Goal: Communication & Community: Answer question/provide support

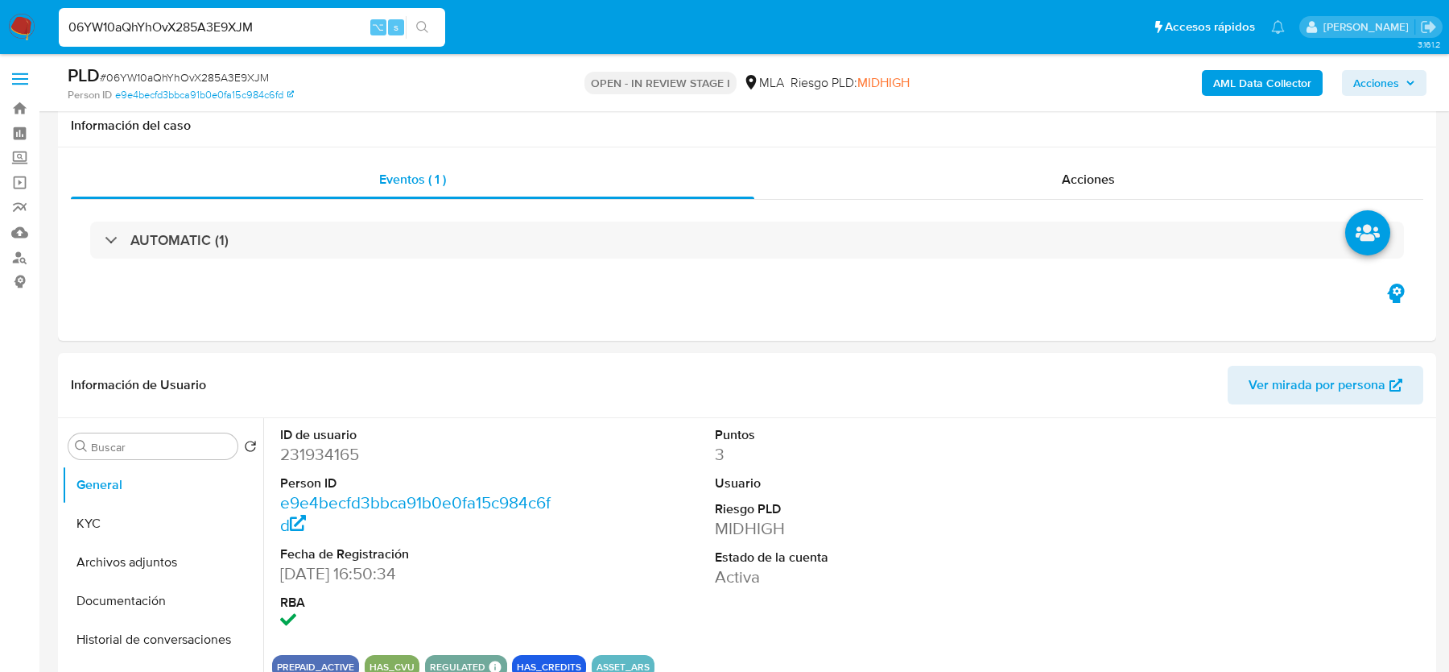
select select "10"
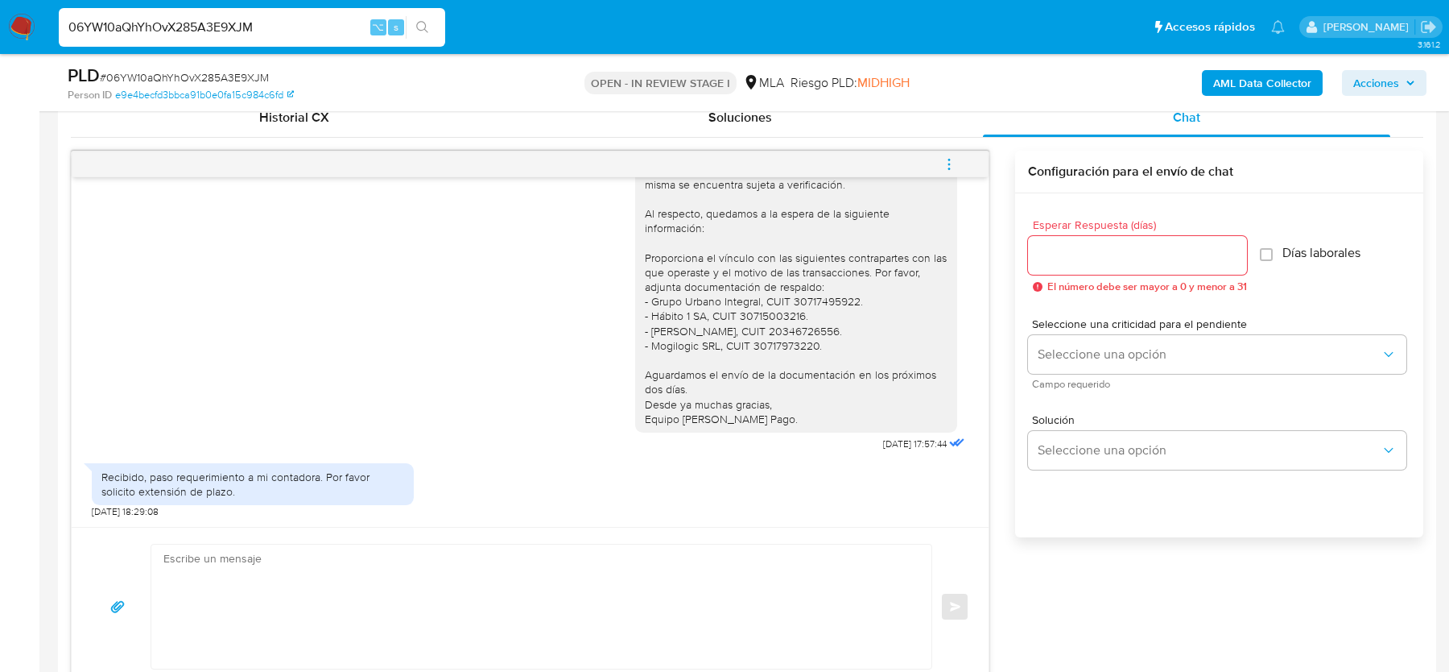
scroll to position [850, 0]
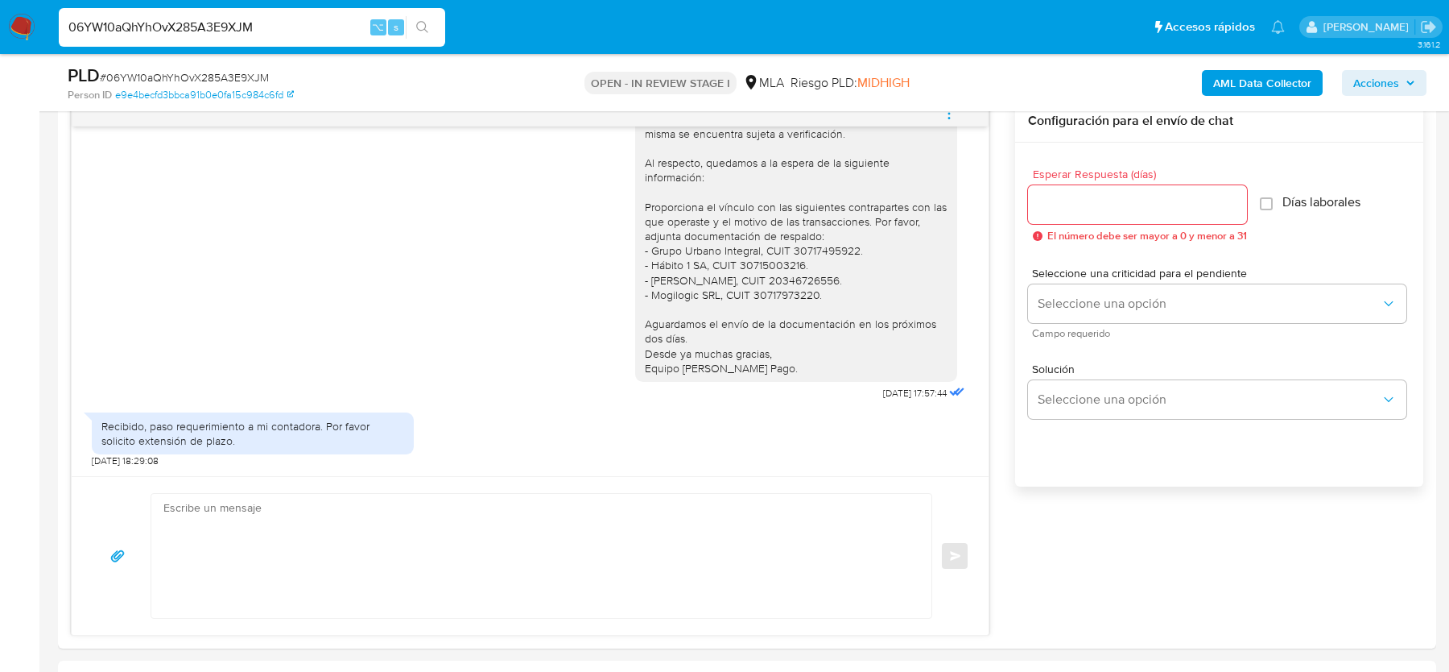
click at [191, 18] on input "06YW10aQhYhOvX285A3E9XJM" at bounding box center [252, 27] width 387 height 21
paste input "zSdoL6r9pVtfzS5S2DrXIdix"
type input "zSdoL6r9pVtfzS5S2DrXIdix"
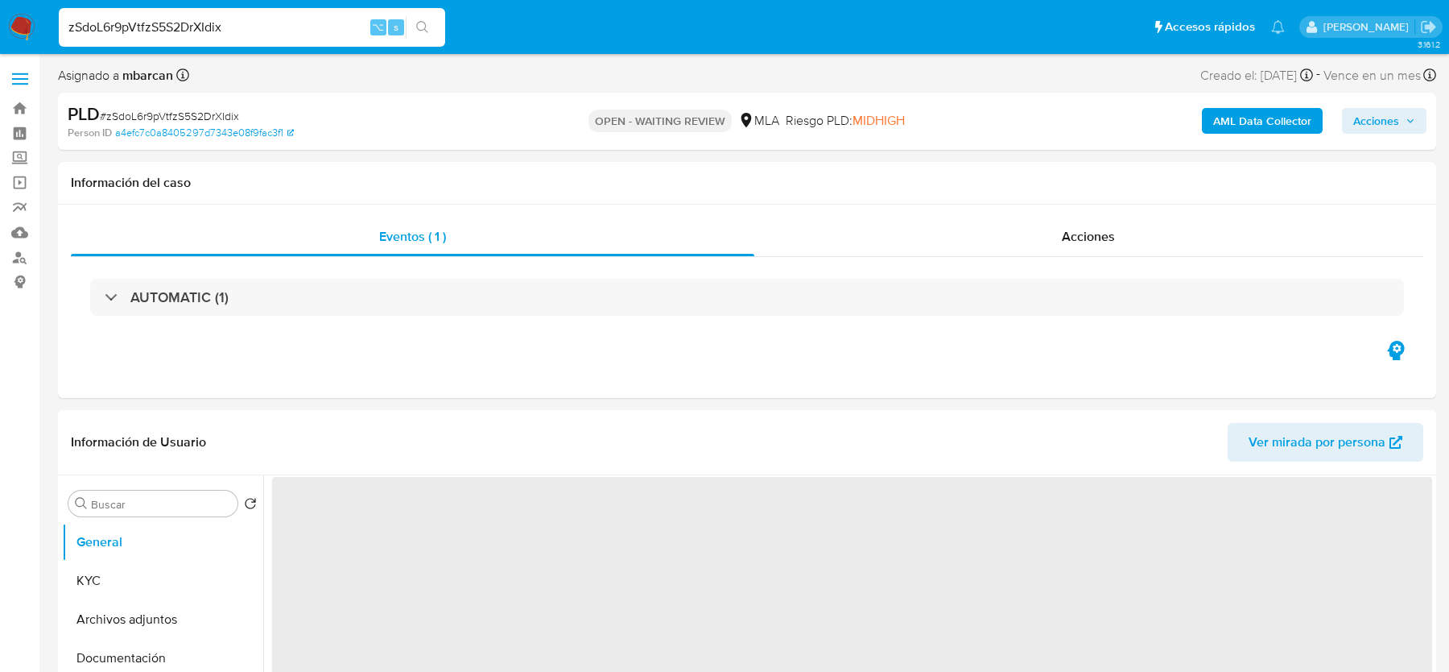
select select "10"
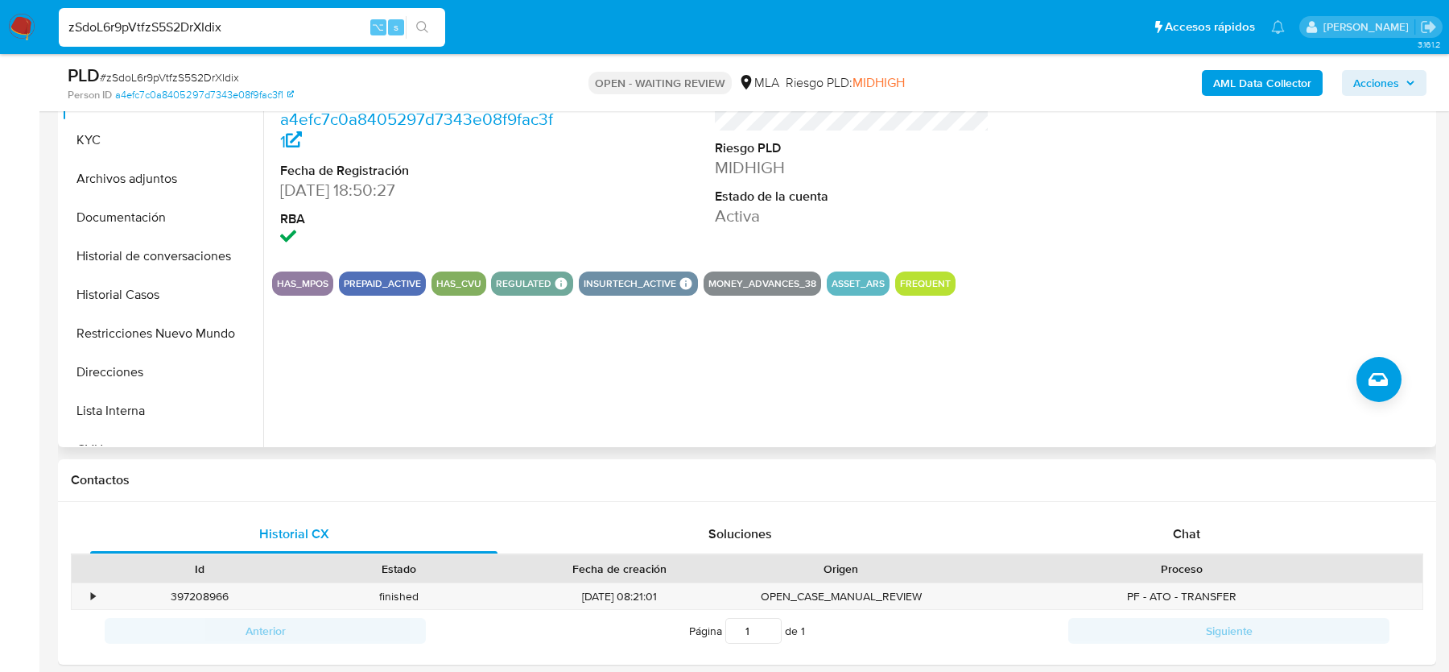
scroll to position [312, 0]
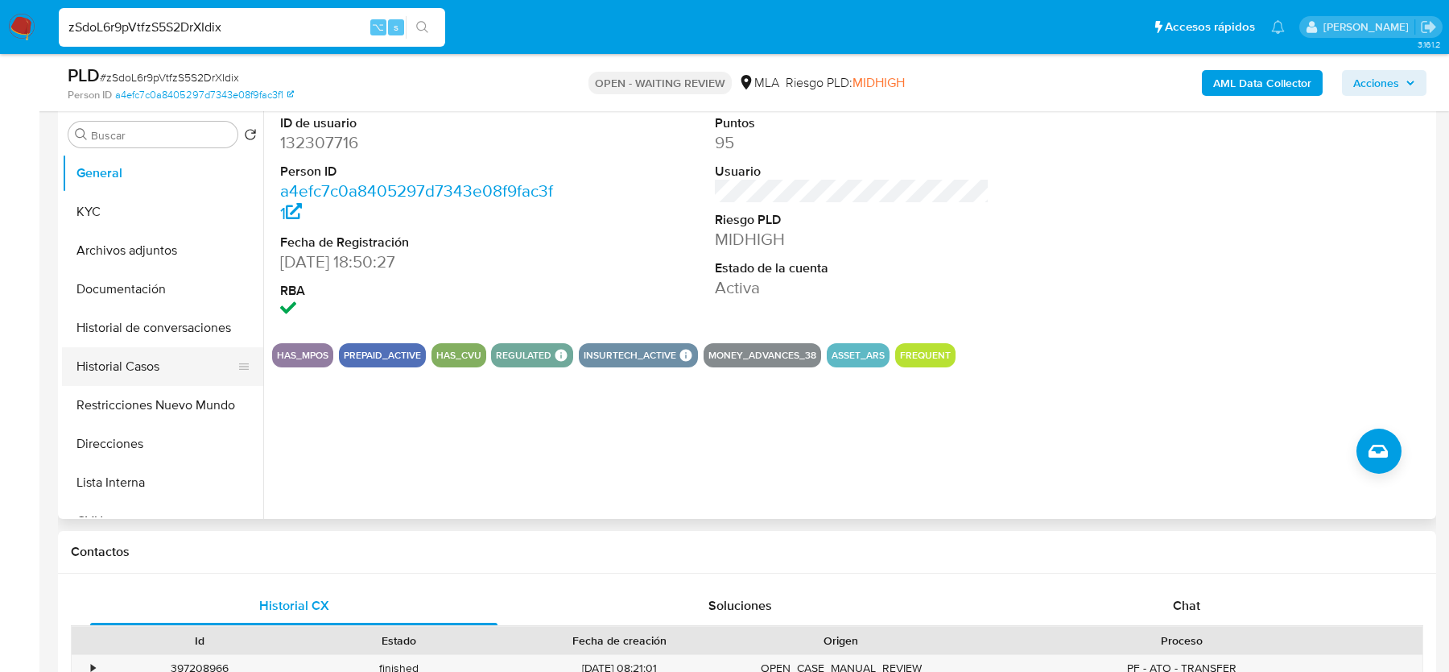
click at [147, 370] on button "Historial Casos" at bounding box center [156, 366] width 188 height 39
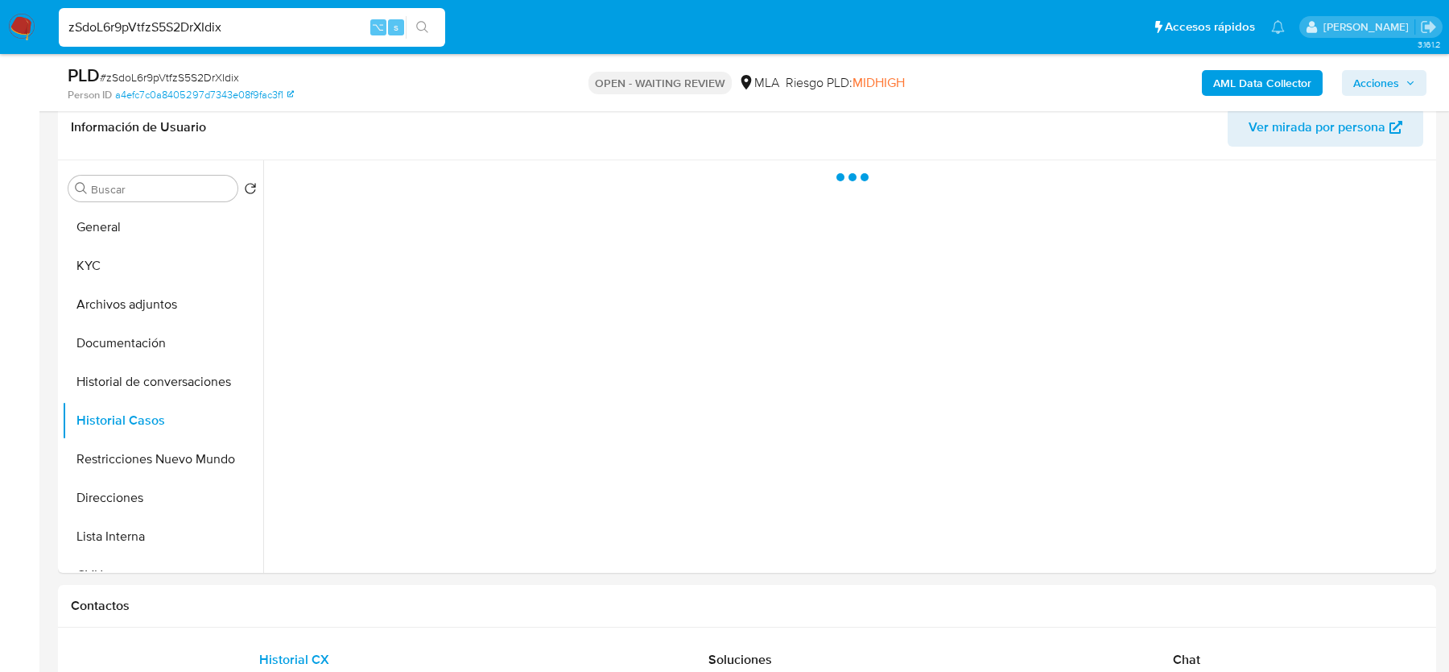
scroll to position [228, 0]
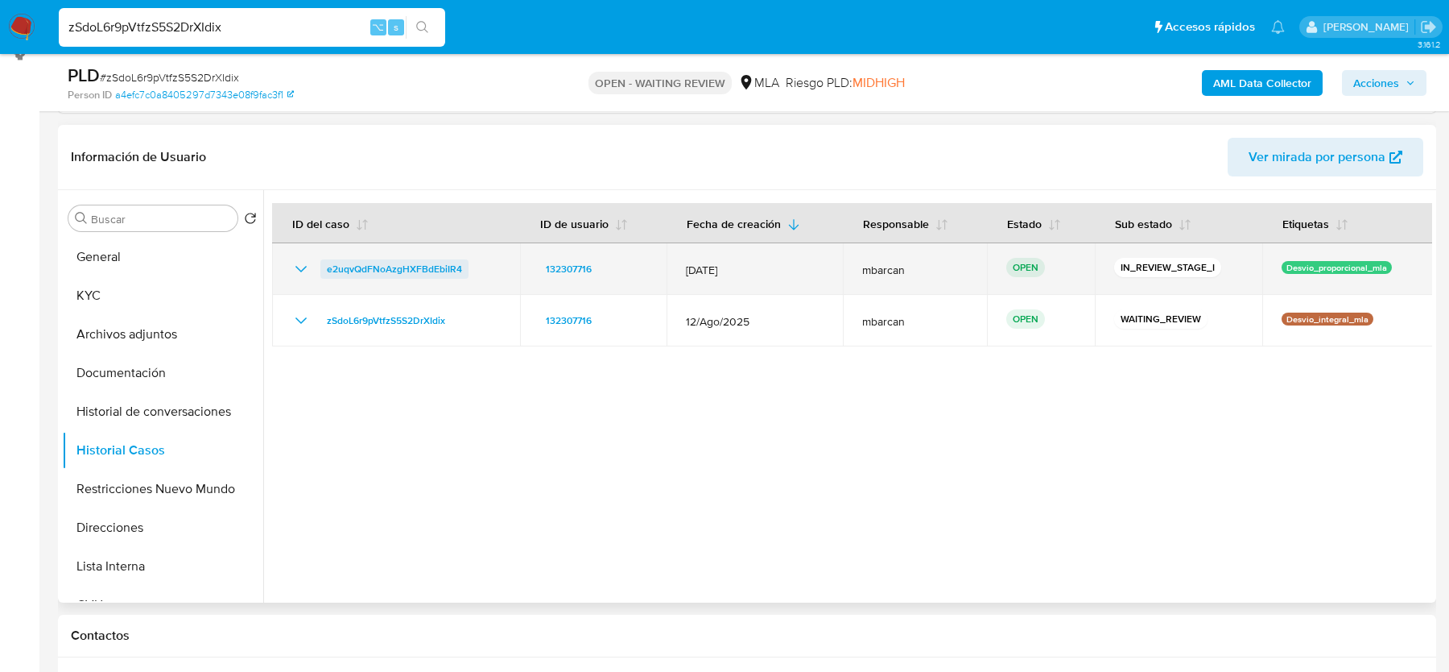
click at [409, 271] on span "e2uqvQdFNoAzgHXFBdEbiIR4" at bounding box center [394, 268] width 135 height 19
click at [482, 252] on td "e2uqvQdFNoAzgHXFBdEbiIR4" at bounding box center [396, 269] width 248 height 52
click at [478, 263] on div "e2uqvQdFNoAzgHXFBdEbiIR4" at bounding box center [395, 268] width 209 height 19
click at [463, 273] on link "e2uqvQdFNoAzgHXFBdEbiIR4" at bounding box center [394, 268] width 148 height 19
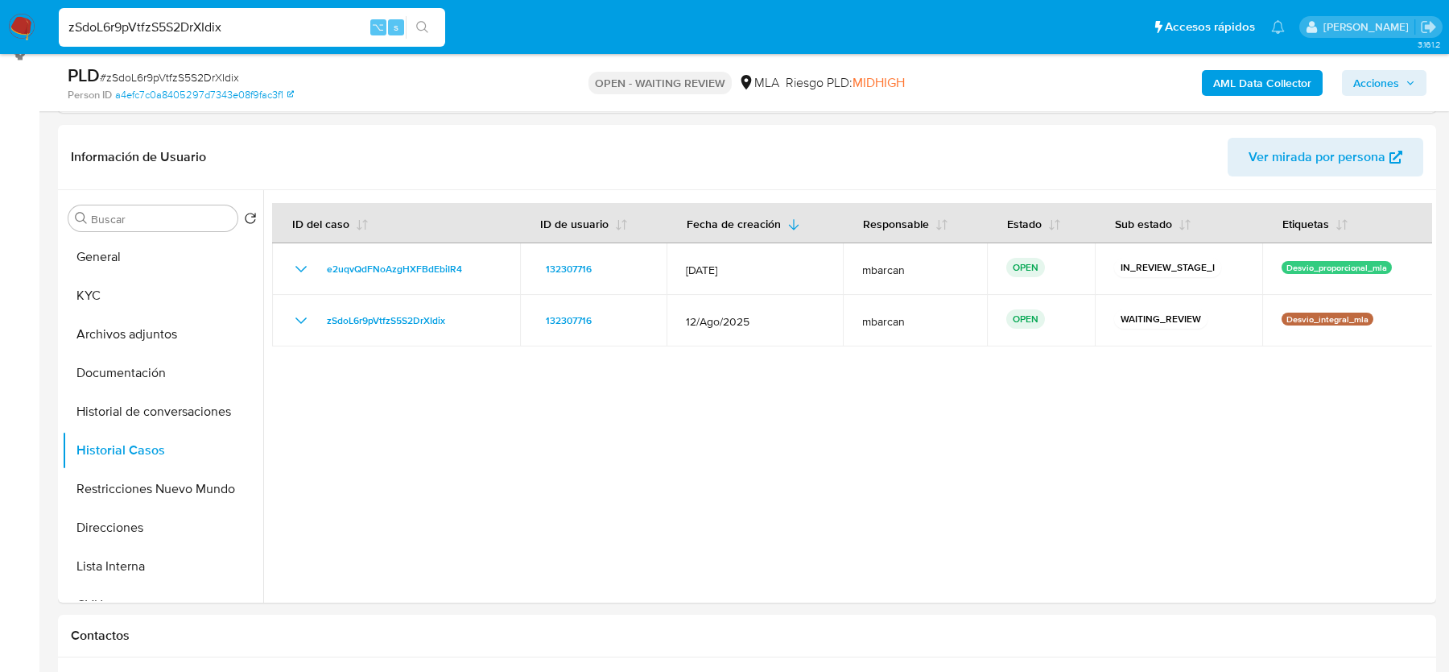
click at [141, 73] on span "# zSdoL6r9pVtfzS5S2DrXIdix" at bounding box center [169, 77] width 139 height 16
copy span "zSdoL6r9pVtfzS5S2DrXIdix"
click at [19, 25] on img at bounding box center [21, 27] width 27 height 27
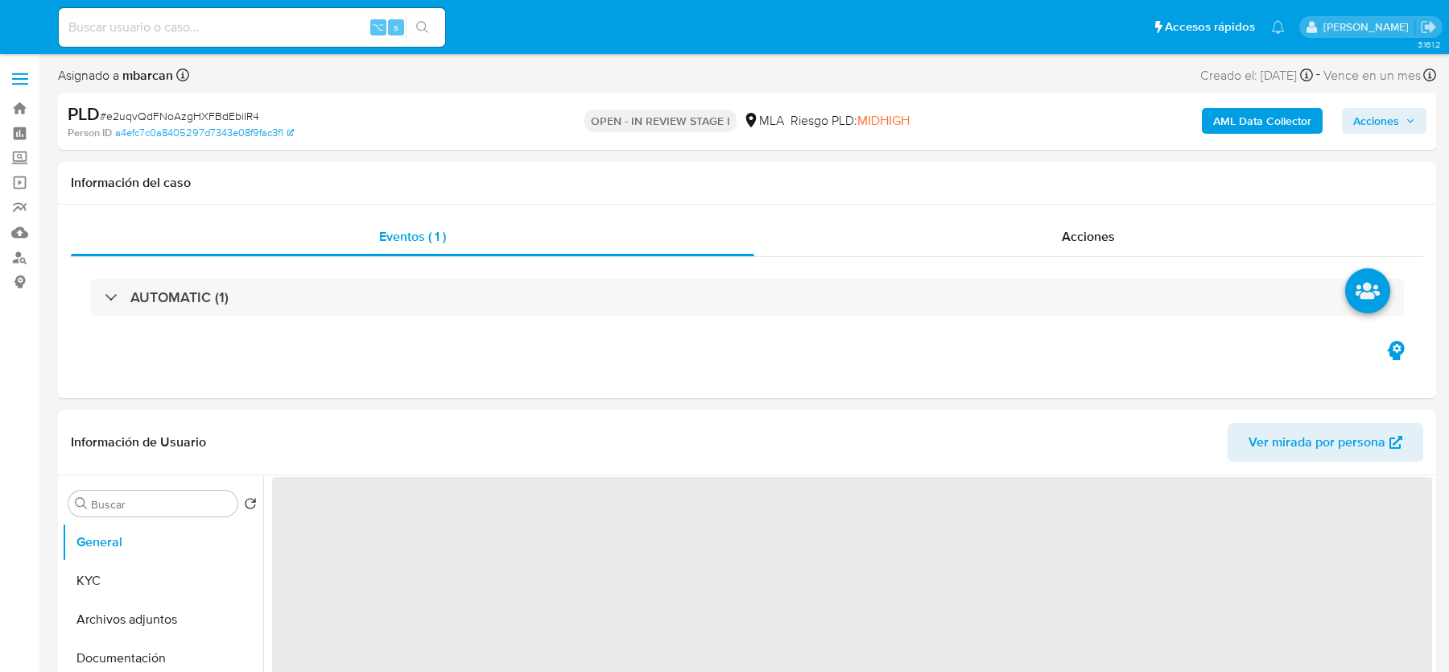
select select "10"
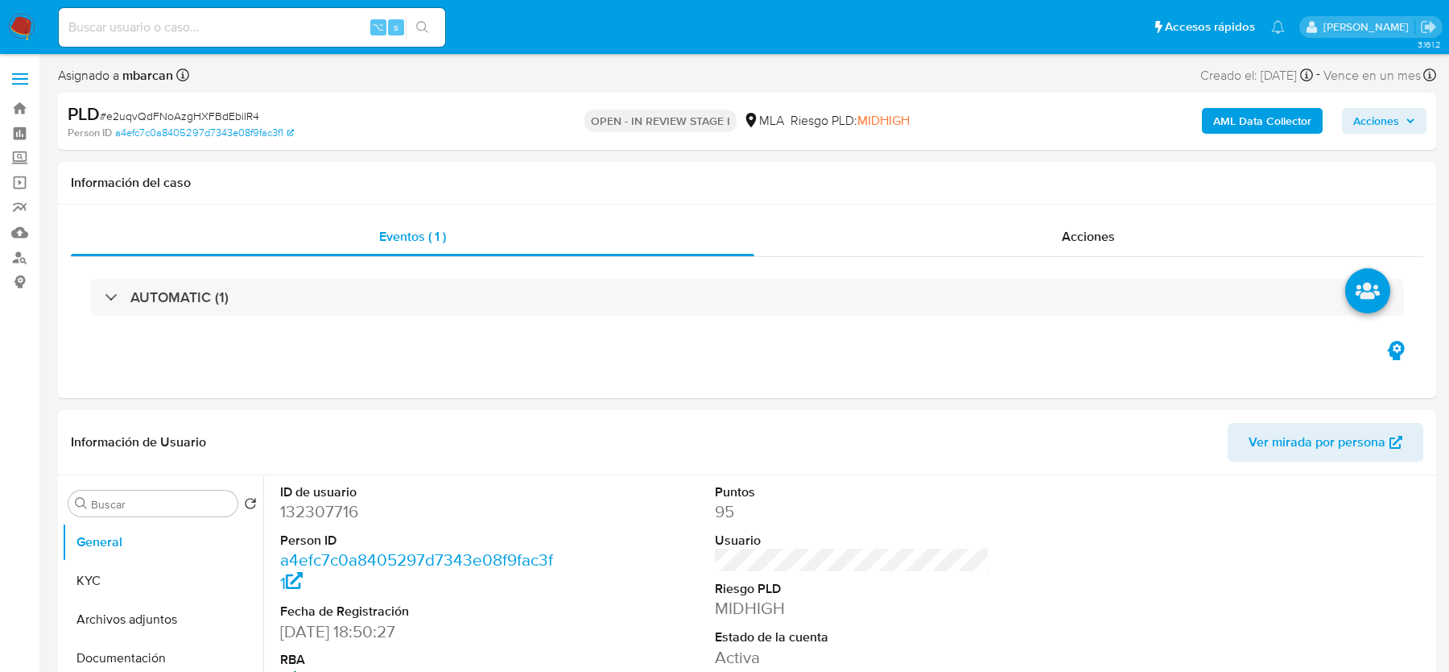
click at [192, 121] on span "# e2uqvQdFNoAzgHXFBdEbiIR4" at bounding box center [179, 116] width 159 height 16
copy span "e2uqvQdFNoAzgHXFBdEbiIR4"
click at [293, 514] on dd "132307716" at bounding box center [417, 511] width 274 height 23
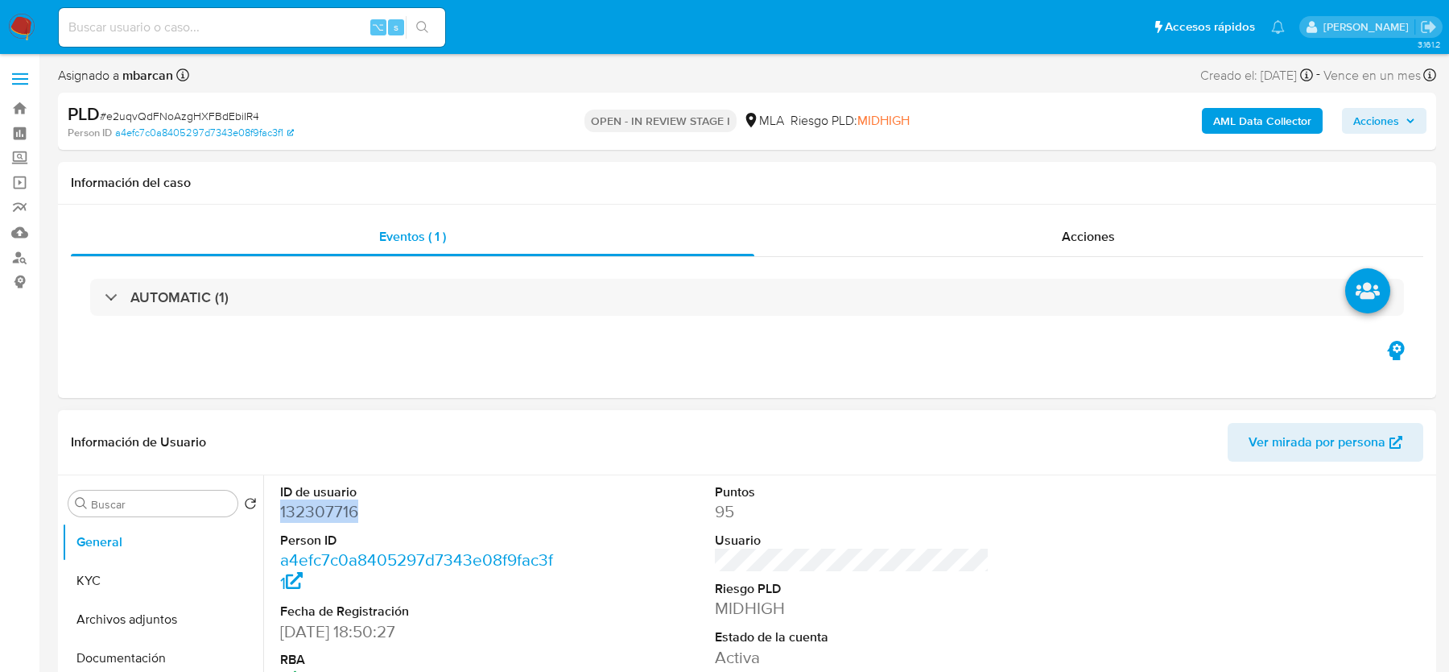
click at [293, 514] on dd "132307716" at bounding box center [417, 511] width 274 height 23
copy dd "132307716"
click at [159, 119] on span "# e2uqvQdFNoAzgHXFBdEbiIR4" at bounding box center [179, 116] width 159 height 16
copy span "e2uqvQdFNoAzgHXFBdEbiIR4"
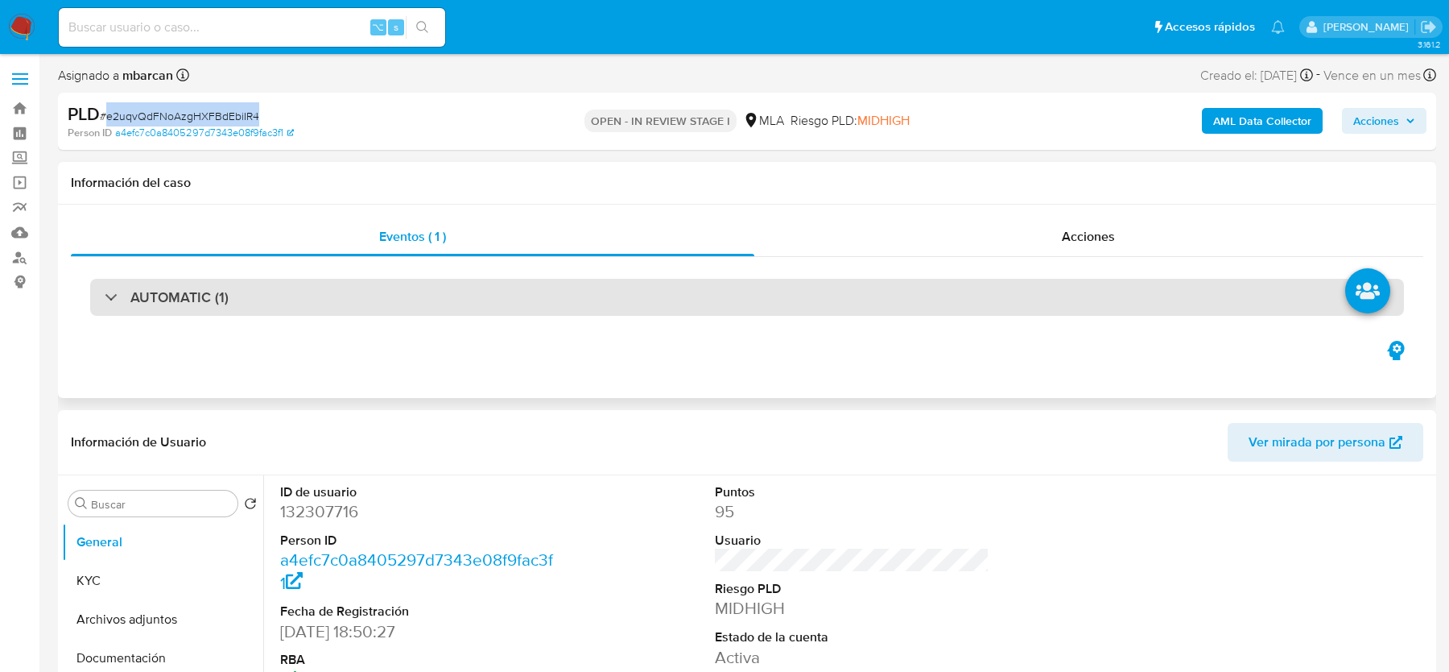
scroll to position [190, 0]
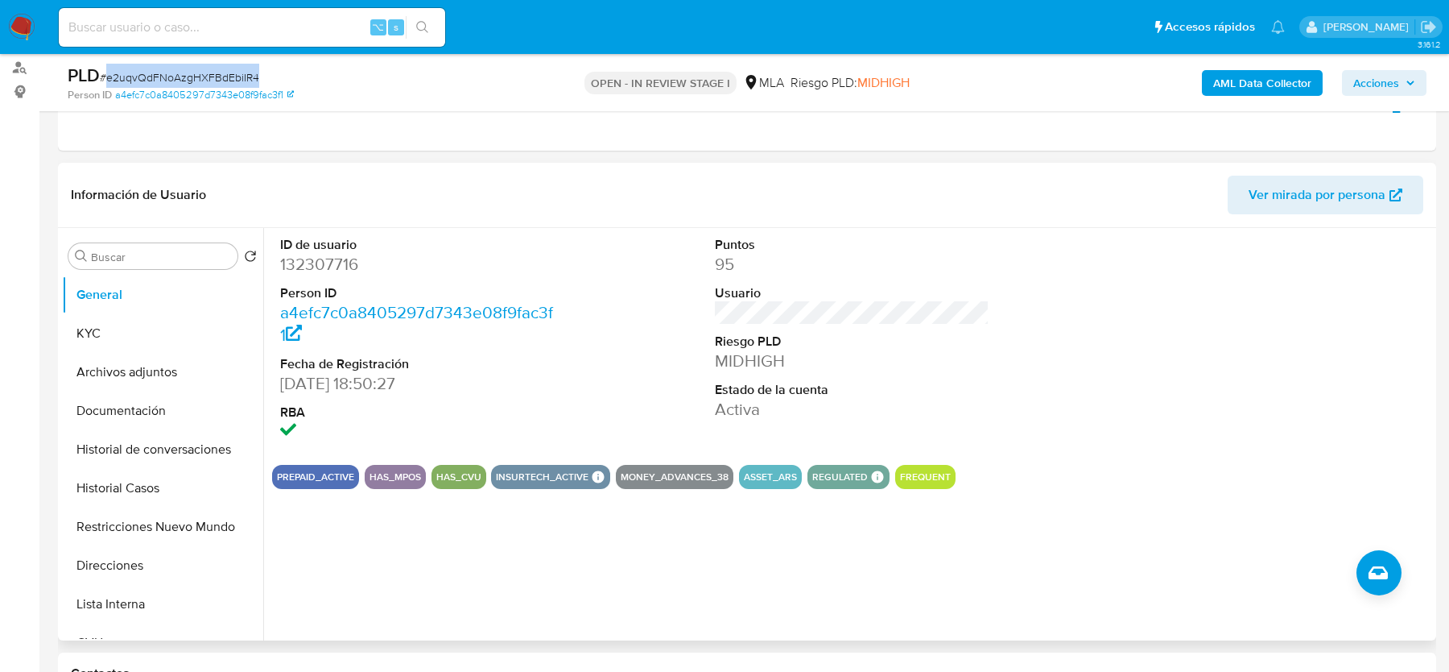
click at [812, 170] on div "Información de Usuario Ver mirada por persona" at bounding box center [747, 195] width 1379 height 65
click at [1218, 86] on b "AML Data Collector" at bounding box center [1262, 83] width 98 height 26
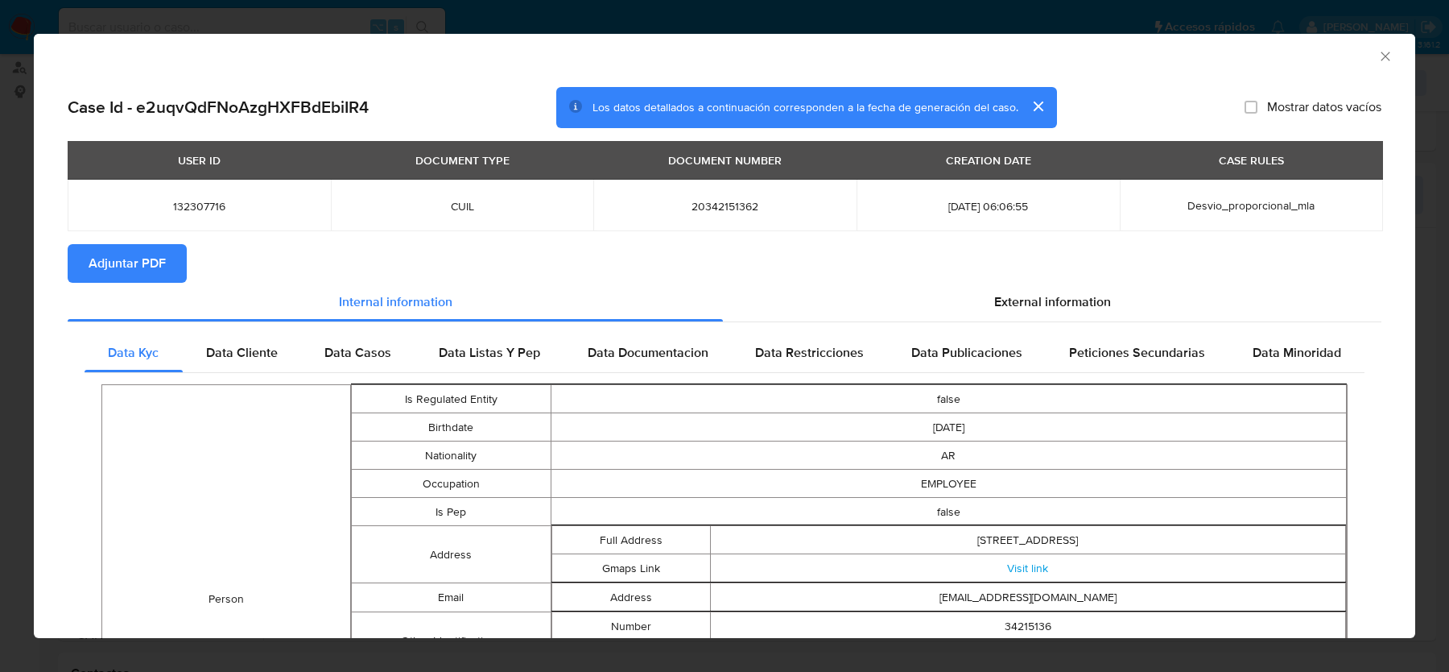
click at [139, 260] on span "Adjuntar PDF" at bounding box center [127, 263] width 77 height 35
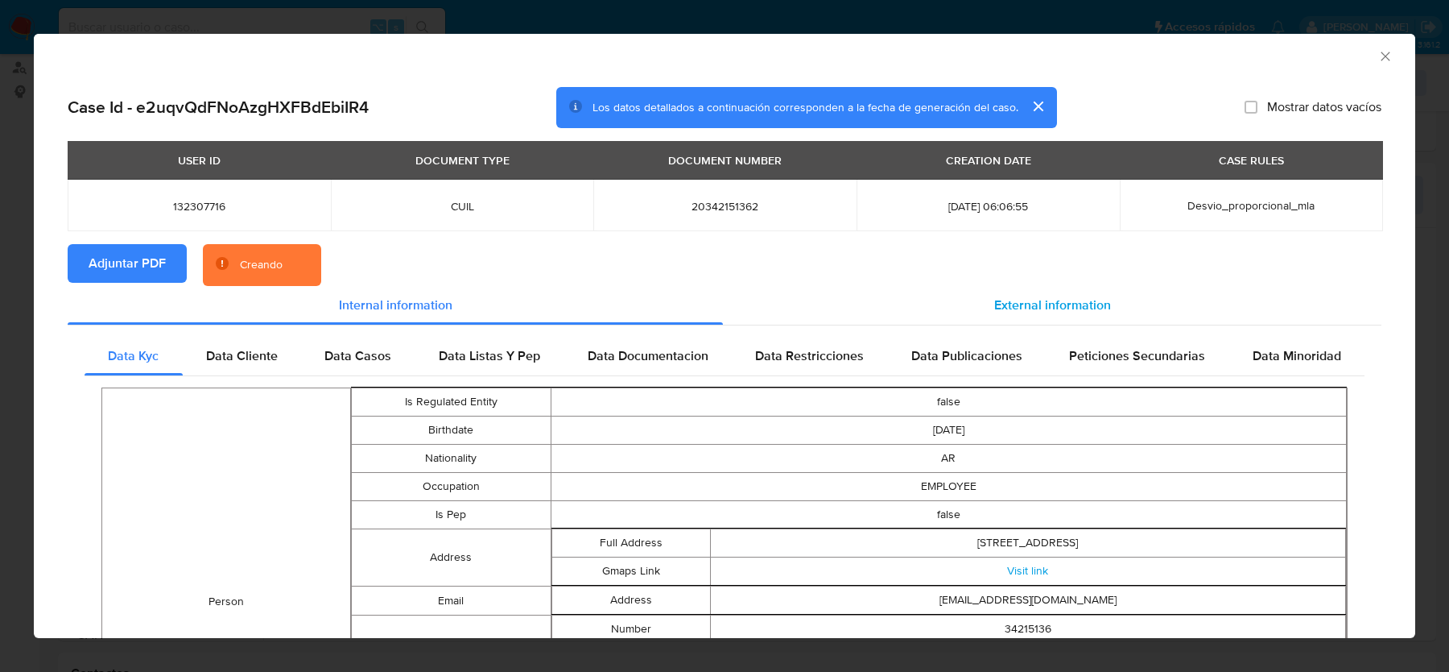
click at [1095, 290] on div "External information" at bounding box center [1052, 305] width 659 height 39
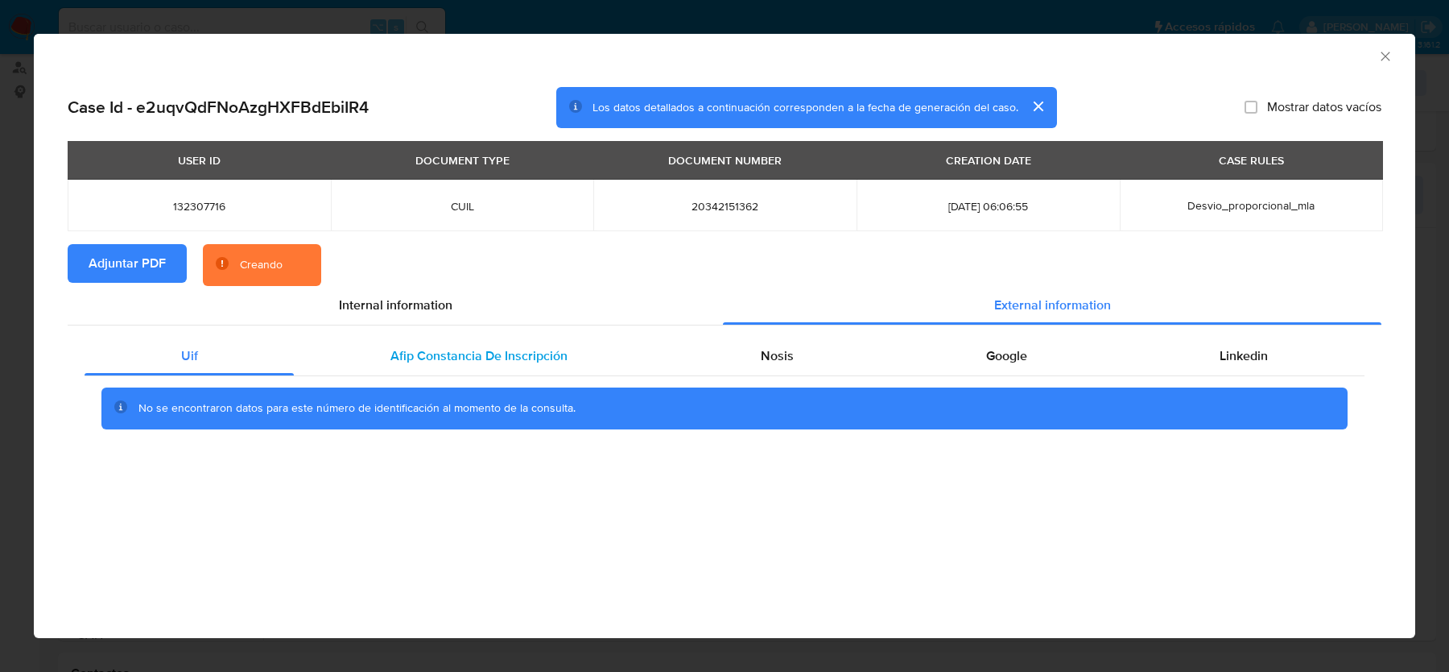
click at [496, 368] on div "Afip Constancia De Inscripción" at bounding box center [479, 356] width 370 height 39
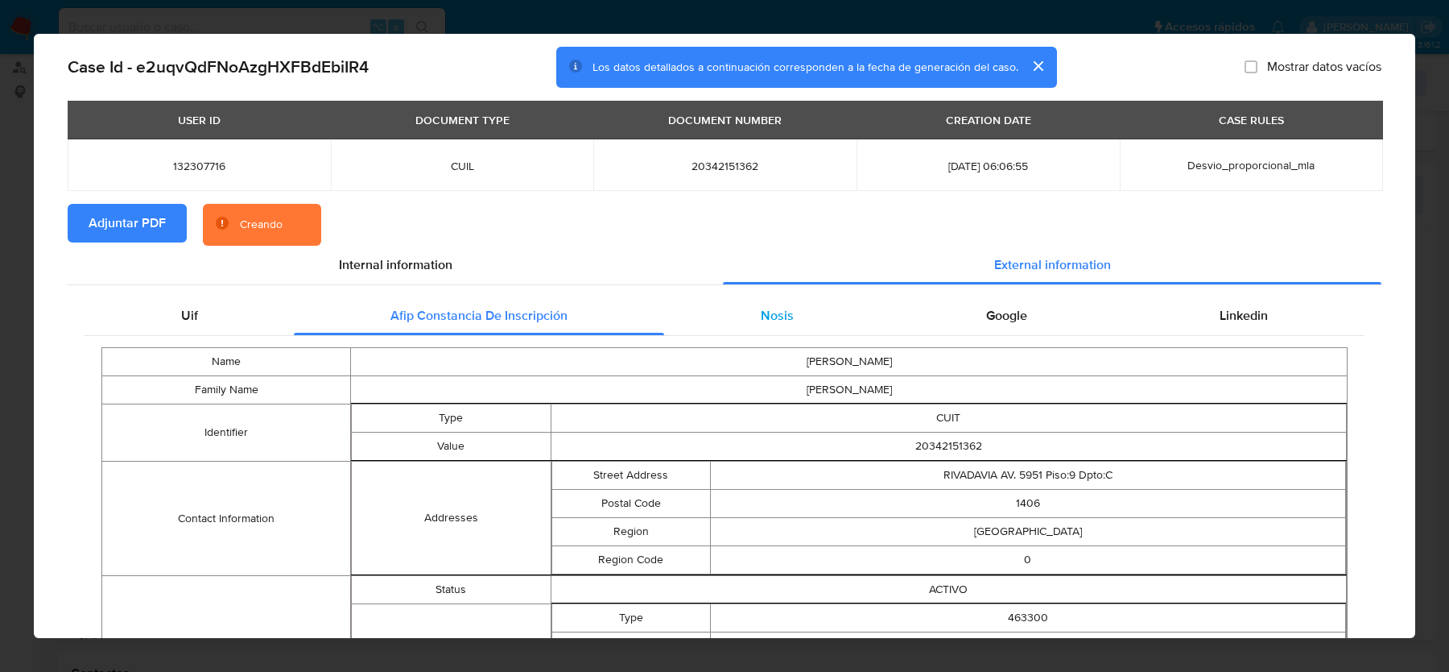
scroll to position [0, 0]
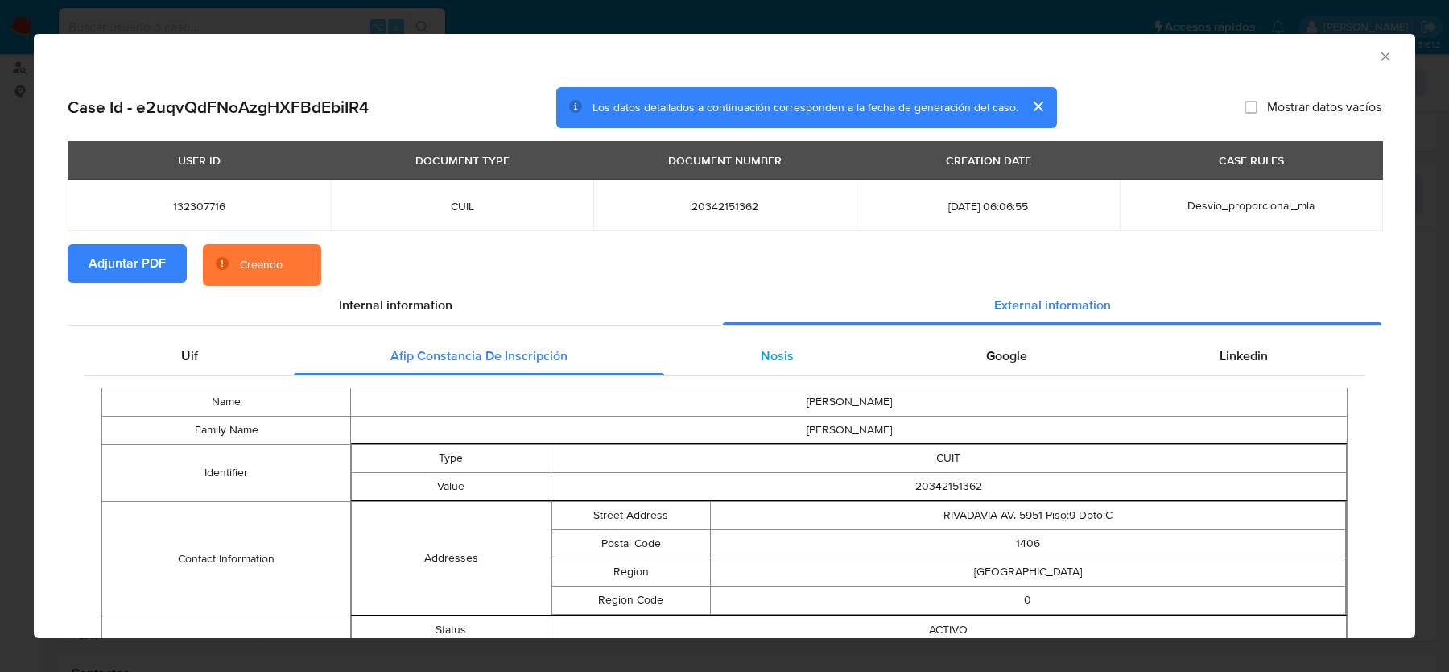
click at [741, 341] on div "Nosis" at bounding box center [776, 356] width 225 height 39
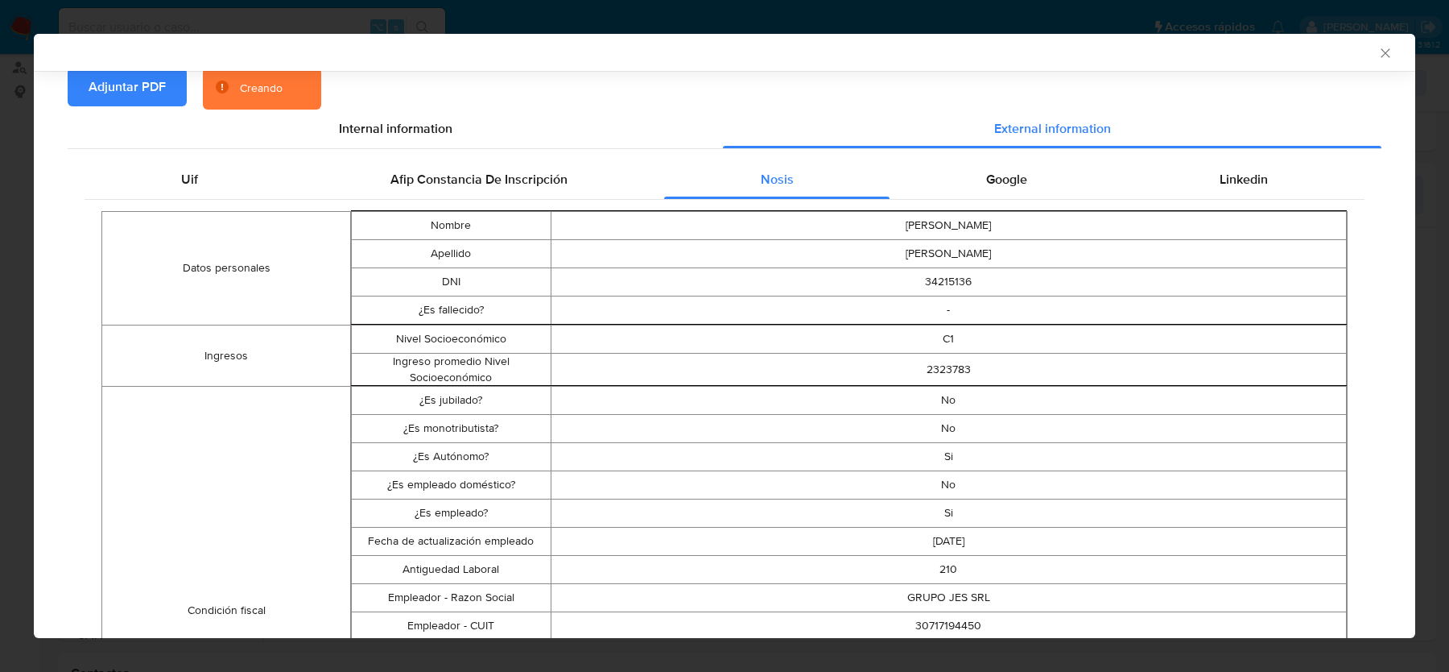
scroll to position [186, 0]
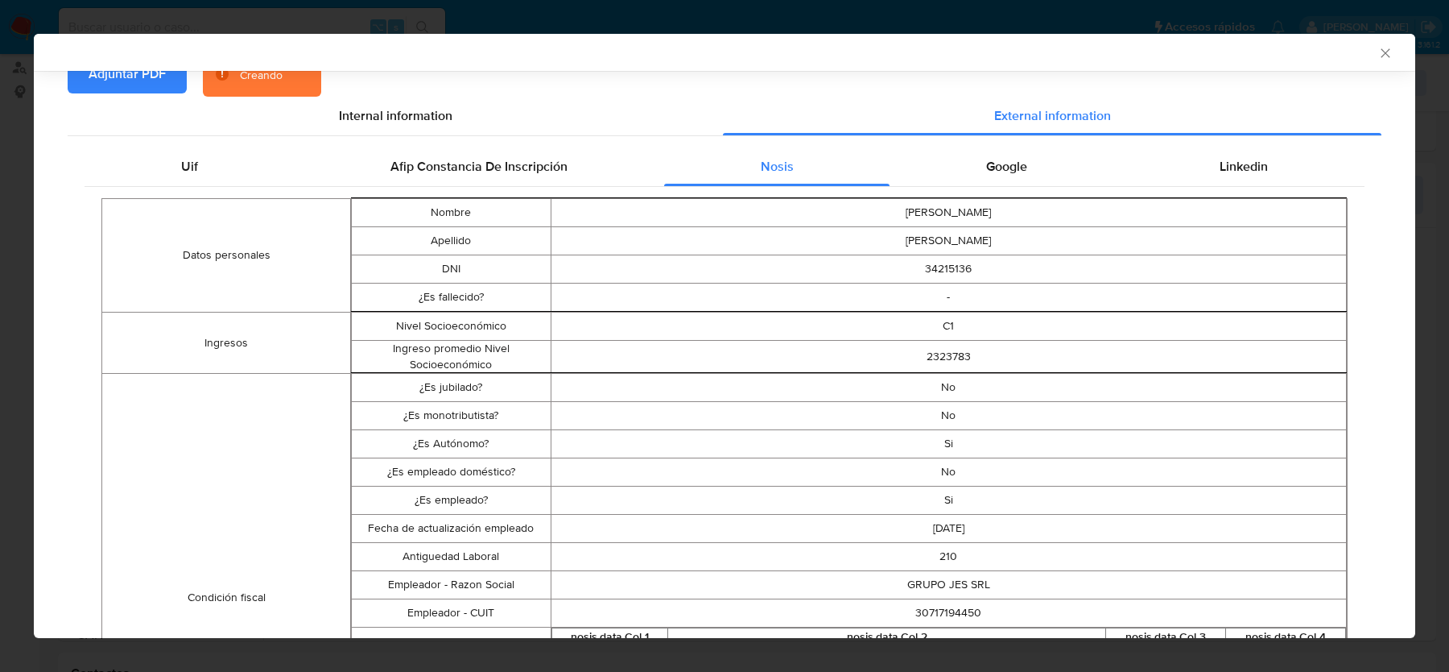
click at [955, 446] on td "Si" at bounding box center [949, 444] width 796 height 28
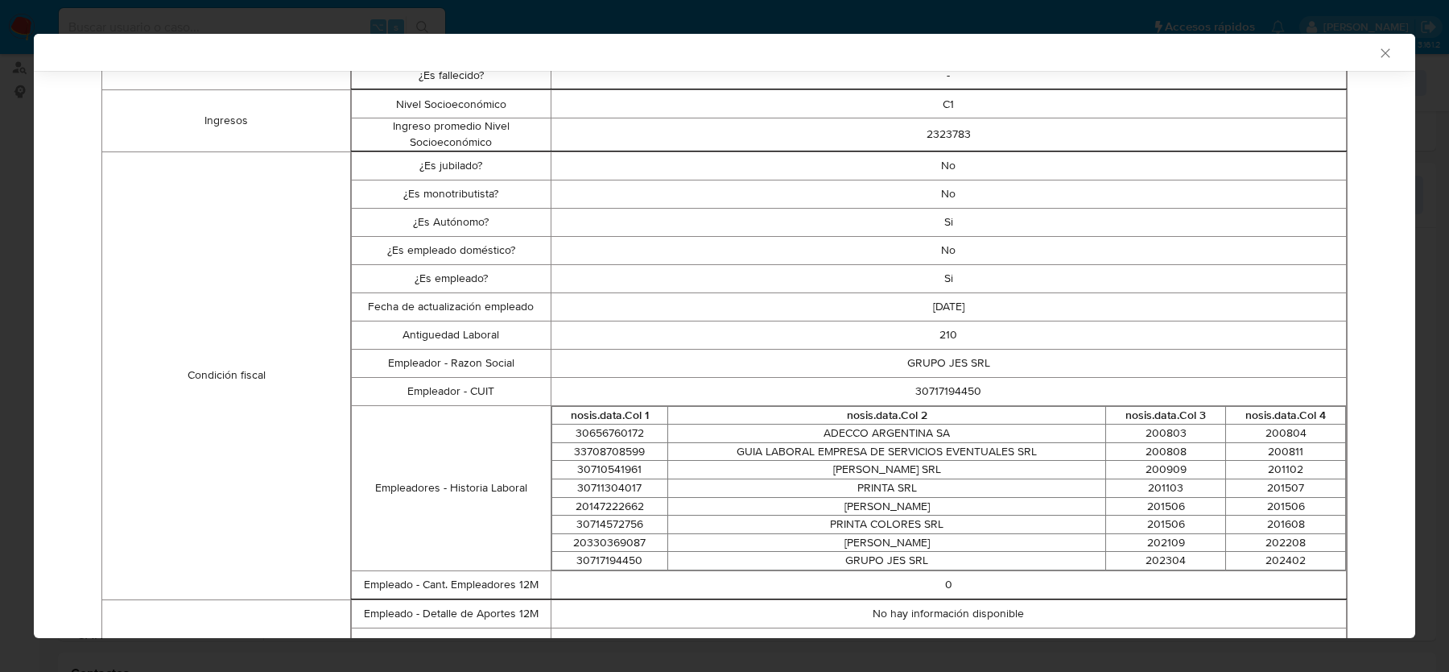
scroll to position [403, 0]
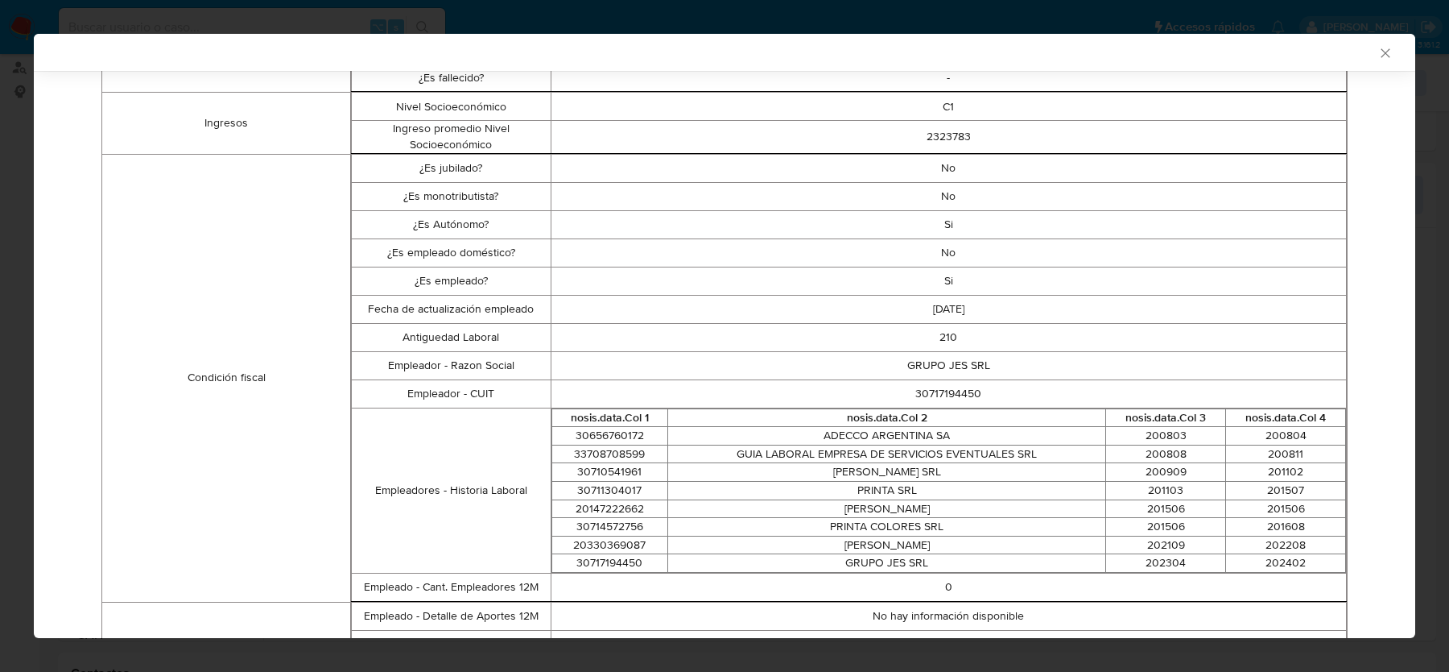
click at [960, 395] on td "30717194450" at bounding box center [949, 393] width 796 height 28
copy td "30717194450"
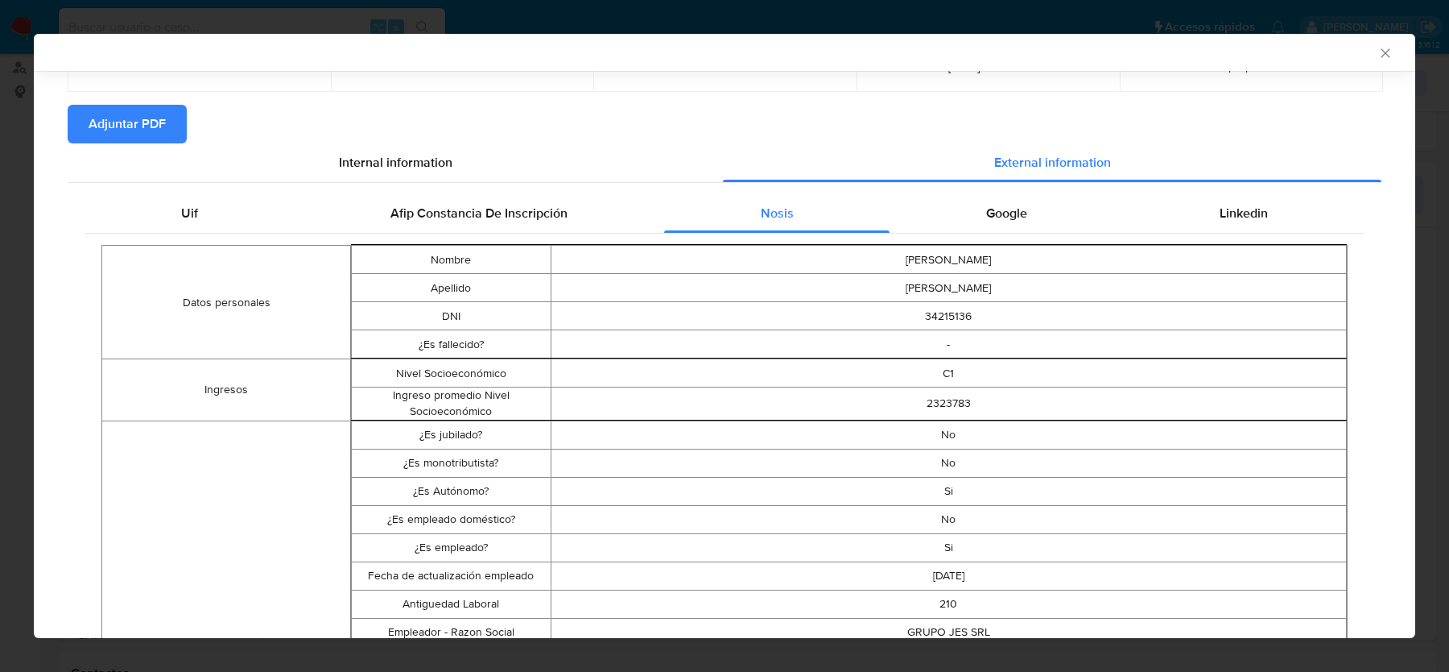
scroll to position [64, 0]
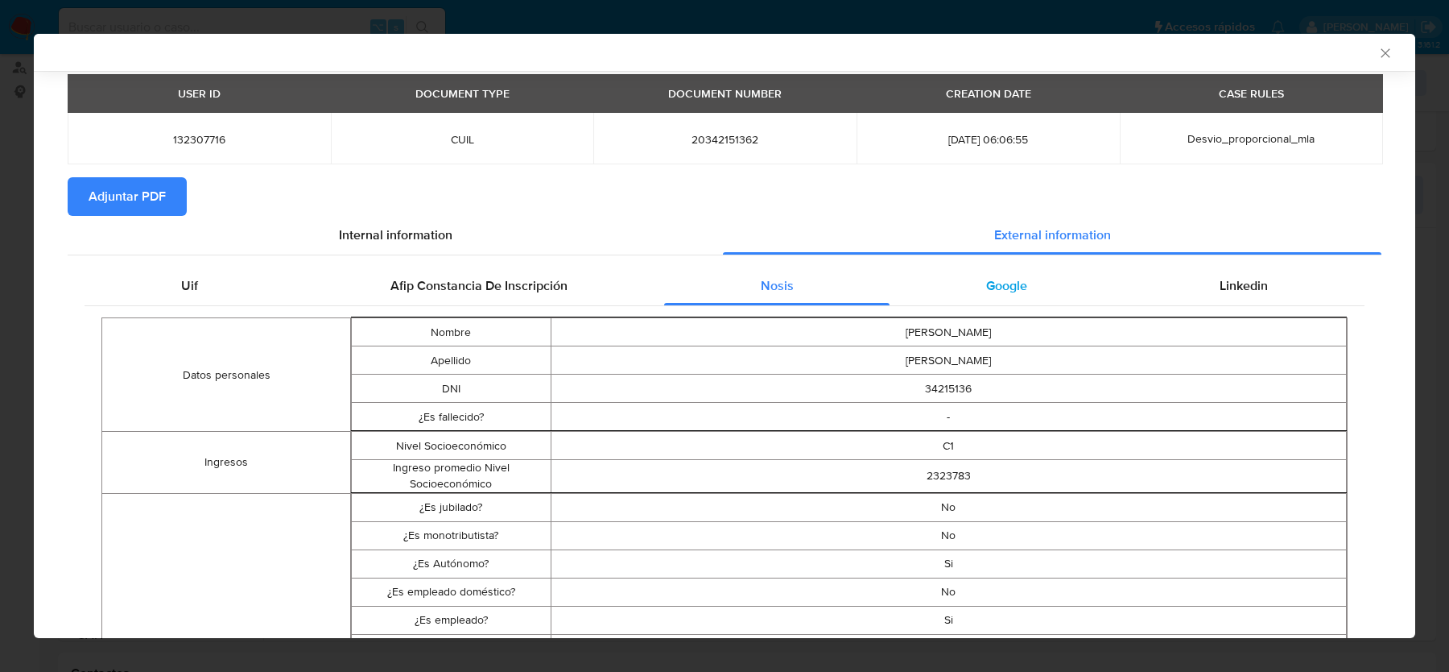
click at [1013, 299] on div "Google" at bounding box center [1007, 286] width 234 height 39
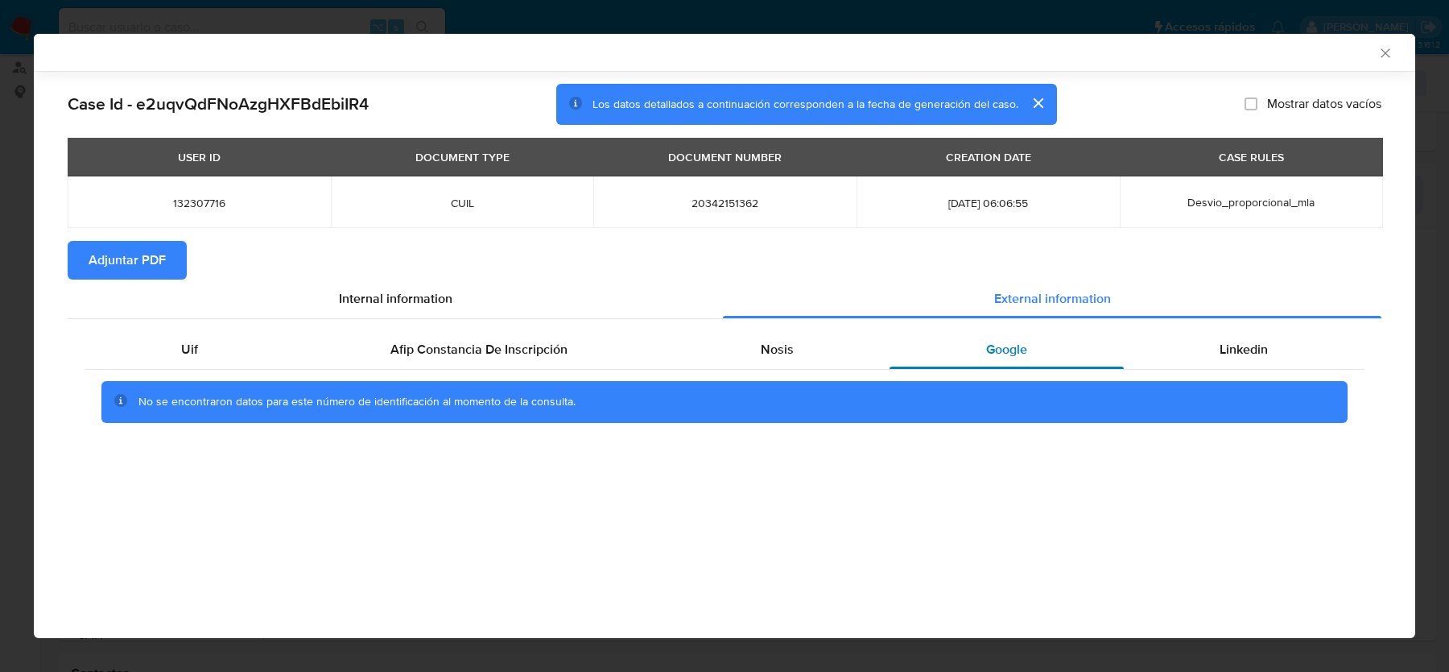
scroll to position [0, 0]
click at [1185, 362] on div "Linkedin" at bounding box center [1244, 349] width 241 height 39
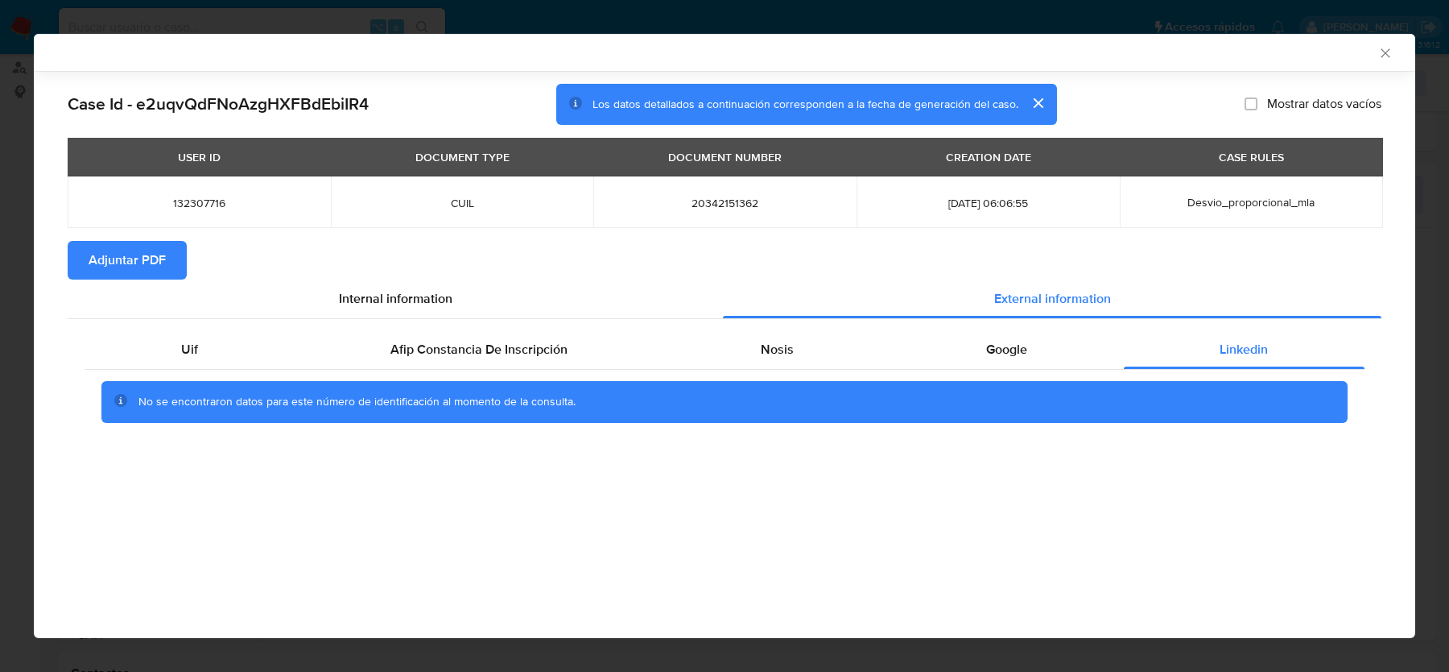
click at [1383, 48] on icon "Cerrar ventana" at bounding box center [1386, 53] width 16 height 16
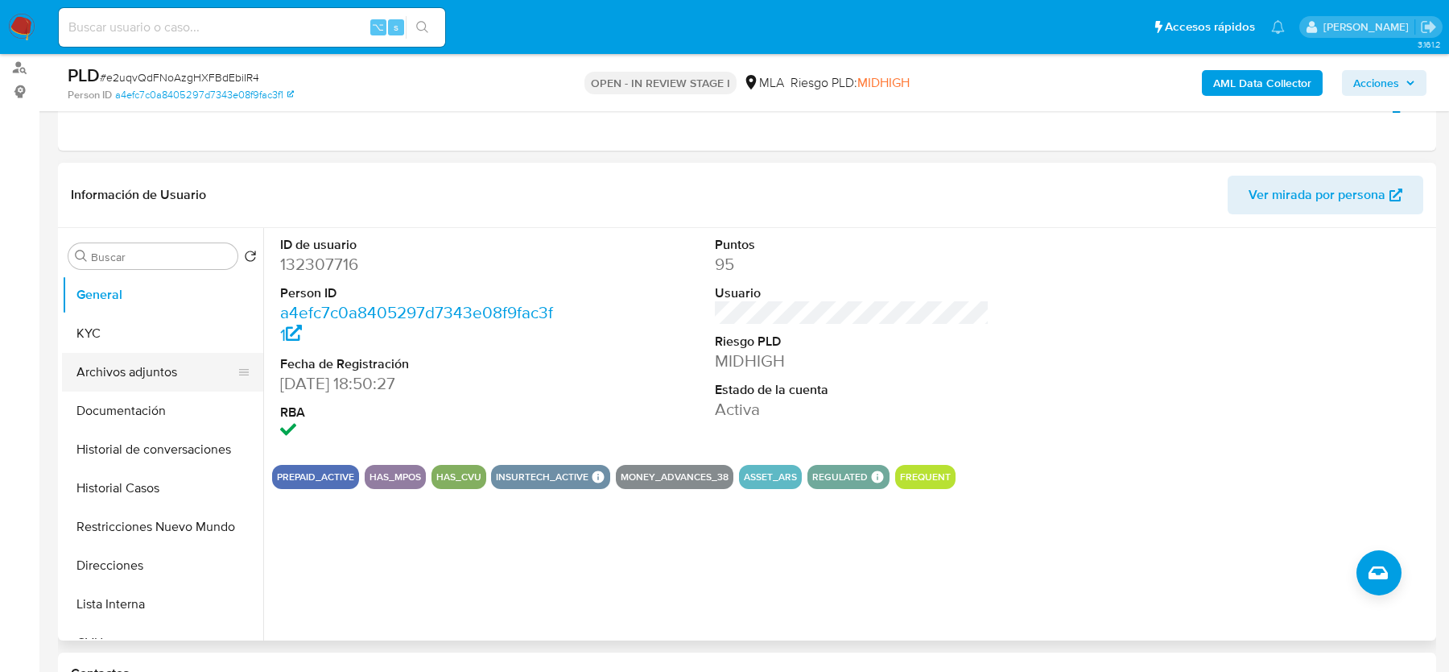
click at [168, 353] on button "Archivos adjuntos" at bounding box center [156, 372] width 188 height 39
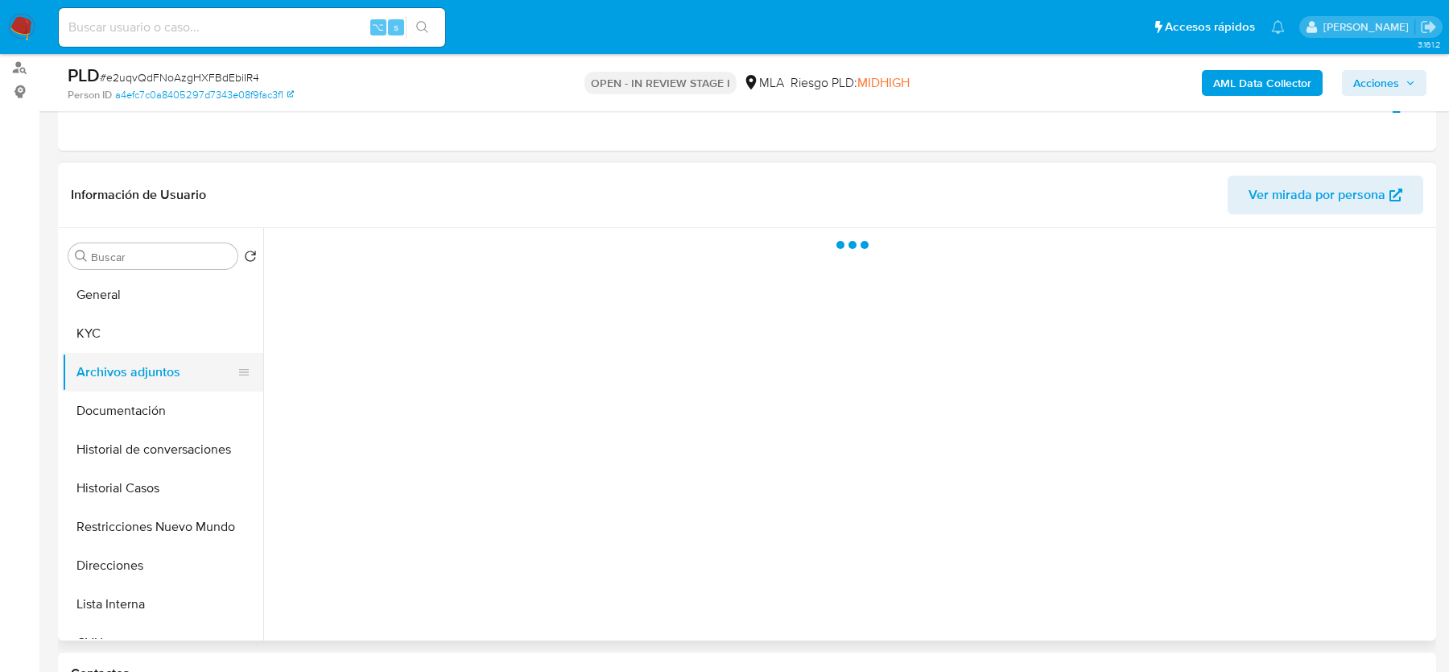
click at [163, 369] on button "Archivos adjuntos" at bounding box center [156, 372] width 188 height 39
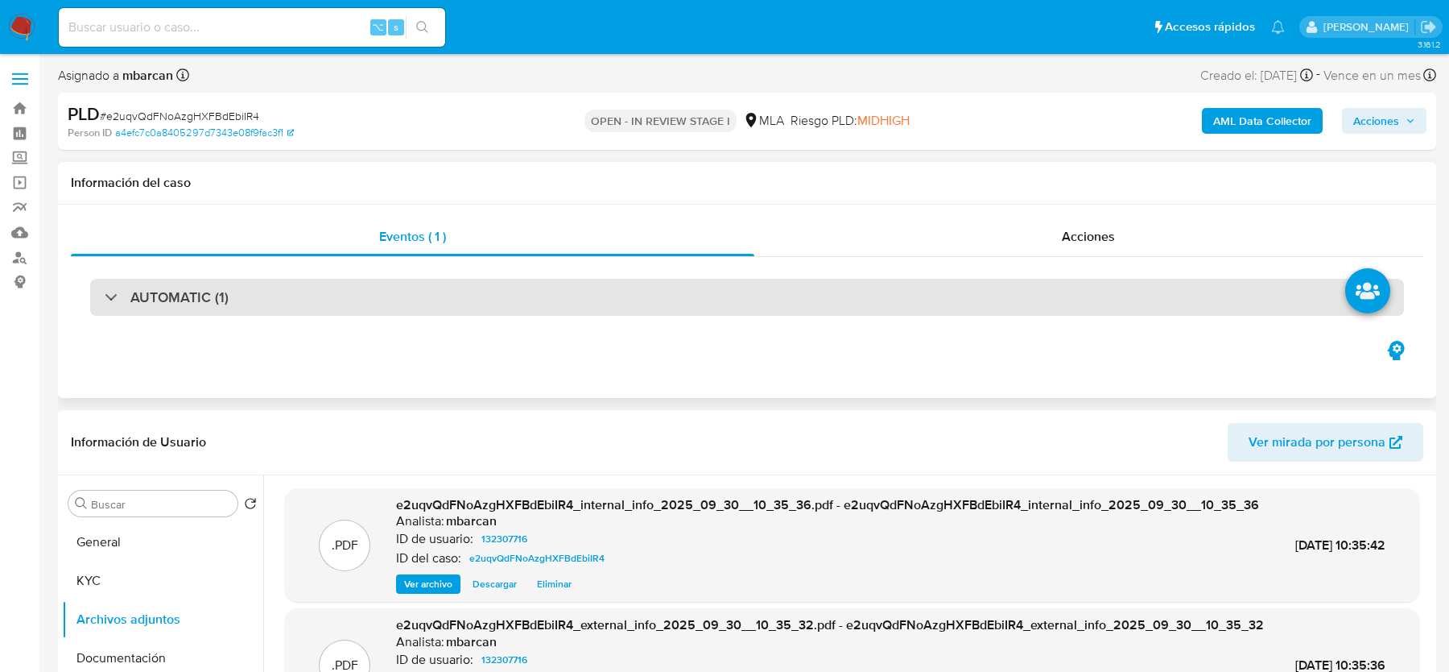
click at [267, 304] on div "AUTOMATIC (1)" at bounding box center [747, 297] width 1314 height 37
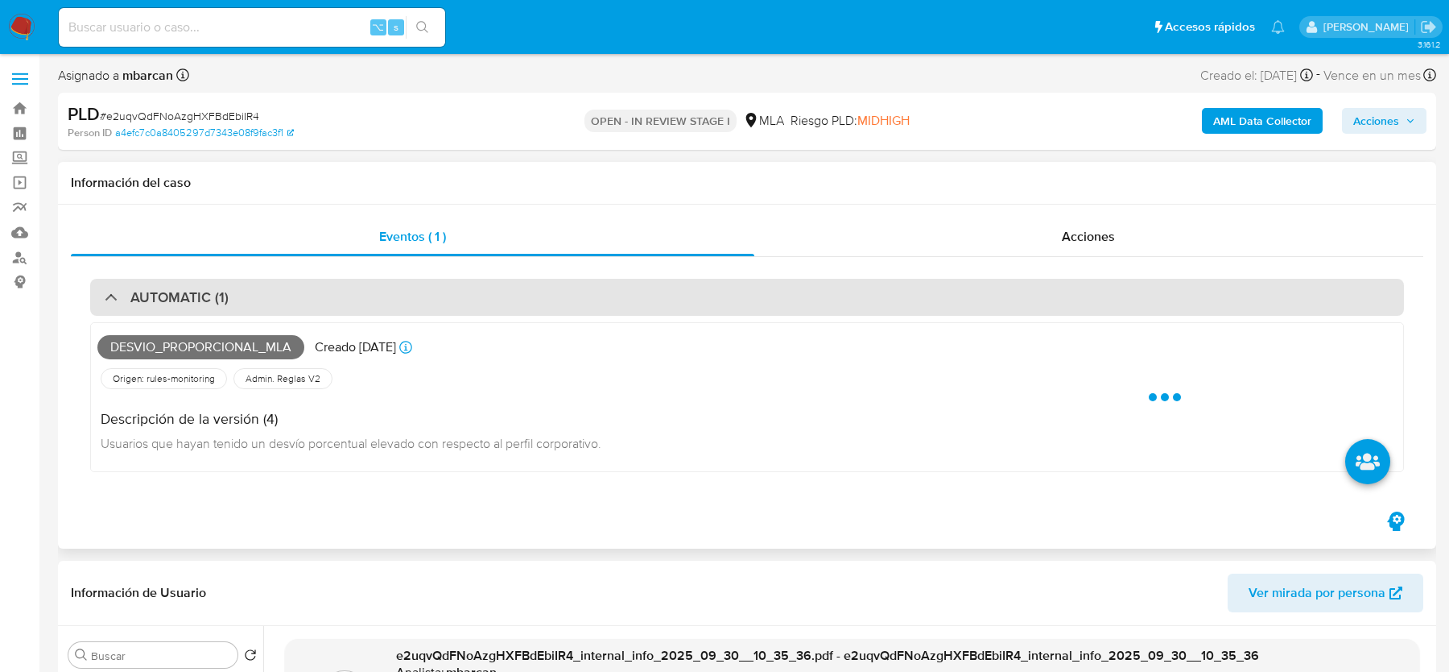
click at [267, 304] on div "AUTOMATIC (1)" at bounding box center [747, 297] width 1314 height 37
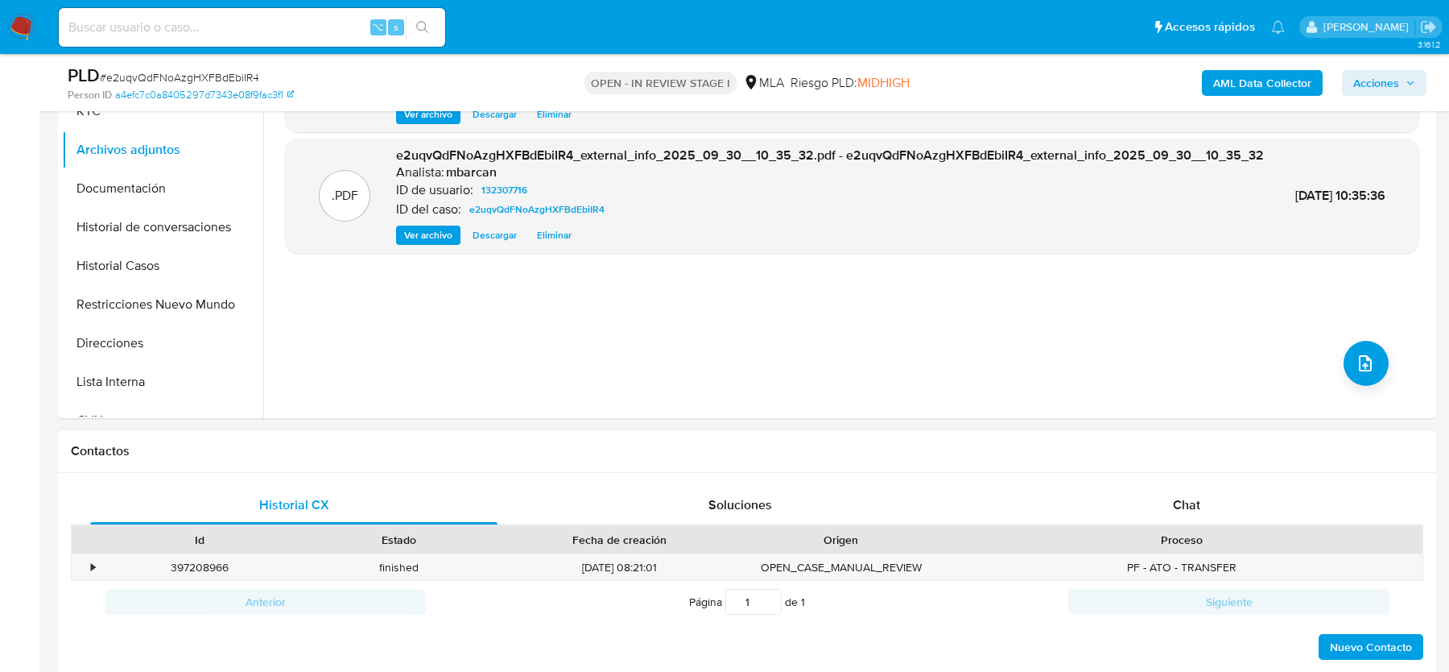
scroll to position [427, 0]
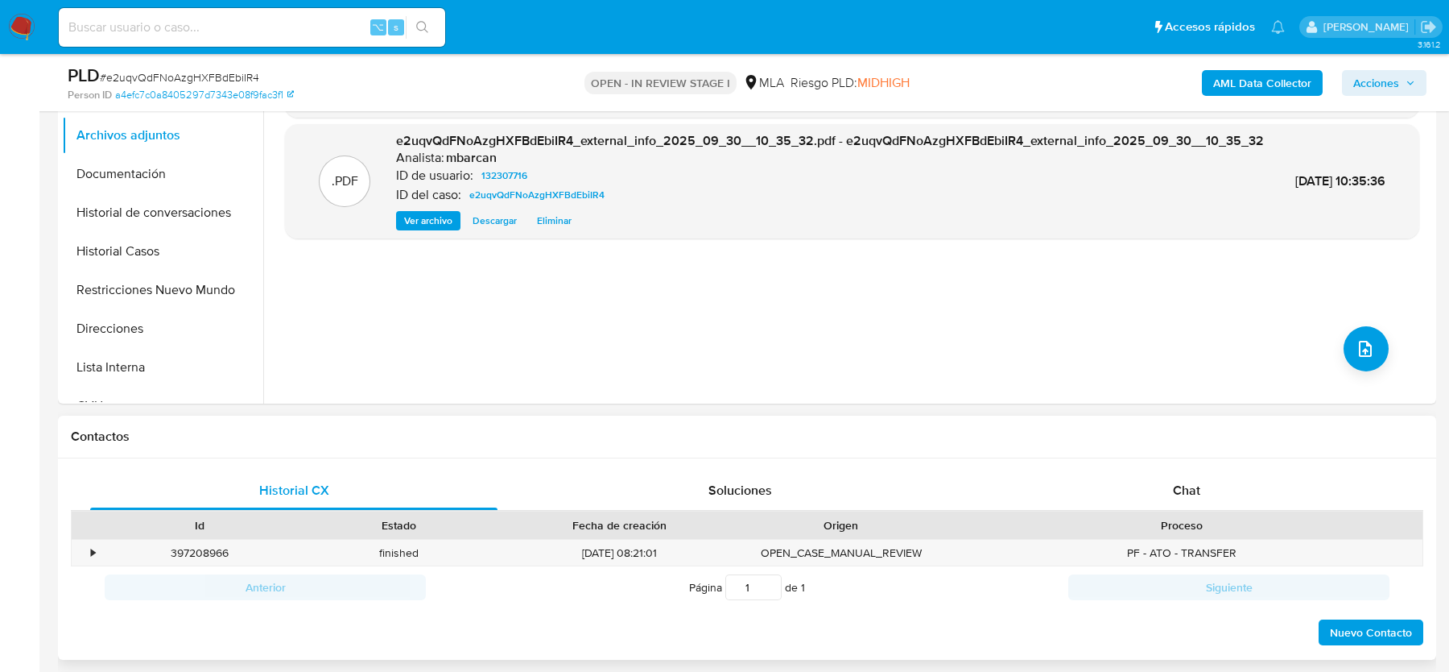
click at [1185, 511] on div "Proceso" at bounding box center [1182, 524] width 482 height 27
click at [1186, 498] on div "Chat" at bounding box center [1186, 490] width 407 height 39
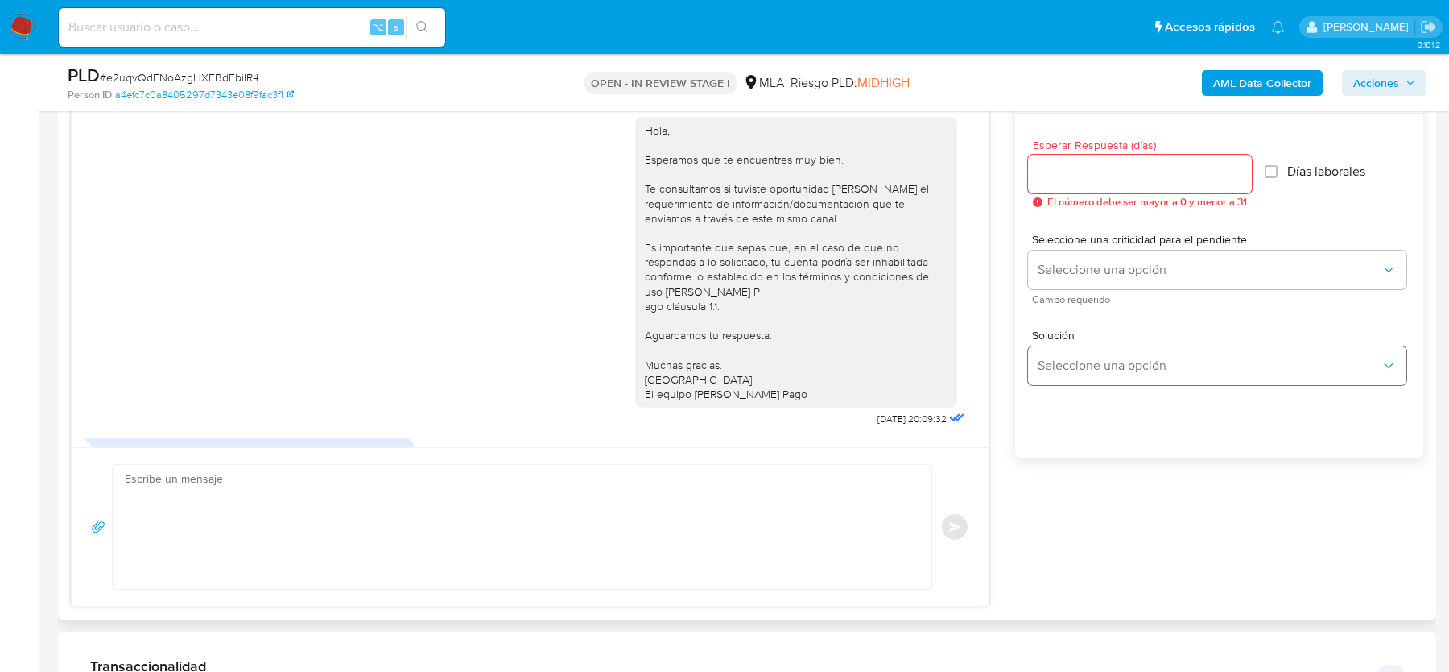
scroll to position [8, 0]
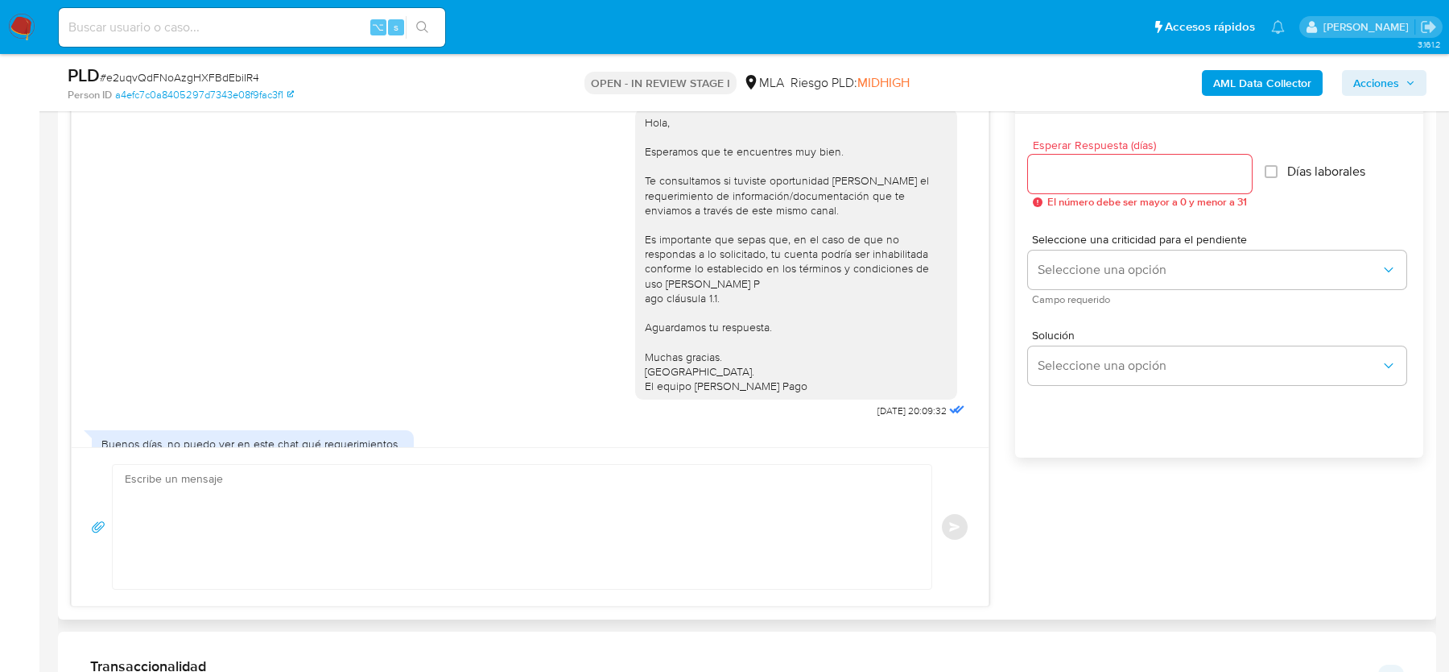
click at [479, 467] on textarea at bounding box center [518, 527] width 787 height 124
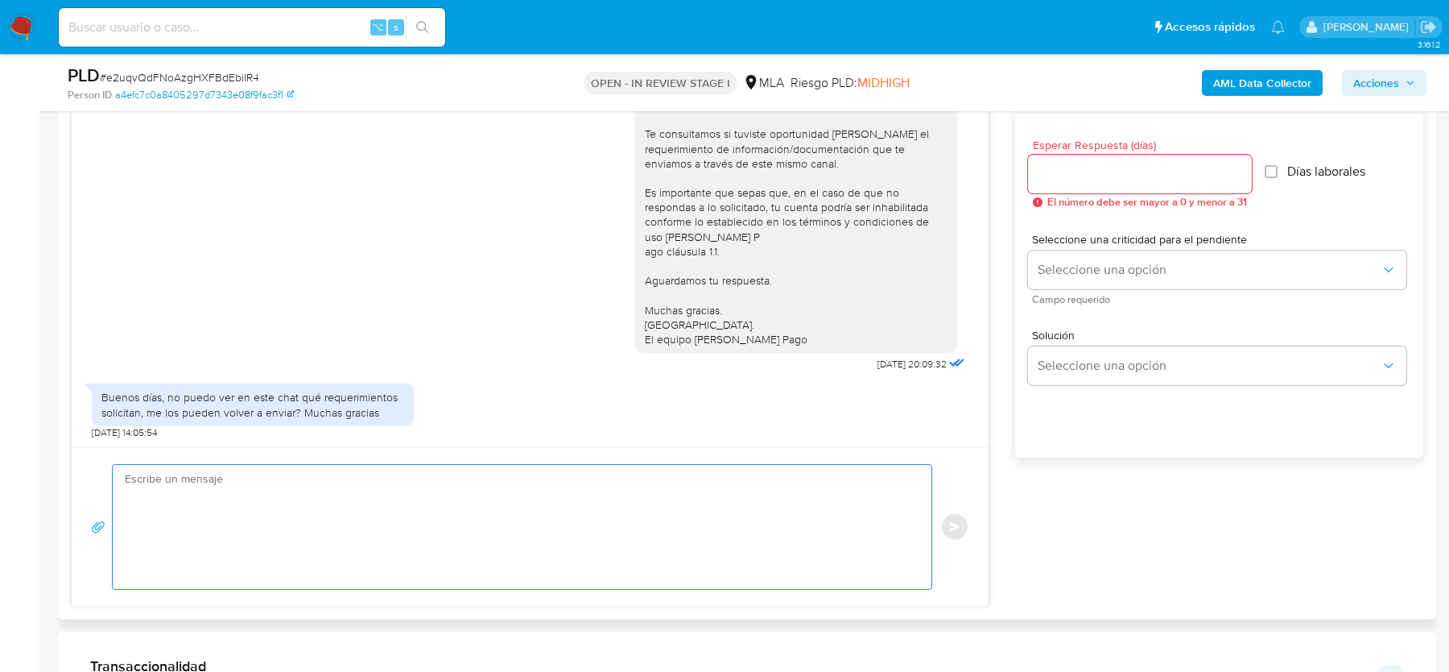
click at [258, 541] on textarea at bounding box center [518, 527] width 787 height 124
paste textarea "Hola, ¡Muchas gracias por tu respuesta! Confirmamos la recepción de la document…"
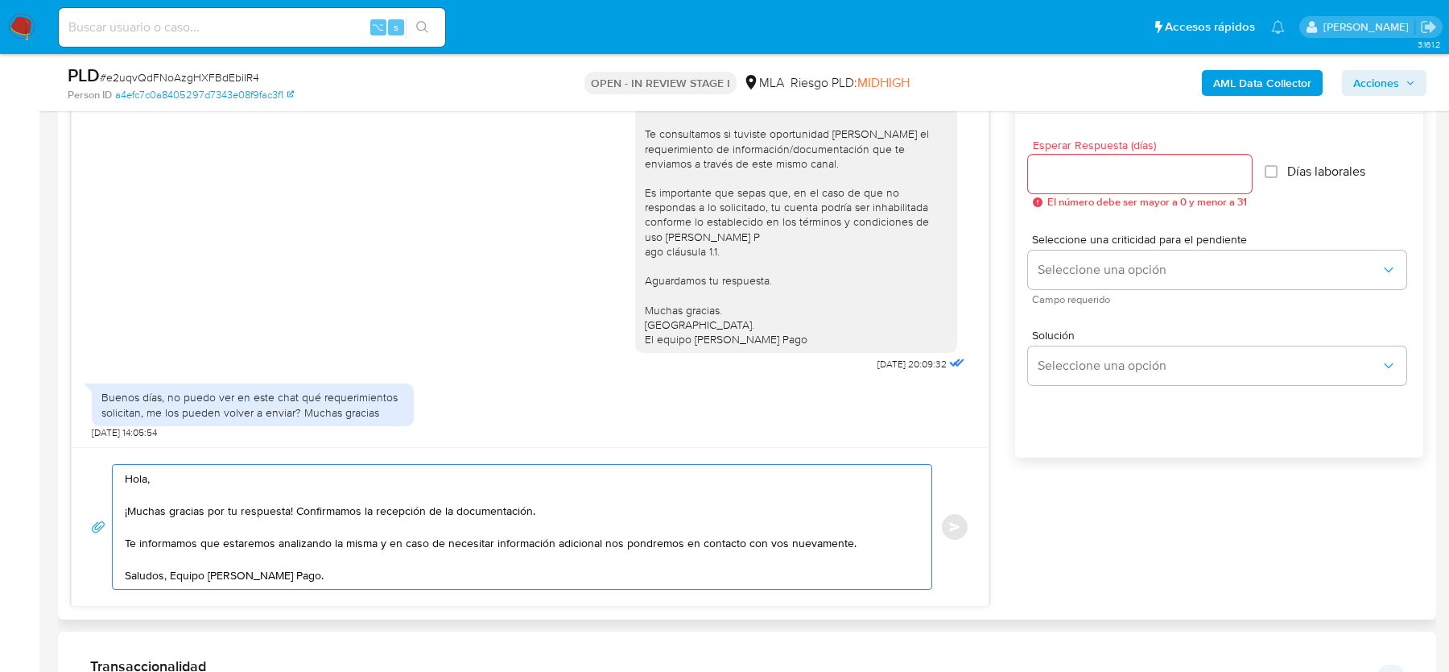
drag, startPoint x: 128, startPoint y: 506, endPoint x: 287, endPoint y: 509, distance: 158.7
click at [287, 509] on textarea "Hola, ¡Muchas gracias por tu respuesta! Confirmamos la recepción de la document…" at bounding box center [518, 527] width 787 height 124
click at [429, 556] on textarea "Hola, ¡Muchas gracias por tu respuesta! Confirmamos la recepción de la document…" at bounding box center [518, 527] width 787 height 124
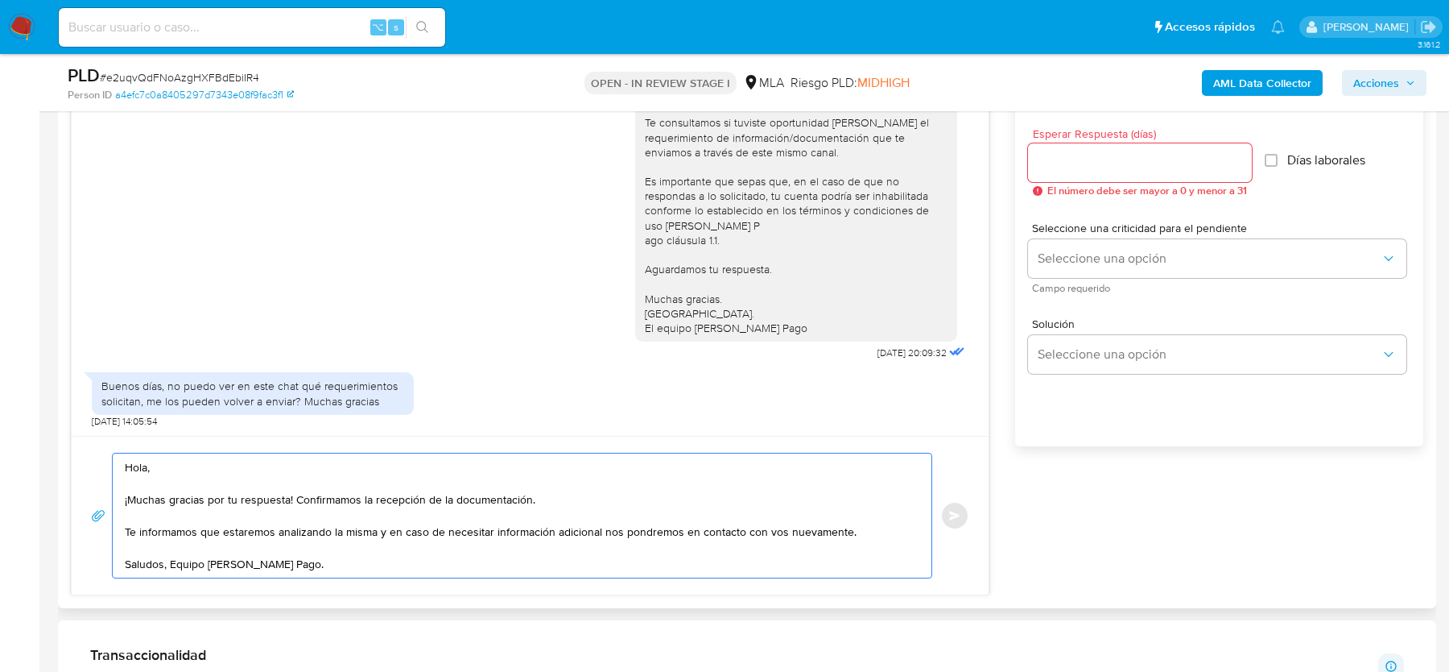
click at [283, 498] on textarea "Hola, ¡Muchas gracias por tu respuesta! Confirmamos la recepción de la document…" at bounding box center [518, 515] width 787 height 124
click at [527, 498] on textarea "Hola, ¡Muchas gracias por tu respuesta! Confirmamos la recepción de la document…" at bounding box center [518, 515] width 787 height 124
click at [459, 556] on textarea "Hola, ¡Muchas gracias por tu respuesta! Confirmamos la recepción de la document…" at bounding box center [518, 515] width 787 height 124
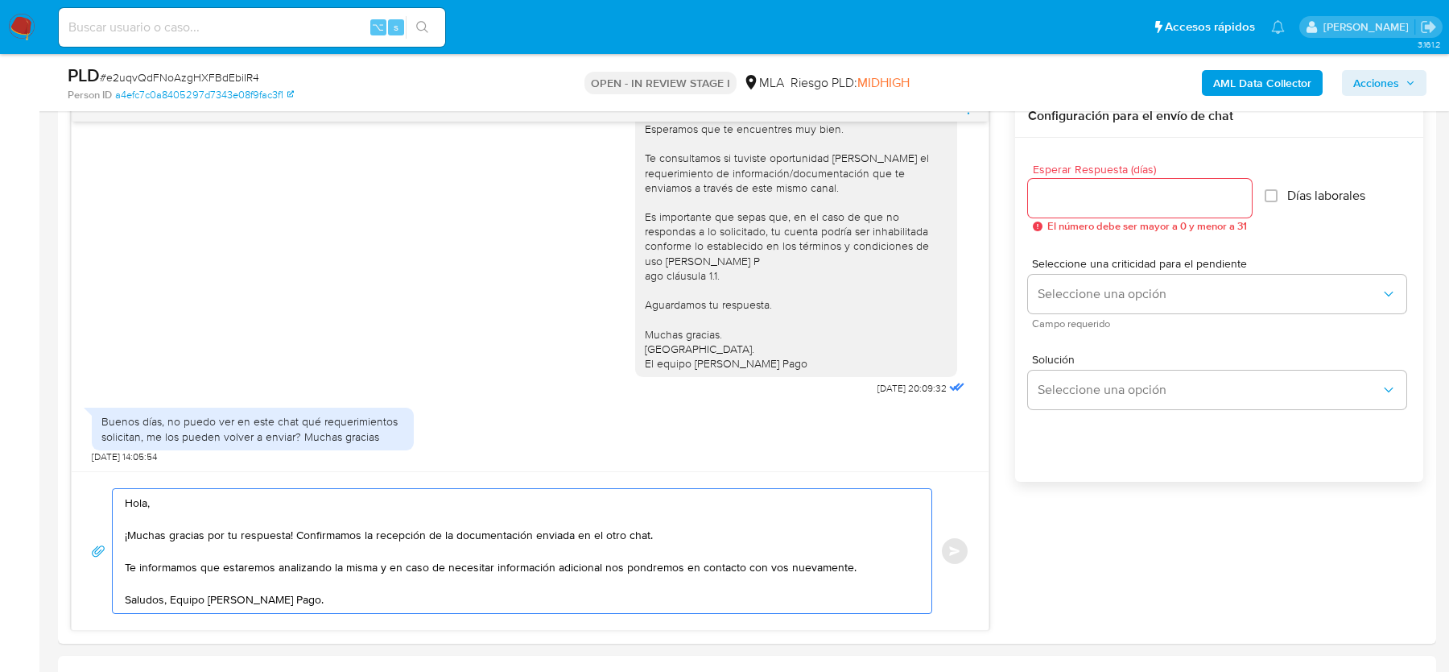
scroll to position [838, 0]
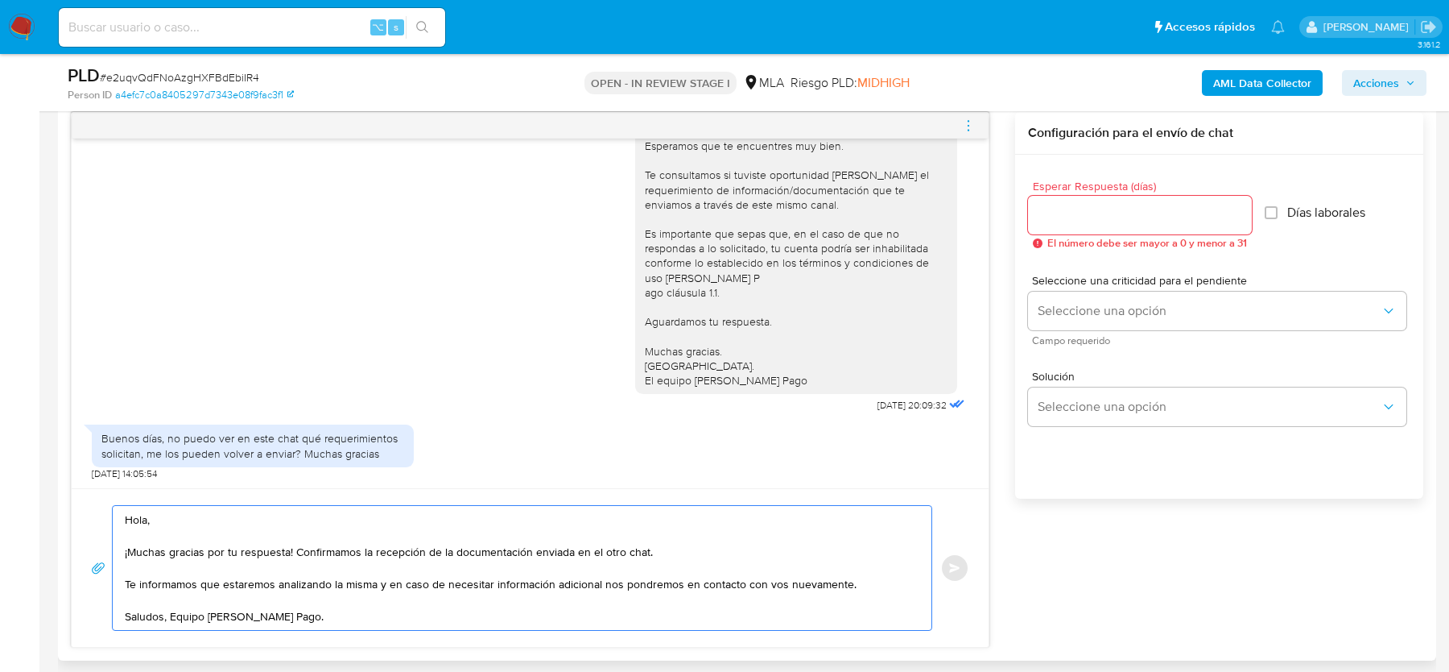
type textarea "Hola, ¡Muchas gracias por tu respuesta! Confirmamos la recepción de la document…"
click at [1079, 213] on input "Esperar Respuesta (días)" at bounding box center [1140, 215] width 224 height 21
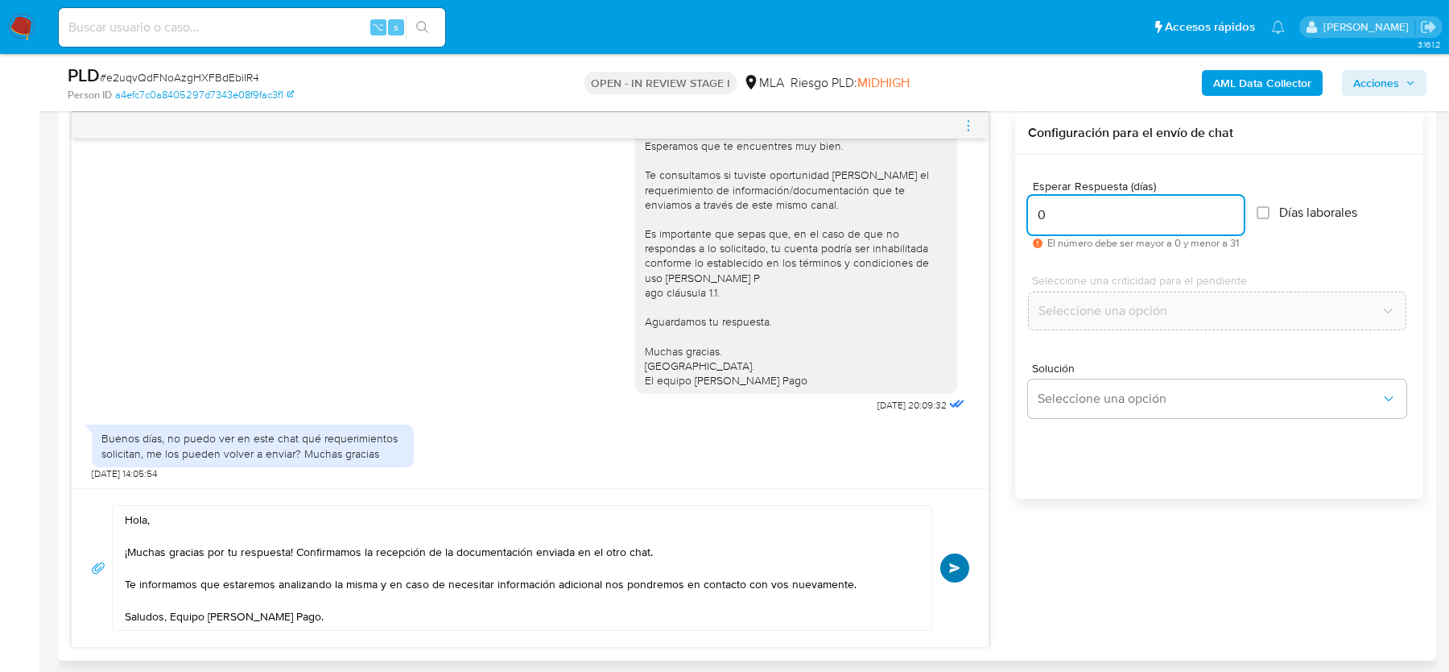
type input "0"
click at [963, 558] on button "Enviar" at bounding box center [955, 567] width 29 height 29
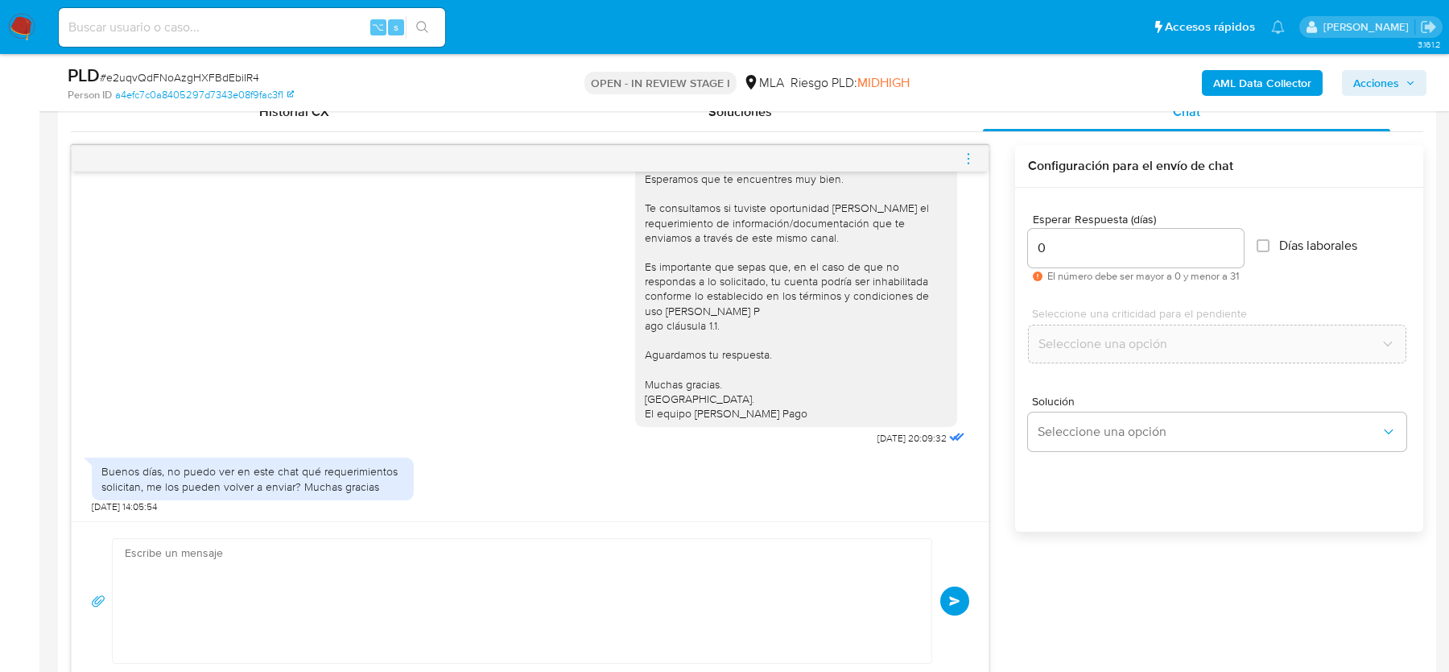
scroll to position [263, 0]
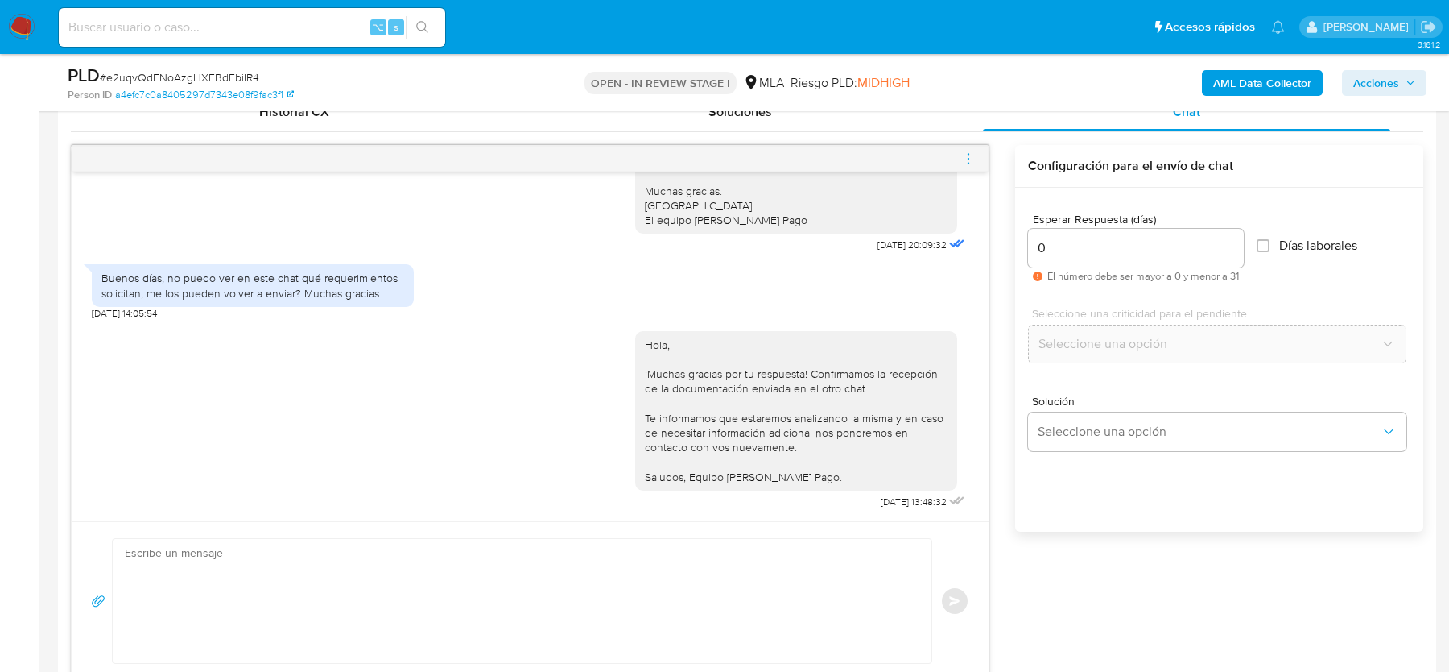
click at [965, 148] on span "menu-action" at bounding box center [968, 158] width 14 height 39
click at [820, 130] on li "Cerrar conversación" at bounding box center [879, 126] width 165 height 29
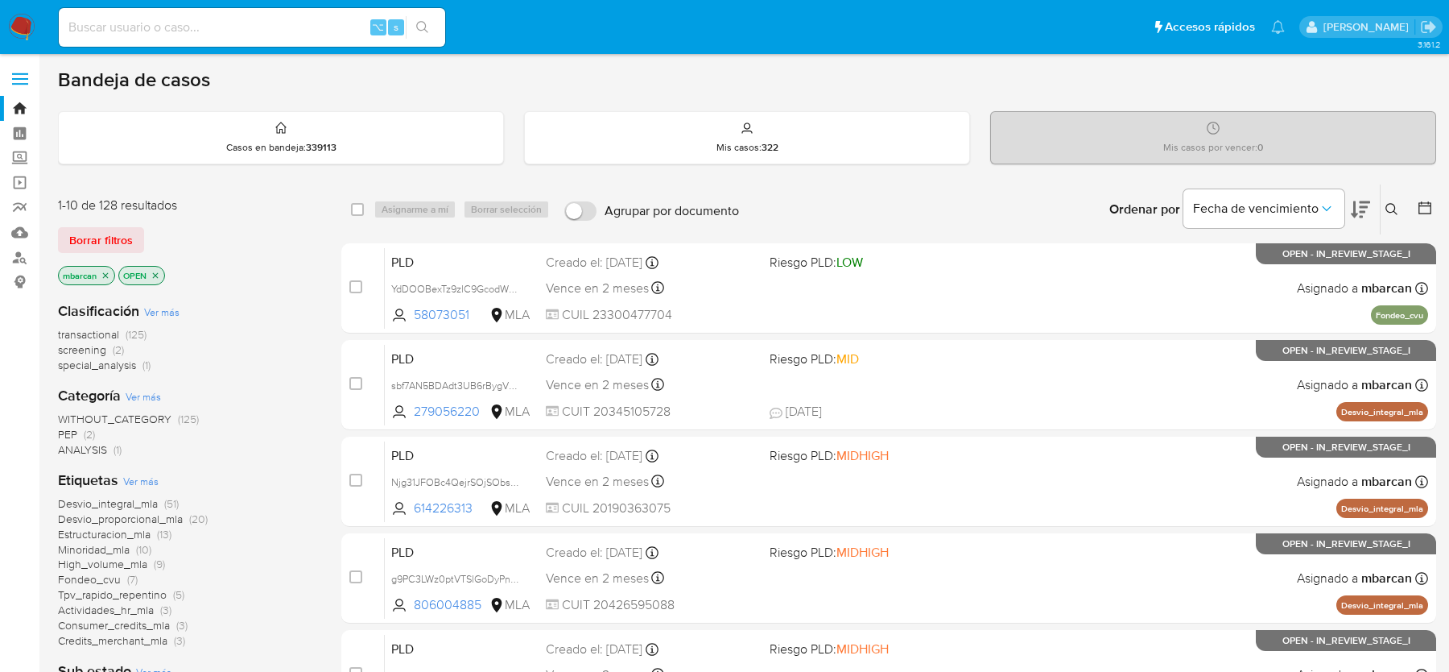
click at [1396, 214] on button at bounding box center [1394, 209] width 27 height 19
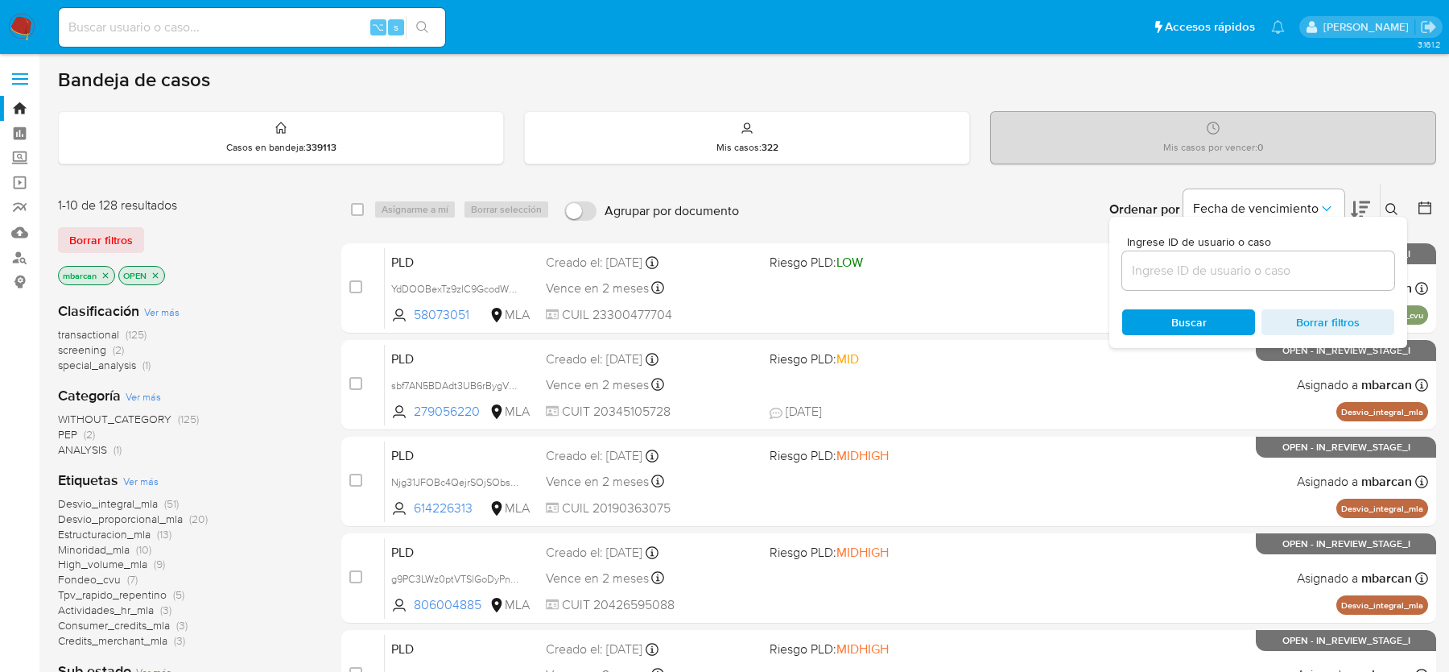
click at [1341, 251] on div at bounding box center [1259, 270] width 272 height 39
click at [1326, 265] on input at bounding box center [1259, 270] width 272 height 21
paste input "zSdoL6r9pVtfzS5S2DrXIdix"
type input "zSdoL6r9pVtfzS5S2DrXIdix"
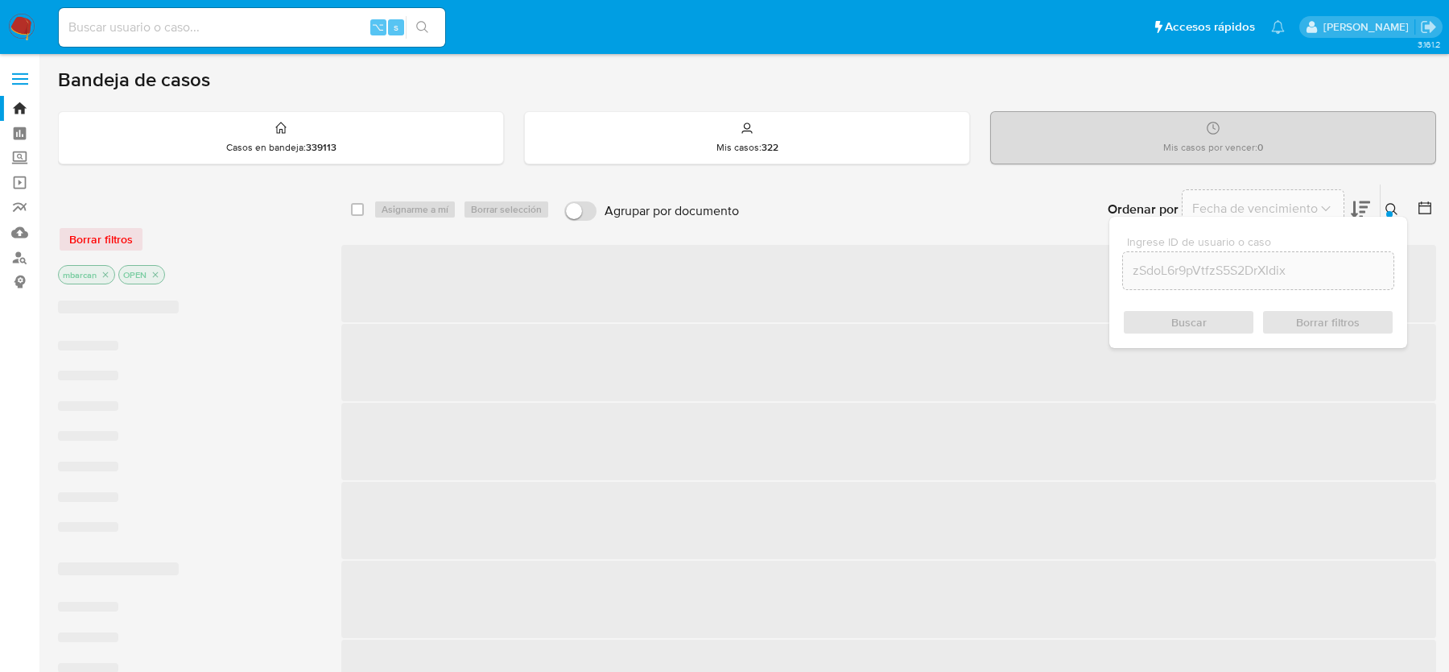
click at [1393, 213] on icon at bounding box center [1392, 209] width 13 height 13
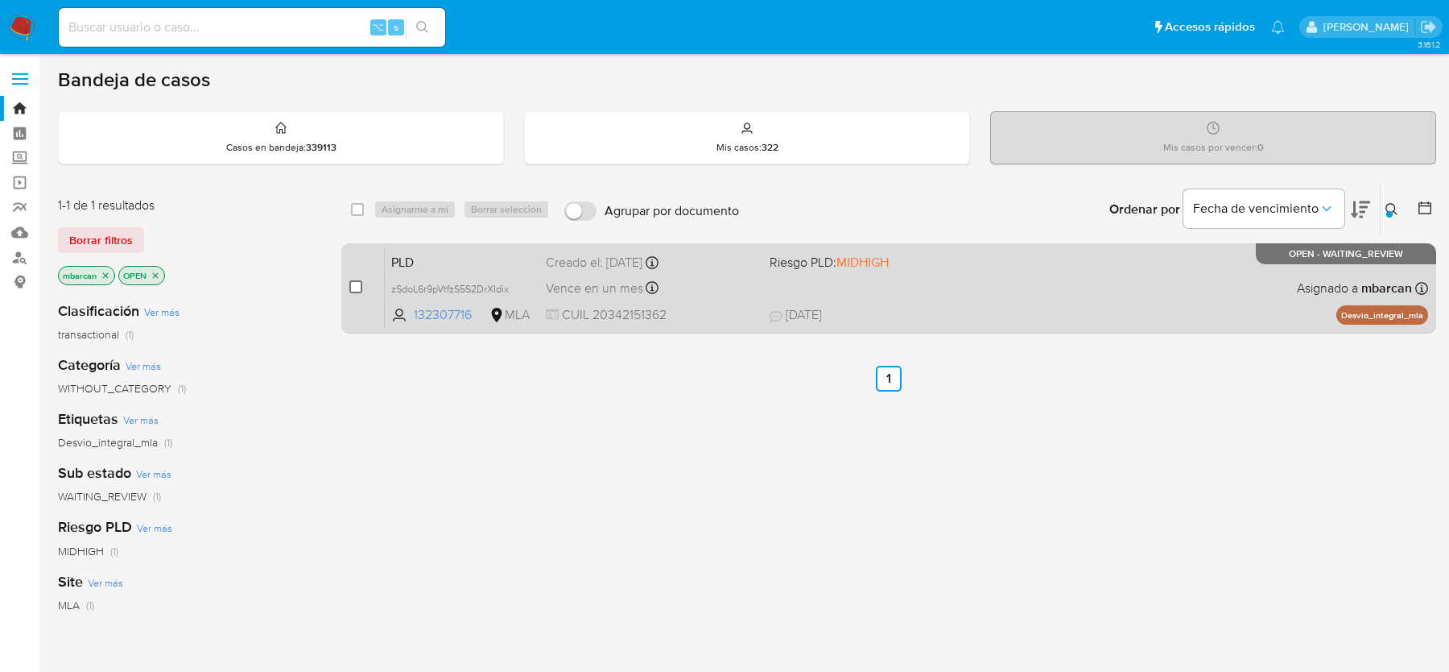
click at [355, 283] on input "checkbox" at bounding box center [355, 286] width 13 height 13
checkbox input "true"
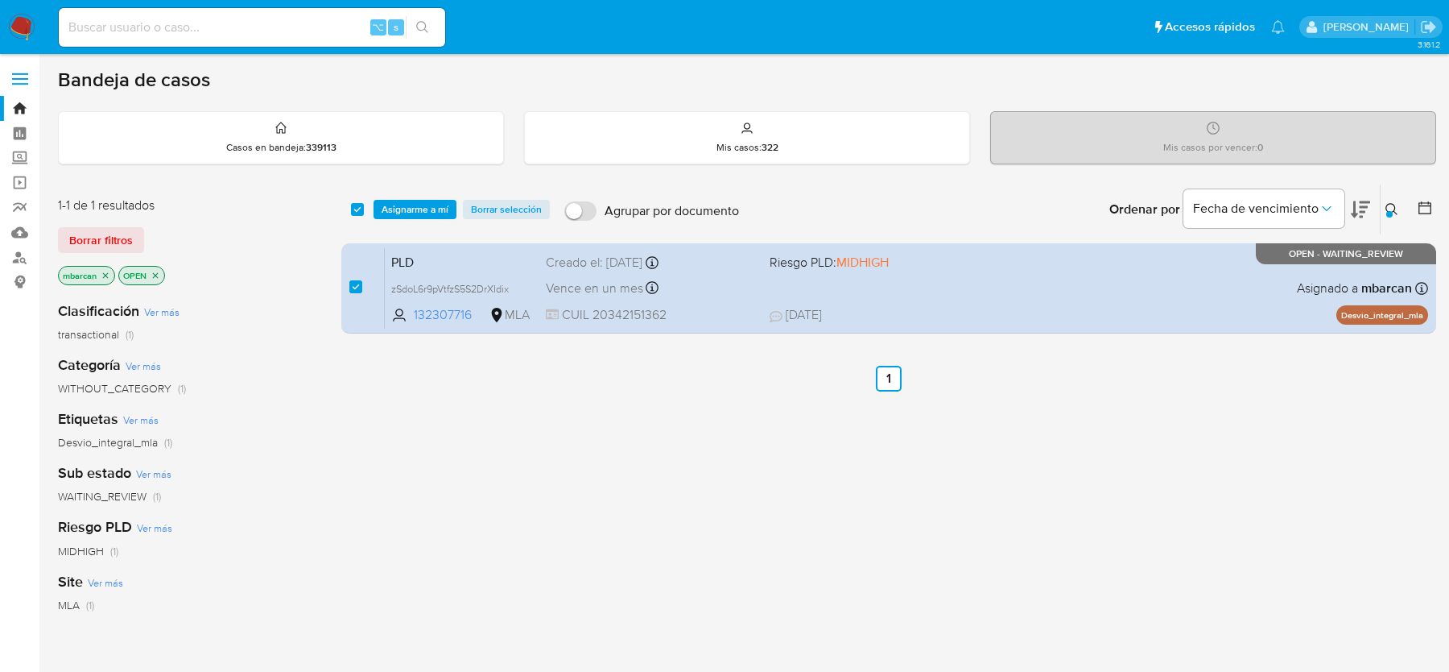
click at [411, 194] on div "select-all-cases-checkbox Asignarme a mí Borrar selección Agrupar por documento…" at bounding box center [888, 209] width 1095 height 50
click at [416, 209] on span "Asignarme a mí" at bounding box center [415, 209] width 67 height 16
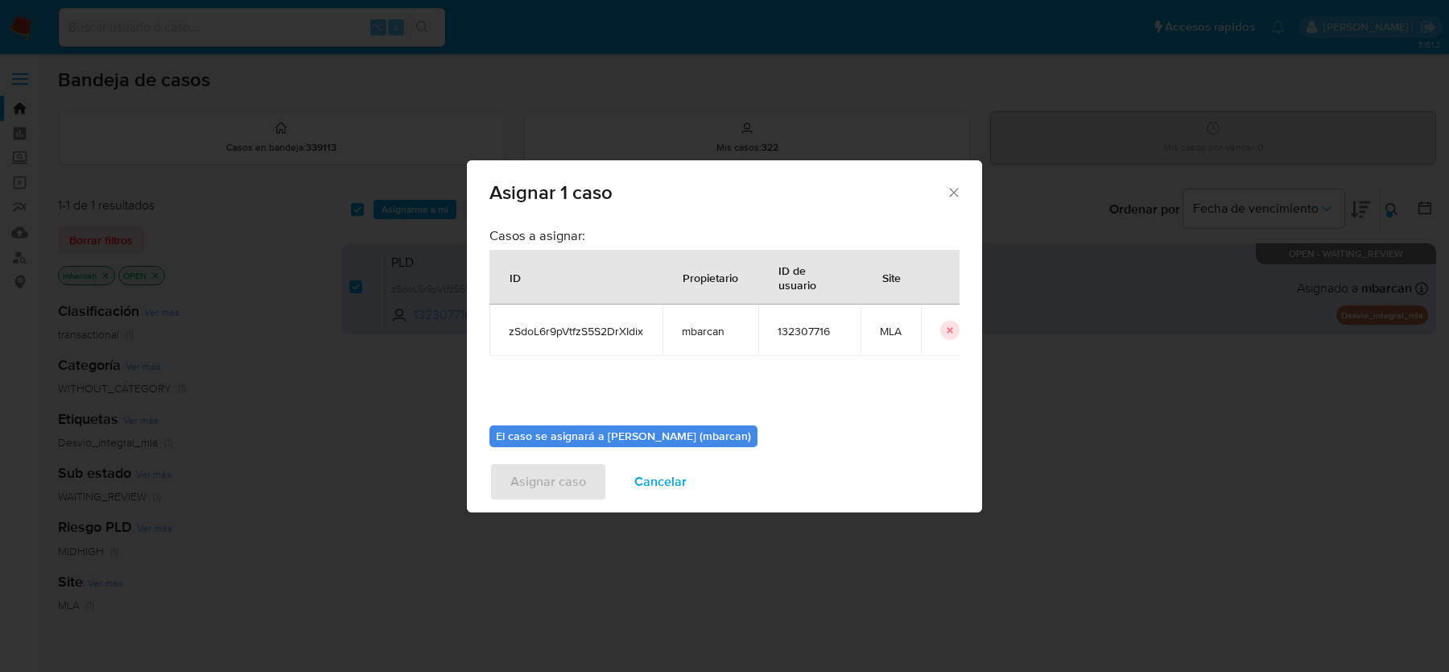
scroll to position [82, 0]
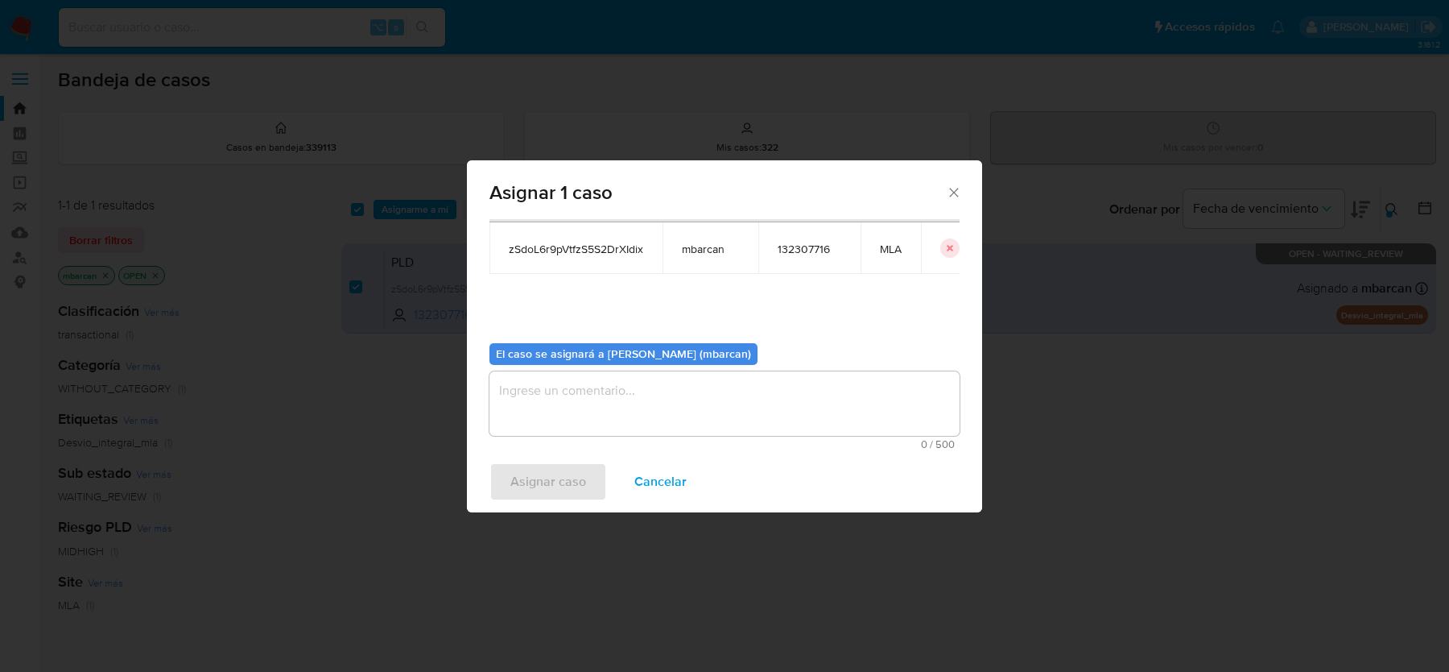
click at [590, 383] on textarea "assign-modal" at bounding box center [725, 403] width 470 height 64
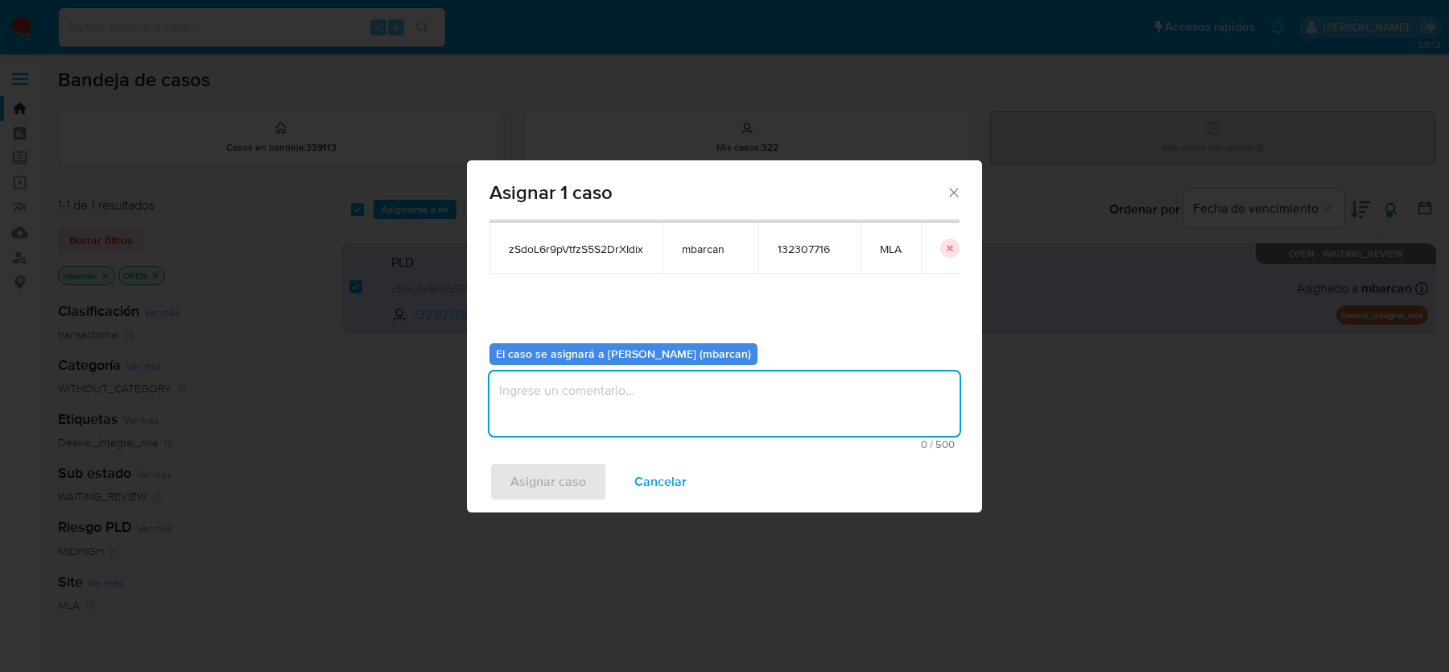
type textarea "n"
type textarea "análisis"
click at [532, 474] on span "Asignar caso" at bounding box center [549, 481] width 76 height 35
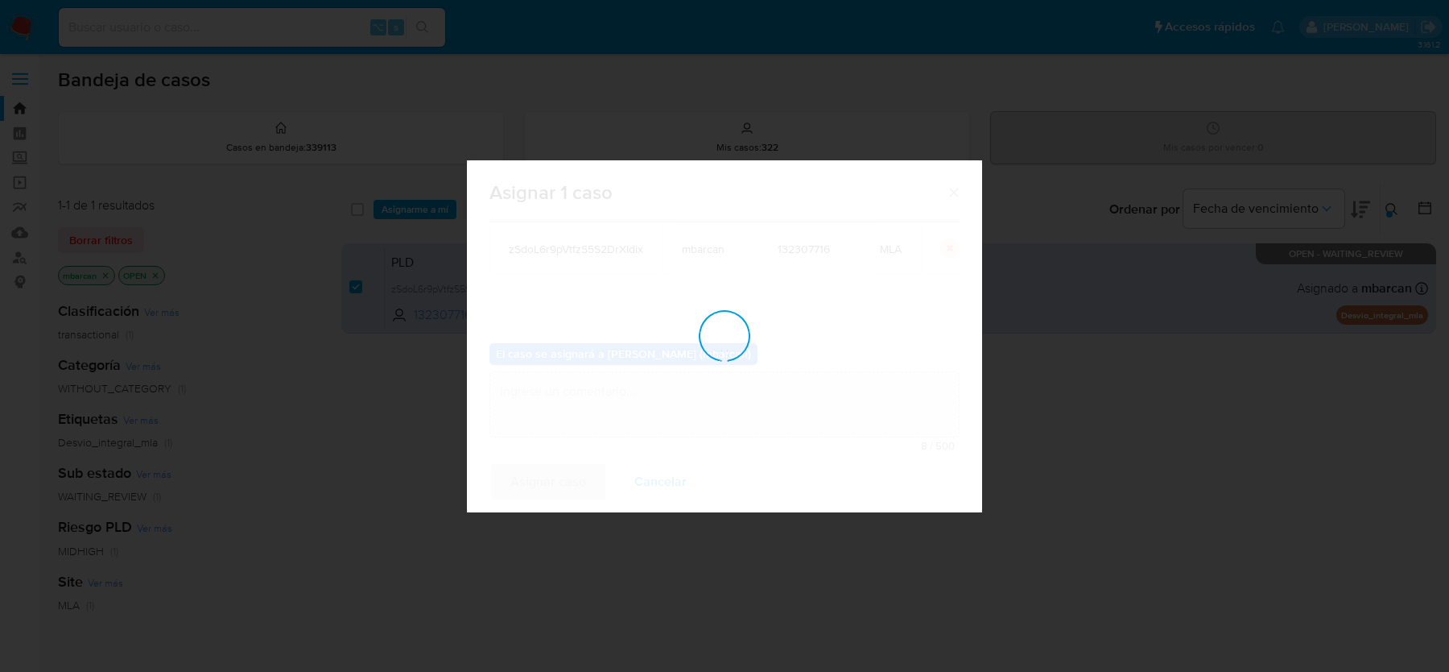
checkbox input "false"
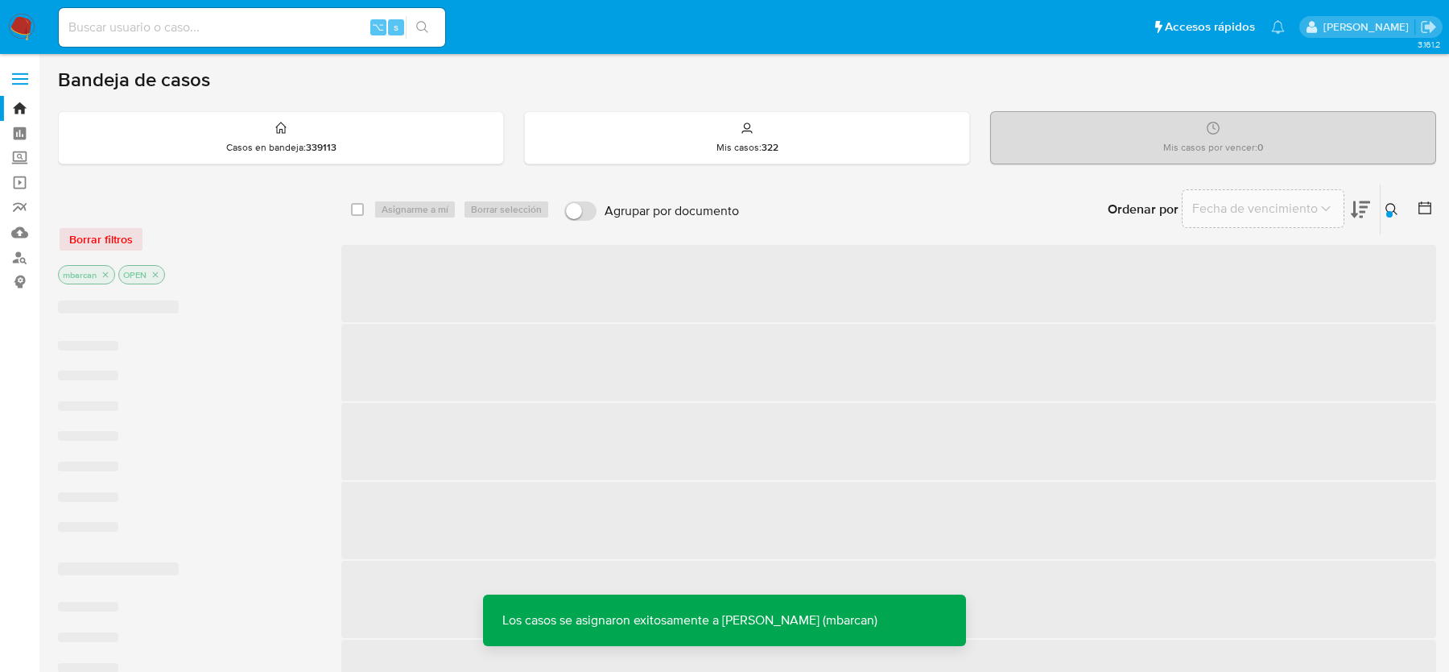
click at [437, 259] on span "‌" at bounding box center [888, 283] width 1095 height 77
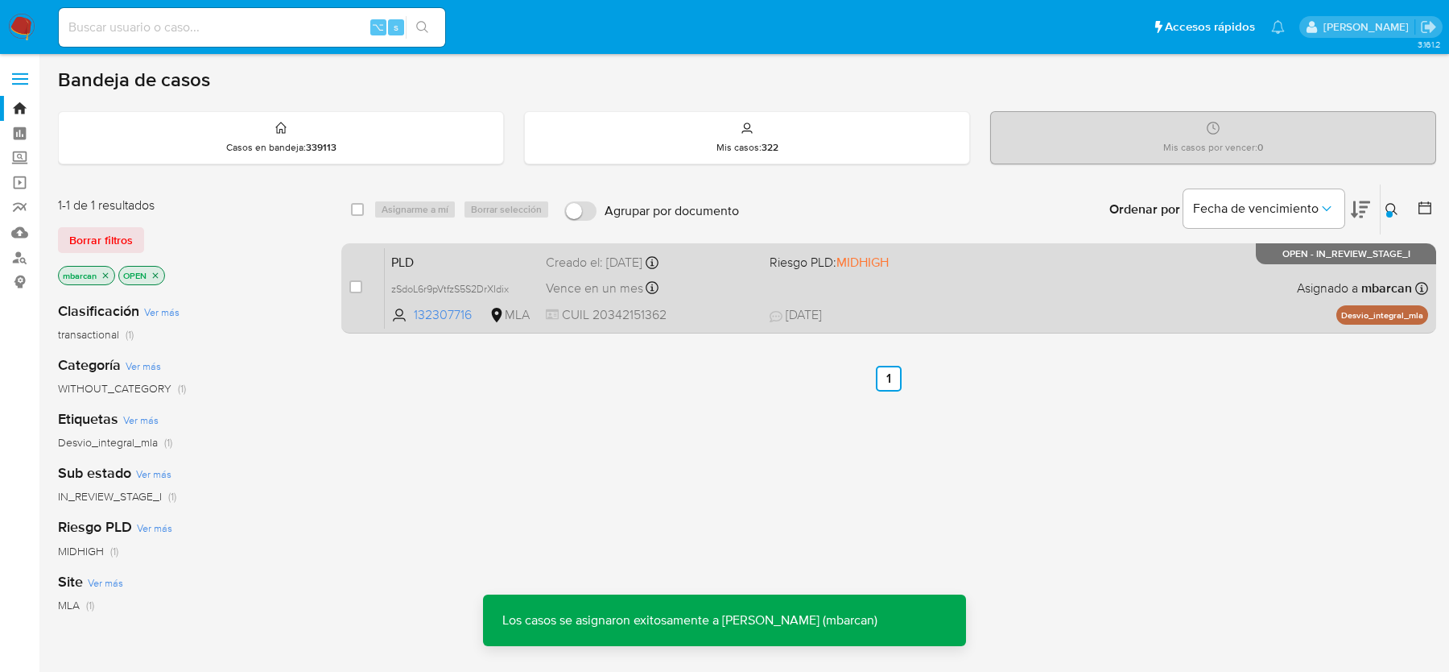
click at [404, 261] on span "PLD" at bounding box center [462, 260] width 142 height 21
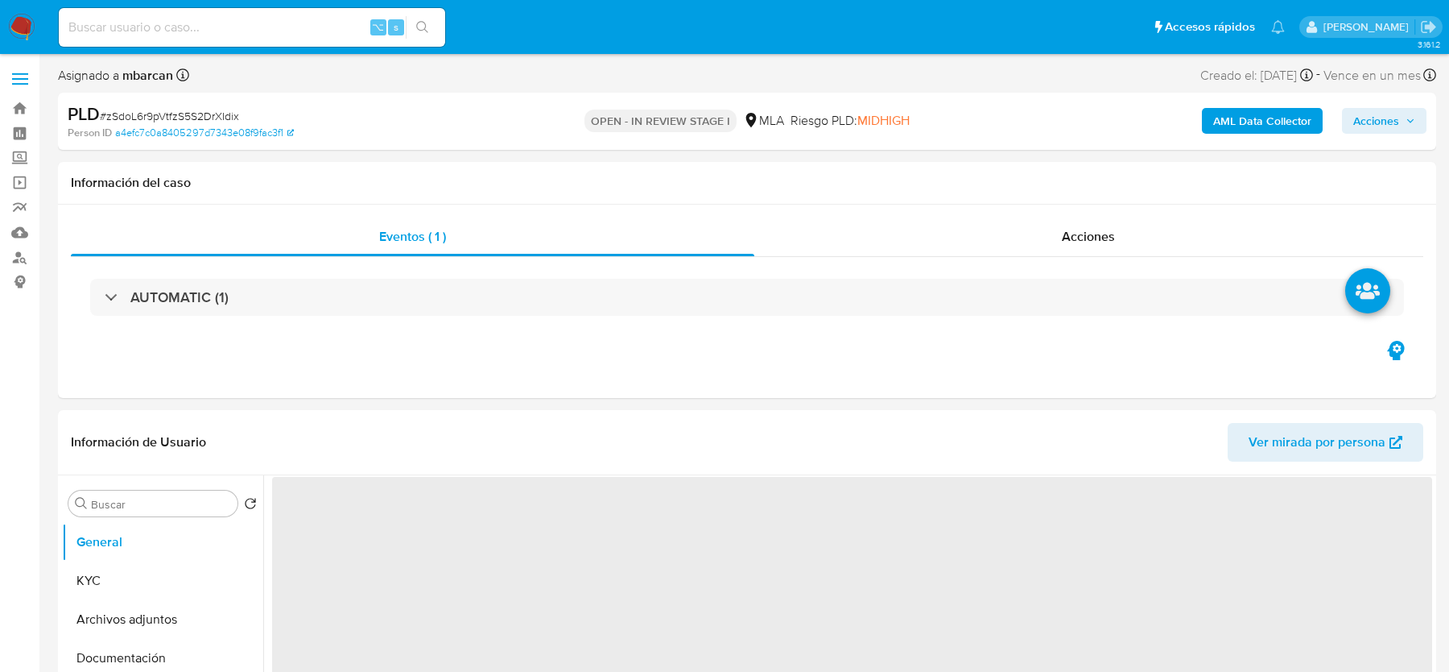
select select "10"
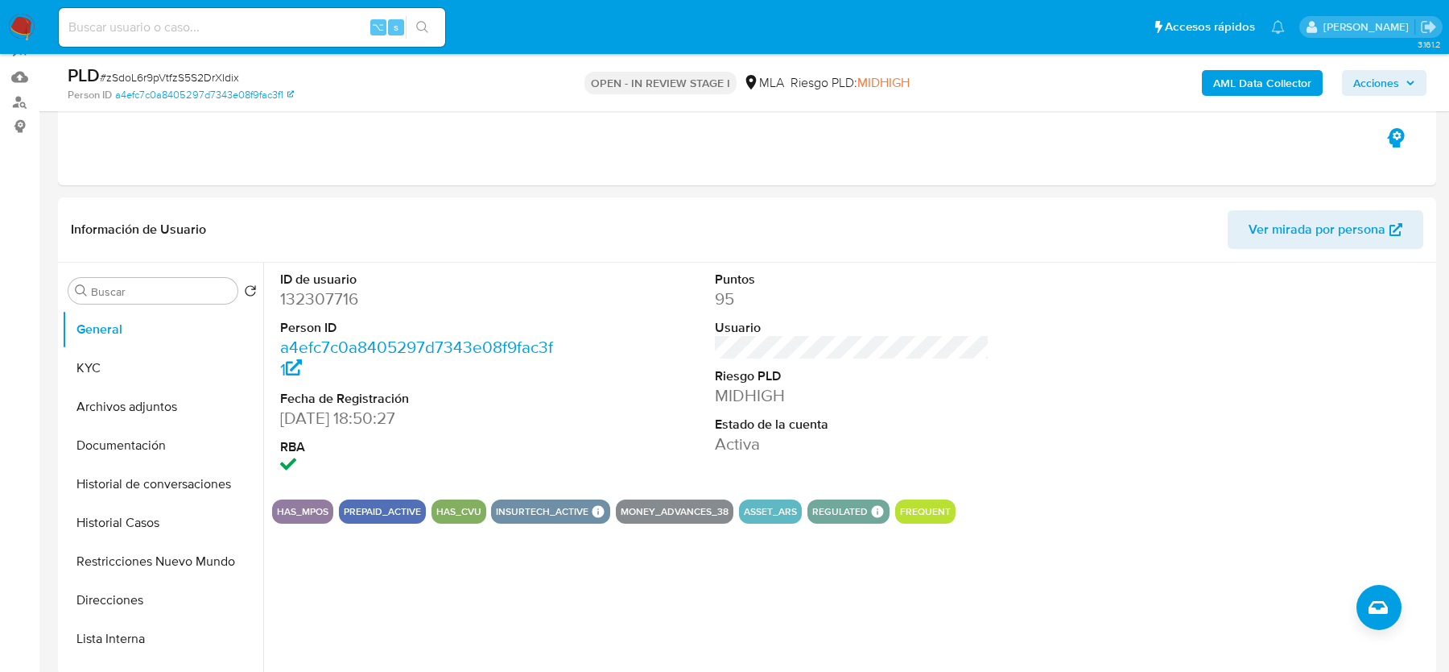
scroll to position [524, 0]
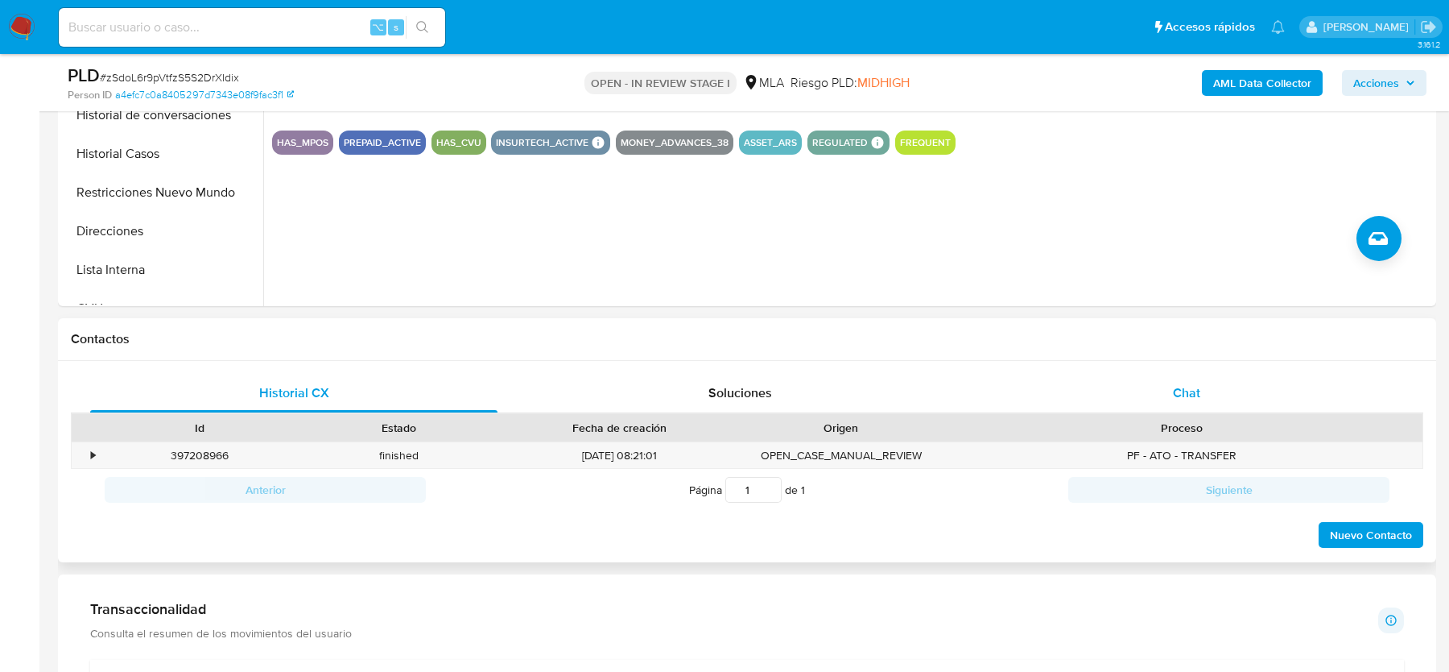
click at [1232, 374] on div "Chat" at bounding box center [1186, 393] width 407 height 39
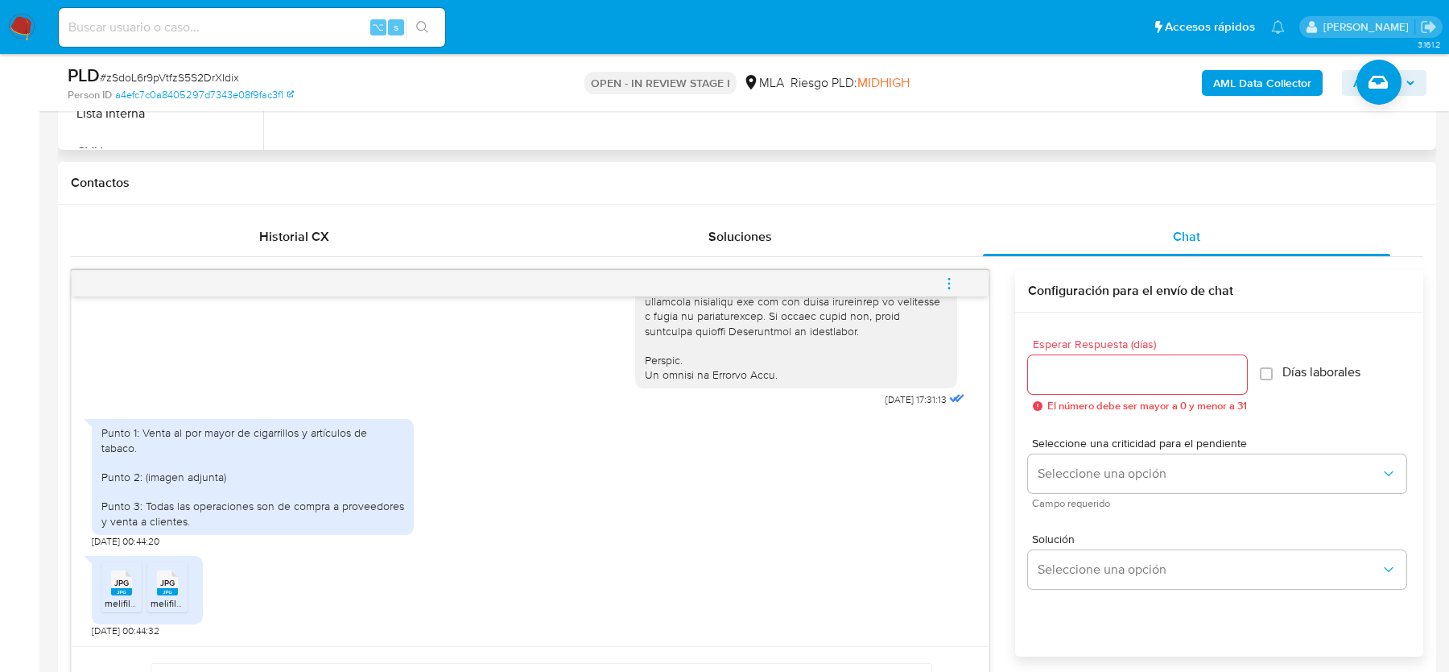
scroll to position [703, 0]
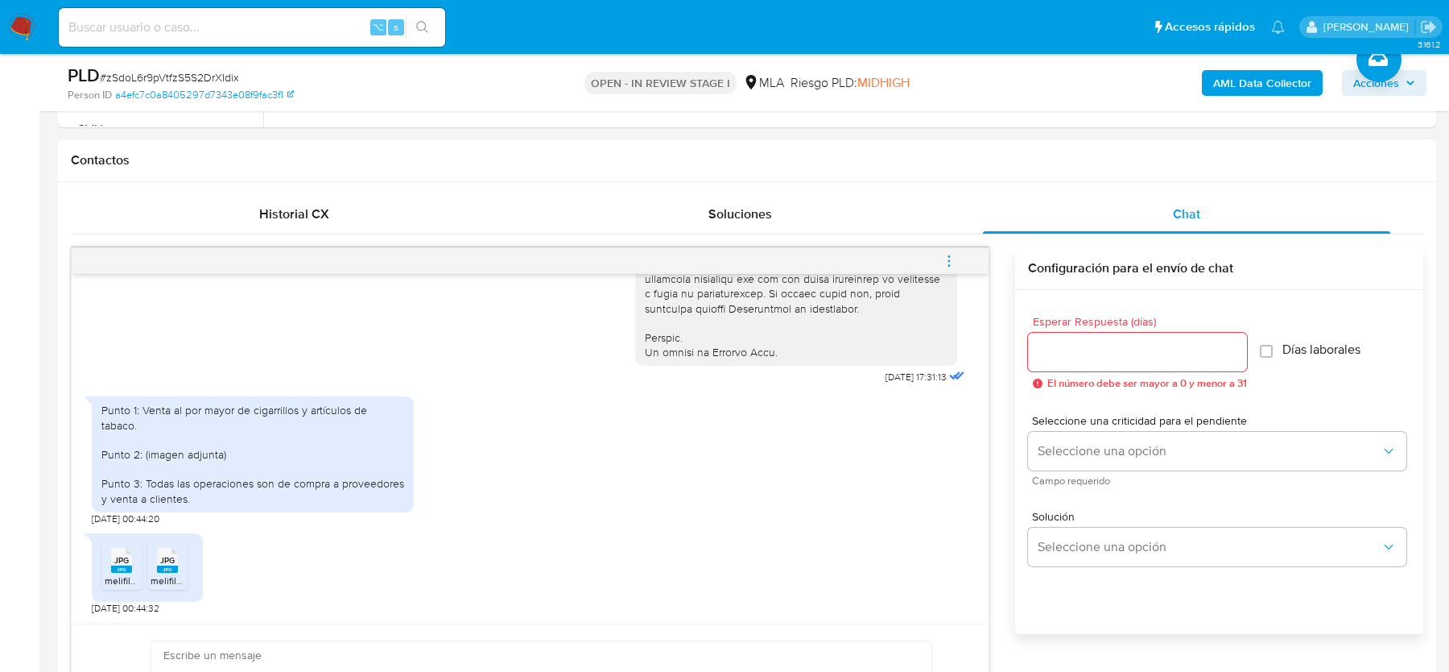
click at [106, 576] on span "melifile8956534182012862778.jpg" at bounding box center [179, 580] width 148 height 14
click at [169, 571] on icon "JPG" at bounding box center [167, 560] width 21 height 28
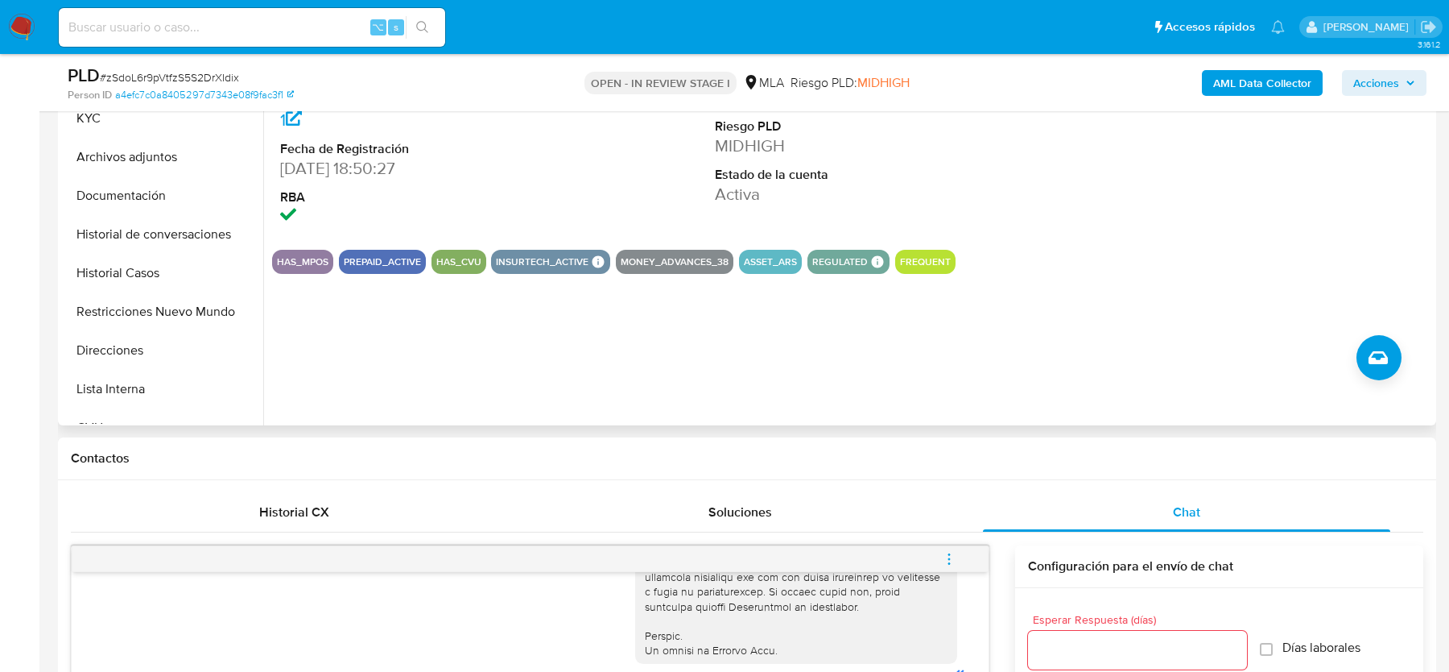
scroll to position [366, 0]
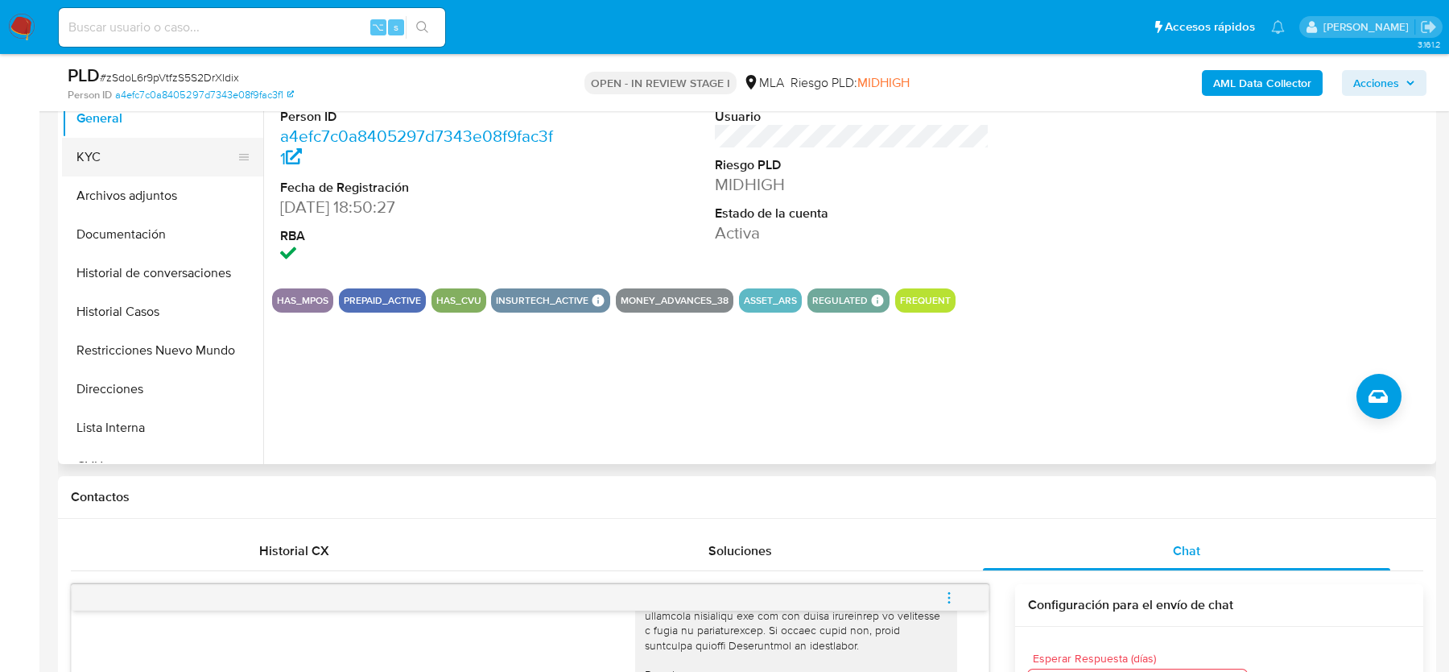
click at [148, 157] on button "KYC" at bounding box center [156, 157] width 188 height 39
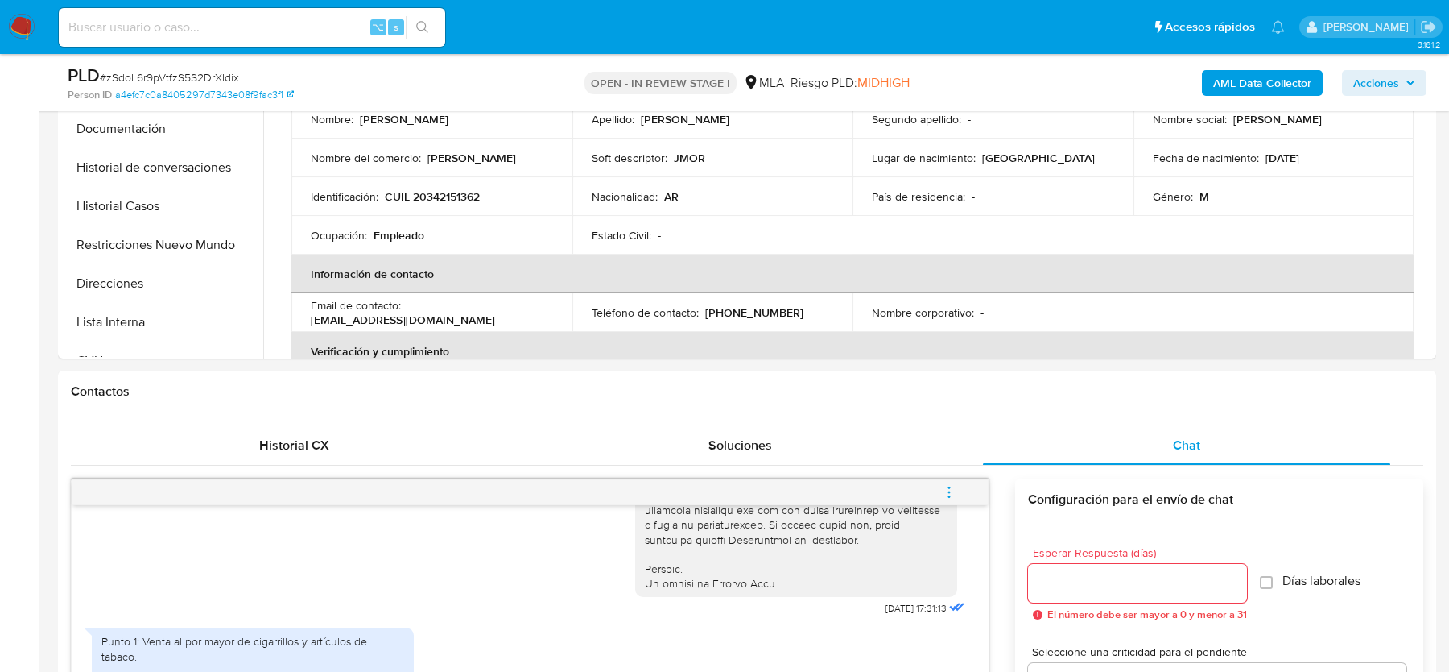
scroll to position [731, 0]
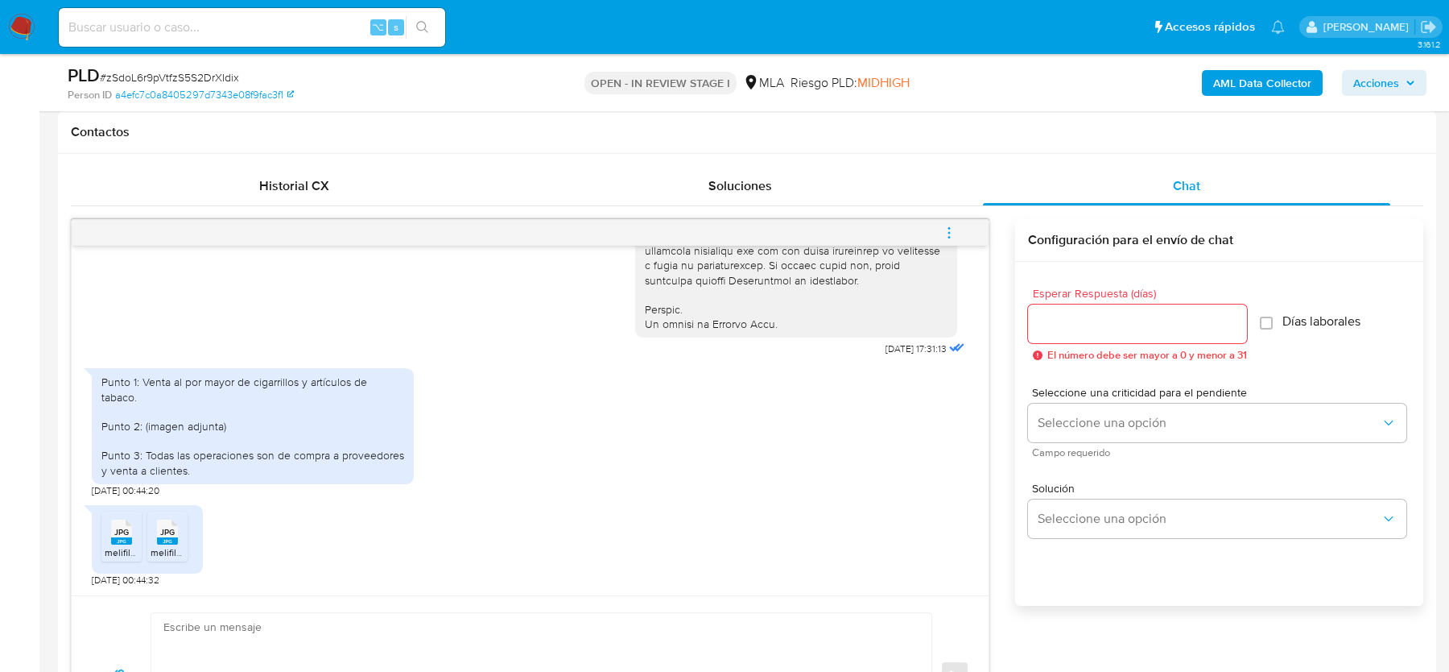
click at [199, 76] on span "# zSdoL6r9pVtfzS5S2DrXIdix" at bounding box center [169, 77] width 139 height 16
copy span "zSdoL6r9pVtfzS5S2DrXIdix"
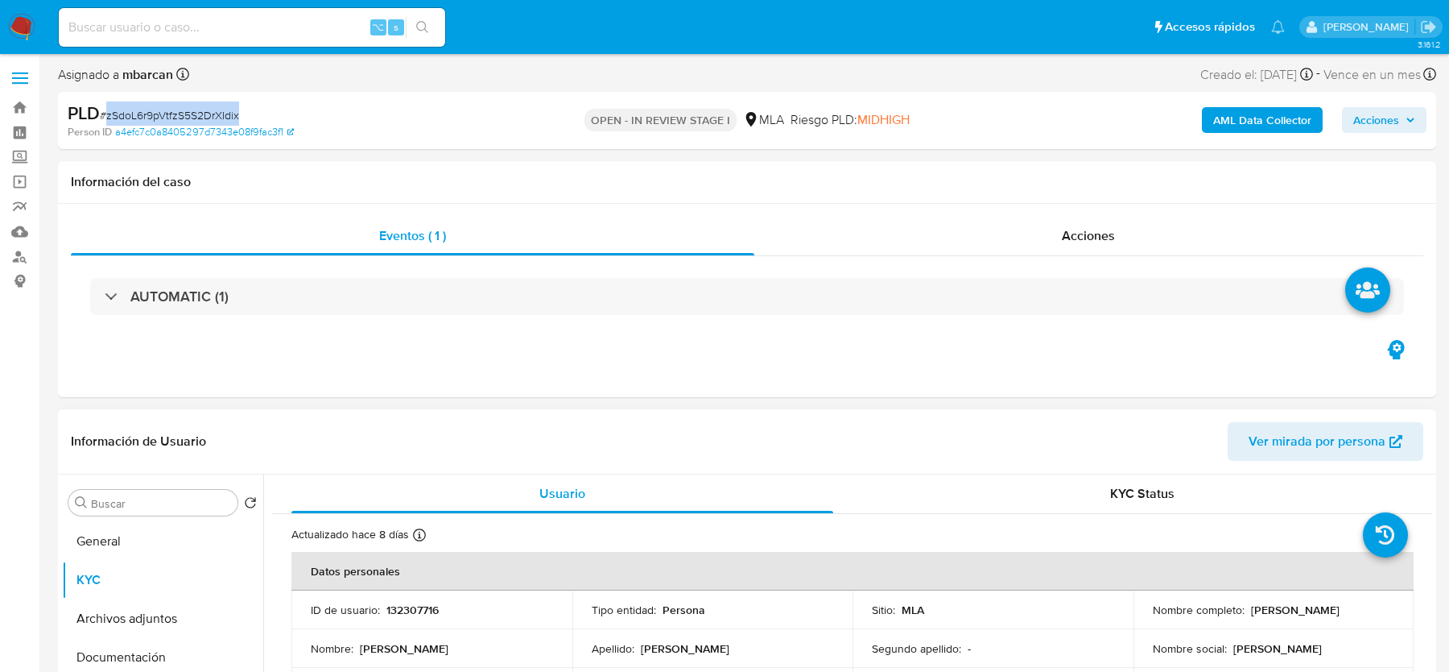
scroll to position [0, 0]
click at [377, 250] on div "Eventos ( 1 )" at bounding box center [413, 236] width 684 height 39
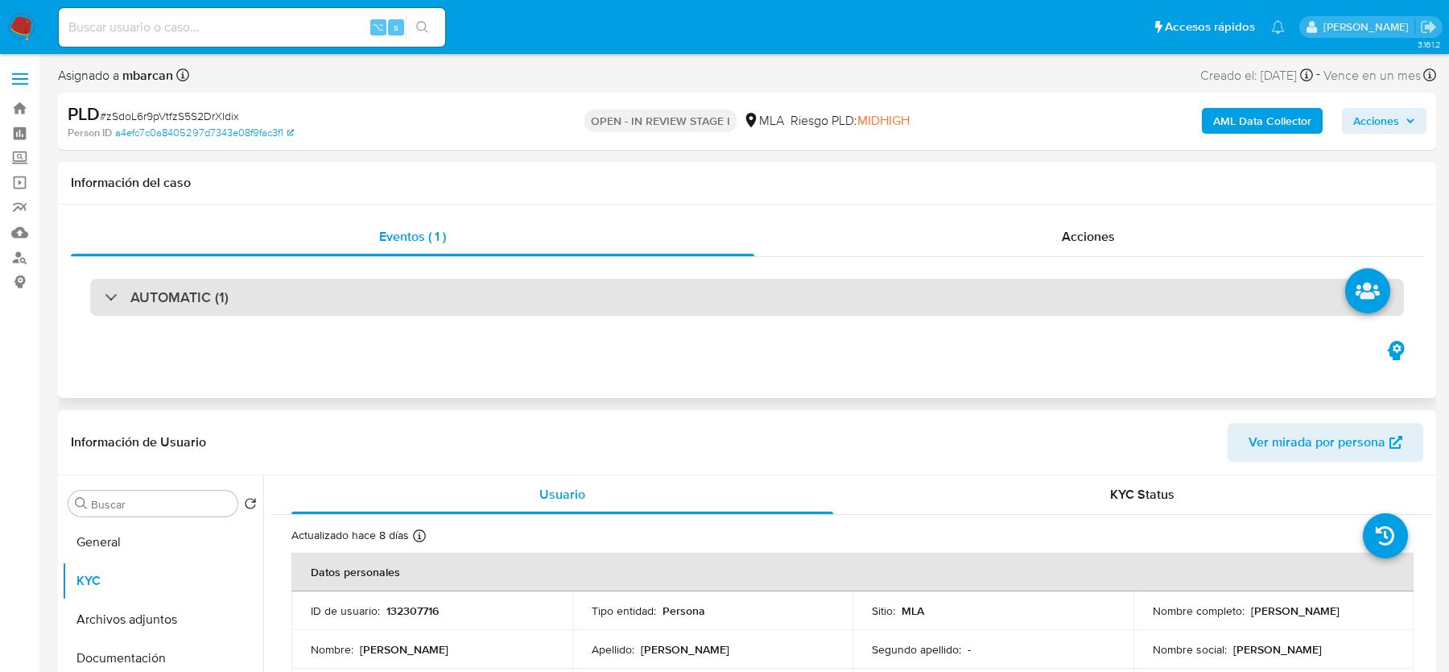
click at [369, 284] on div "AUTOMATIC (1)" at bounding box center [747, 297] width 1314 height 37
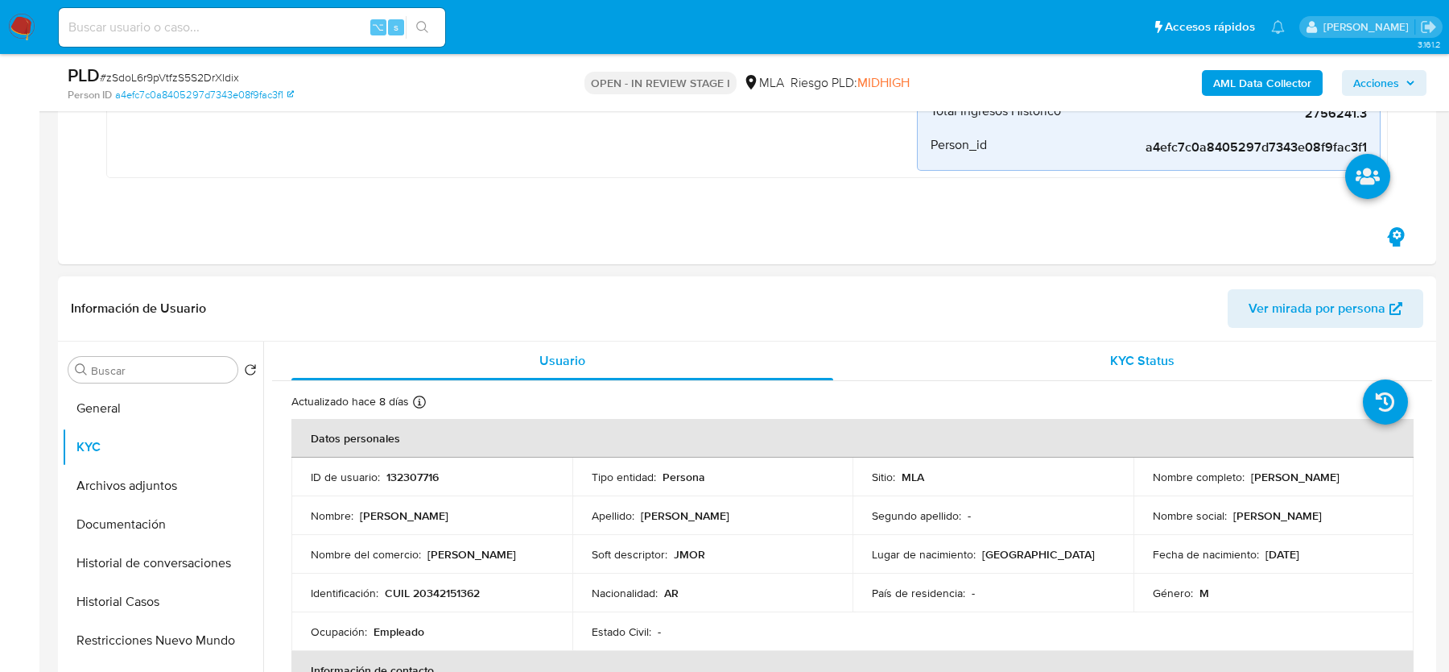
click at [1102, 359] on div "KYC Status" at bounding box center [1143, 360] width 542 height 39
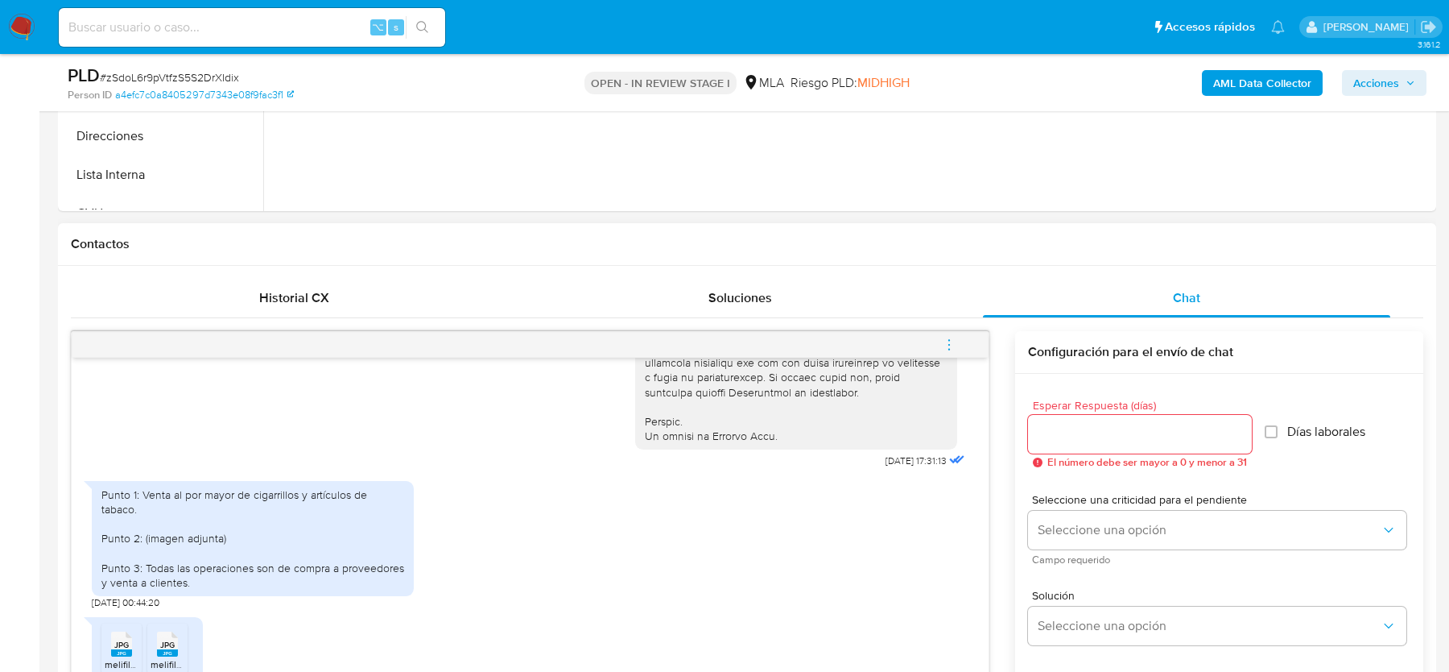
scroll to position [1387, 0]
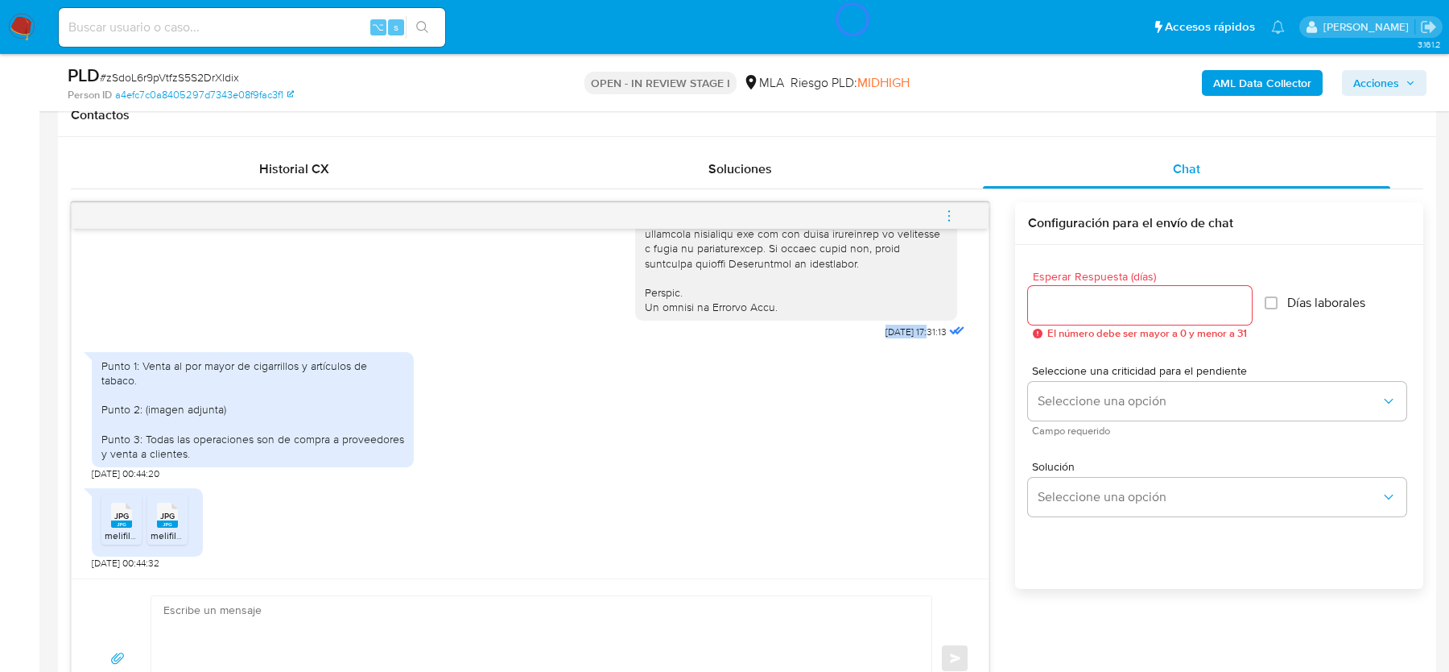
drag, startPoint x: 863, startPoint y: 325, endPoint x: 916, endPoint y: 325, distance: 53.1
copy span "18/08/2025"
drag, startPoint x: 139, startPoint y: 359, endPoint x: 139, endPoint y: 373, distance: 13.7
click at [139, 373] on div "Punto 1: Venta al por mayor de cigarrillos y artículos de tabaco. Punto 2: (ima…" at bounding box center [252, 409] width 303 height 102
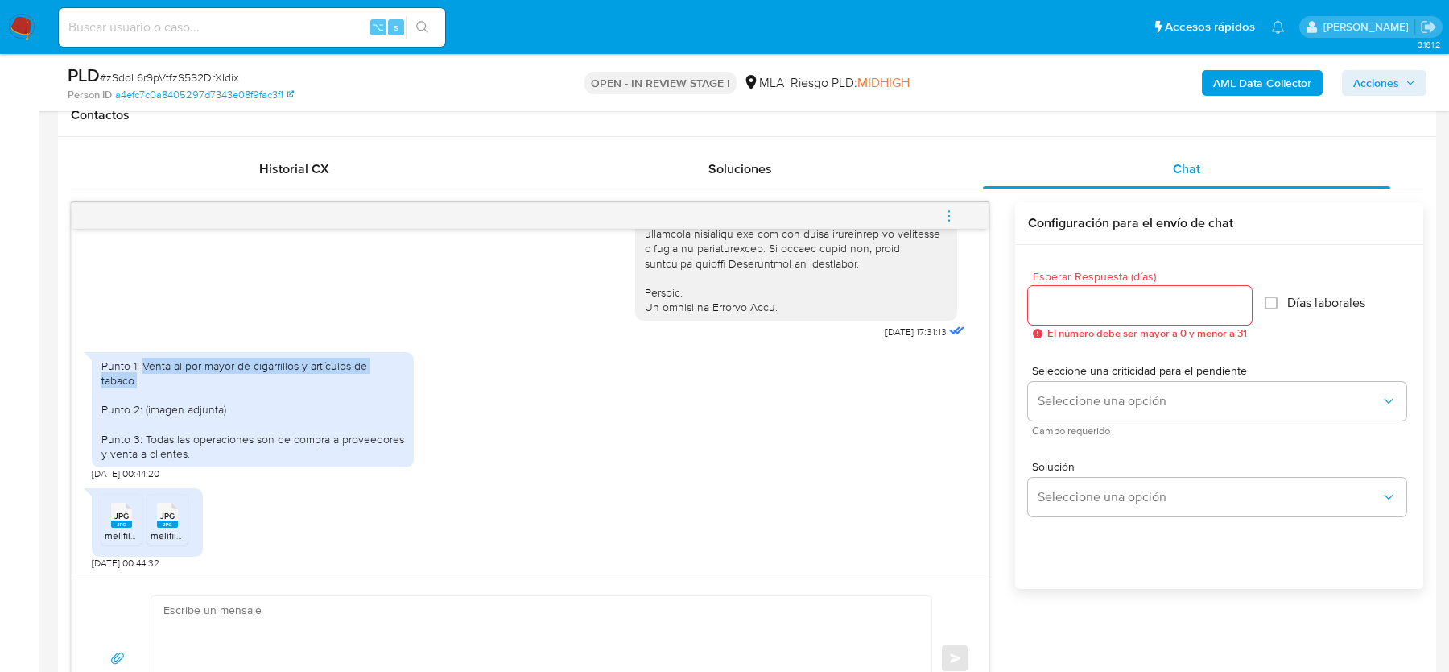
copy div "Venta al por mayor de cigarrillos y artículos de tabaco."
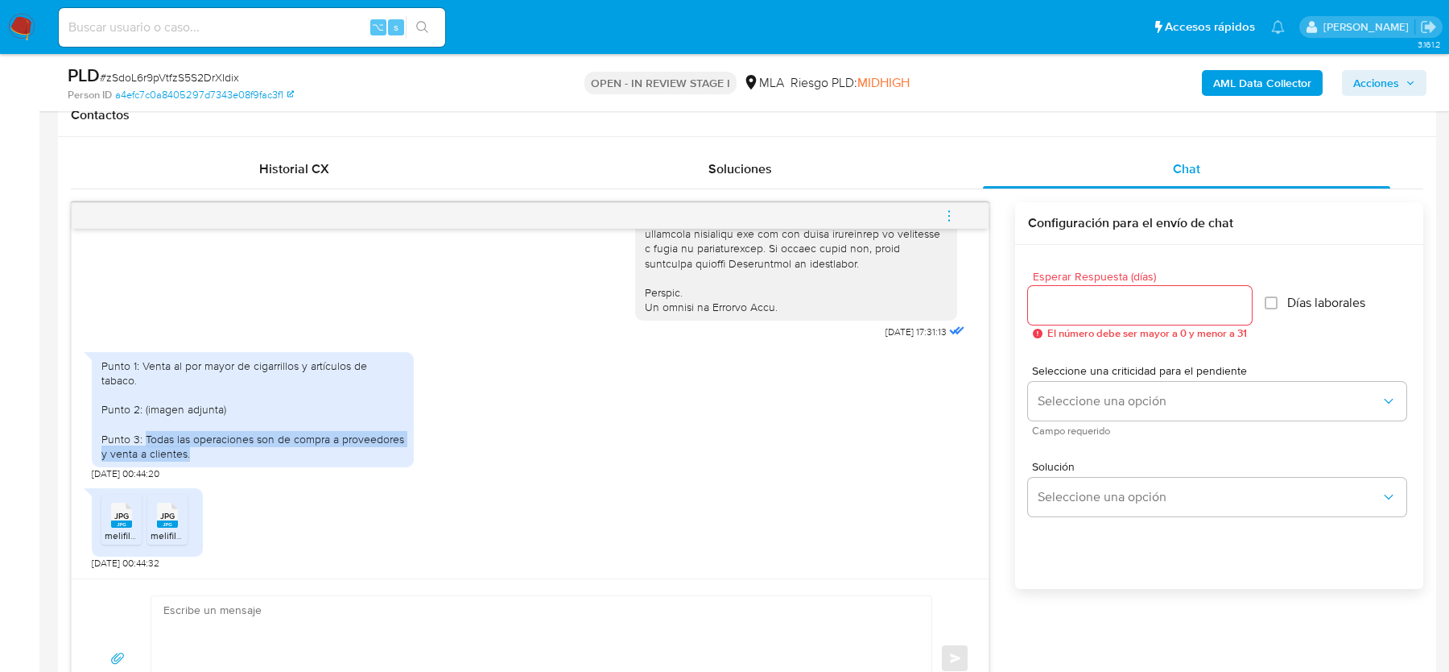
drag, startPoint x: 145, startPoint y: 431, endPoint x: 193, endPoint y: 449, distance: 51.7
click at [193, 449] on div "Punto 1: Venta al por mayor de cigarrillos y artículos de tabaco. Punto 2: (ima…" at bounding box center [252, 409] width 303 height 102
copy div "Todas las operaciones son de compra a proveedores y venta a clientes."
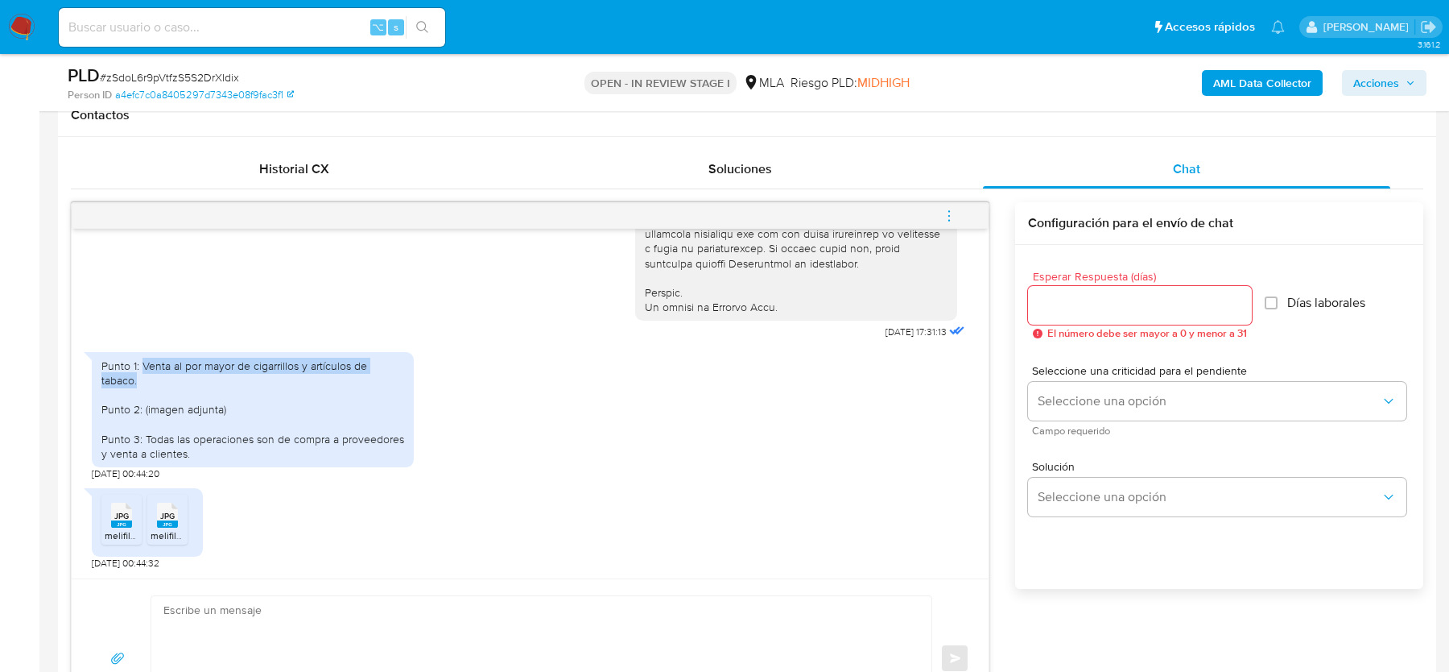
drag, startPoint x: 140, startPoint y: 359, endPoint x: 140, endPoint y: 373, distance: 13.7
click at [140, 373] on div "Punto 1: Venta al por mayor de cigarrillos y artículos de tabaco. Punto 2: (ima…" at bounding box center [252, 409] width 303 height 102
copy div "Venta al por mayor de cigarrillos y artículos de tabaco."
click at [329, 442] on div "Punto 1: Venta al por mayor de cigarrillos y artículos de tabaco. Punto 2: (ima…" at bounding box center [252, 409] width 303 height 102
drag, startPoint x: 330, startPoint y: 438, endPoint x: 330, endPoint y: 453, distance: 14.5
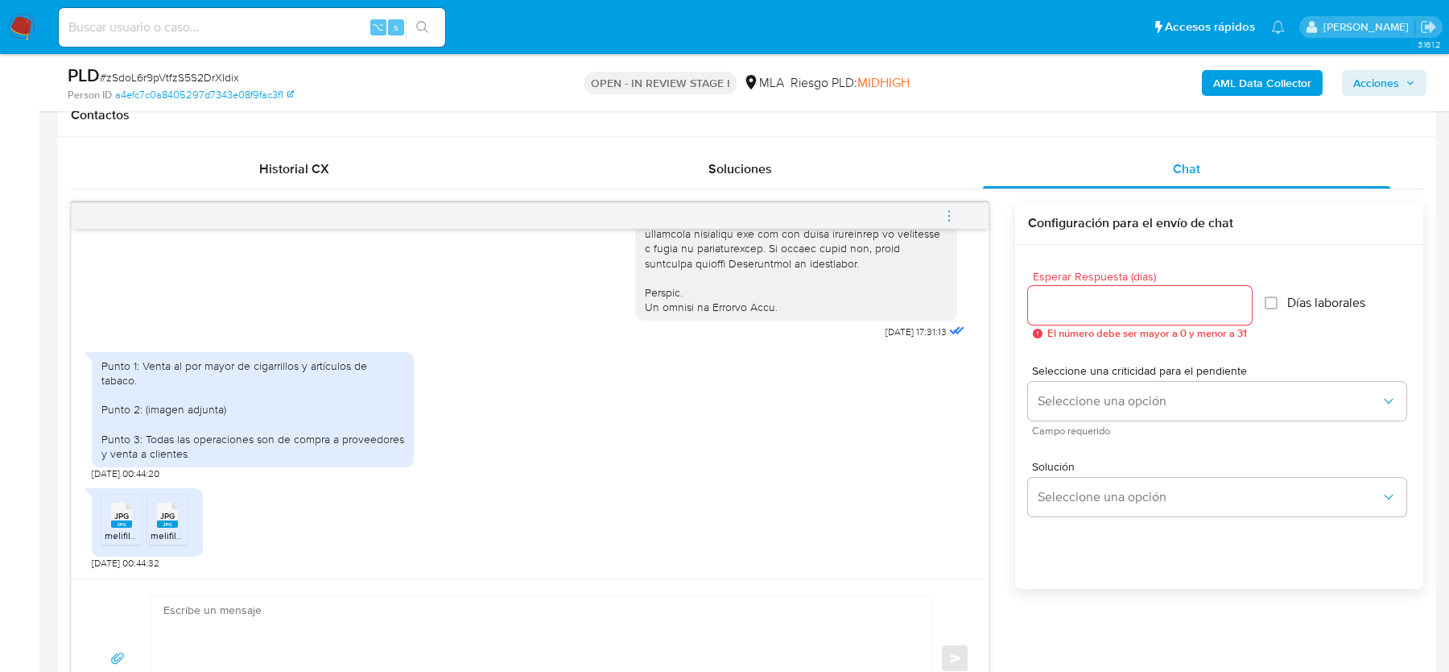
click at [330, 453] on div "Punto 1: Venta al por mayor de cigarrillos y artículos de tabaco. Punto 2: (ima…" at bounding box center [252, 409] width 303 height 102
drag, startPoint x: 332, startPoint y: 436, endPoint x: 332, endPoint y: 447, distance: 10.5
click at [332, 447] on div "Punto 1: Venta al por mayor de cigarrillos y artículos de tabaco. Punto 2: (ima…" at bounding box center [252, 409] width 303 height 102
copy div "a proveedores y venta a clientes."
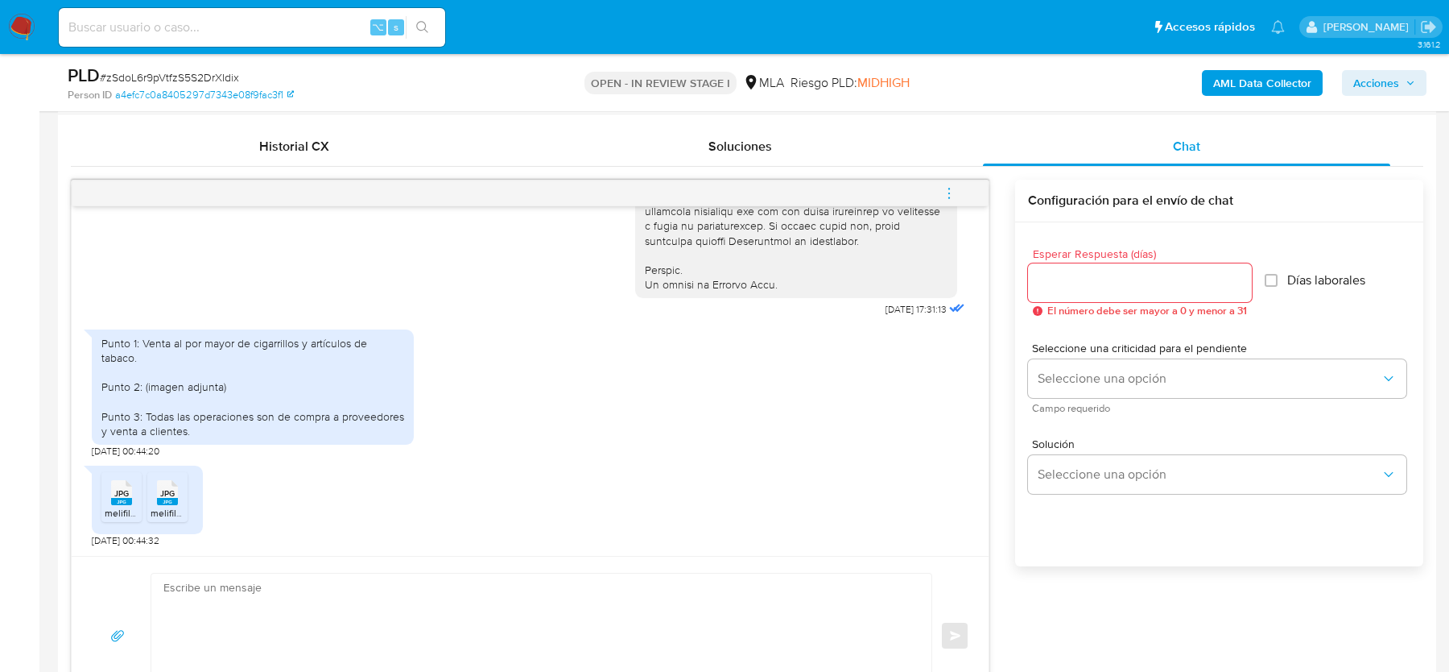
click at [440, 522] on div "JPG JPG melifile8956534182012862778.jpg JPG JPG melifile1803593227434827590.jpg…" at bounding box center [530, 501] width 877 height 89
click at [199, 618] on textarea at bounding box center [537, 635] width 748 height 124
paste textarea "Hola, ¡Muchas gracias por tu respuesta! Confirmamos la recepción de la document…"
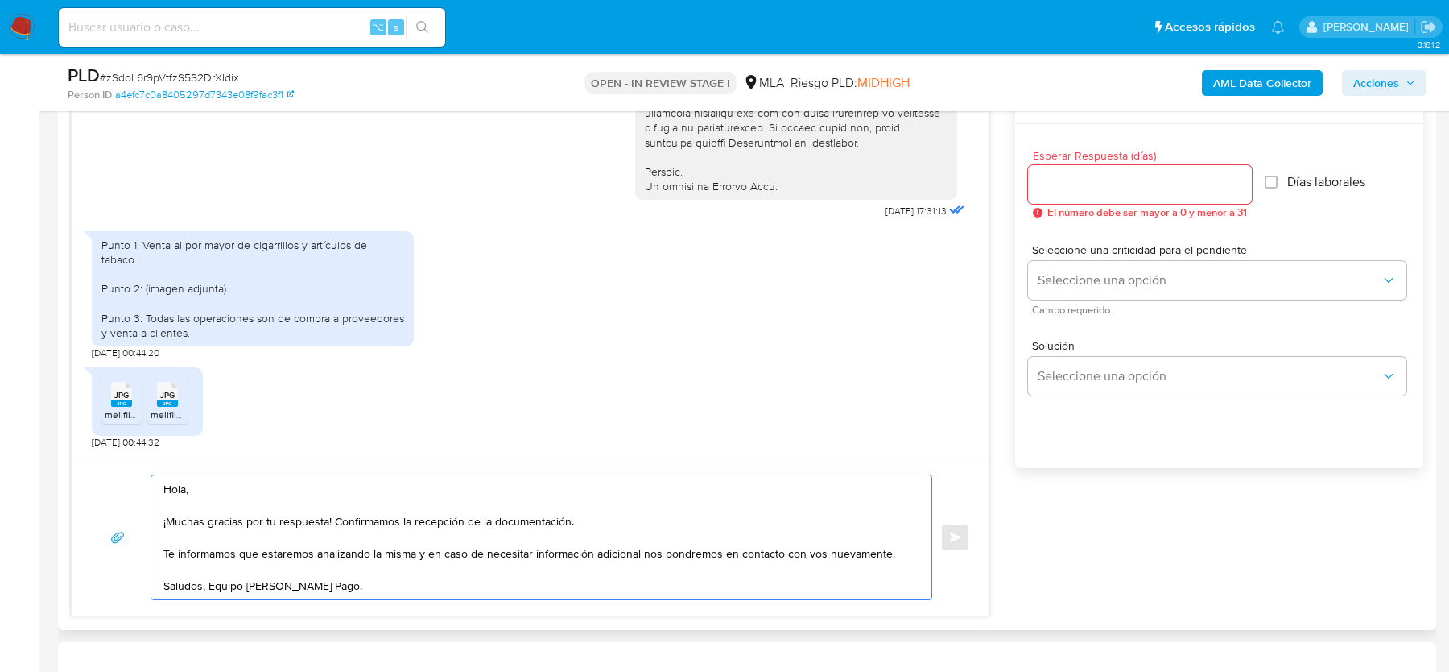
scroll to position [1511, 0]
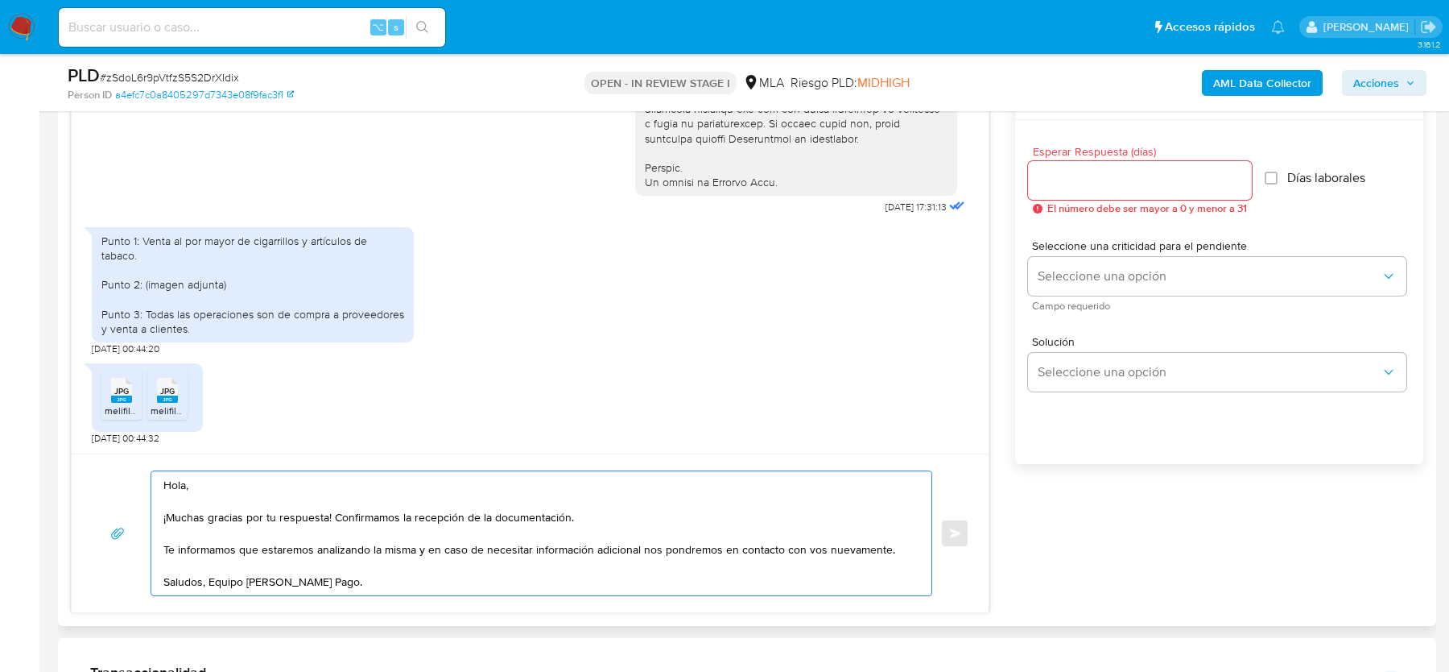
type textarea "Hola, ¡Muchas gracias por tu respuesta! Confirmamos la recepción de la document…"
click at [1182, 179] on input "Esperar Respuesta (días)" at bounding box center [1140, 180] width 224 height 21
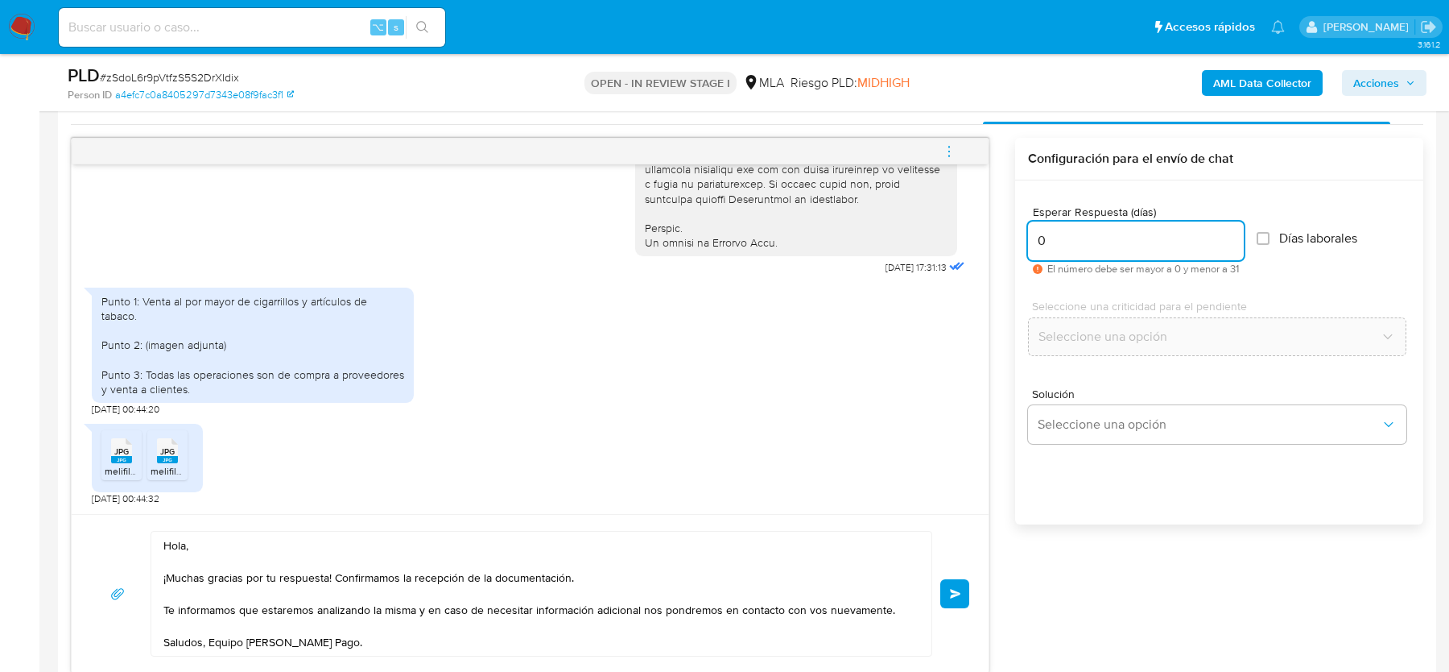
scroll to position [1445, 0]
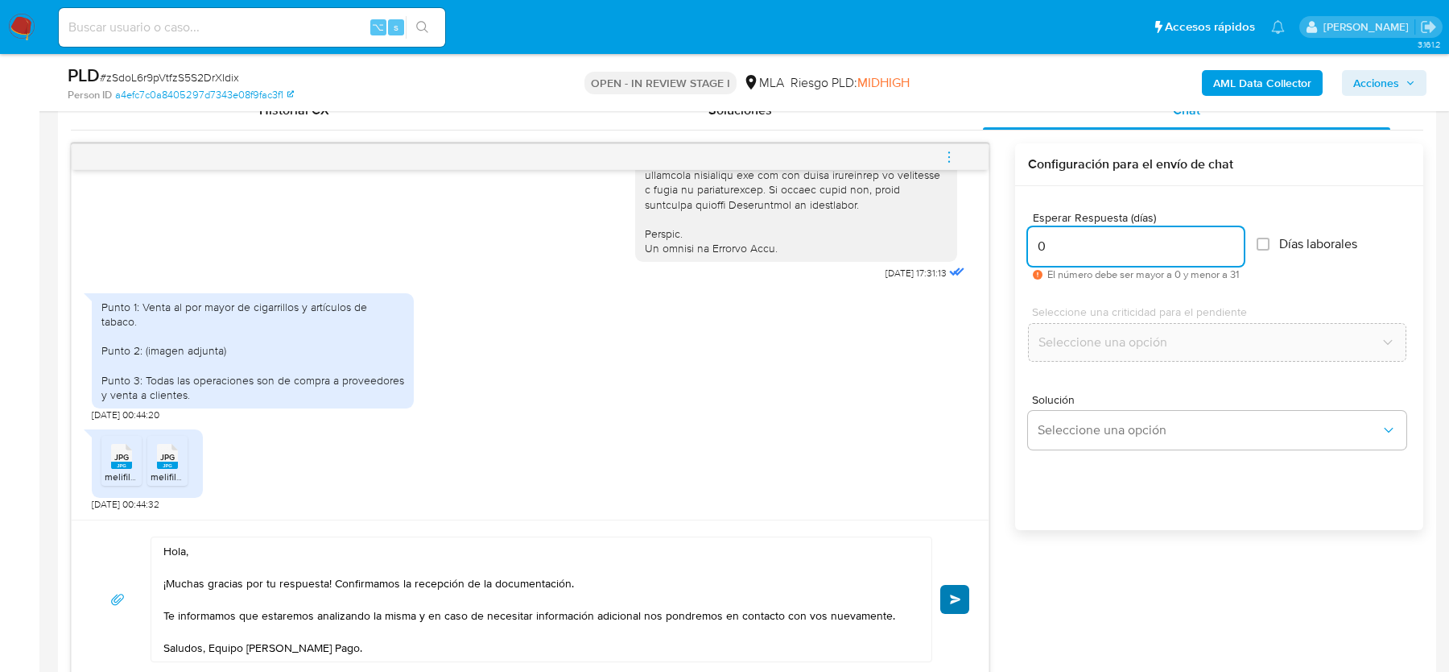
type input "0"
click at [965, 589] on button "Enviar" at bounding box center [955, 599] width 29 height 29
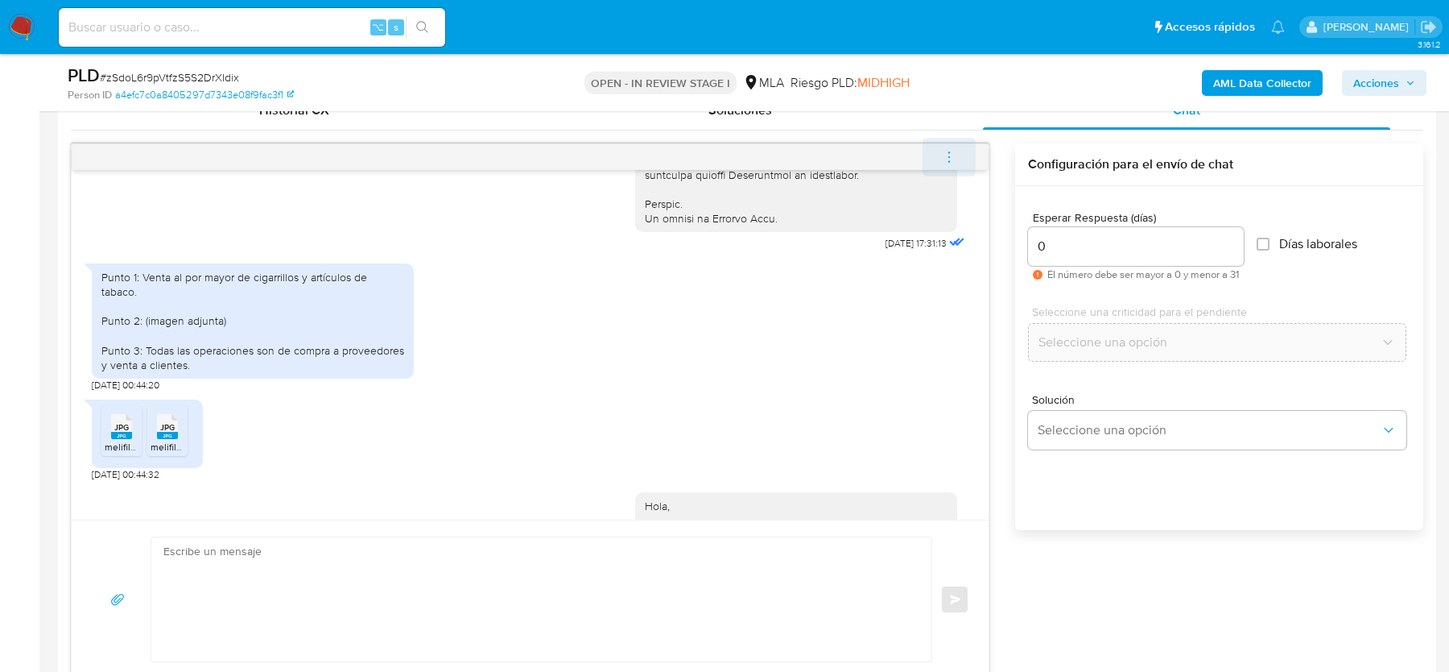
scroll to position [998, 0]
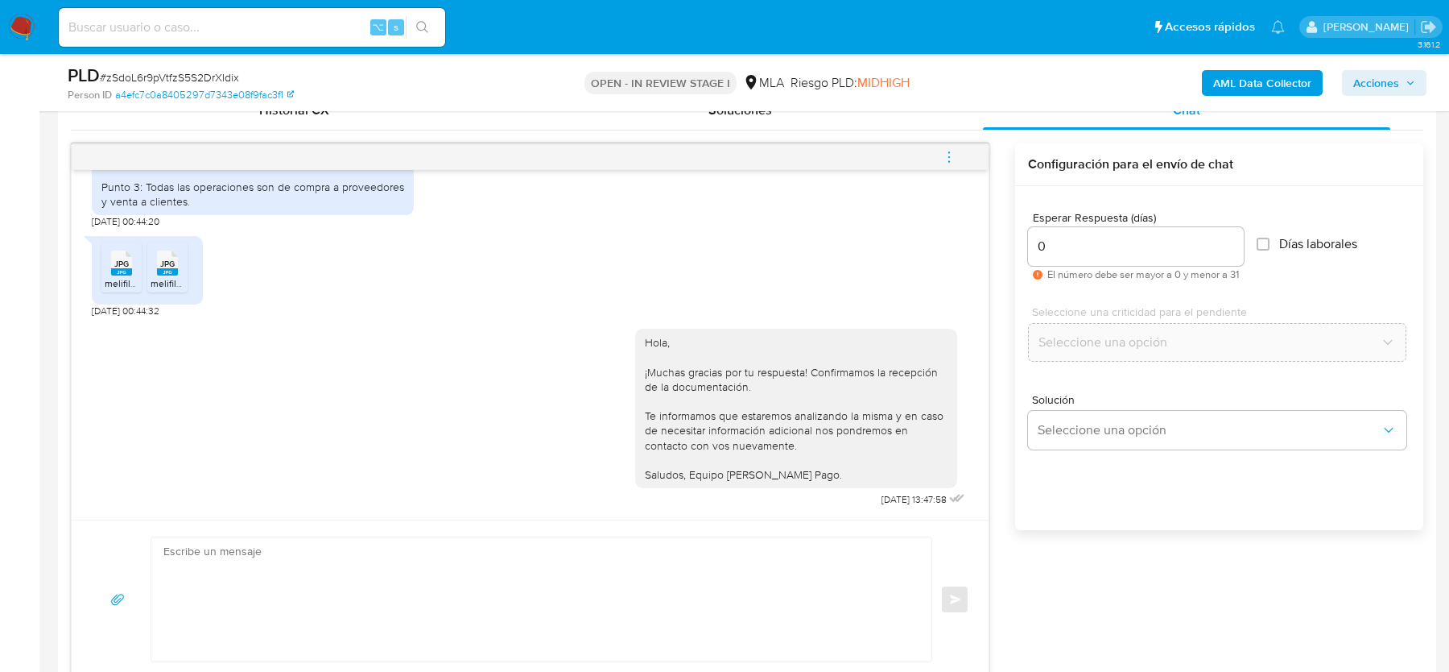
click at [953, 152] on icon "menu-action" at bounding box center [949, 157] width 14 height 14
click at [810, 123] on li "Cerrar conversación" at bounding box center [841, 123] width 165 height 29
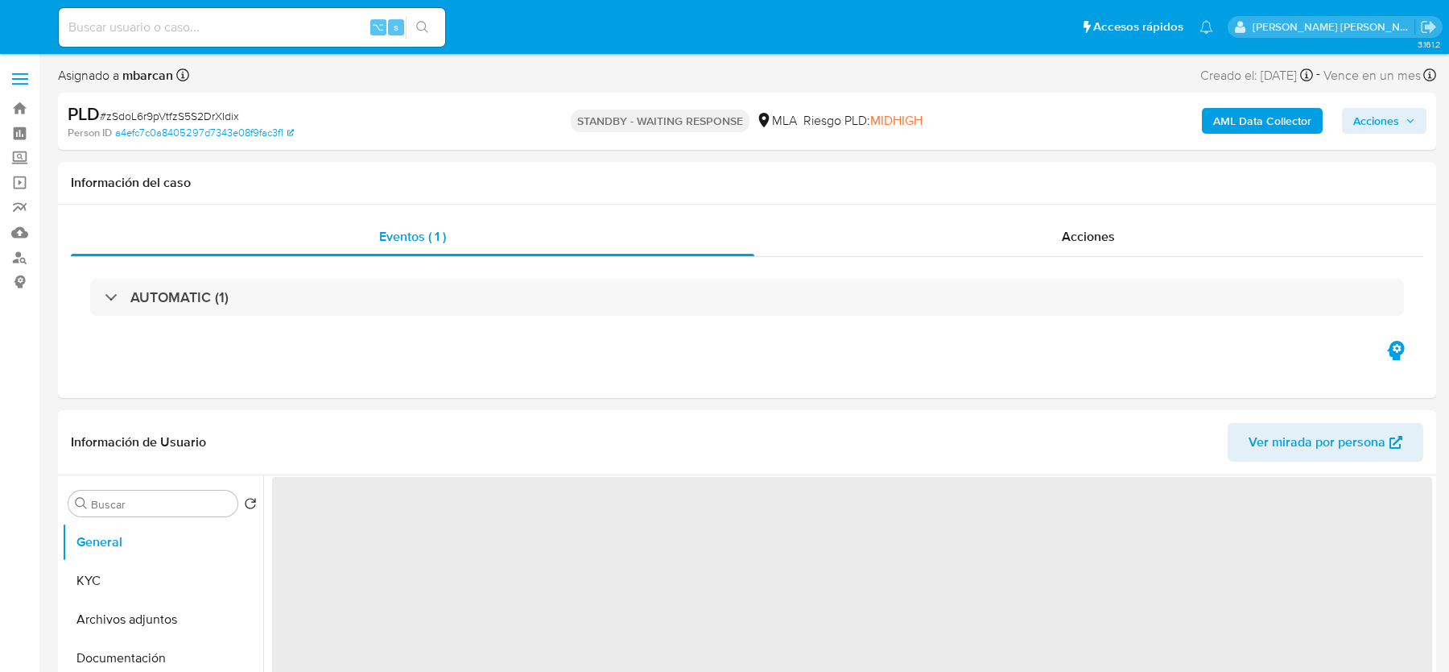
select select "10"
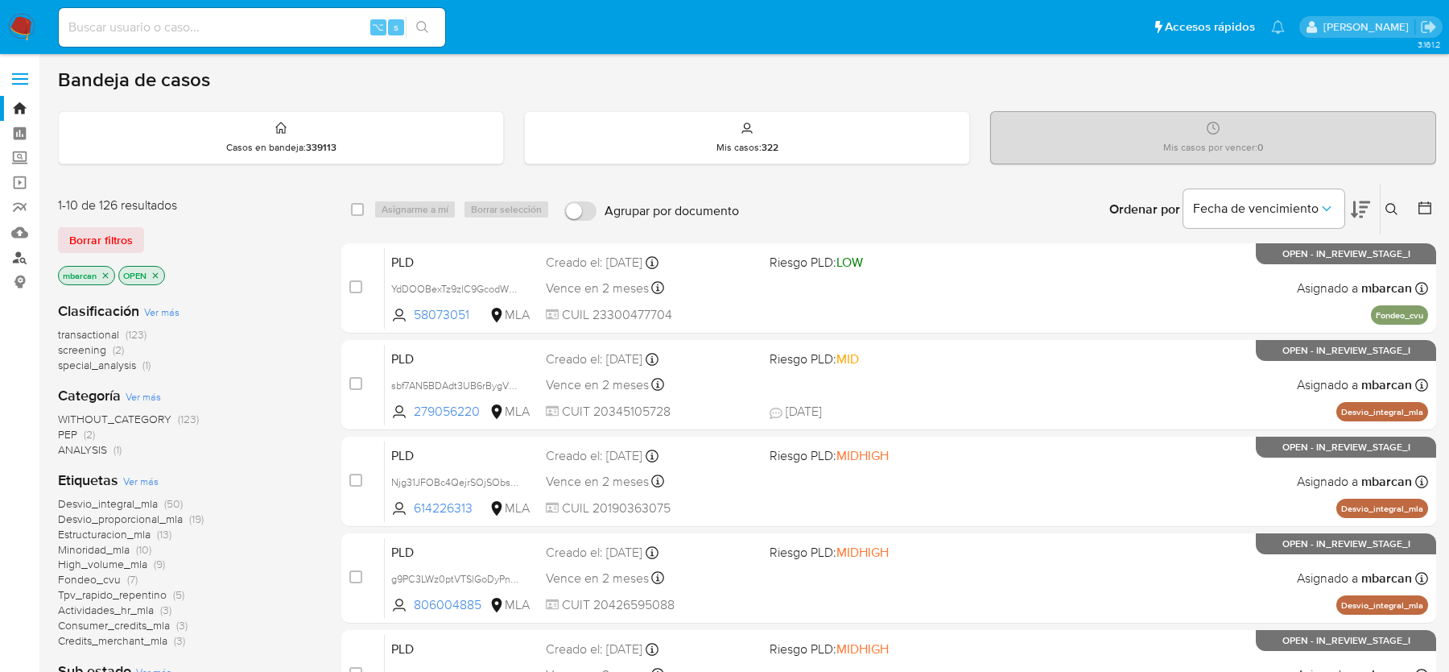
click at [13, 256] on link "Buscador de personas" at bounding box center [96, 257] width 192 height 25
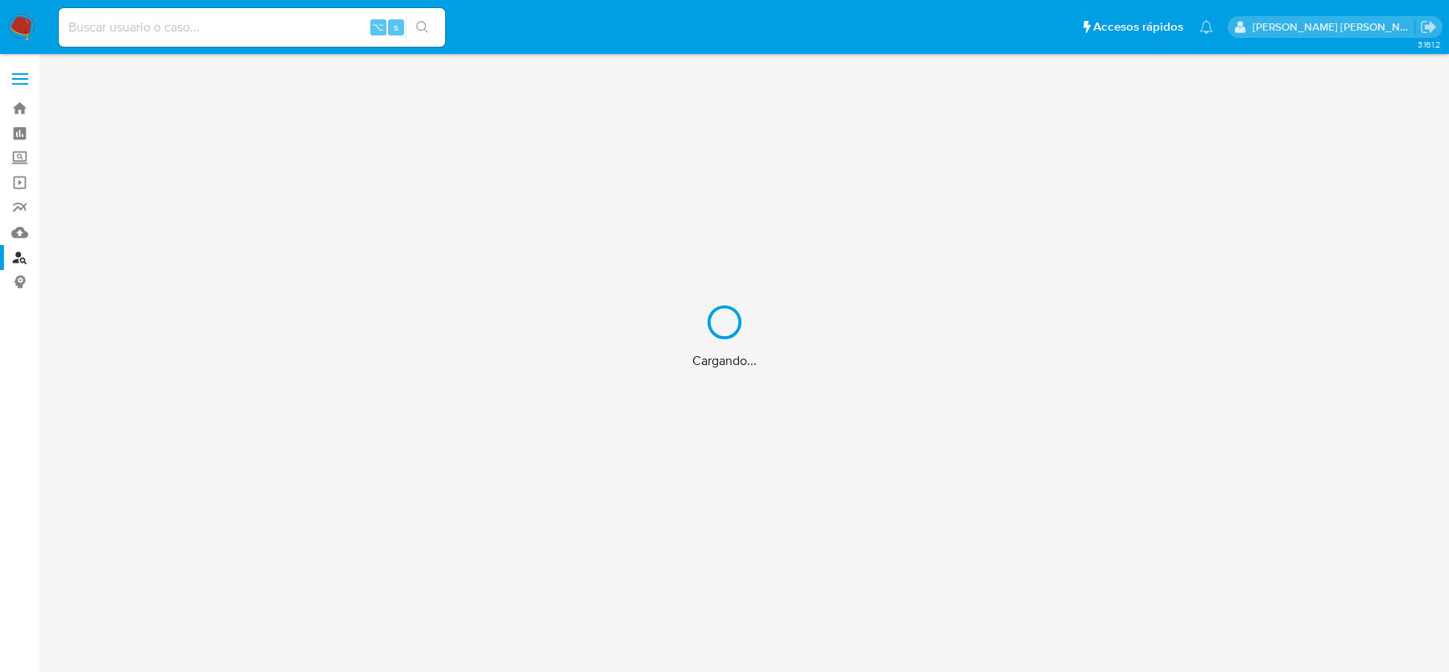
click at [19, 21] on div "Cargando..." at bounding box center [724, 336] width 1449 height 672
click at [27, 37] on div "Cargando..." at bounding box center [724, 336] width 1449 height 672
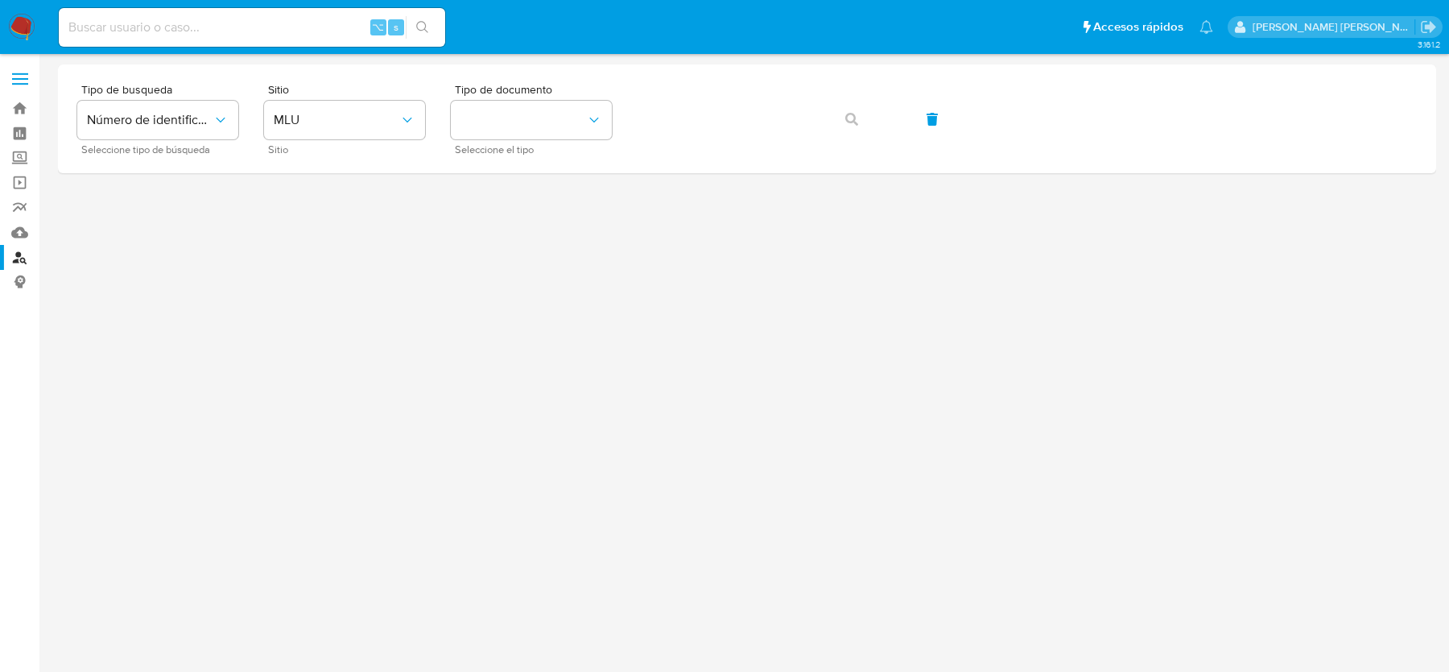
click at [27, 34] on img at bounding box center [21, 27] width 27 height 27
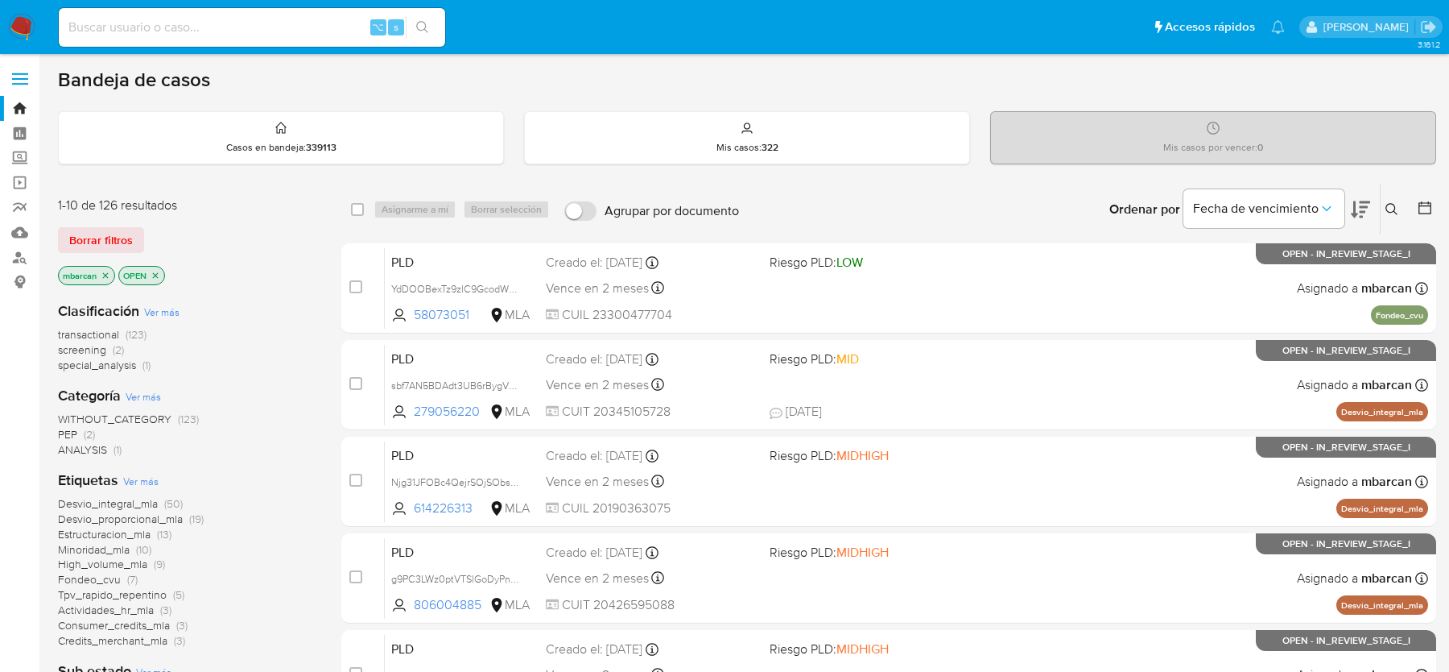
click at [106, 271] on icon "close-filter" at bounding box center [106, 276] width 10 height 10
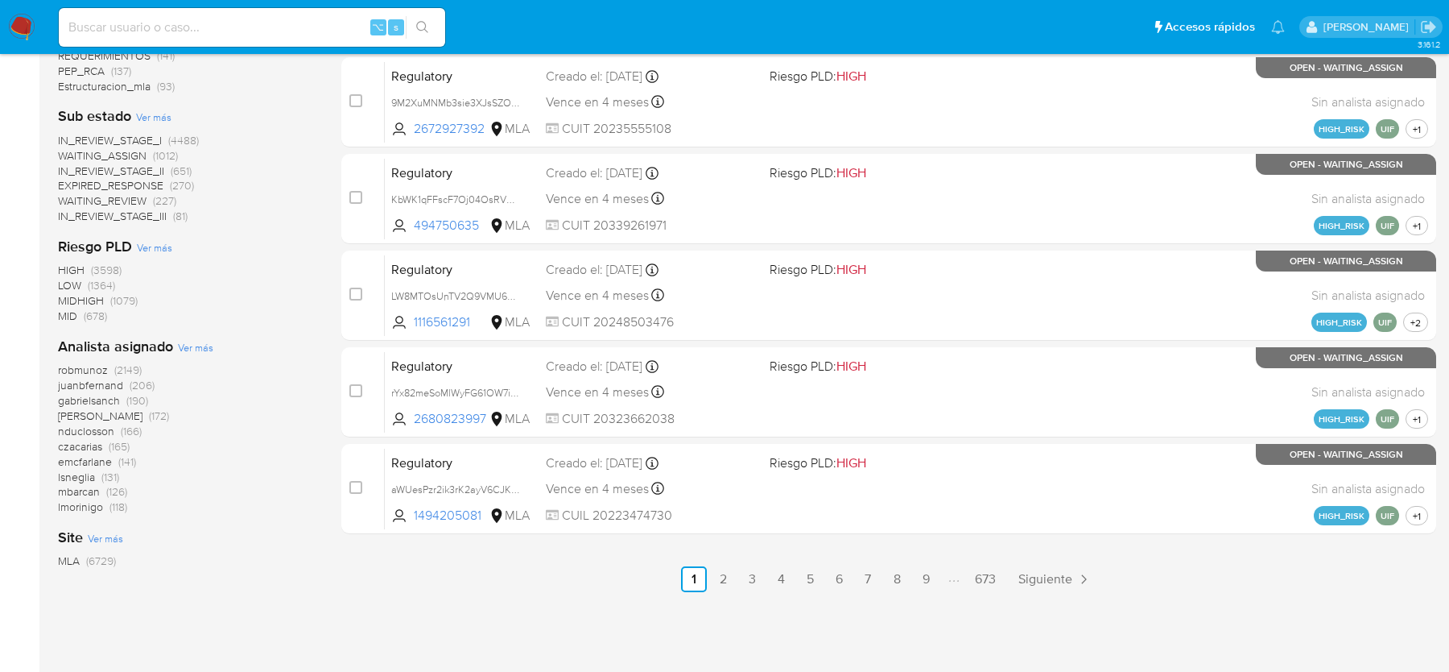
scroll to position [677, 0]
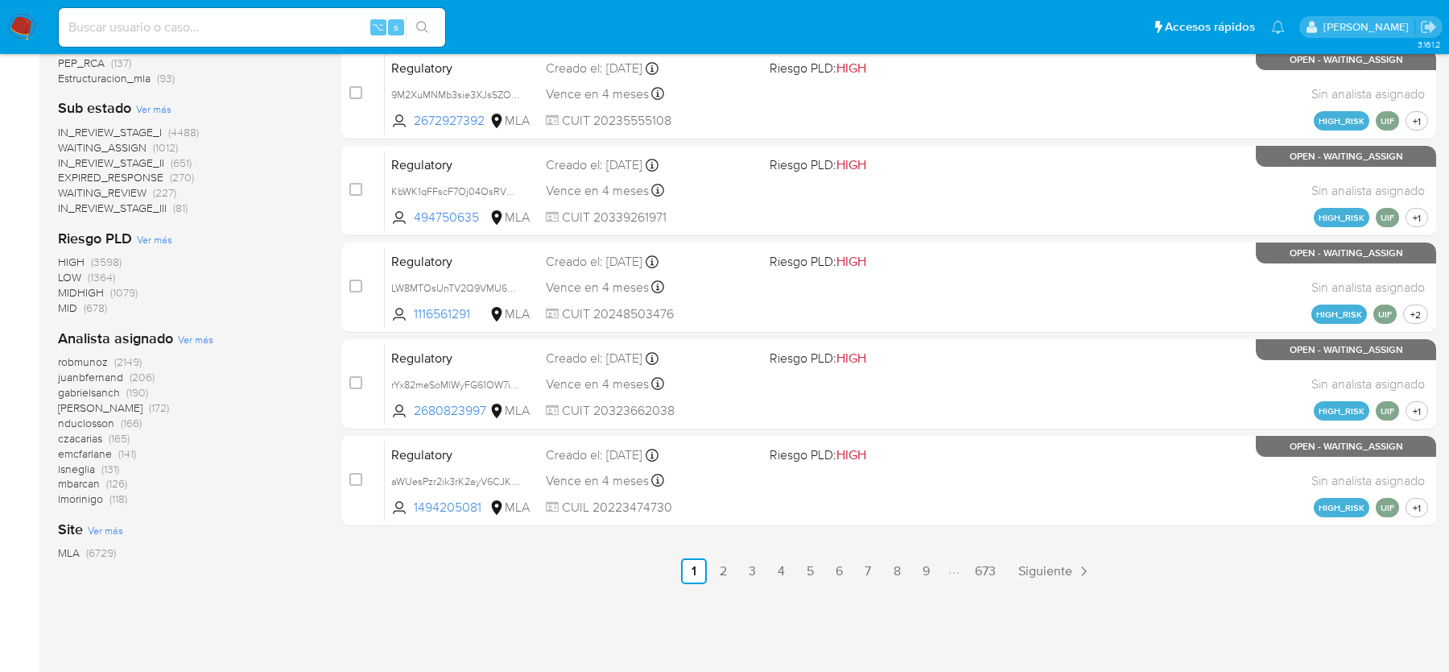
click at [193, 340] on span "Ver más" at bounding box center [195, 339] width 35 height 14
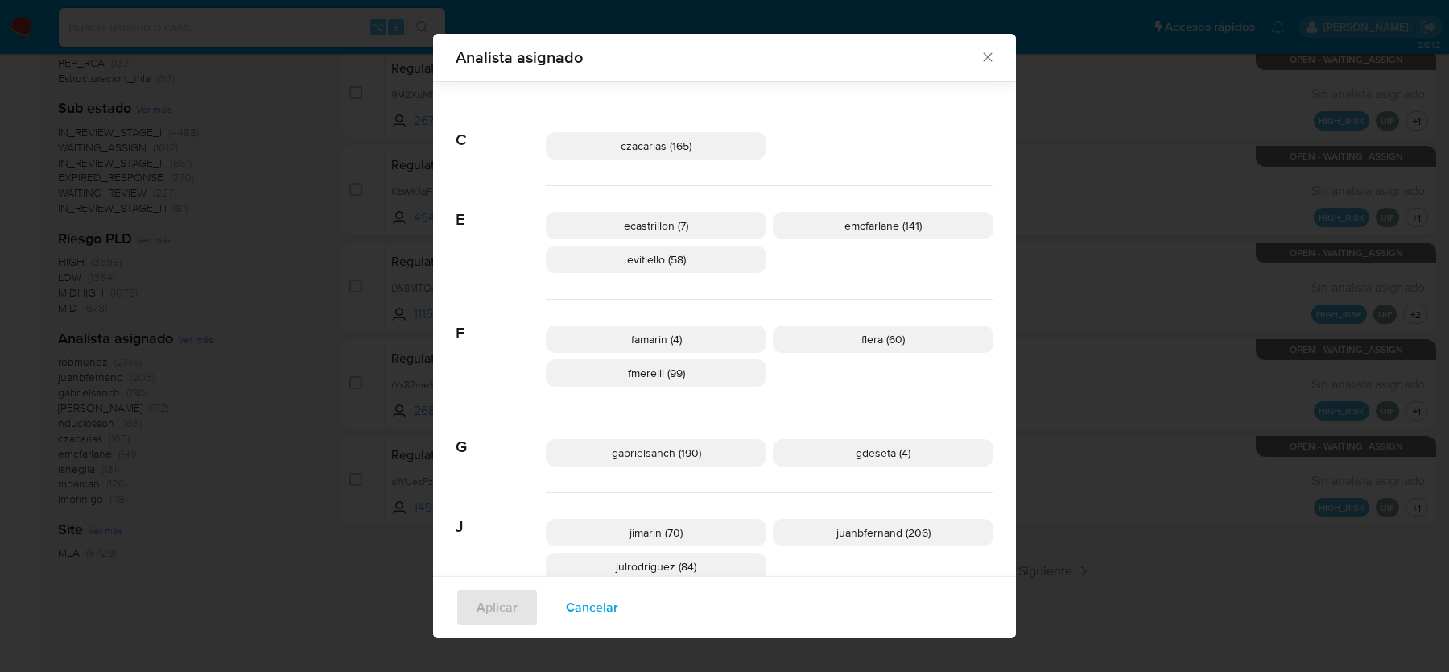
scroll to position [197, 0]
click at [986, 55] on icon "Cerrar" at bounding box center [988, 57] width 16 height 16
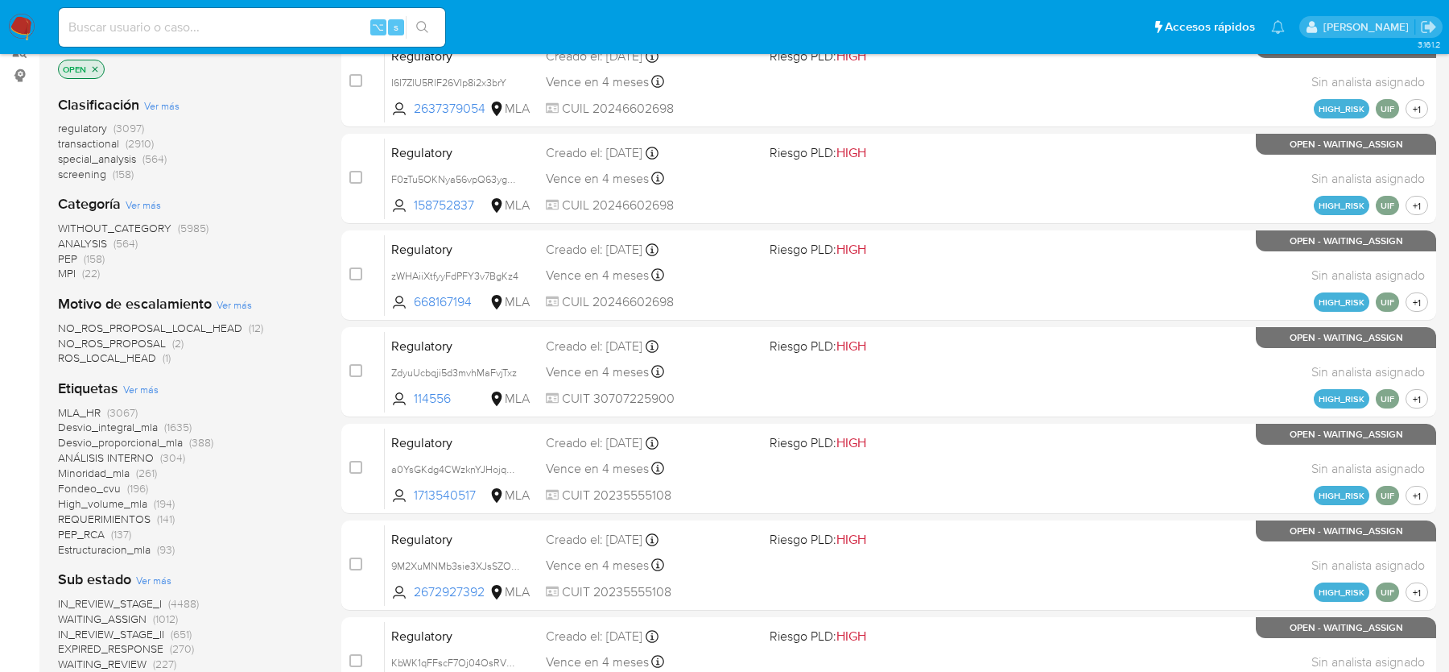
scroll to position [0, 0]
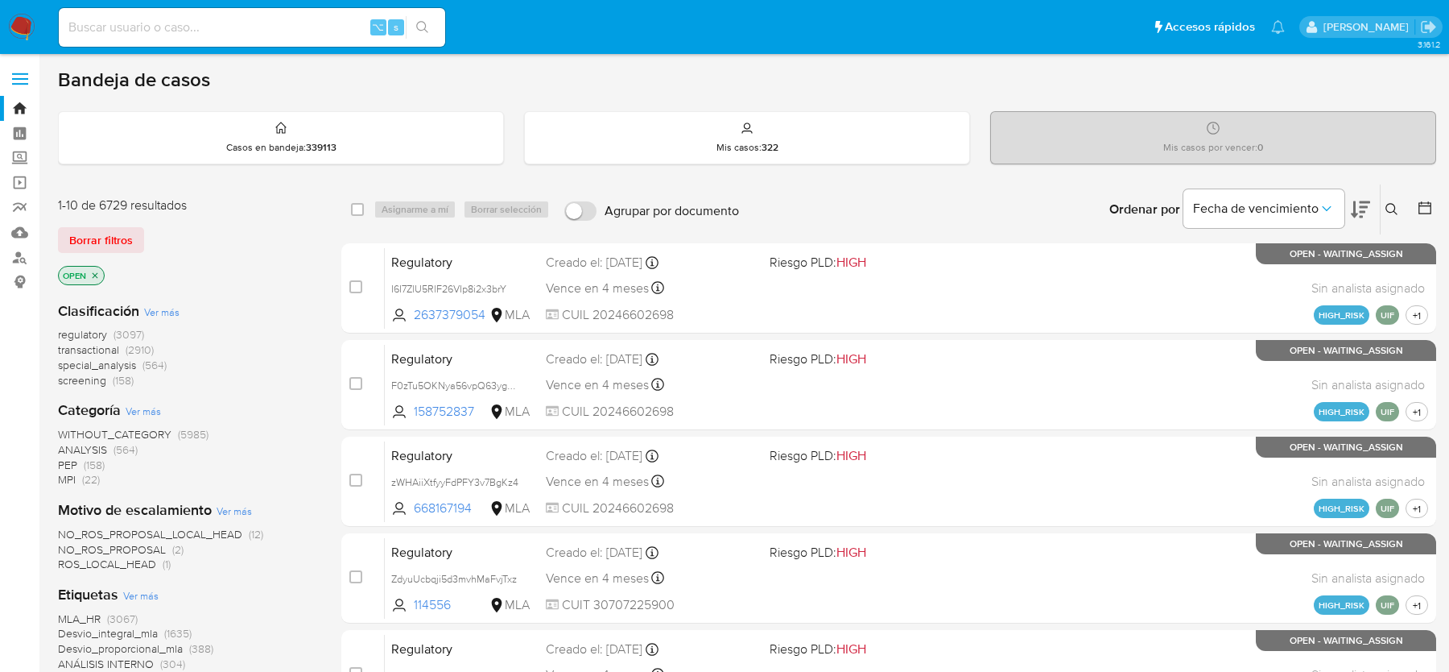
click at [23, 24] on img at bounding box center [21, 27] width 27 height 27
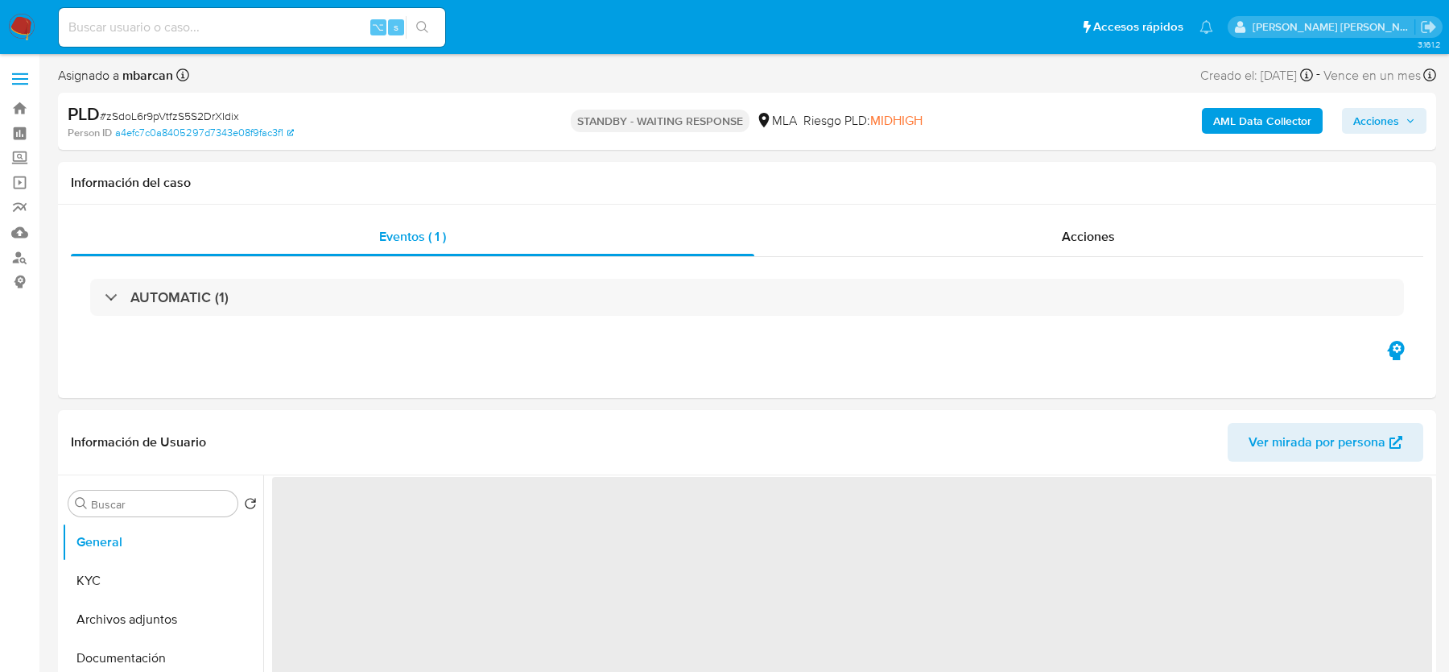
select select "10"
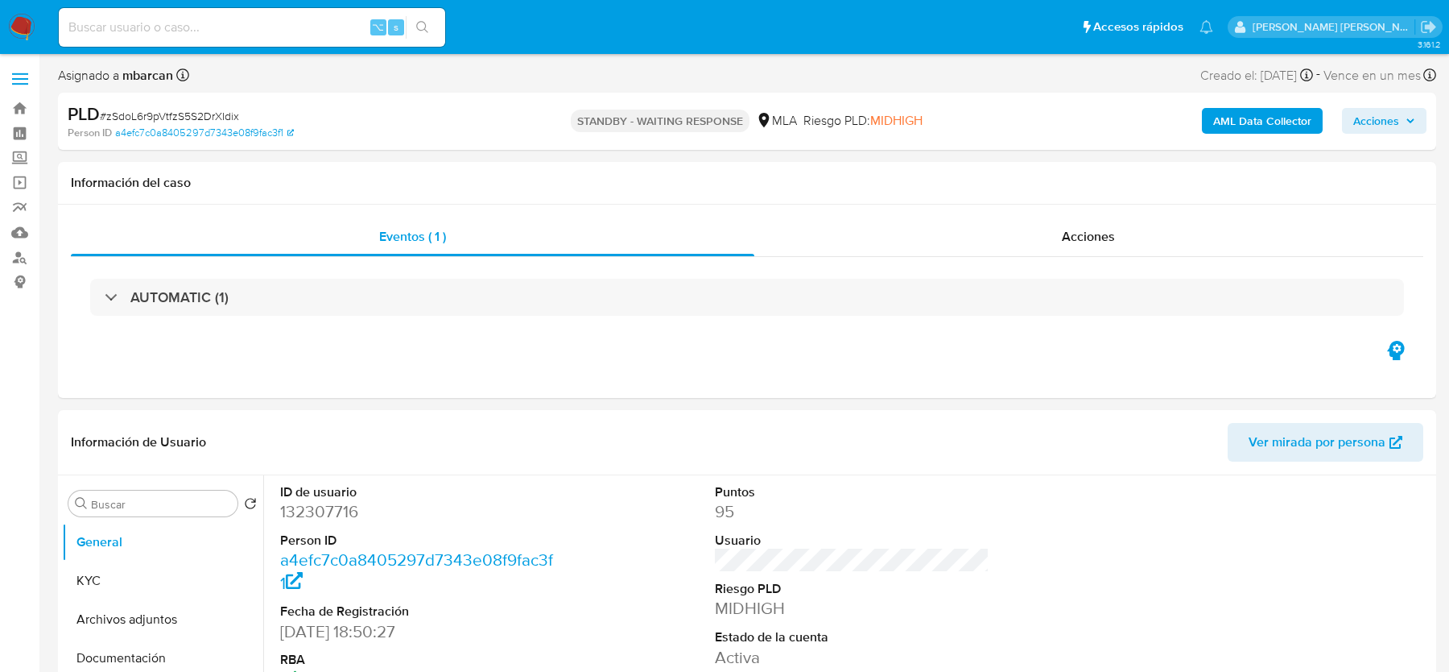
click at [119, 114] on span "# zSdoL6r9pVtfzS5S2DrXIdix" at bounding box center [169, 116] width 139 height 16
copy span "zSdoL6r9pVtfzS5S2DrXIdix"
click at [251, 89] on div "Asignado a mbarcan Asignado el: 18/08/2025 14:14:21 Creado el: 12/08/2025 Cread…" at bounding box center [747, 78] width 1379 height 28
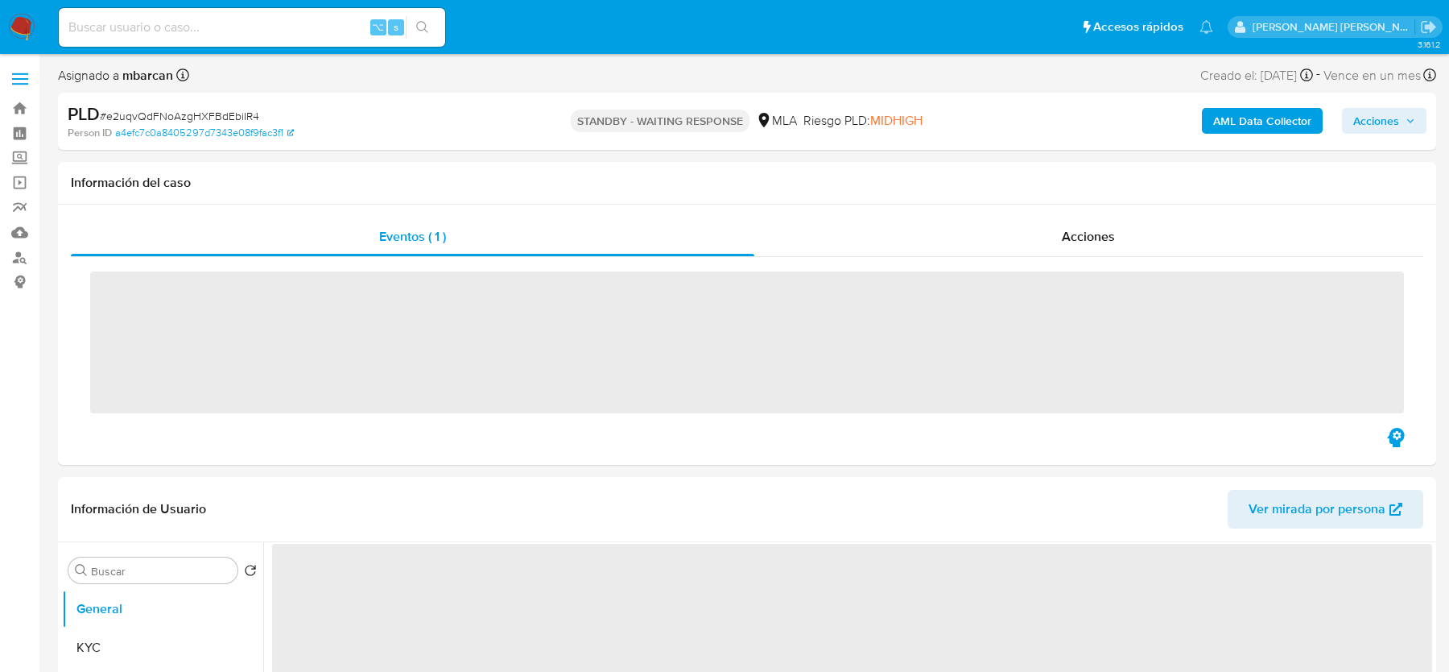
click at [211, 119] on span "# e2uqvQdFNoAzgHXFBdEbiIR4" at bounding box center [179, 116] width 159 height 16
copy span "e2uqvQdFNoAzgHXFBdEbiIR4"
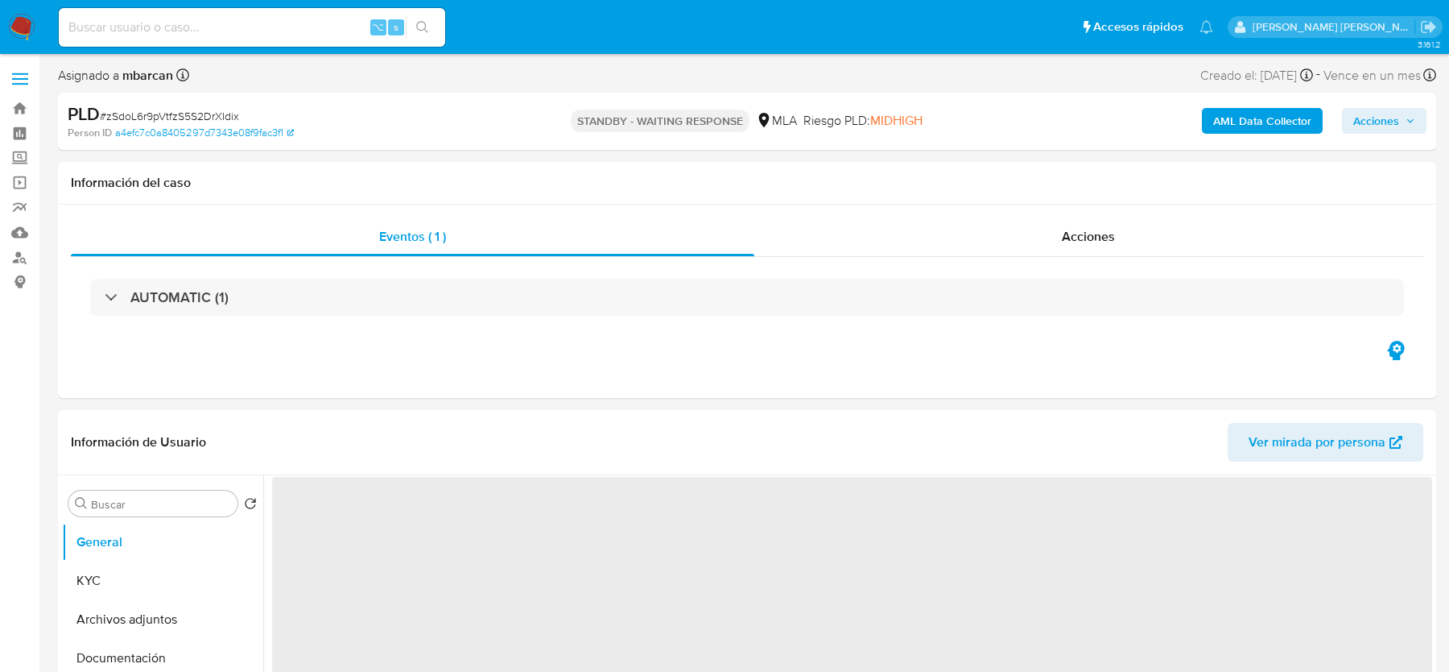
select select "10"
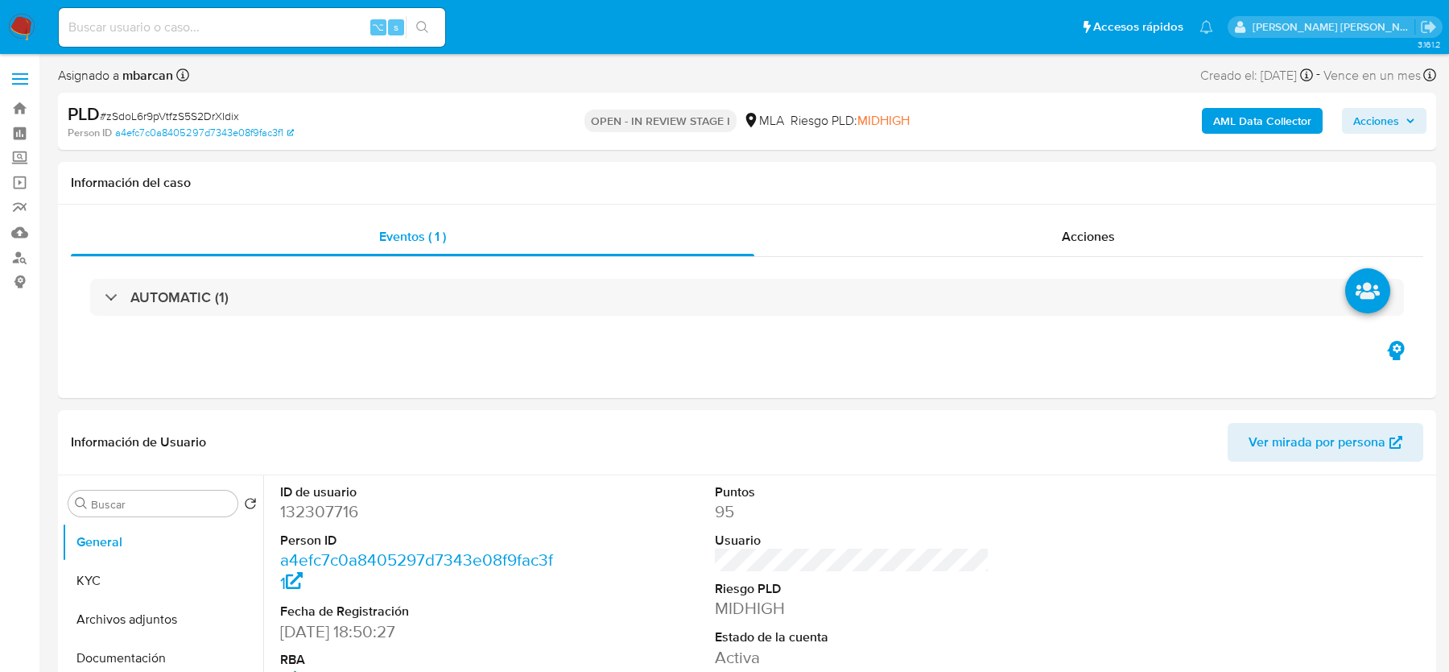
click at [1390, 128] on span "Acciones" at bounding box center [1377, 121] width 46 height 26
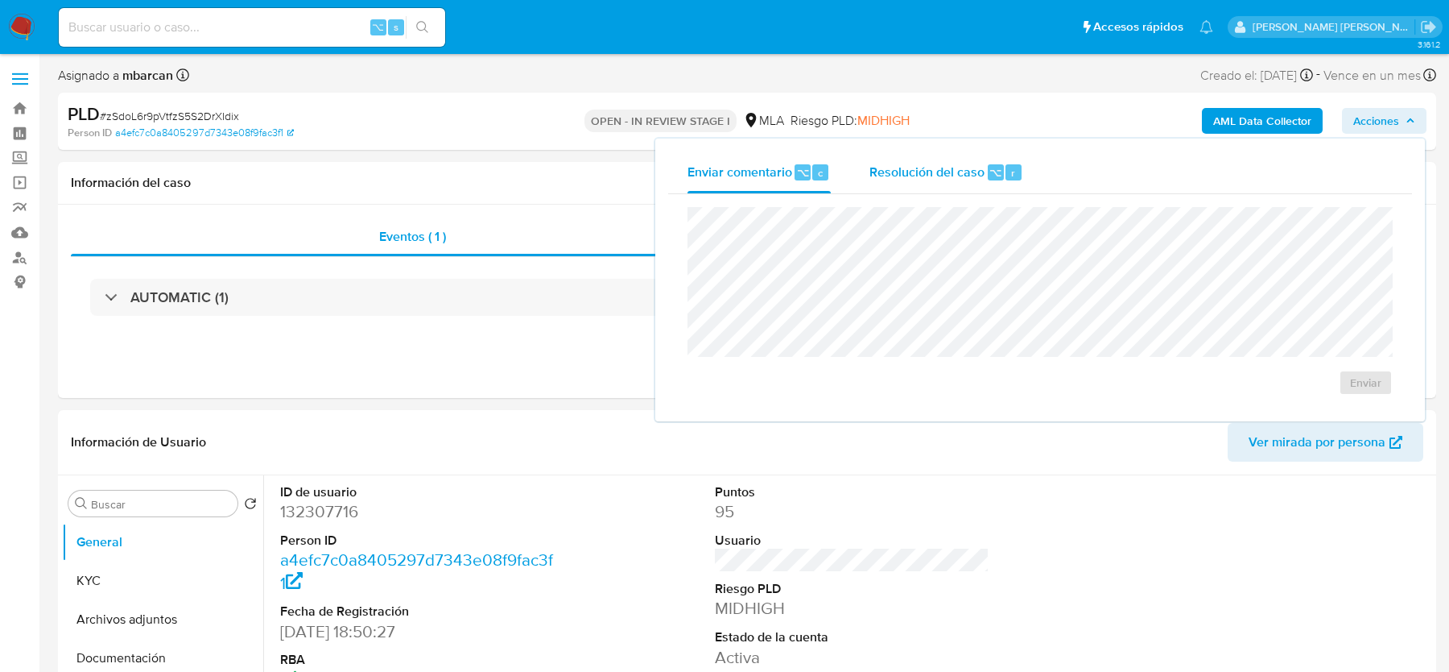
click at [981, 167] on span "Resolución del caso" at bounding box center [927, 172] width 115 height 19
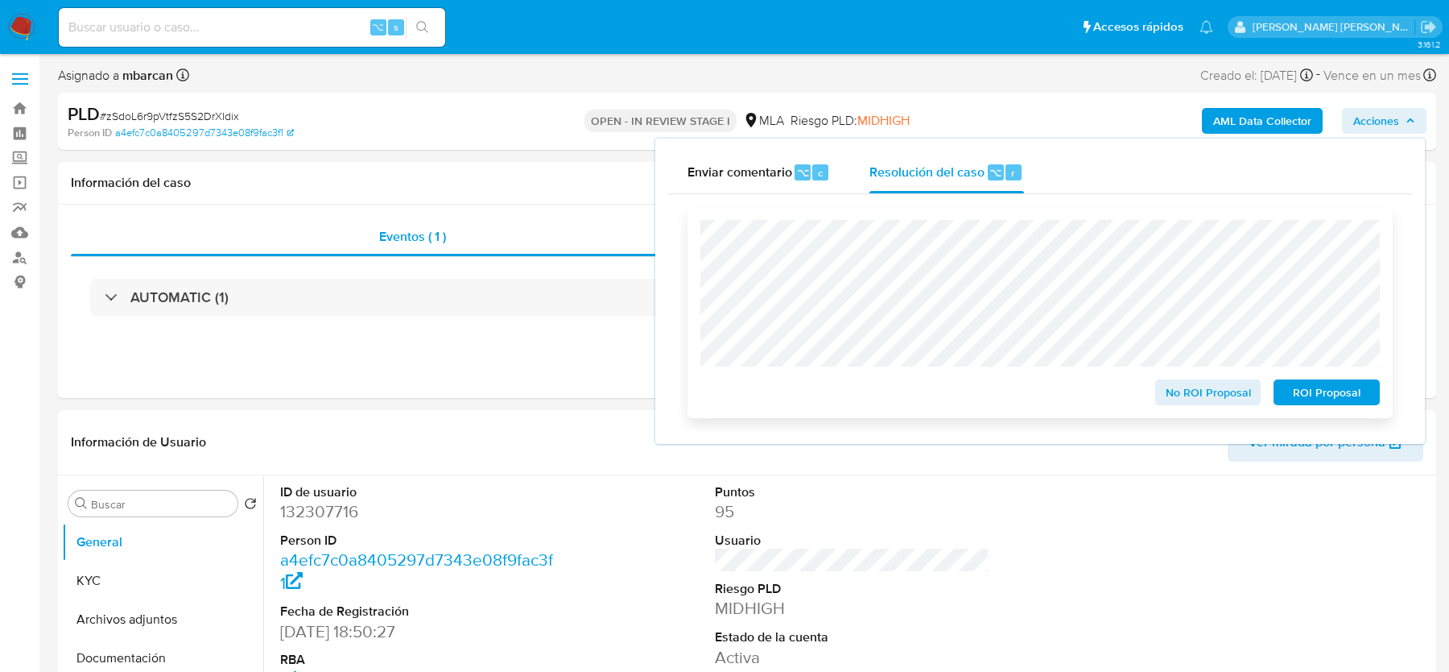
click at [1180, 401] on span "No ROI Proposal" at bounding box center [1209, 392] width 84 height 23
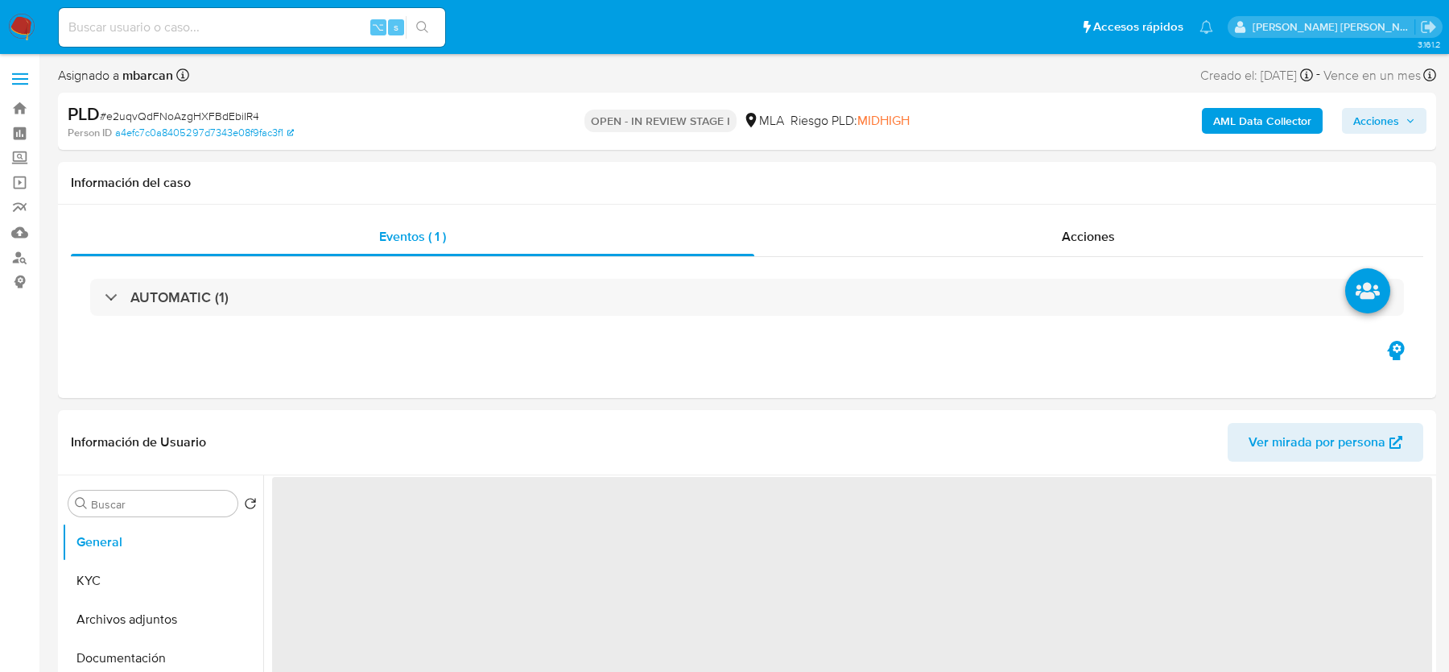
select select "10"
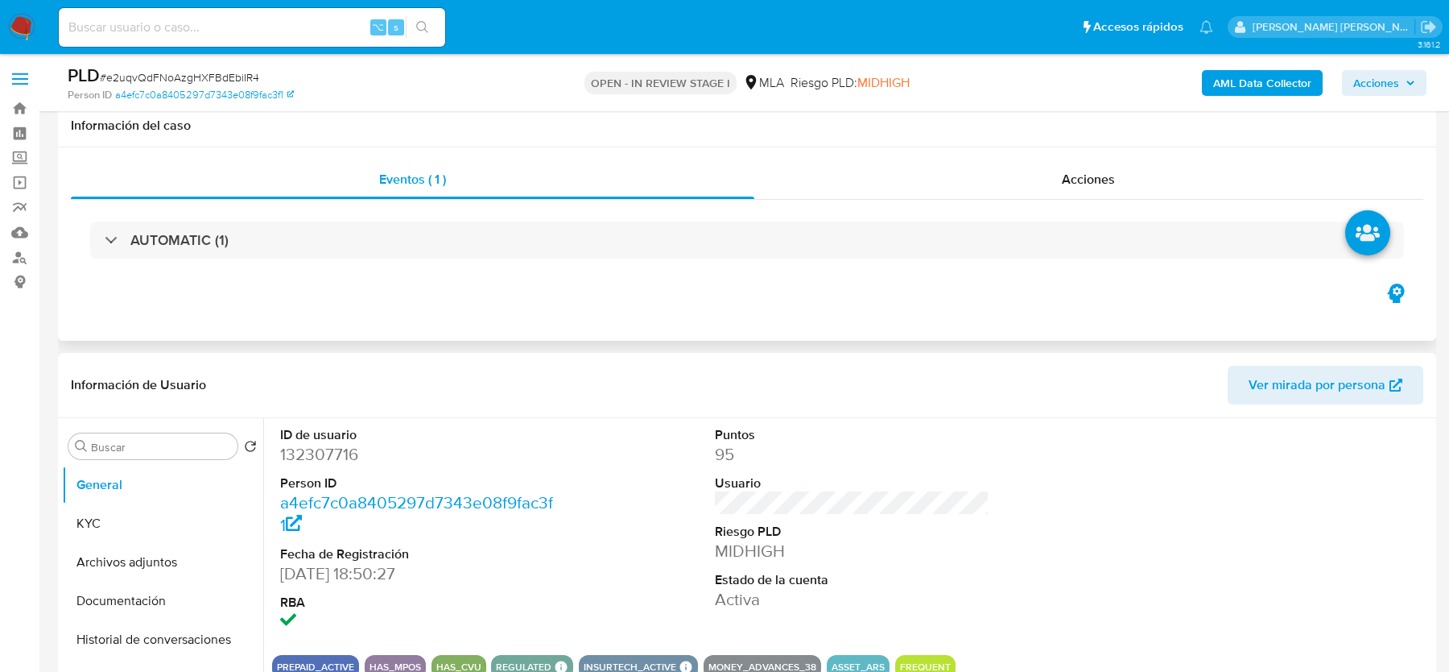
scroll to position [262, 0]
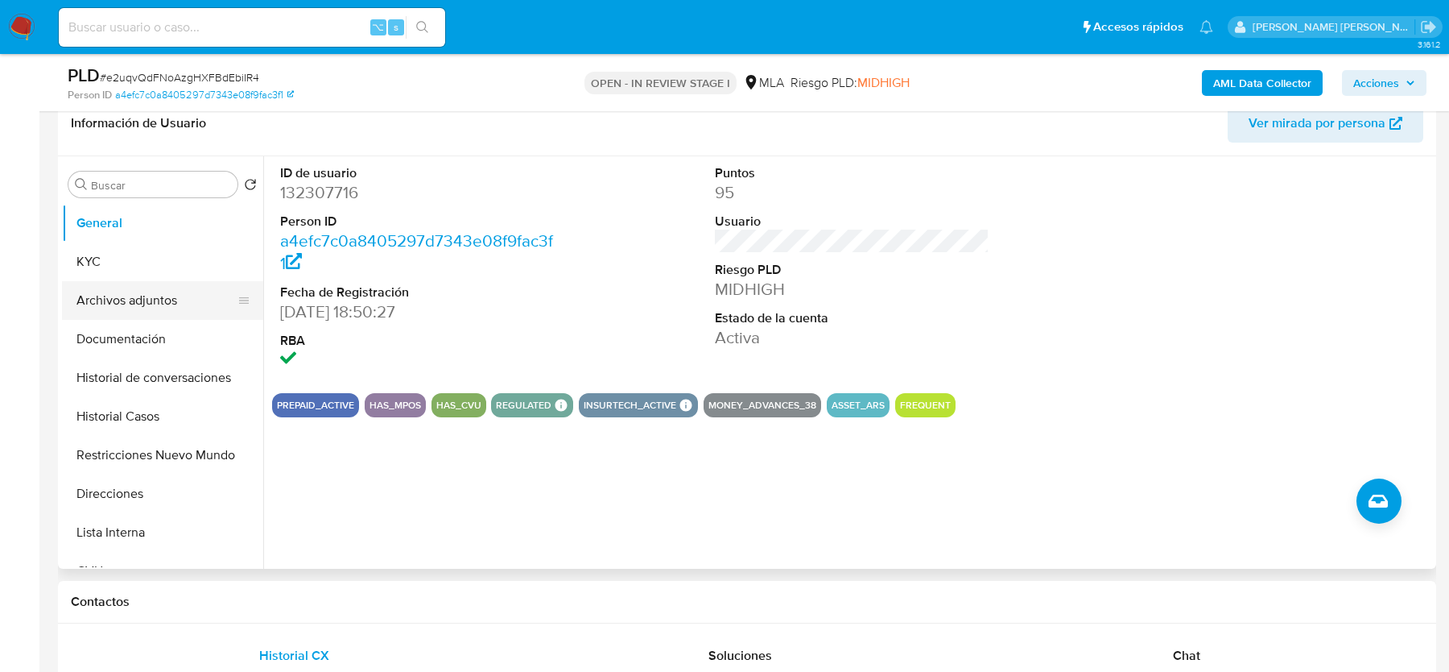
click at [191, 294] on button "Archivos adjuntos" at bounding box center [156, 300] width 188 height 39
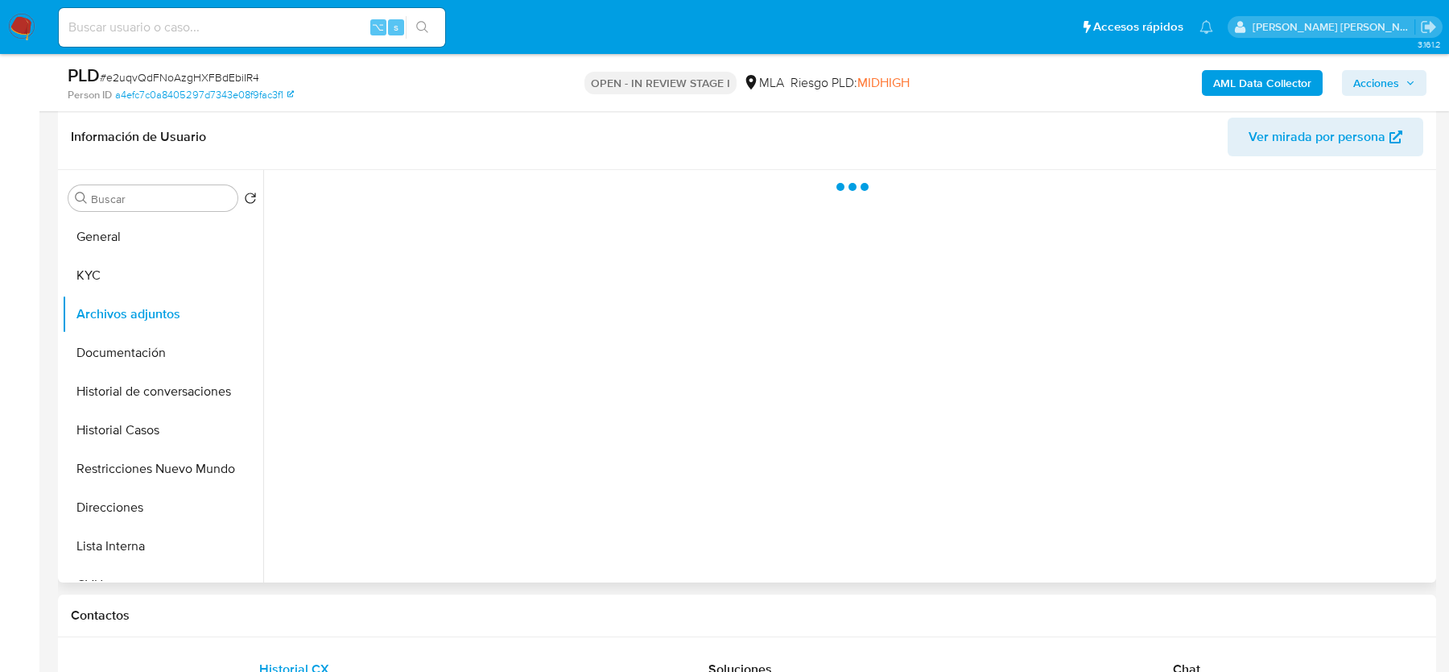
scroll to position [231, 0]
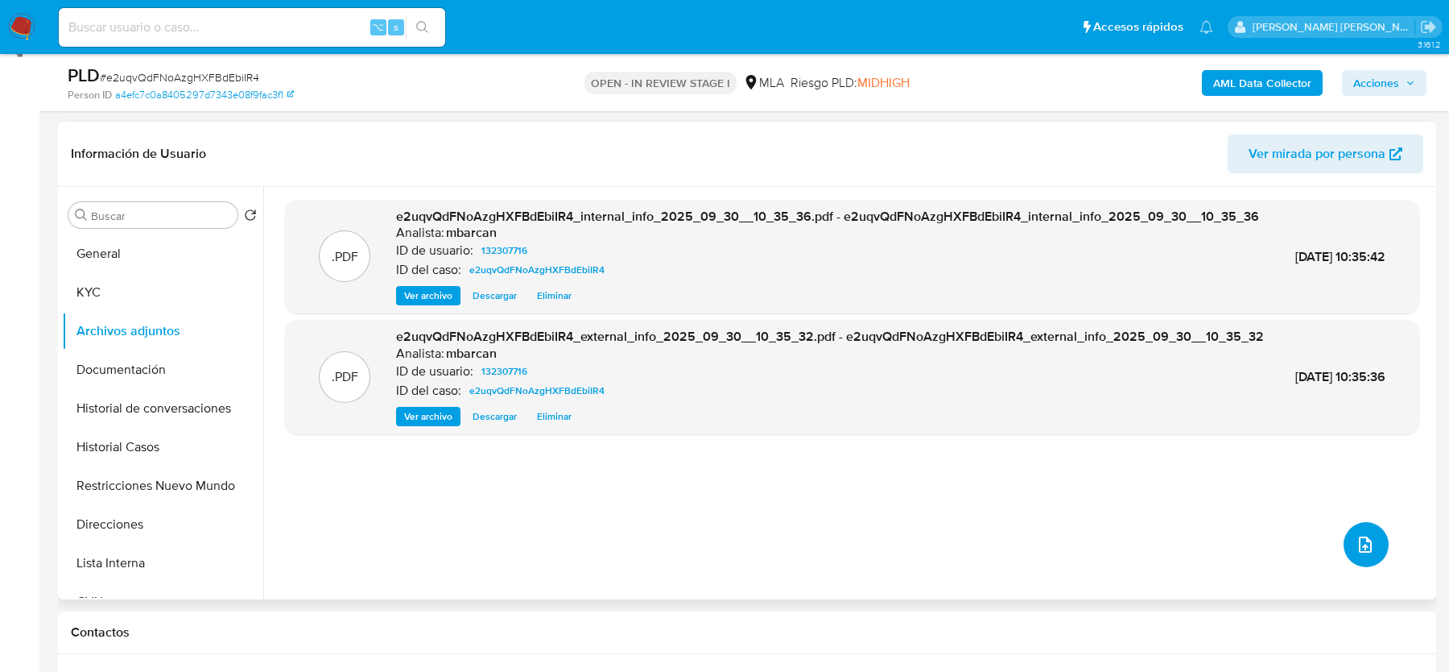
click at [1367, 540] on icon "upload-file" at bounding box center [1365, 544] width 19 height 19
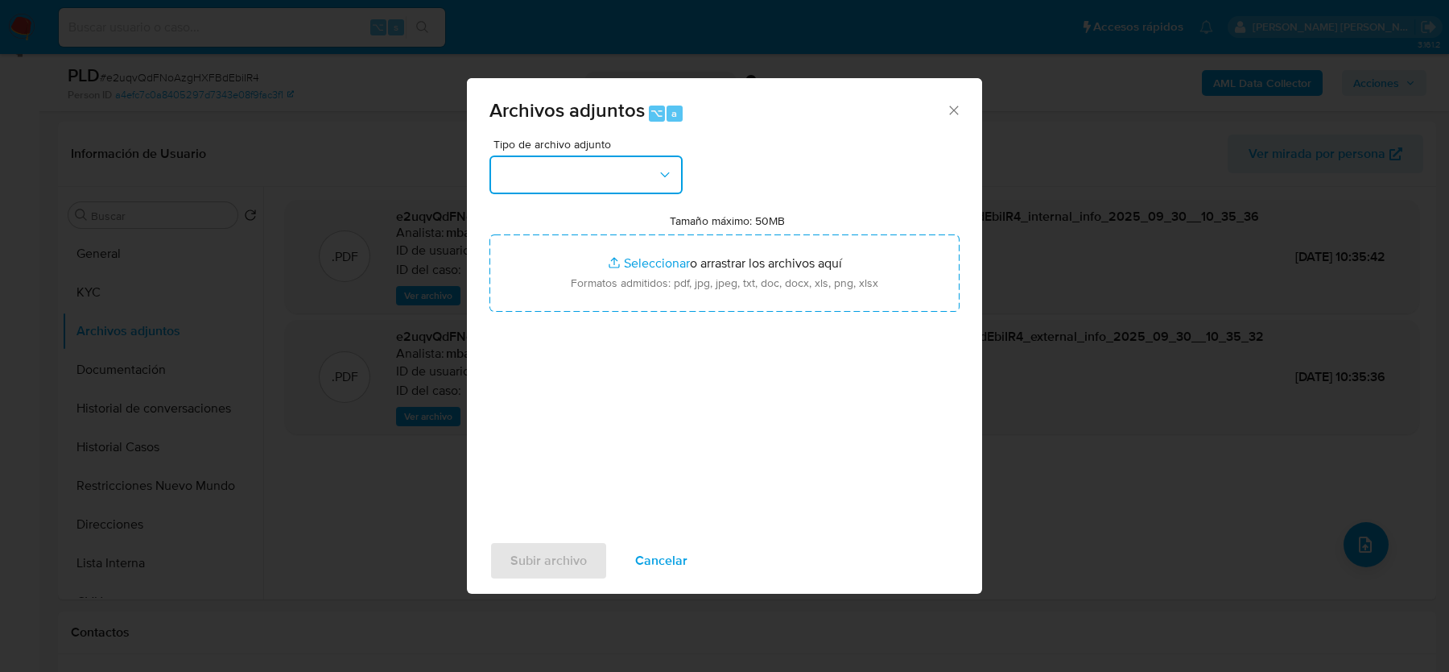
click at [639, 173] on button "button" at bounding box center [586, 174] width 193 height 39
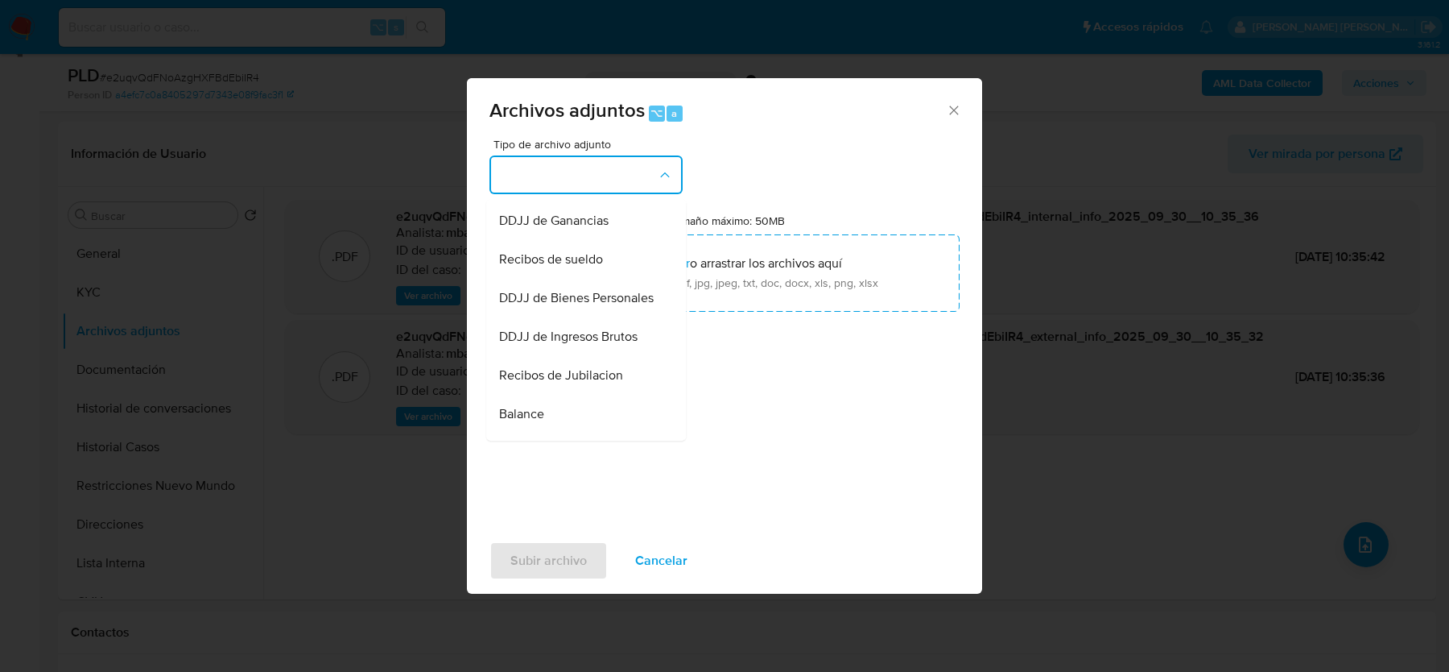
scroll to position [663, 0]
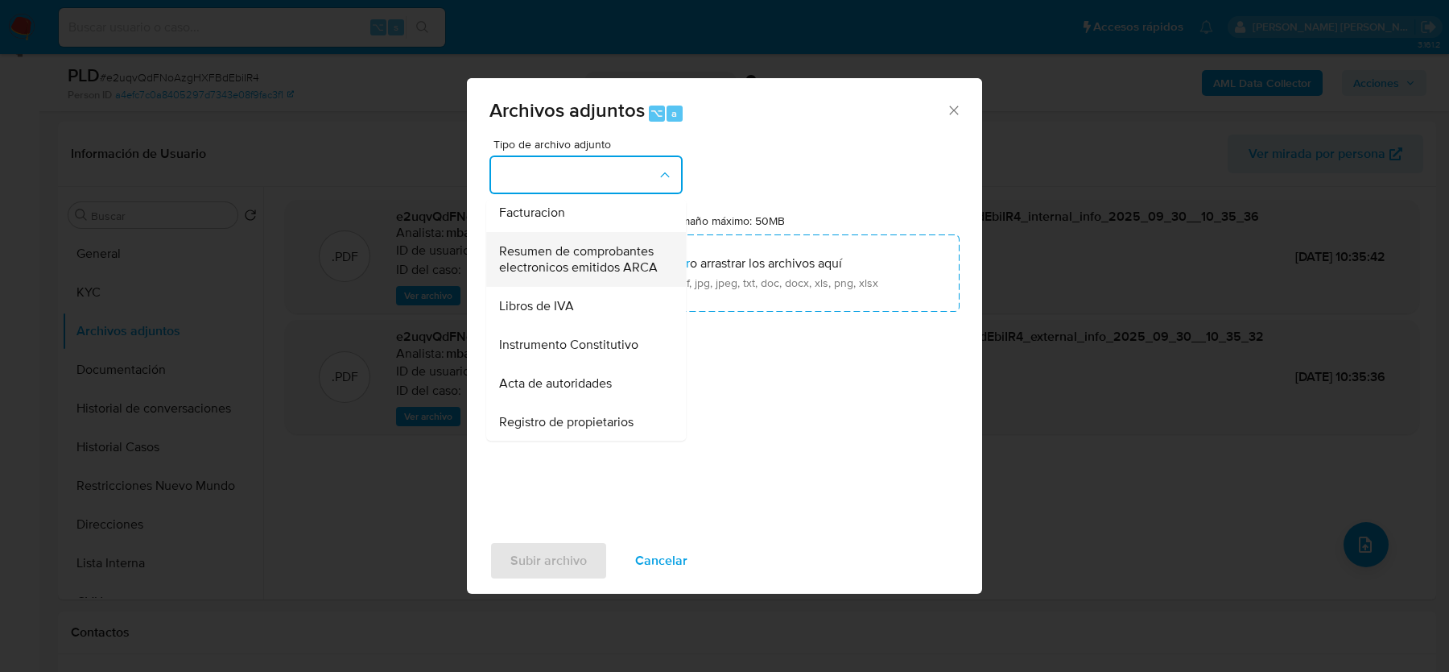
click at [593, 267] on span "Resumen de comprobantes electronicos emitidos ARCA" at bounding box center [581, 259] width 164 height 32
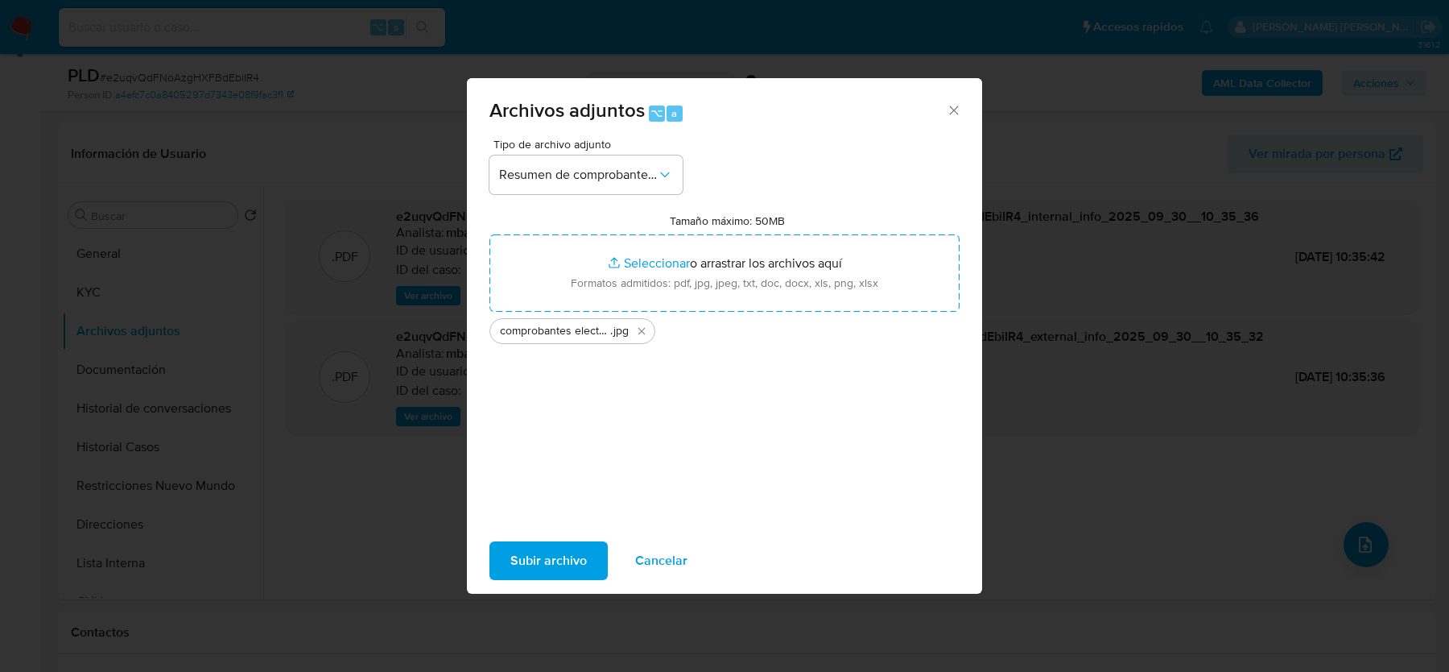
click at [563, 556] on span "Subir archivo" at bounding box center [549, 560] width 76 height 35
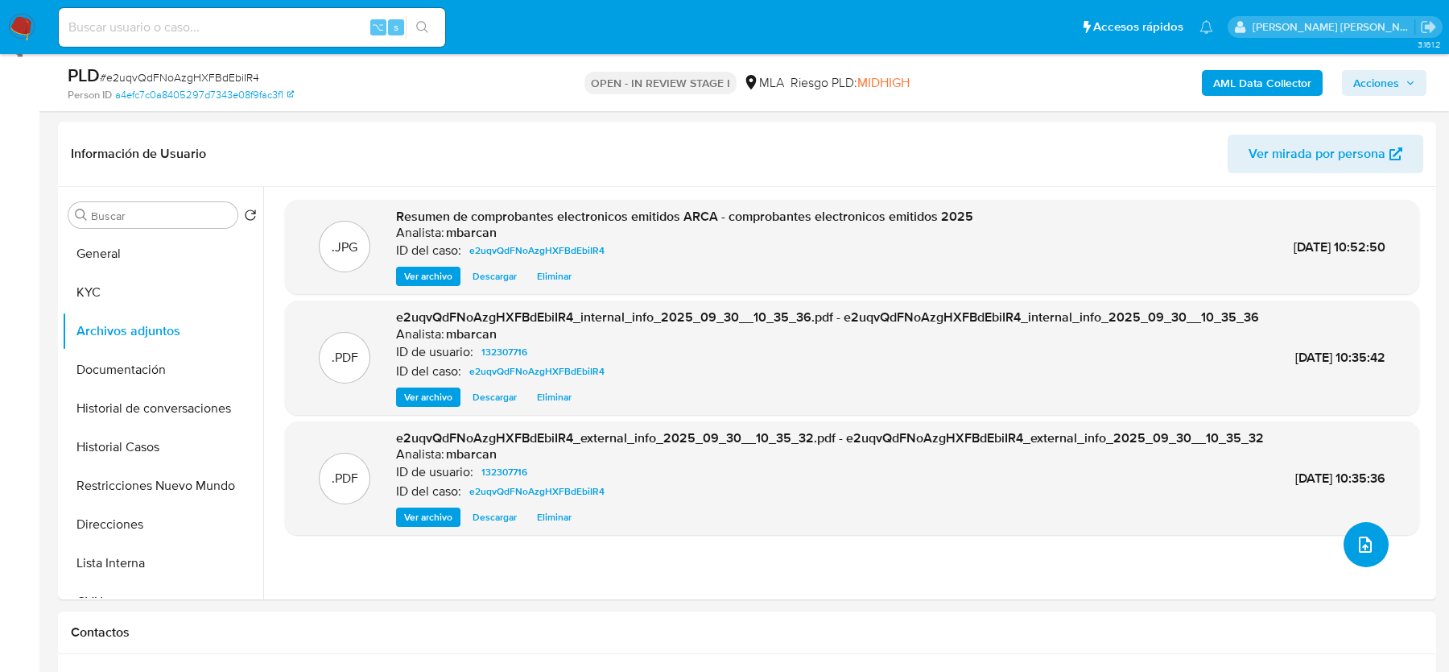
click at [1356, 548] on icon "upload-file" at bounding box center [1365, 544] width 19 height 19
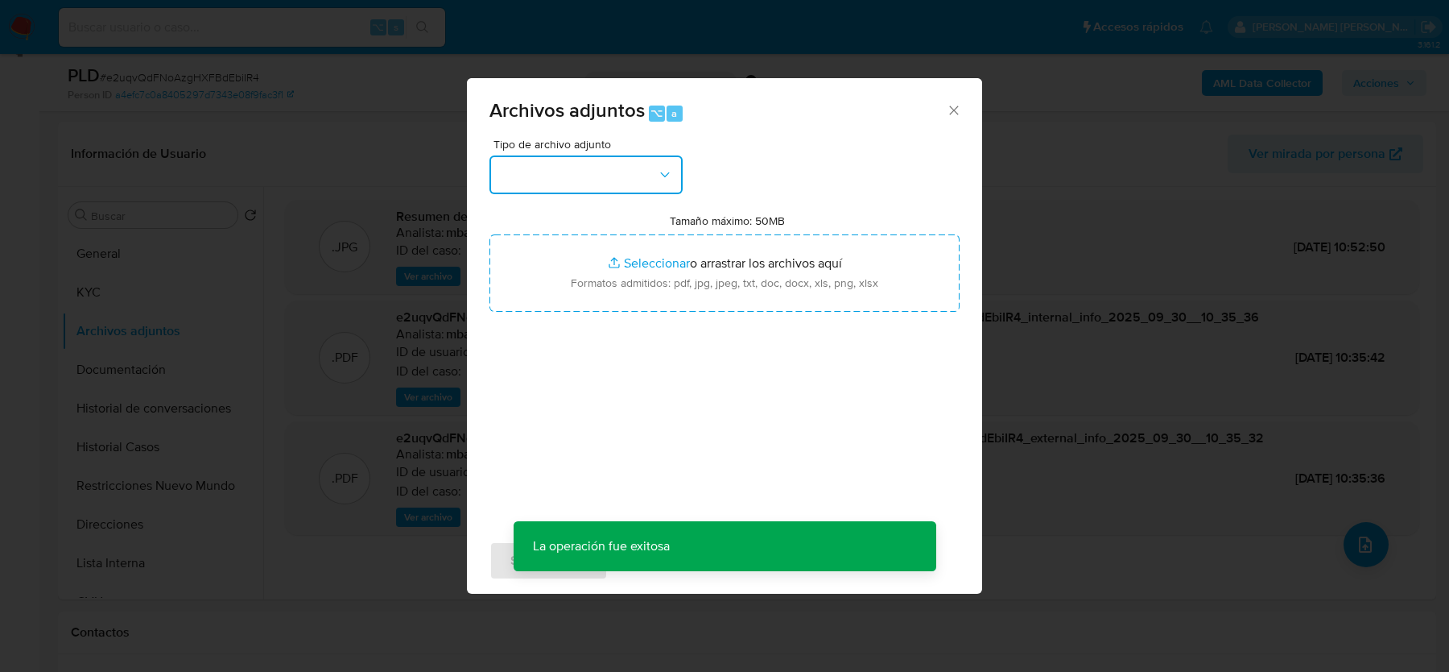
click at [562, 163] on button "button" at bounding box center [586, 174] width 193 height 39
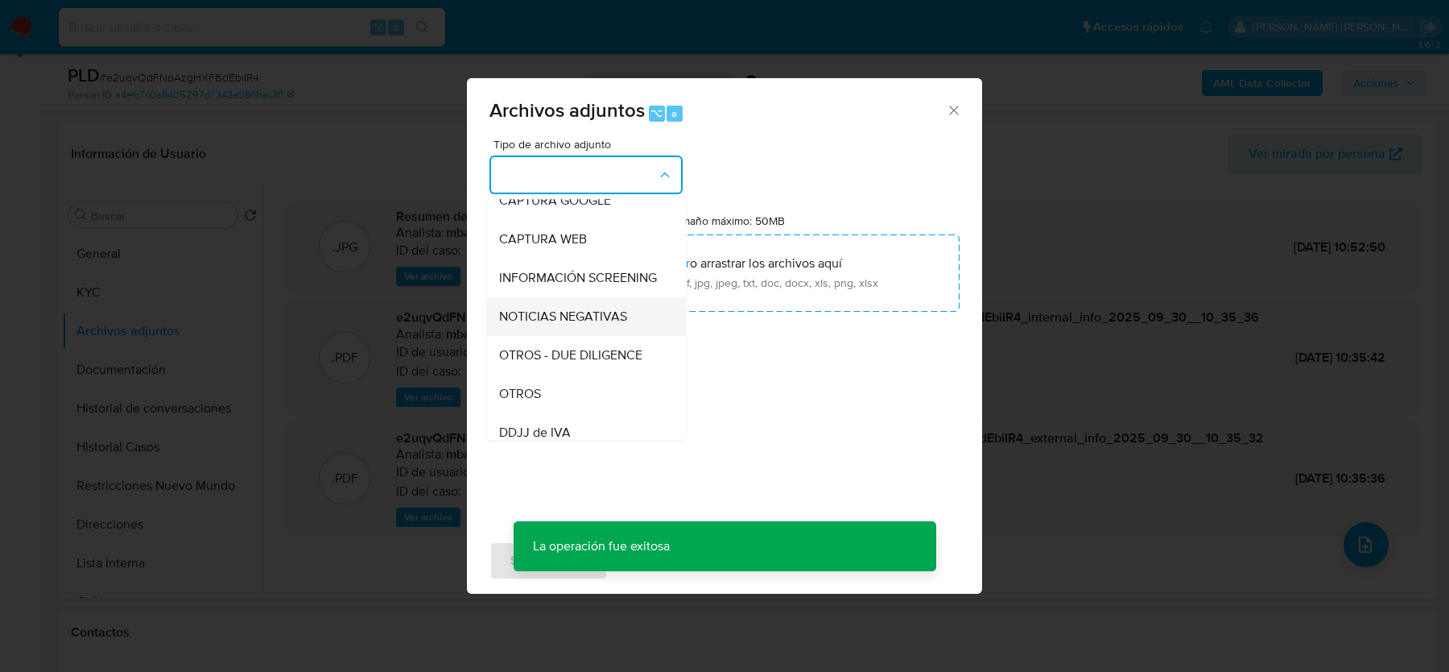
scroll to position [143, 0]
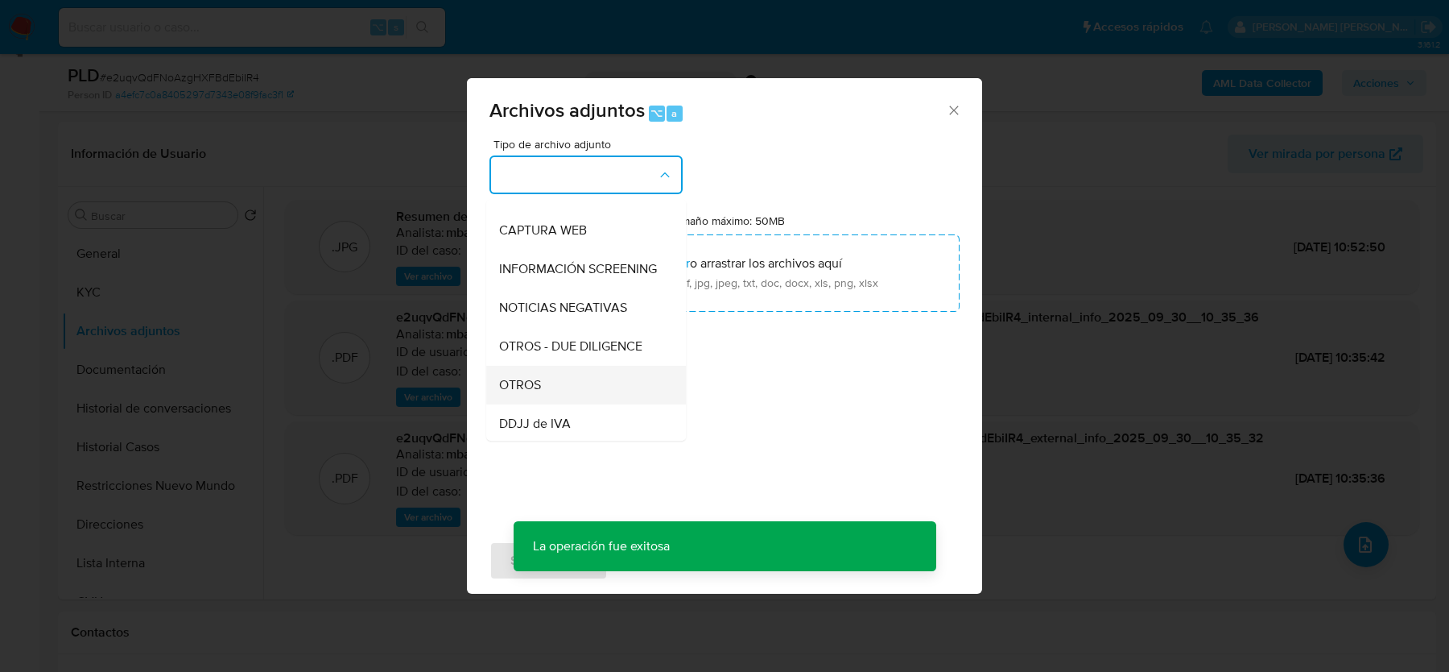
click at [536, 377] on span "OTROS" at bounding box center [520, 385] width 42 height 16
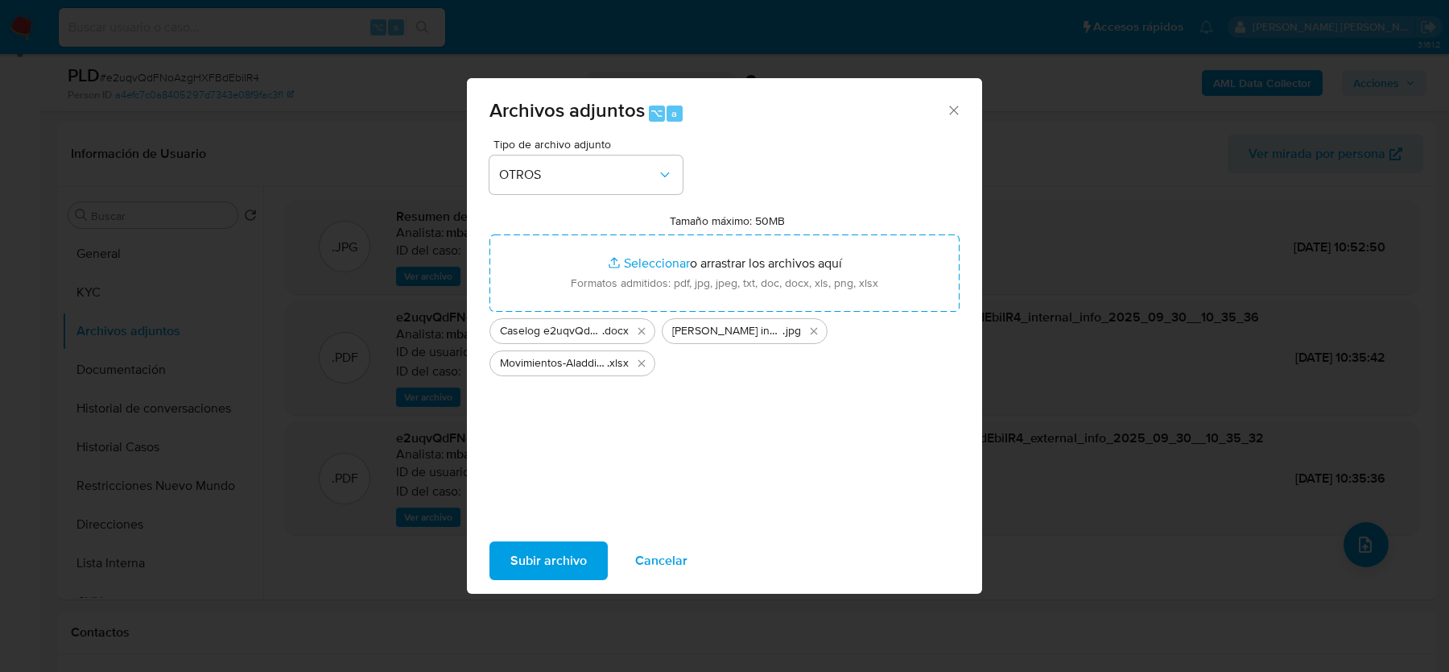
click at [531, 556] on span "Subir archivo" at bounding box center [549, 560] width 76 height 35
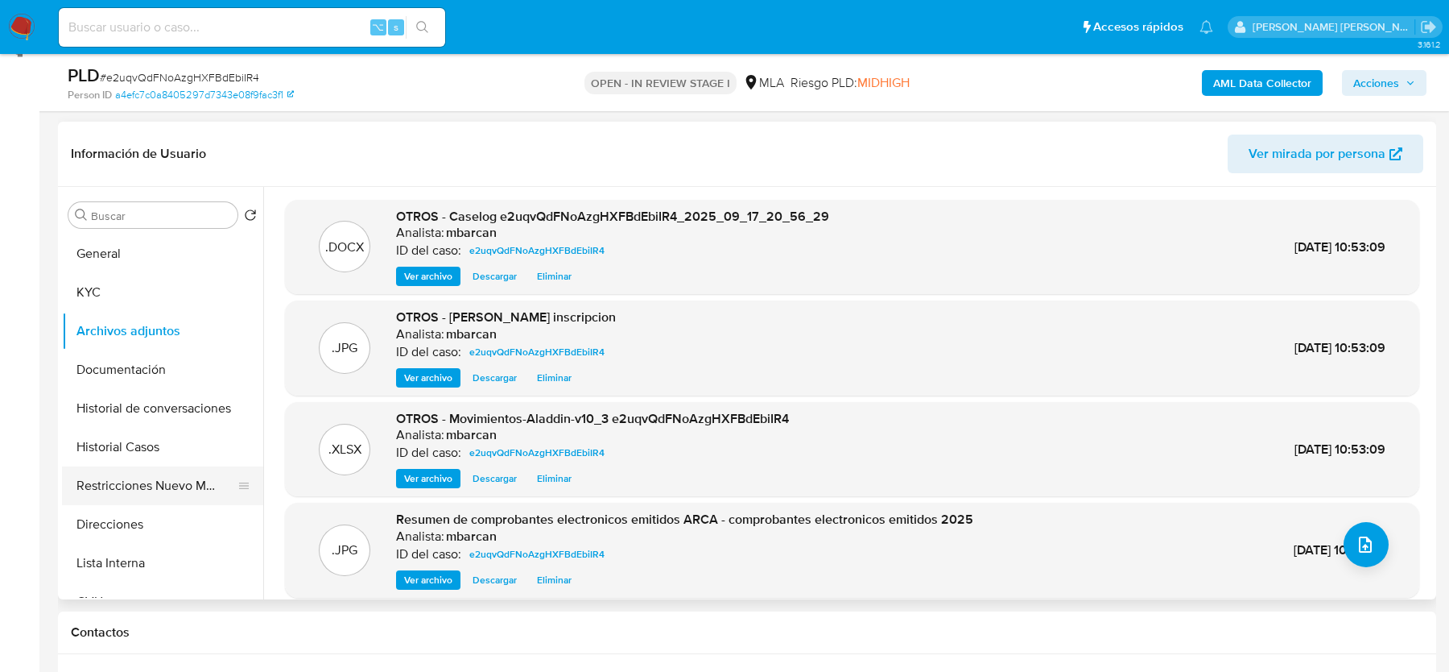
click at [173, 489] on button "Restricciones Nuevo Mundo" at bounding box center [156, 485] width 188 height 39
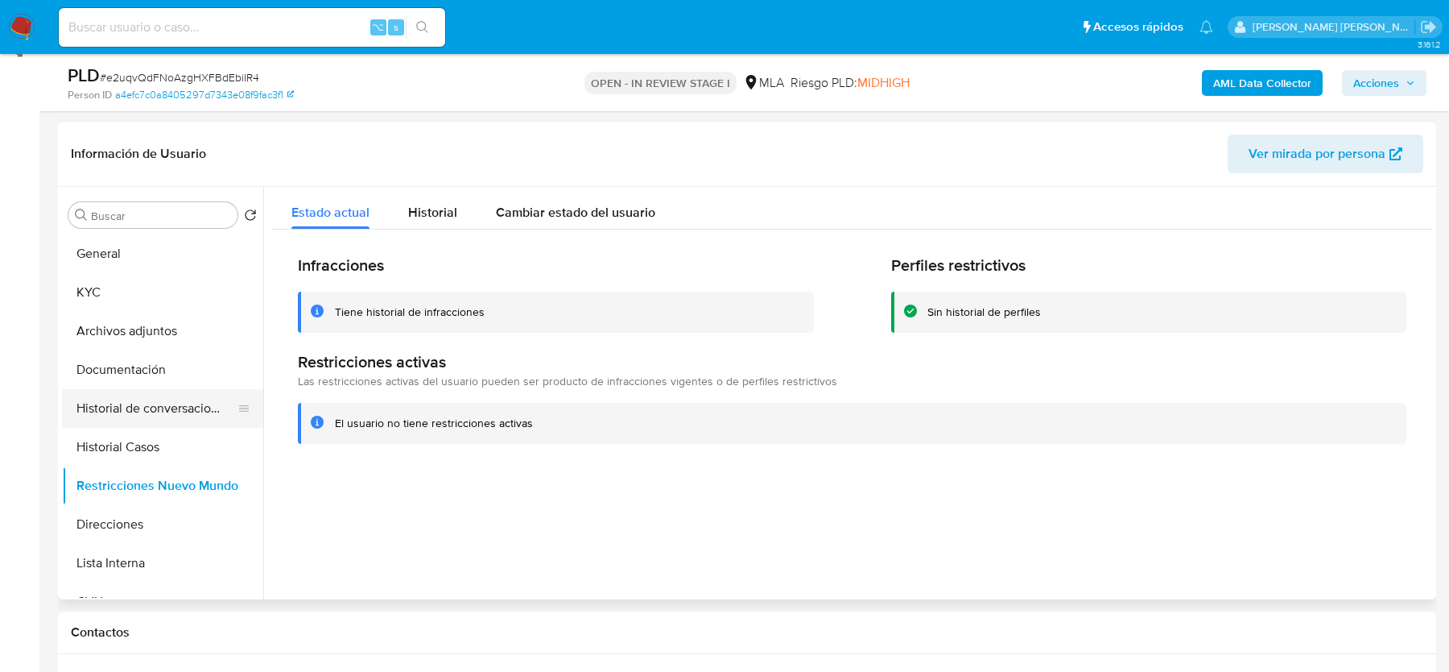
click at [141, 400] on button "Historial de conversaciones" at bounding box center [156, 408] width 188 height 39
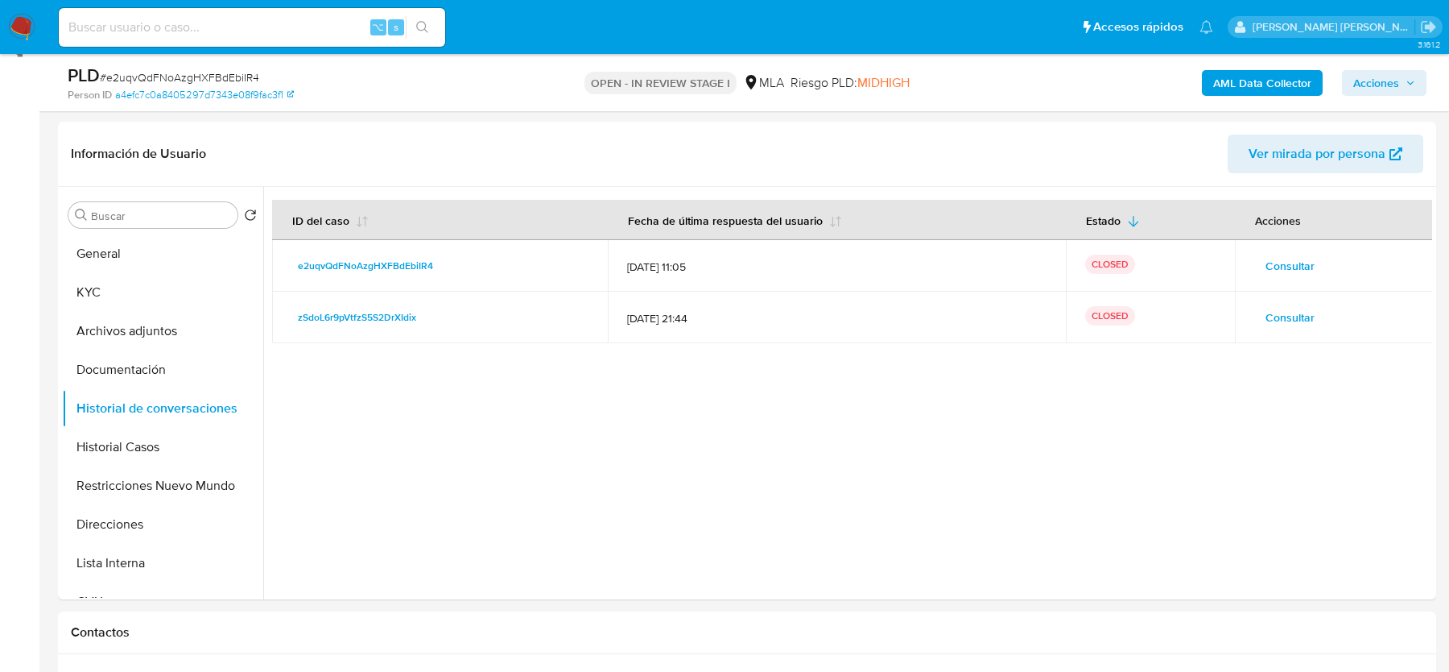
click at [1390, 80] on span "Acciones" at bounding box center [1377, 83] width 46 height 26
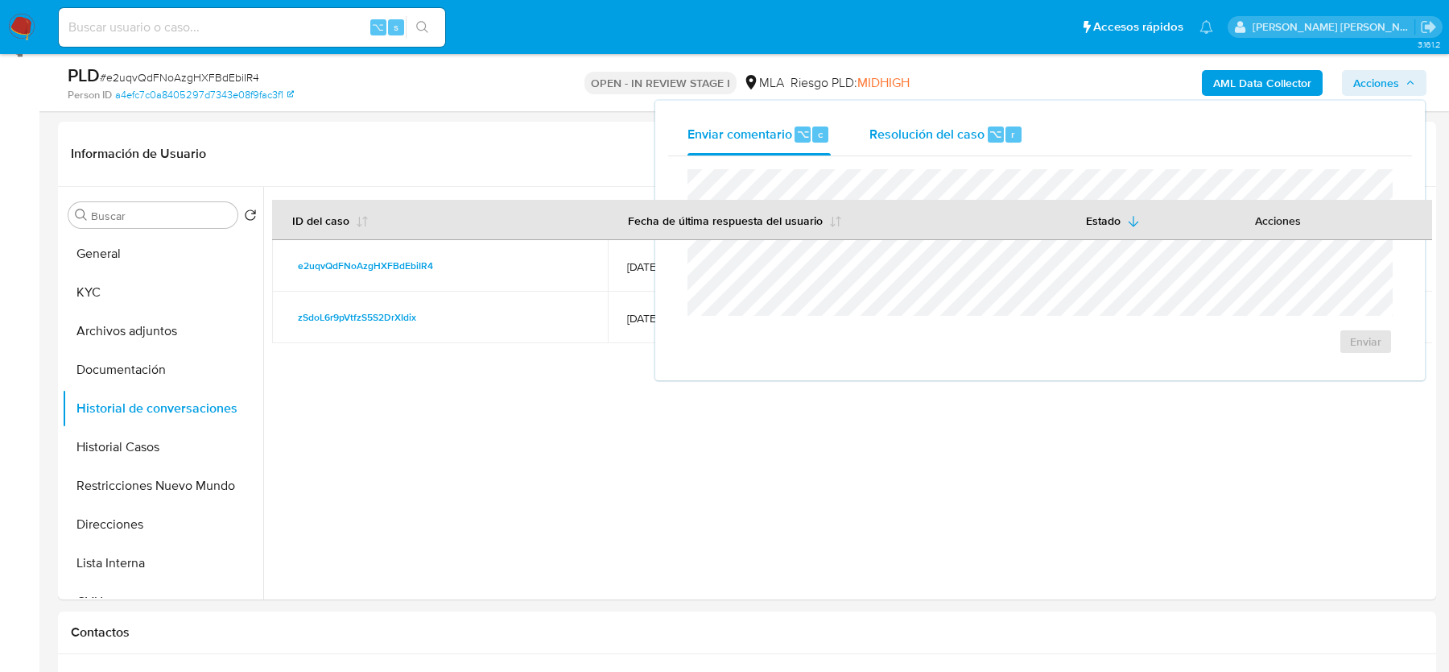
click at [876, 122] on div "Resolución del caso ⌥ r" at bounding box center [947, 135] width 154 height 42
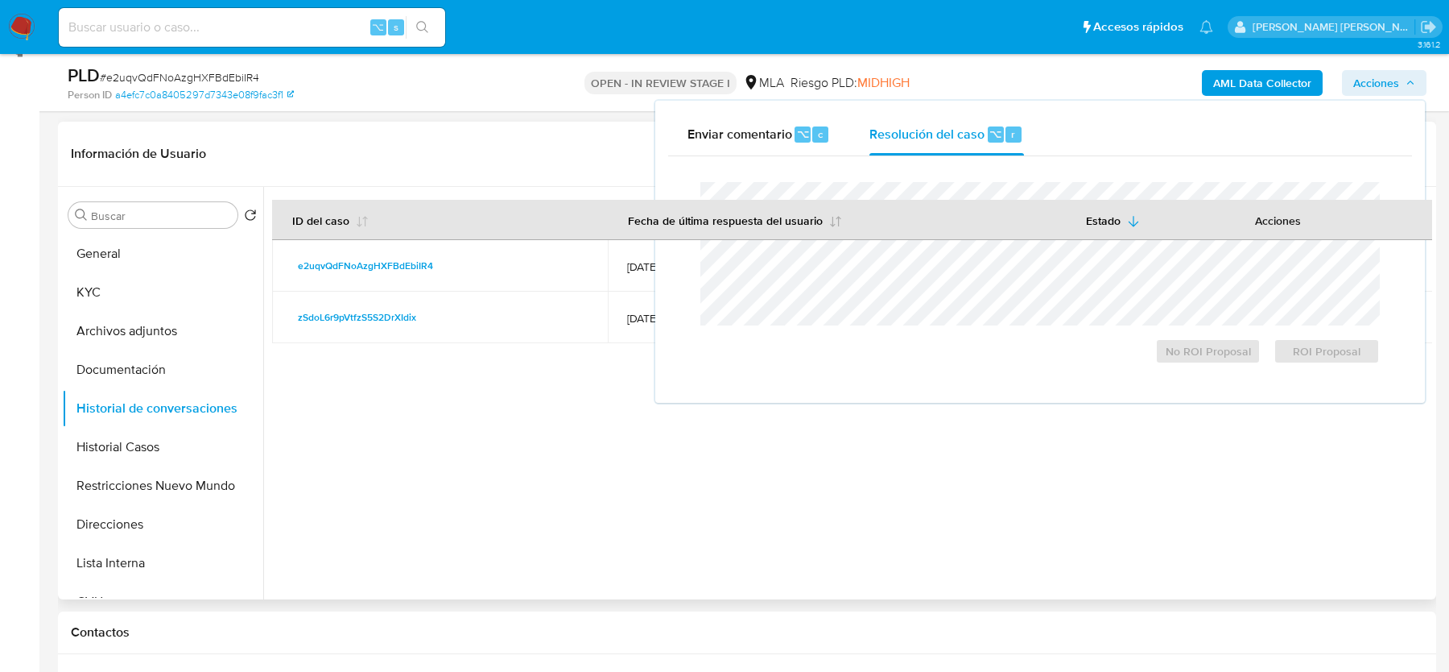
scroll to position [0, 0]
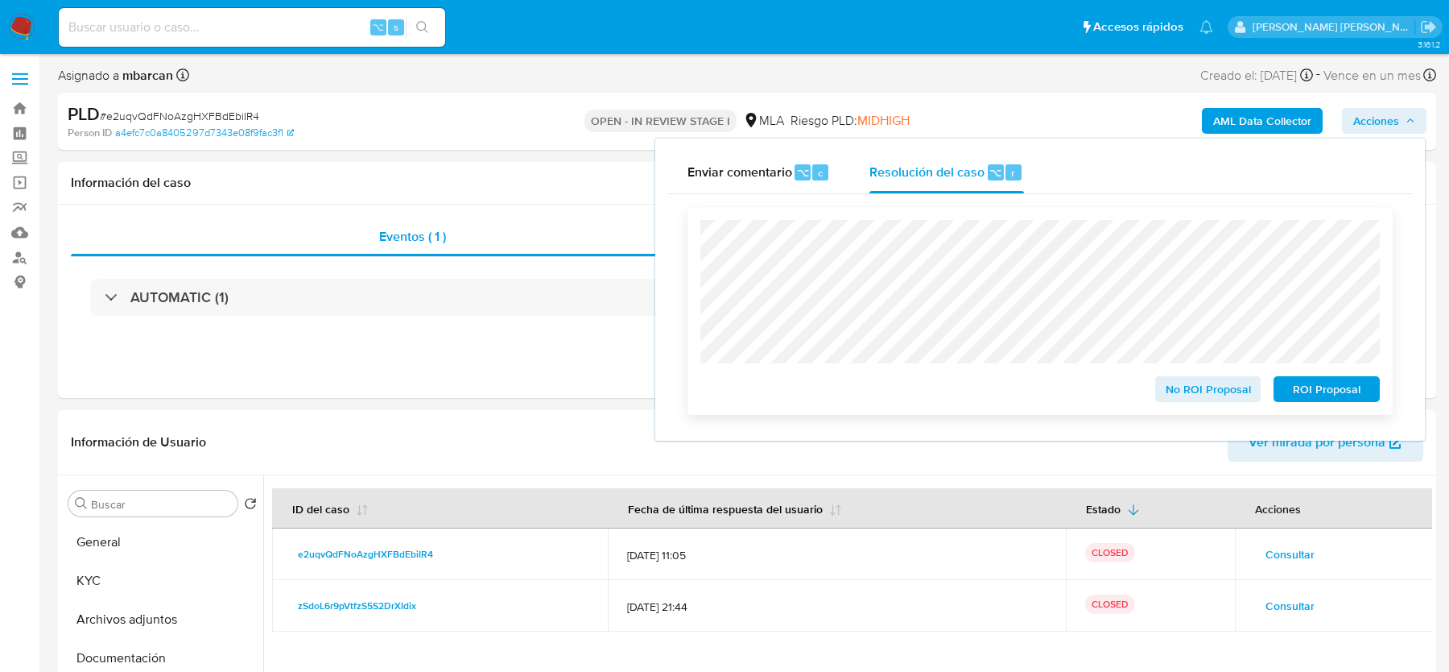
click at [1191, 393] on span "No ROI Proposal" at bounding box center [1209, 389] width 84 height 23
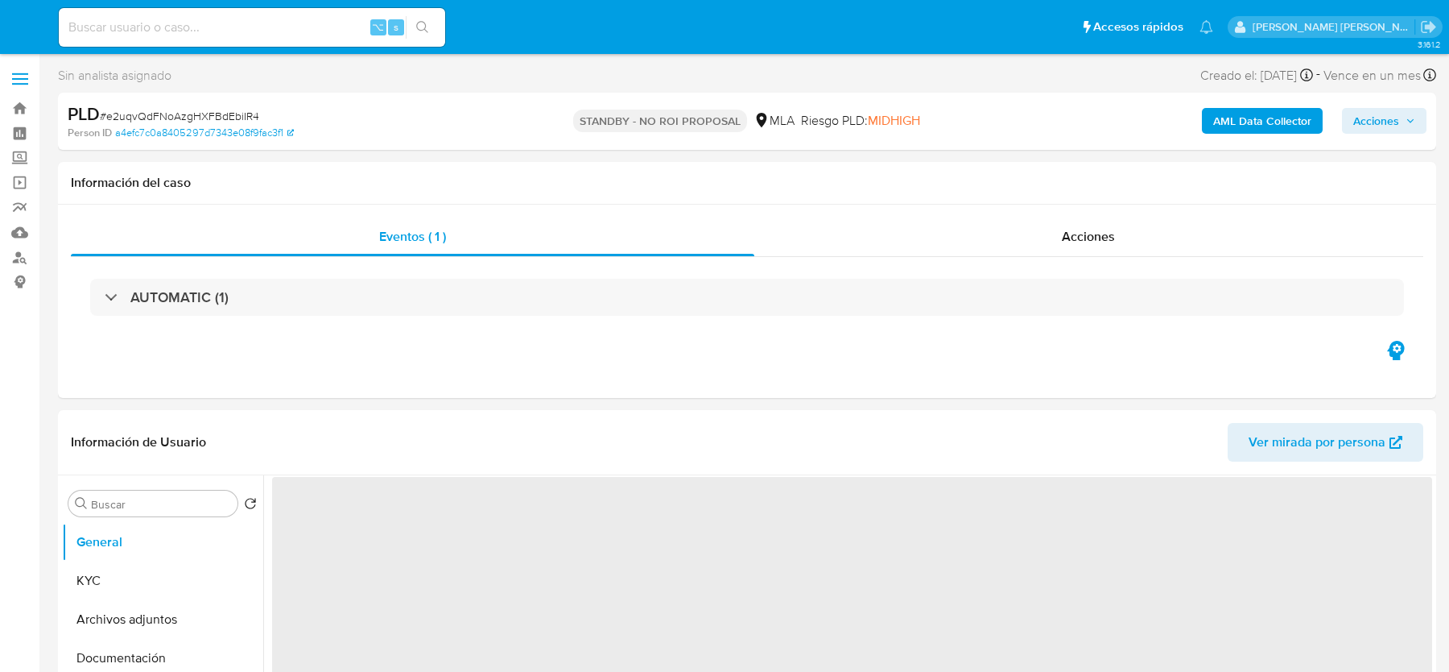
select select "10"
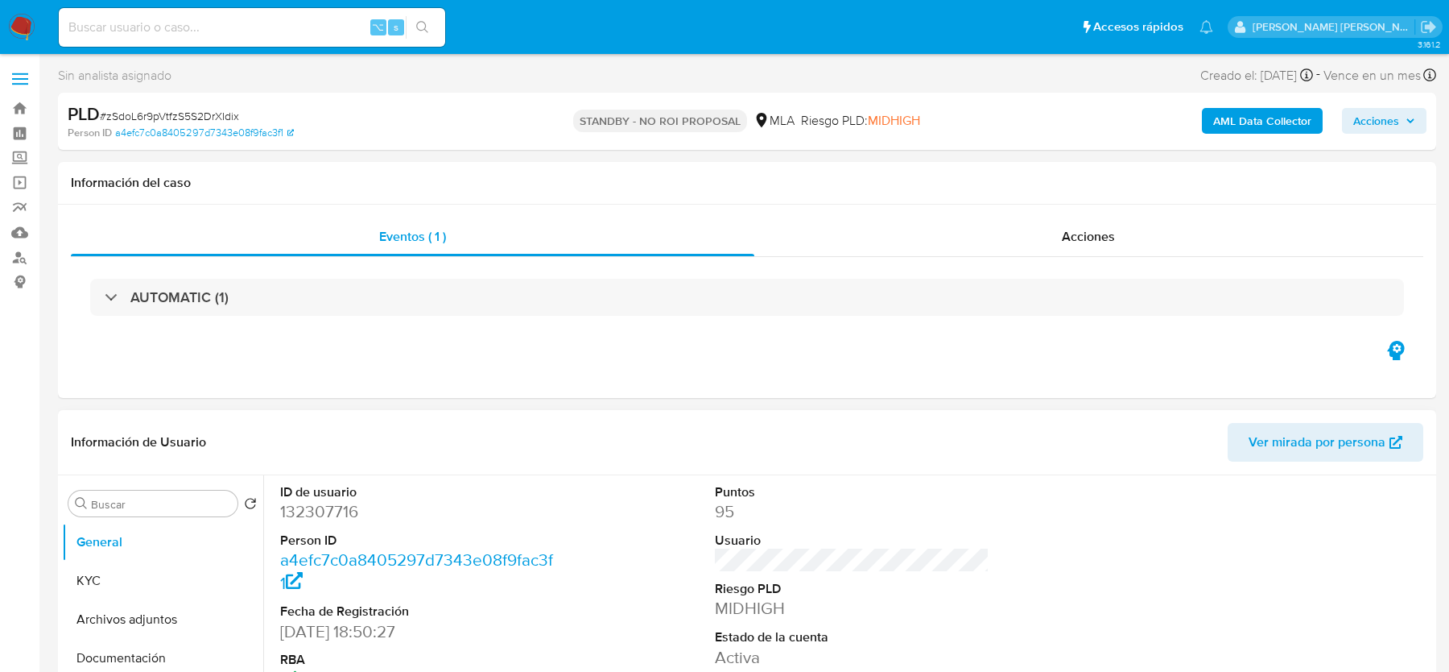
scroll to position [255, 0]
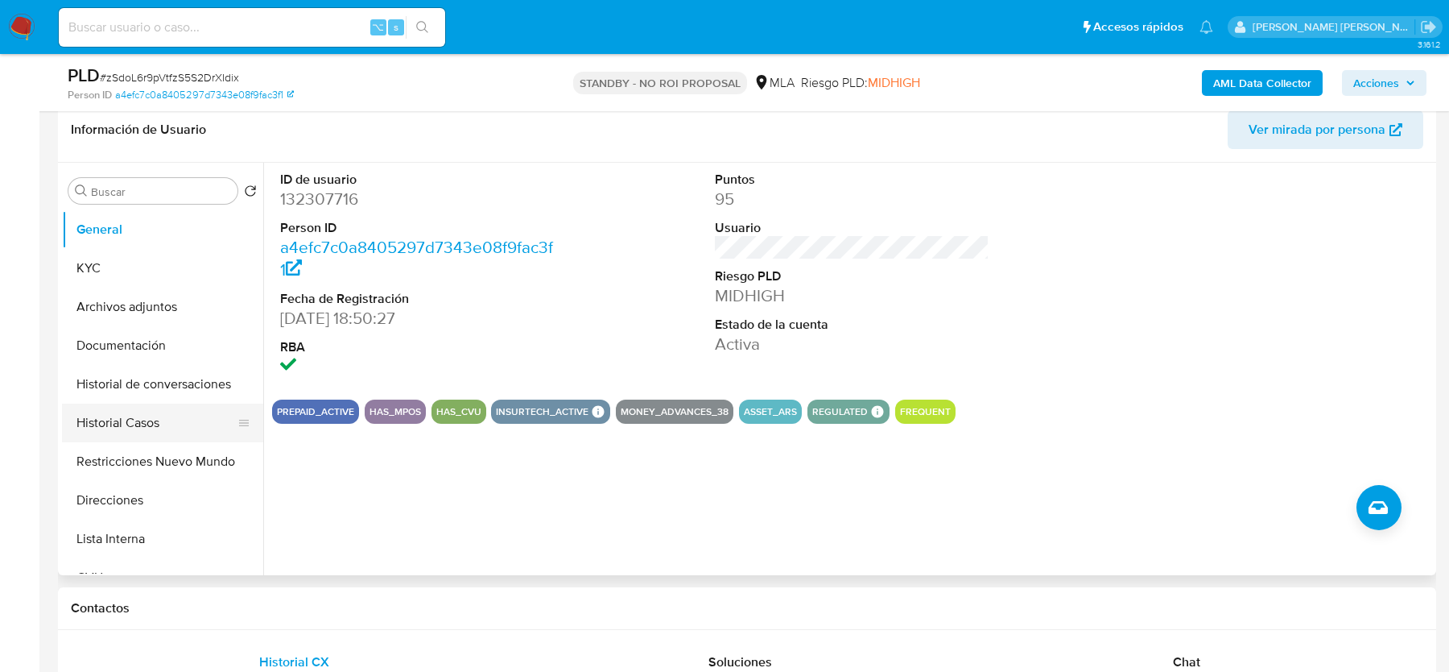
click at [143, 424] on button "Historial Casos" at bounding box center [156, 422] width 188 height 39
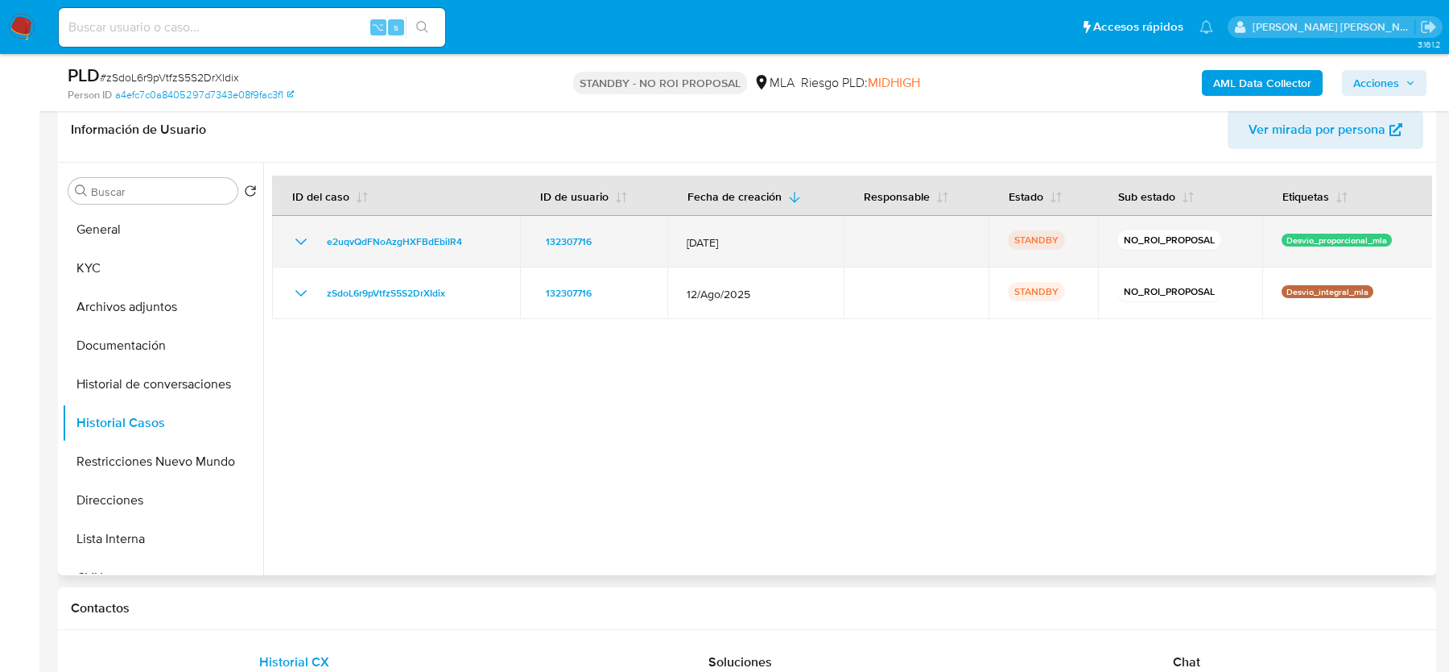
click at [494, 235] on div "e2uqvQdFNoAzgHXFBdEbiIR4" at bounding box center [395, 241] width 209 height 19
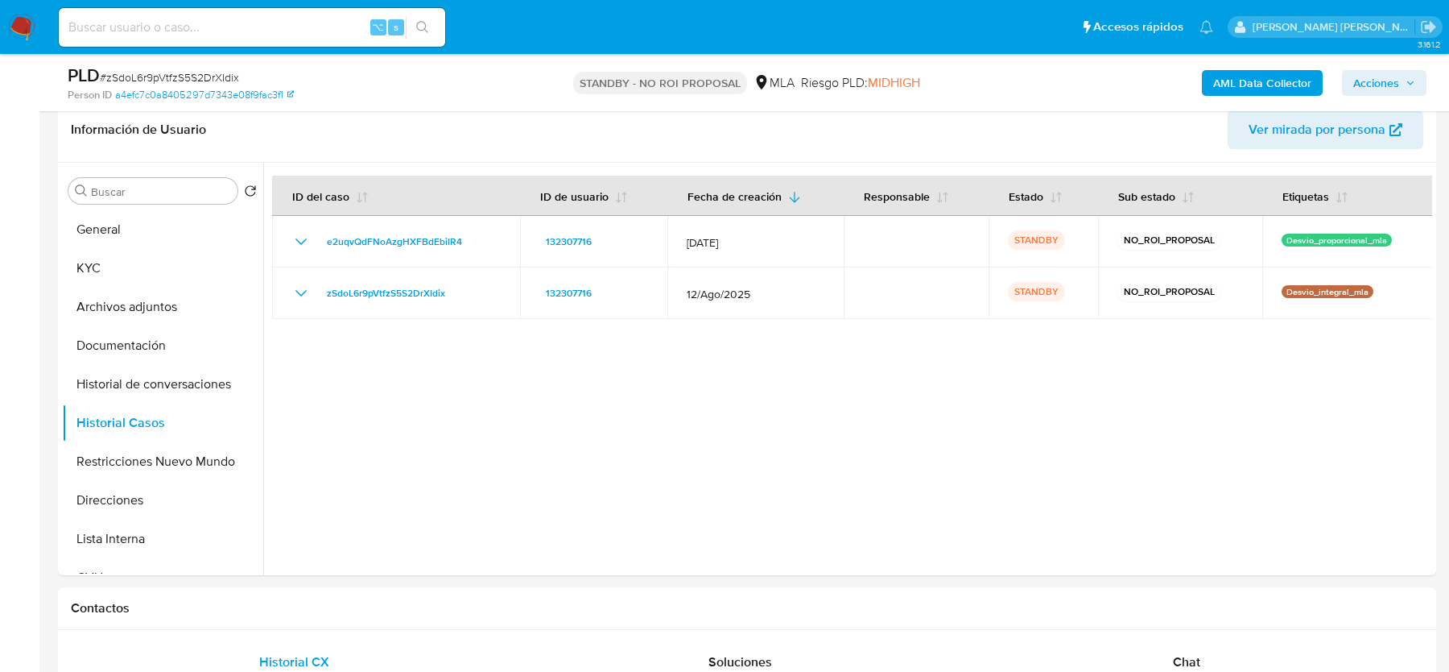
click at [134, 29] on input at bounding box center [252, 27] width 387 height 21
paste input "KbpqvdwdCLgqA3bHcmZUALKl"
type input "KbpqvdwdCLgqA3bHcmZUALKl"
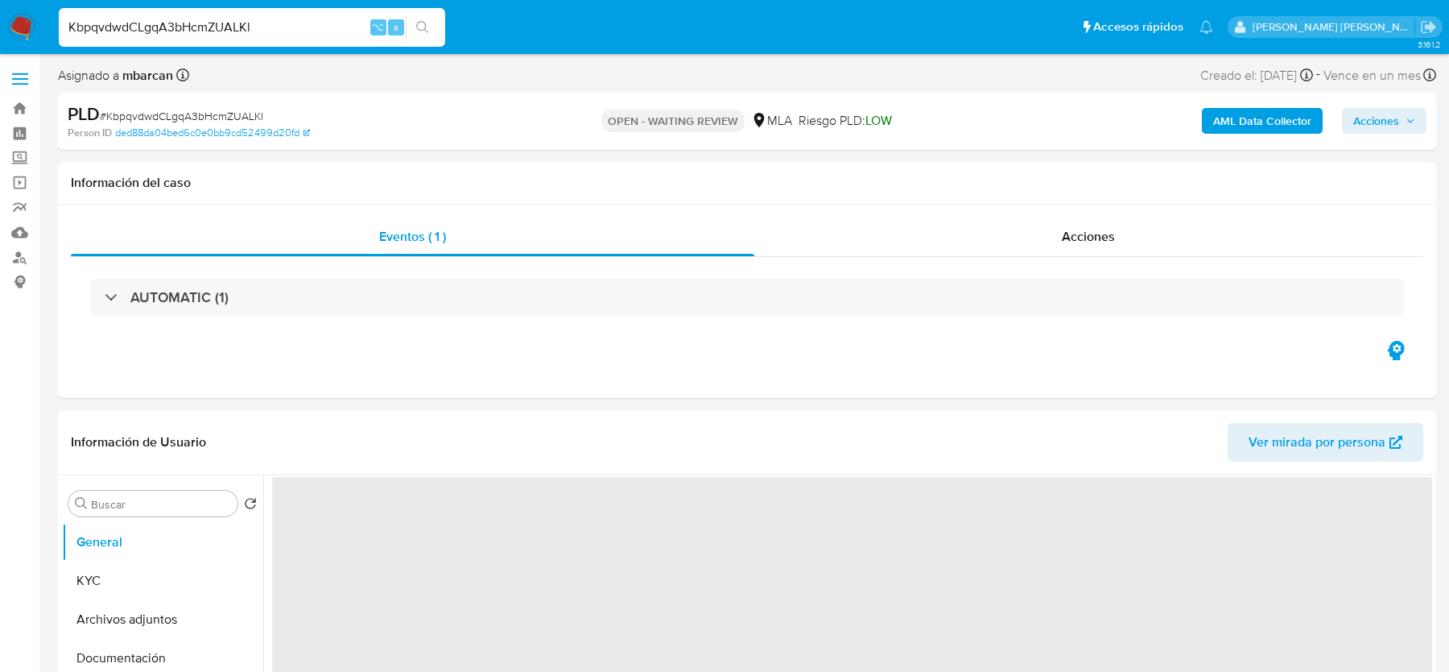
select select "10"
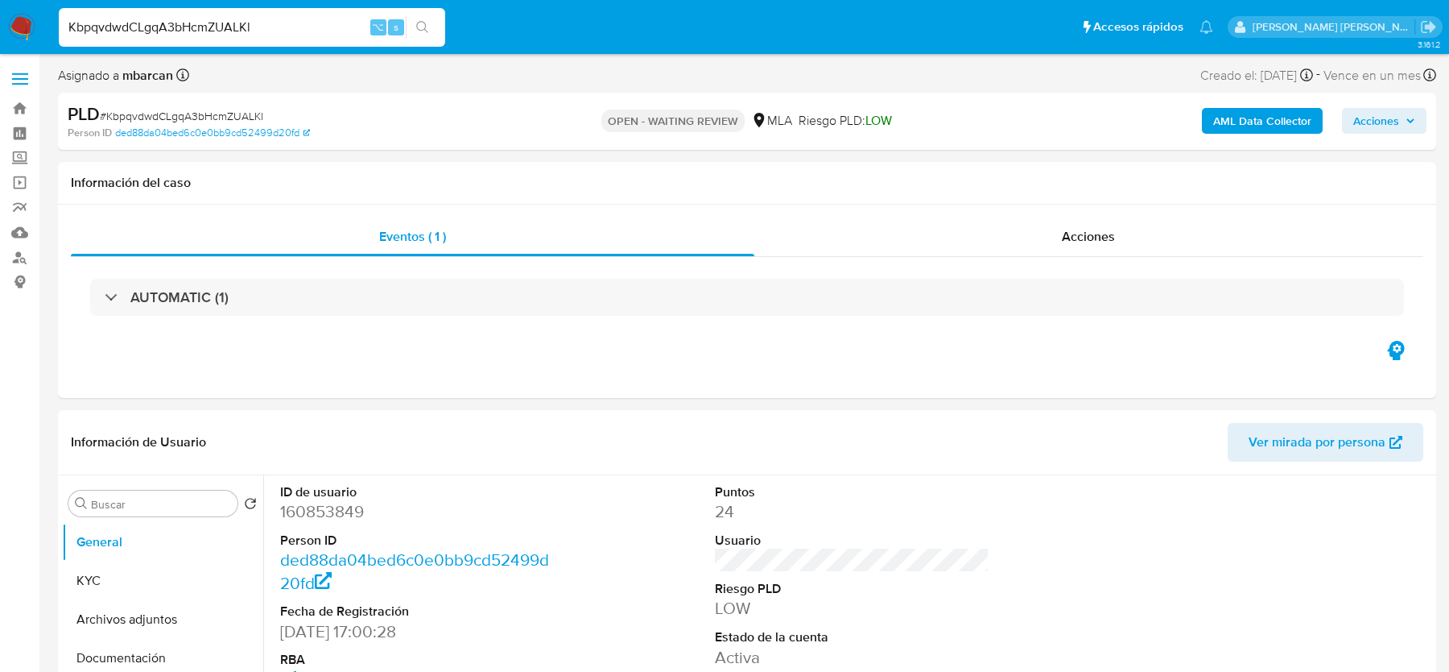
click at [15, 35] on img at bounding box center [21, 27] width 27 height 27
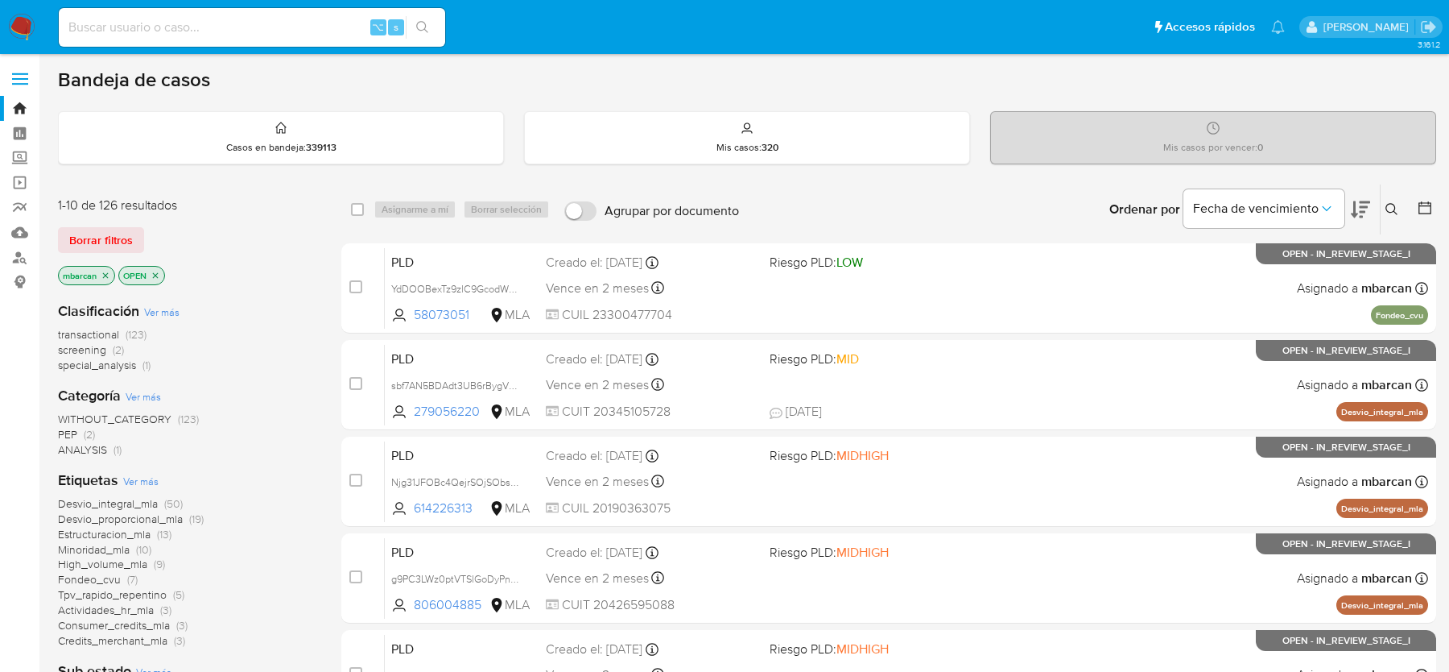
click at [1398, 200] on button at bounding box center [1394, 209] width 27 height 19
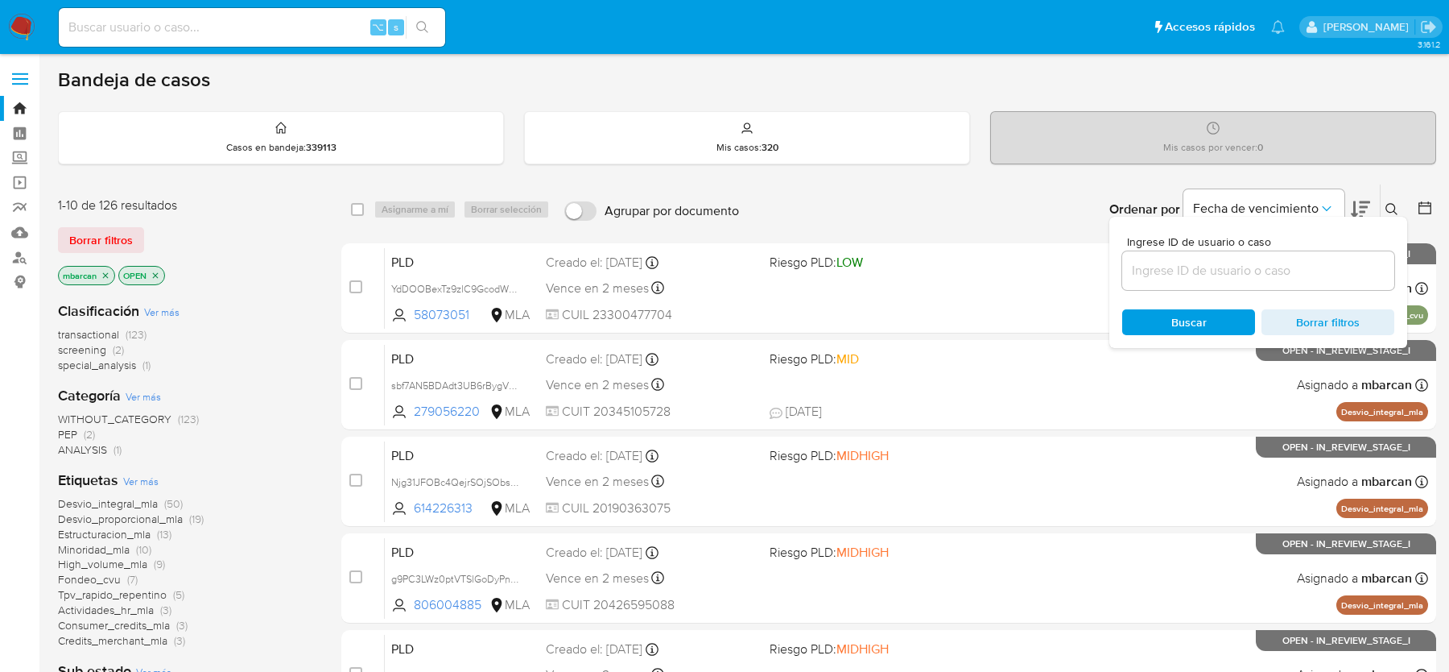
click at [1313, 260] on input at bounding box center [1259, 270] width 272 height 21
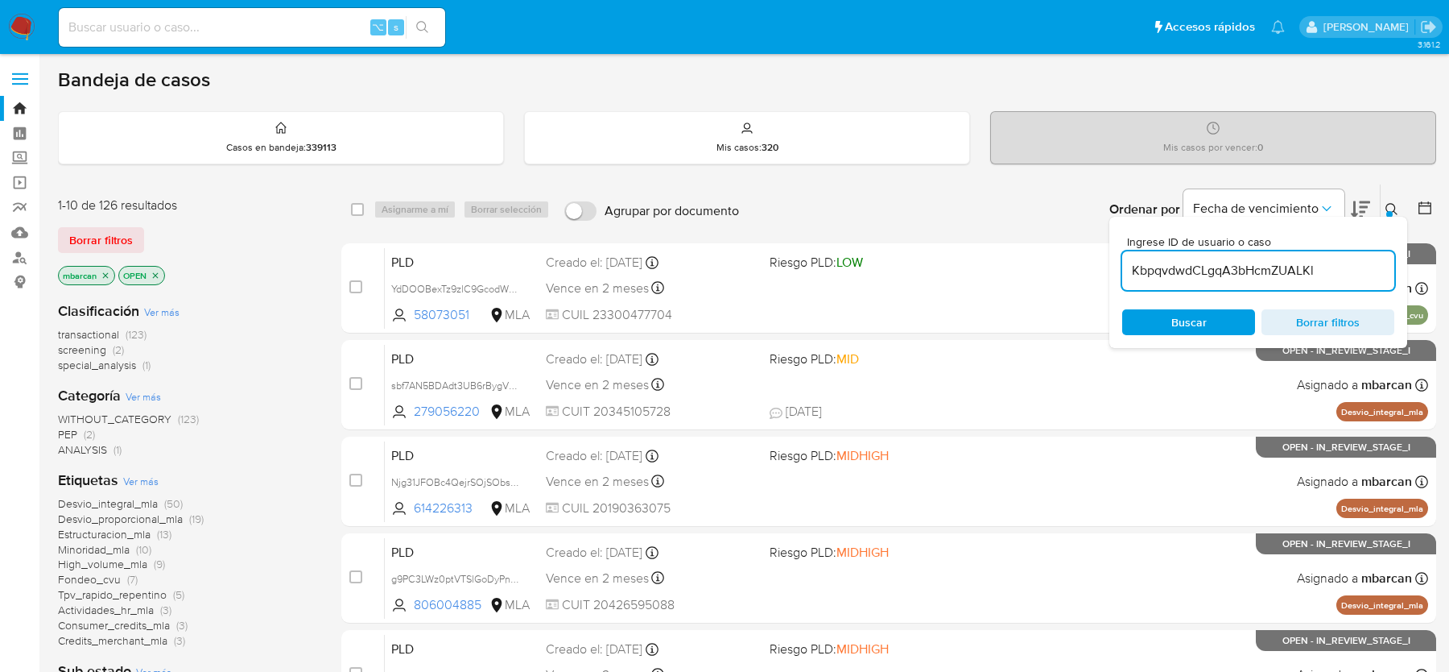
type input "KbpqvdwdCLgqA3bHcmZUALKl"
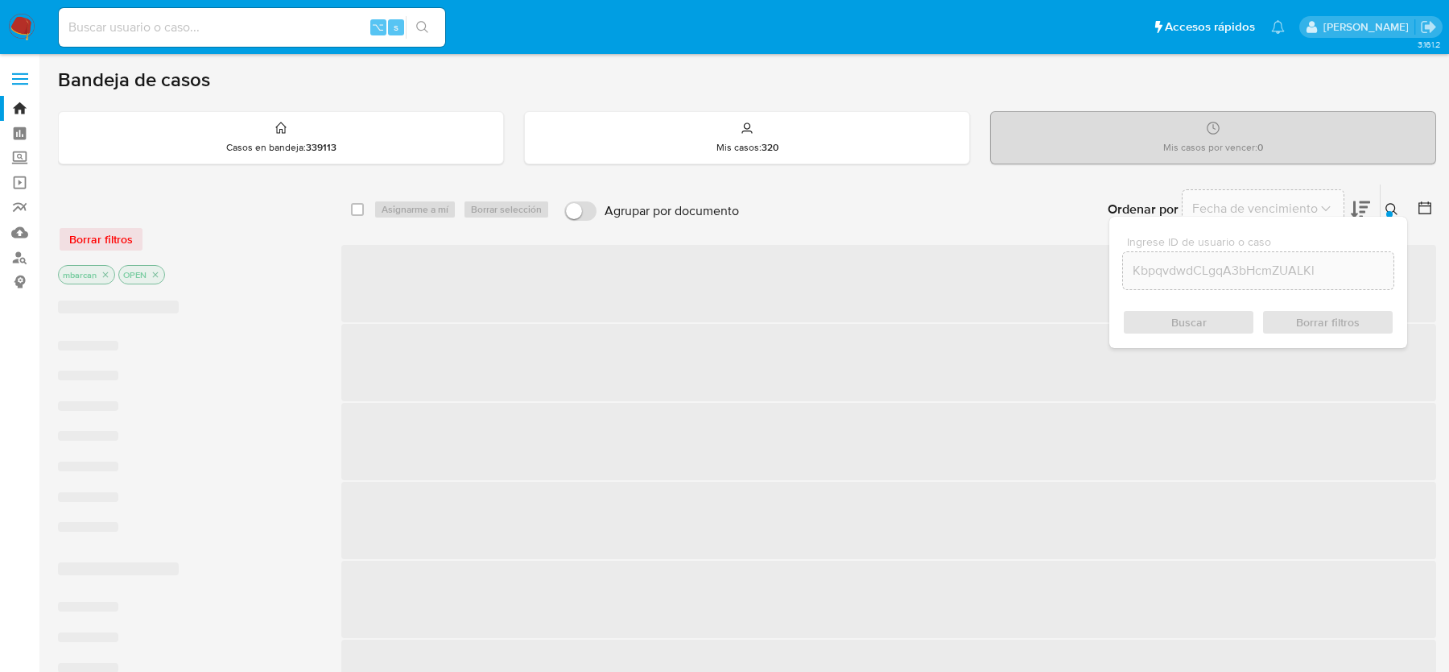
click at [1396, 203] on icon at bounding box center [1392, 209] width 13 height 13
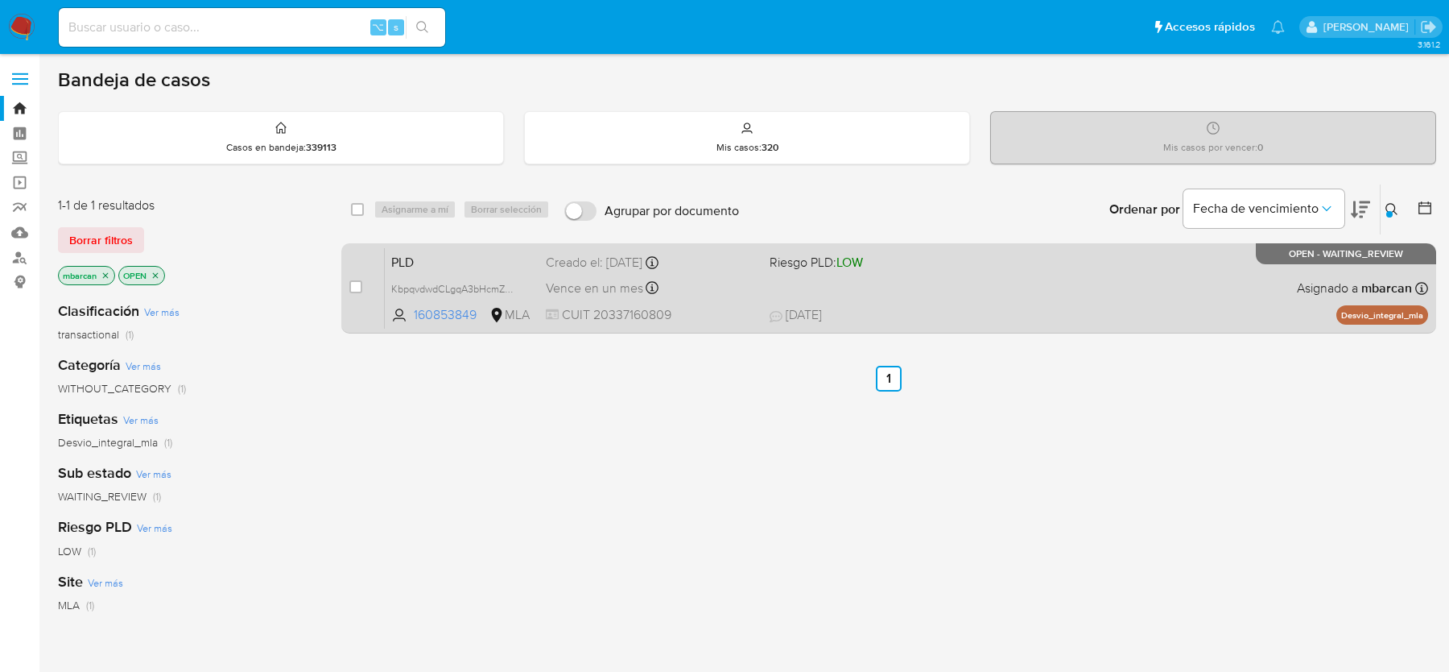
click at [356, 296] on div "case-item-checkbox" at bounding box center [355, 288] width 13 height 19
click at [358, 272] on div "case-item-checkbox No es posible asignar el caso" at bounding box center [366, 287] width 35 height 81
click at [358, 284] on input "checkbox" at bounding box center [355, 286] width 13 height 13
checkbox input "true"
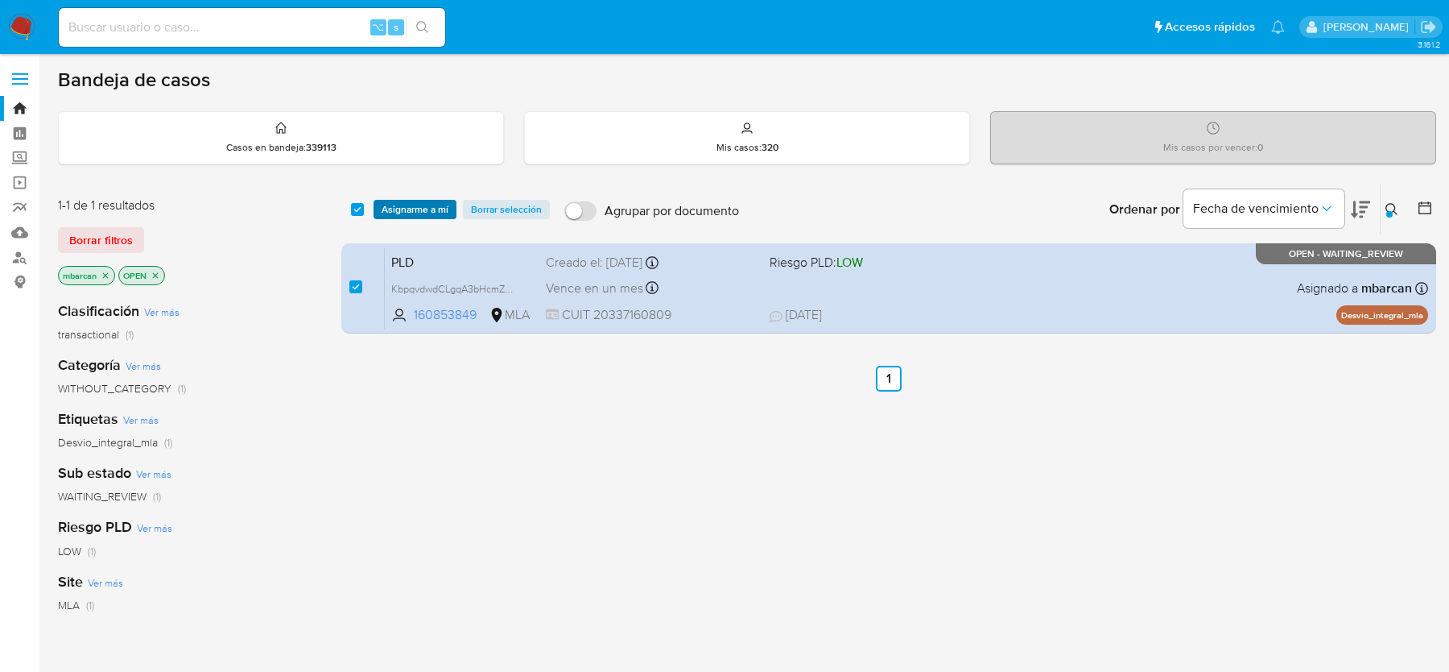
click at [429, 202] on span "Asignarme a mí" at bounding box center [415, 209] width 67 height 16
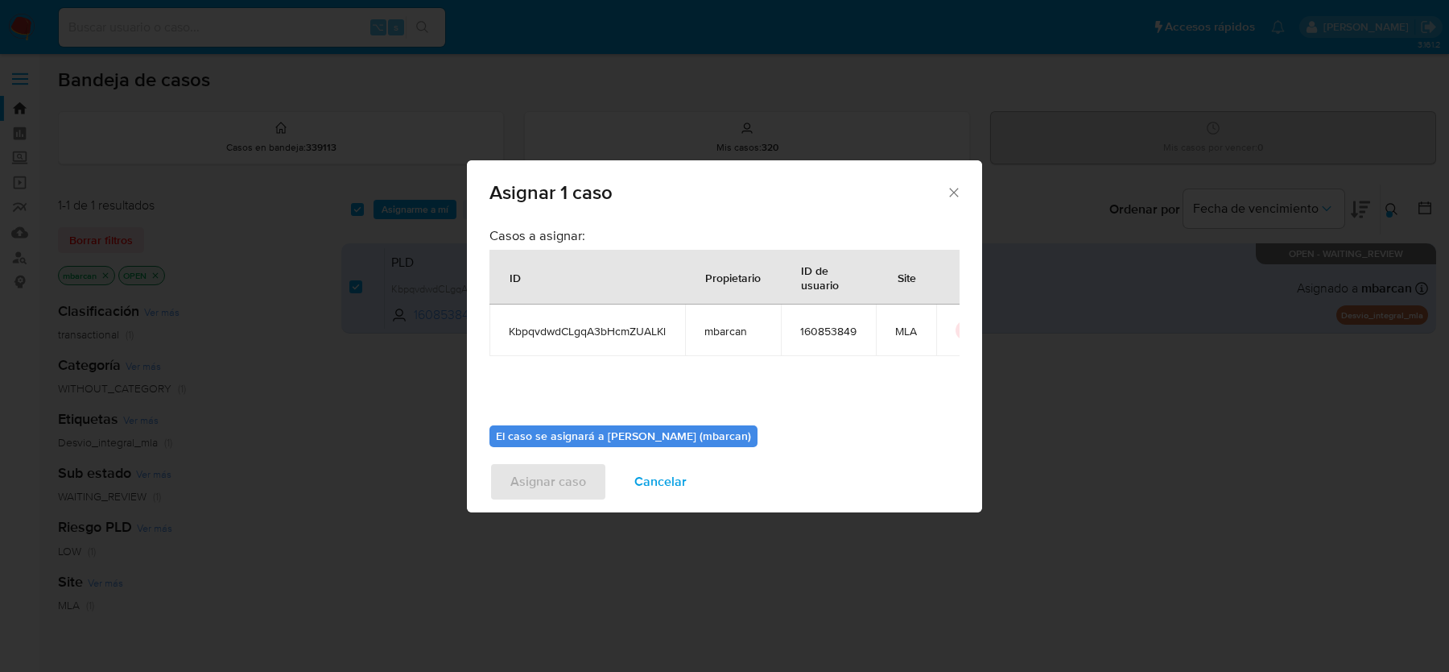
scroll to position [82, 0]
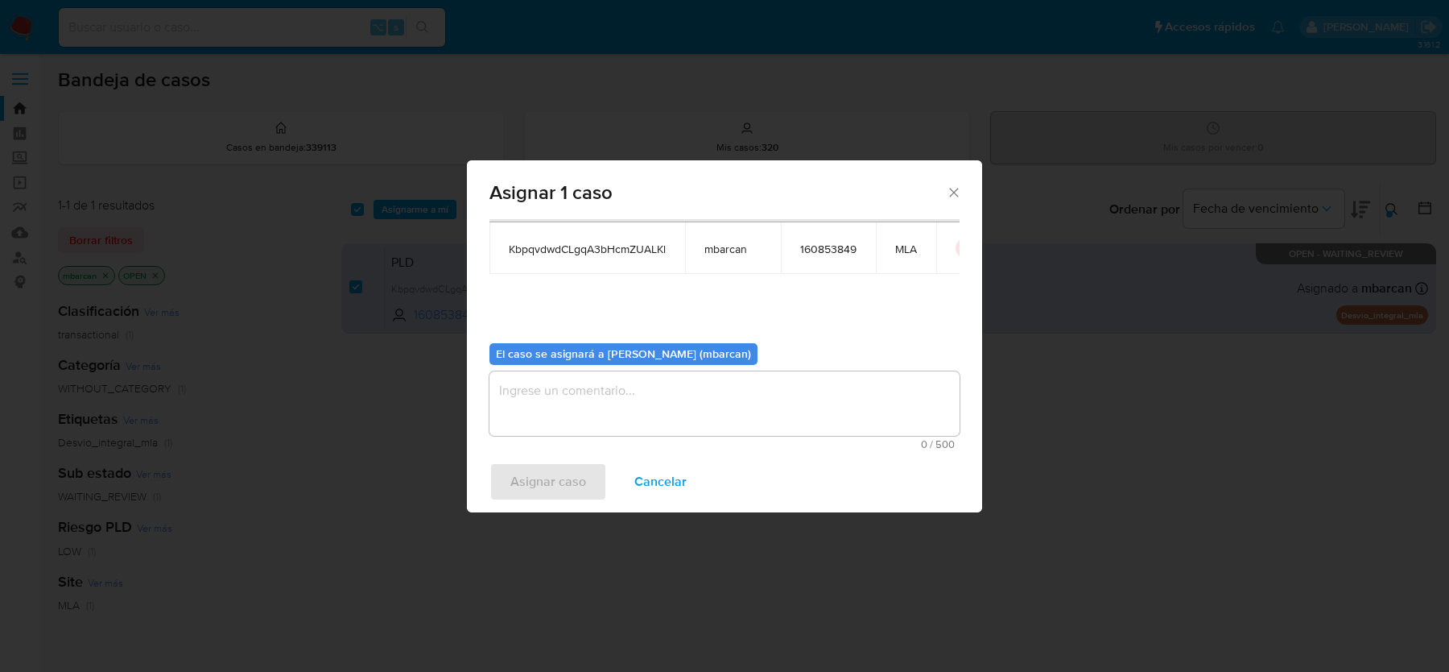
click at [642, 406] on textarea "assign-modal" at bounding box center [725, 403] width 470 height 64
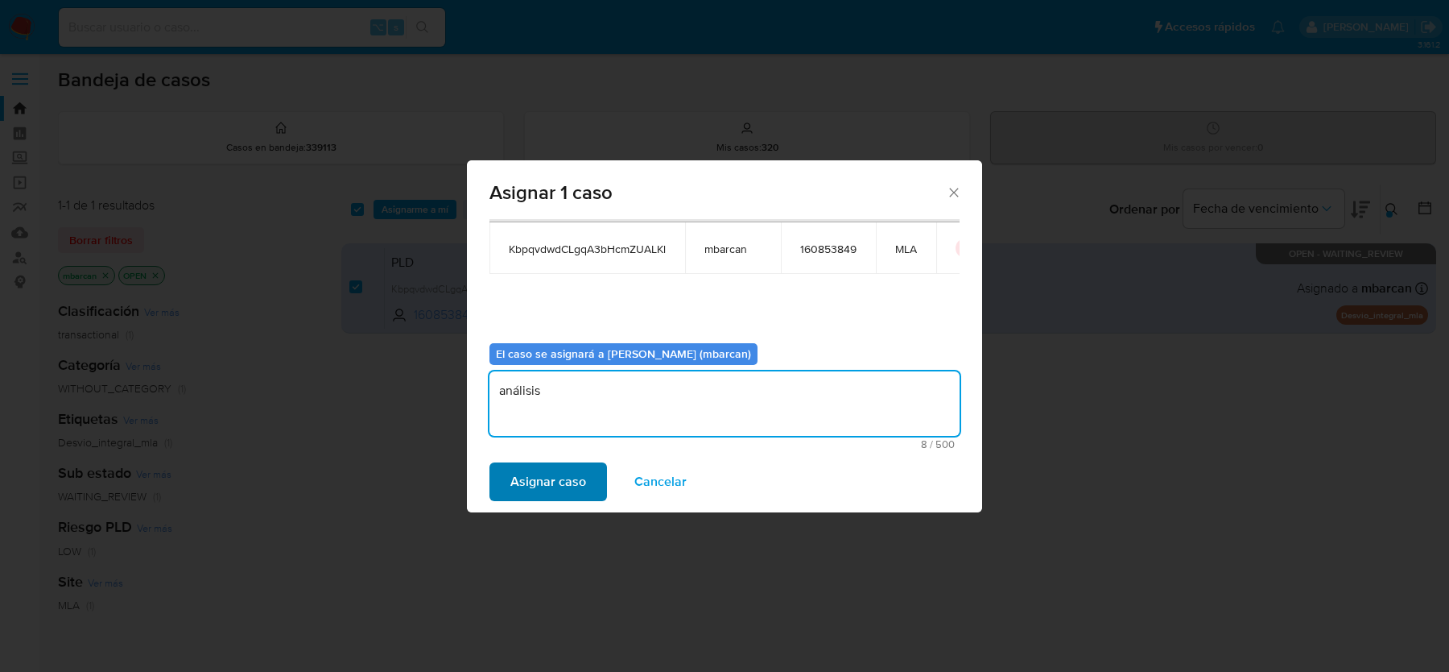
type textarea "análisis"
click at [522, 496] on span "Asignar caso" at bounding box center [549, 481] width 76 height 35
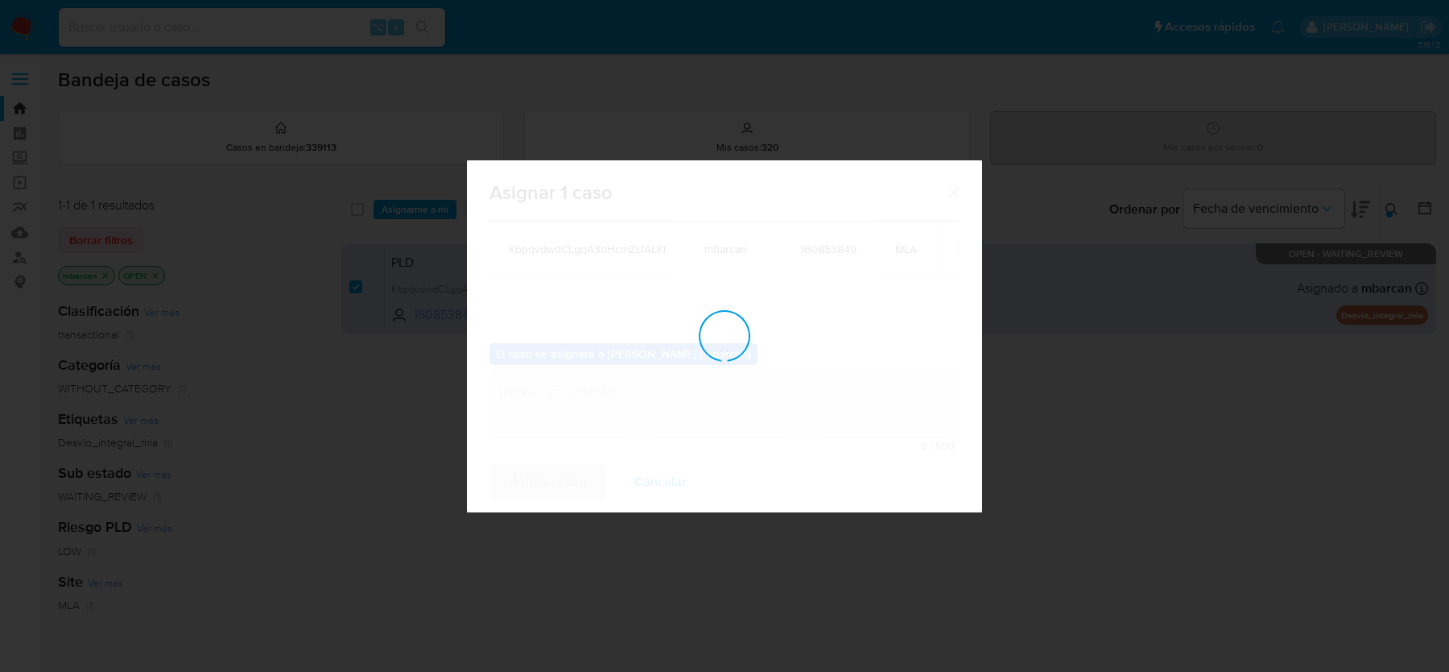
checkbox input "false"
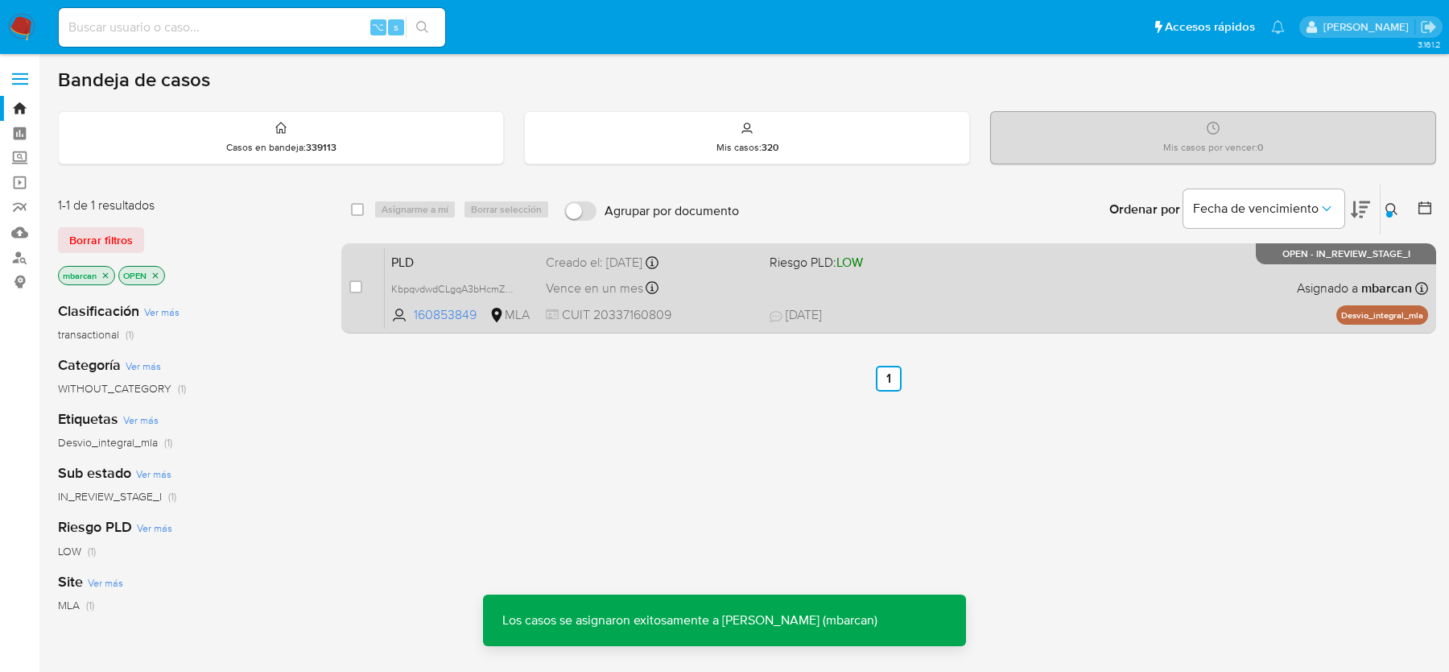
click at [420, 263] on span "PLD" at bounding box center [462, 260] width 142 height 21
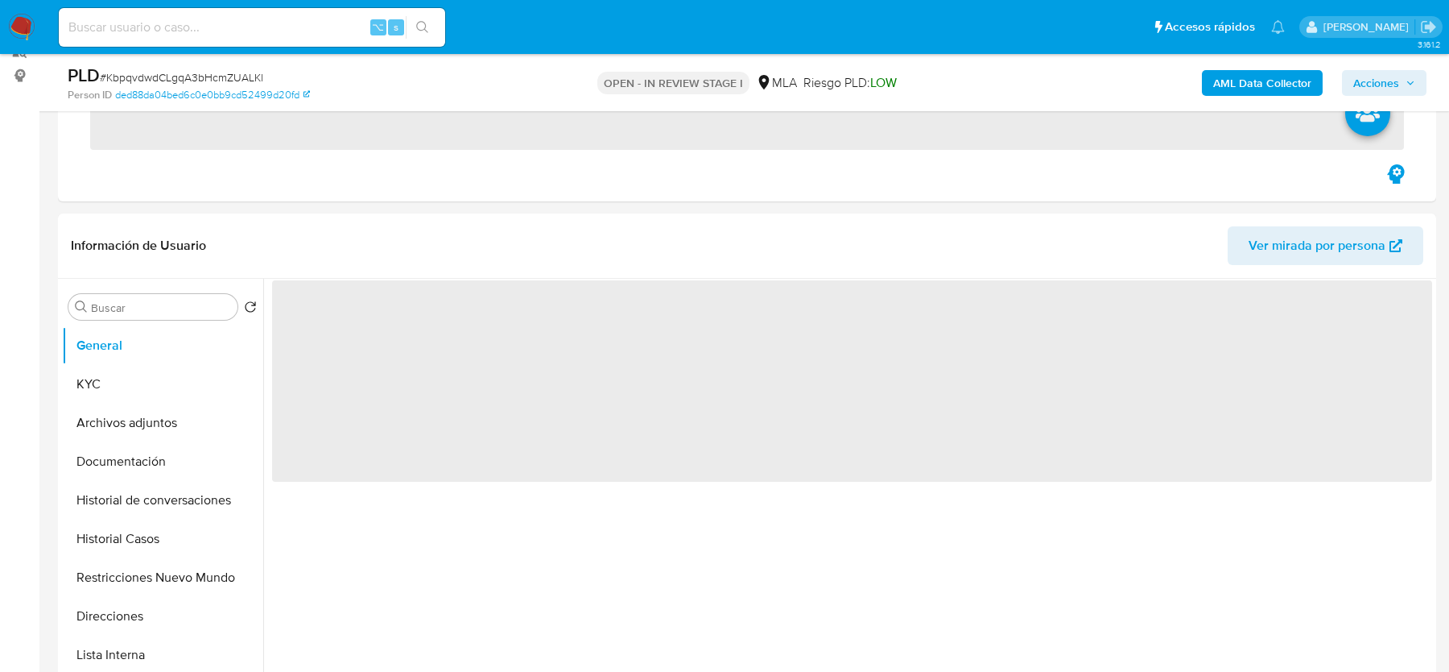
scroll to position [439, 0]
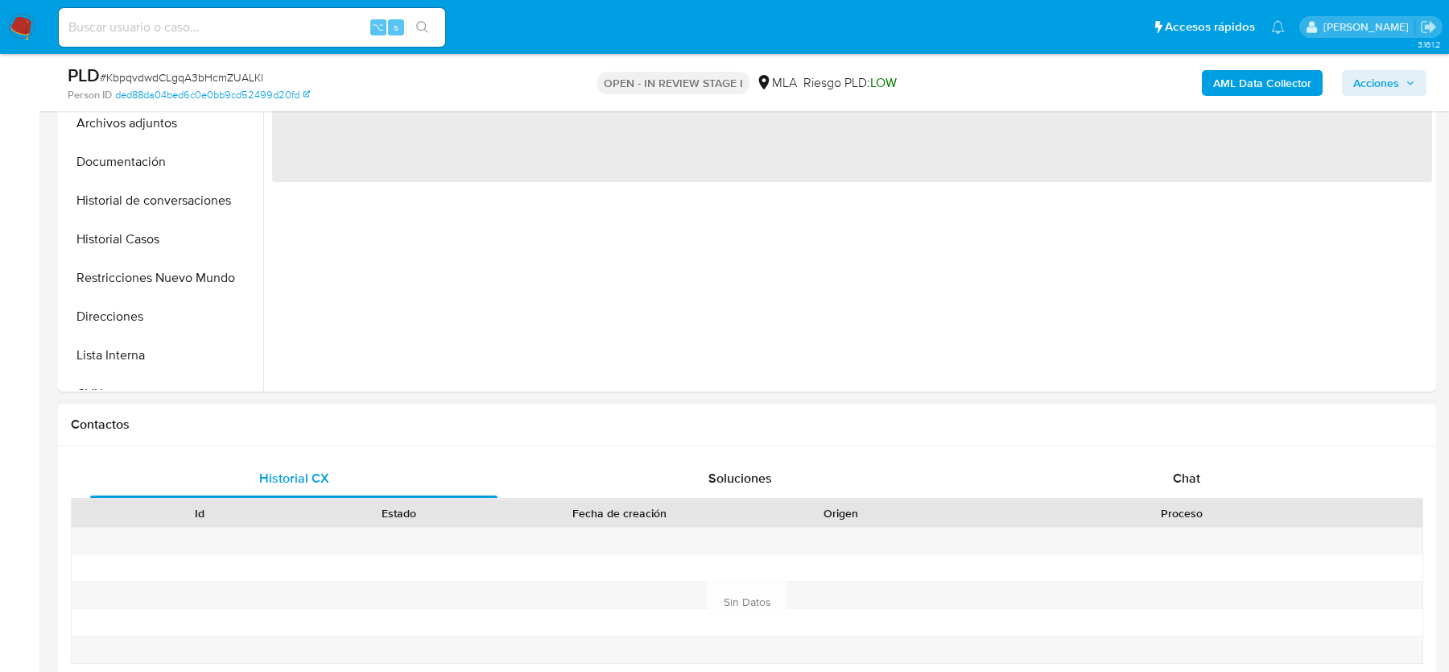
click at [1188, 456] on div "Historial CX Soluciones Chat Id Estado Fecha de creación Origen Proceso Anterio…" at bounding box center [747, 601] width 1379 height 311
select select "10"
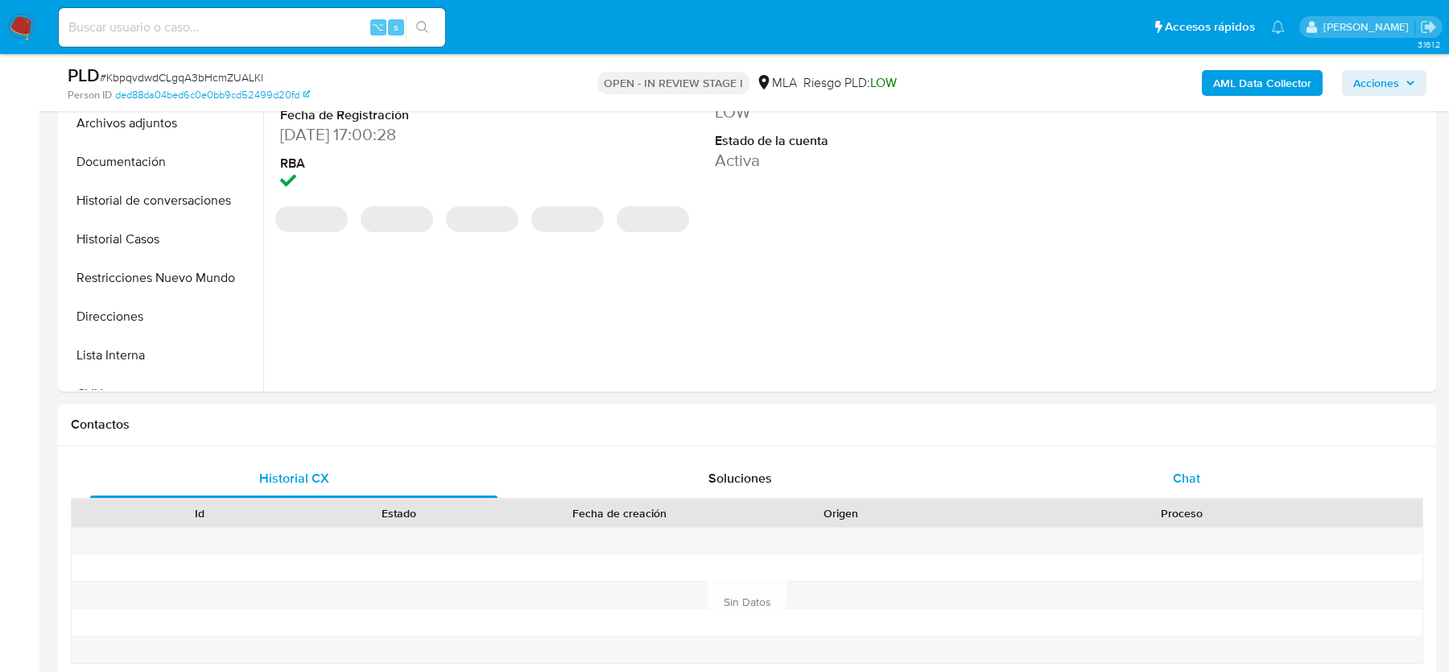
click at [1188, 472] on span "Chat" at bounding box center [1186, 478] width 27 height 19
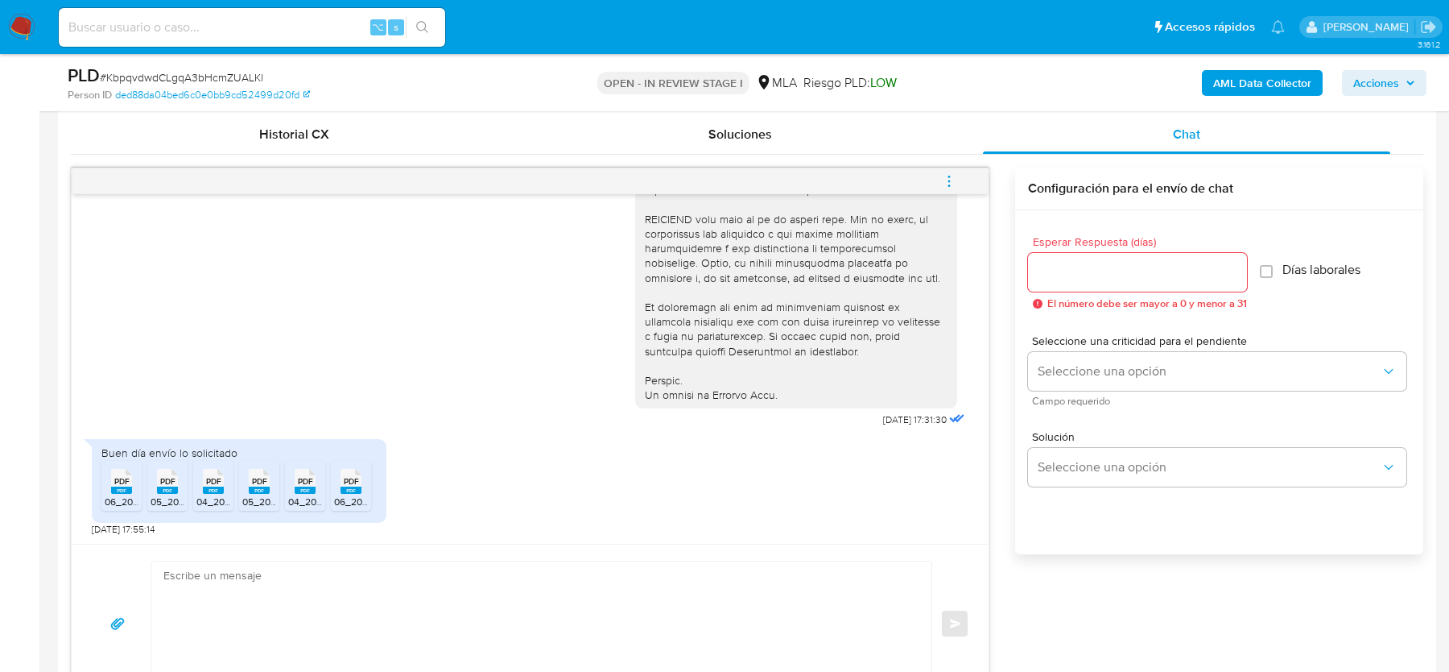
scroll to position [761, 0]
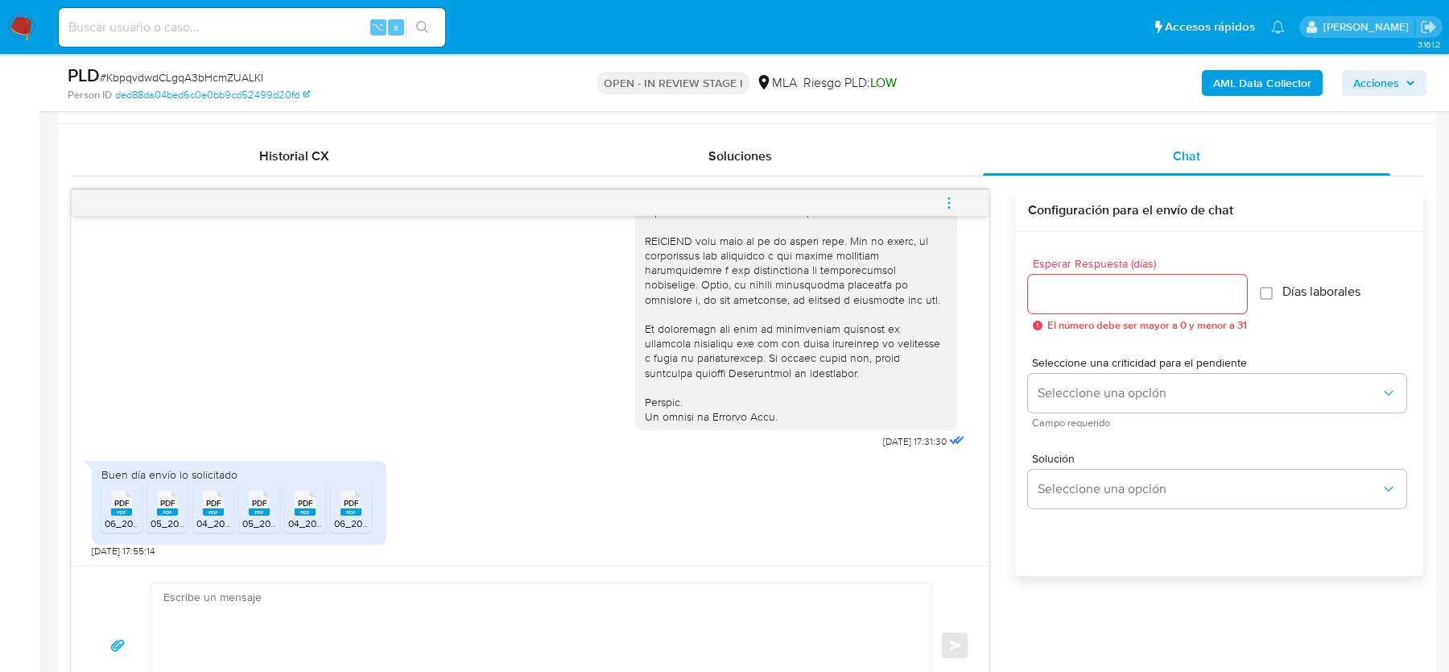
click at [124, 508] on rect at bounding box center [121, 511] width 21 height 7
click at [163, 505] on span "PDF" at bounding box center [167, 503] width 15 height 10
click at [213, 508] on rect at bounding box center [213, 511] width 21 height 7
click at [249, 508] on rect at bounding box center [259, 511] width 21 height 7
click at [313, 508] on rect at bounding box center [305, 511] width 21 height 7
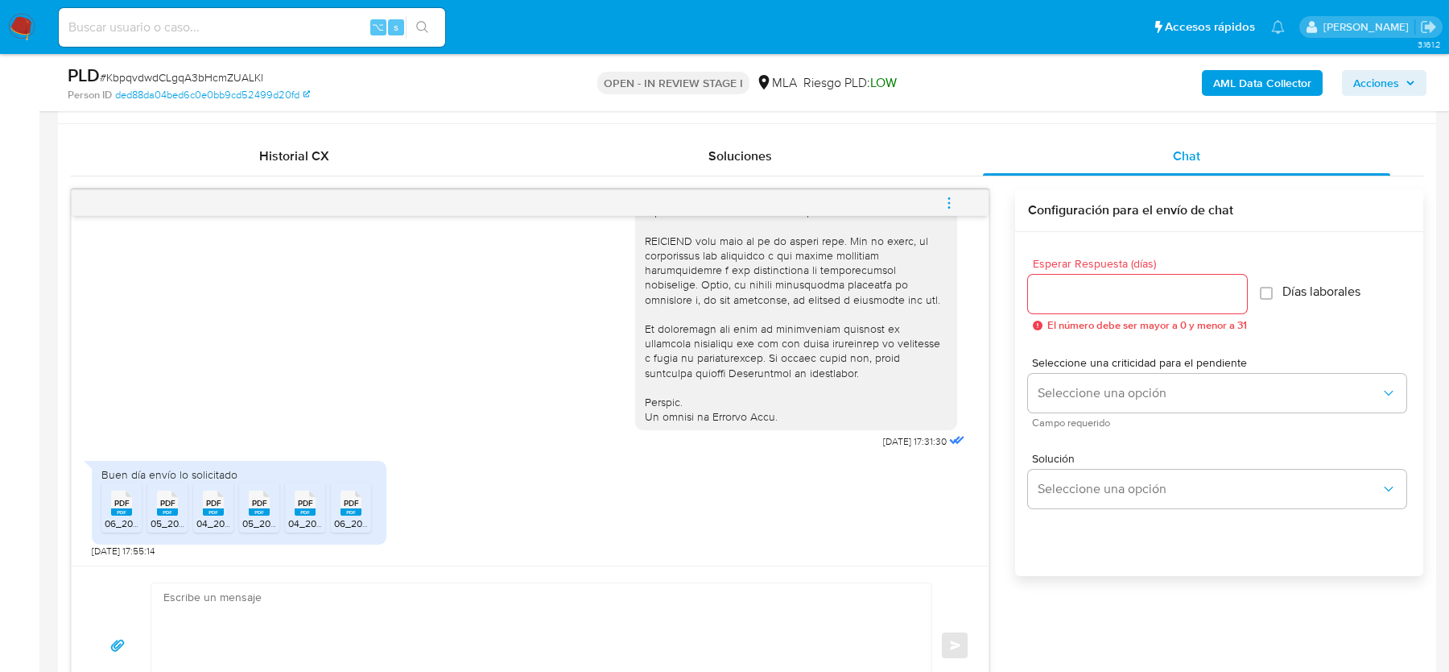
click at [358, 508] on rect at bounding box center [351, 511] width 21 height 7
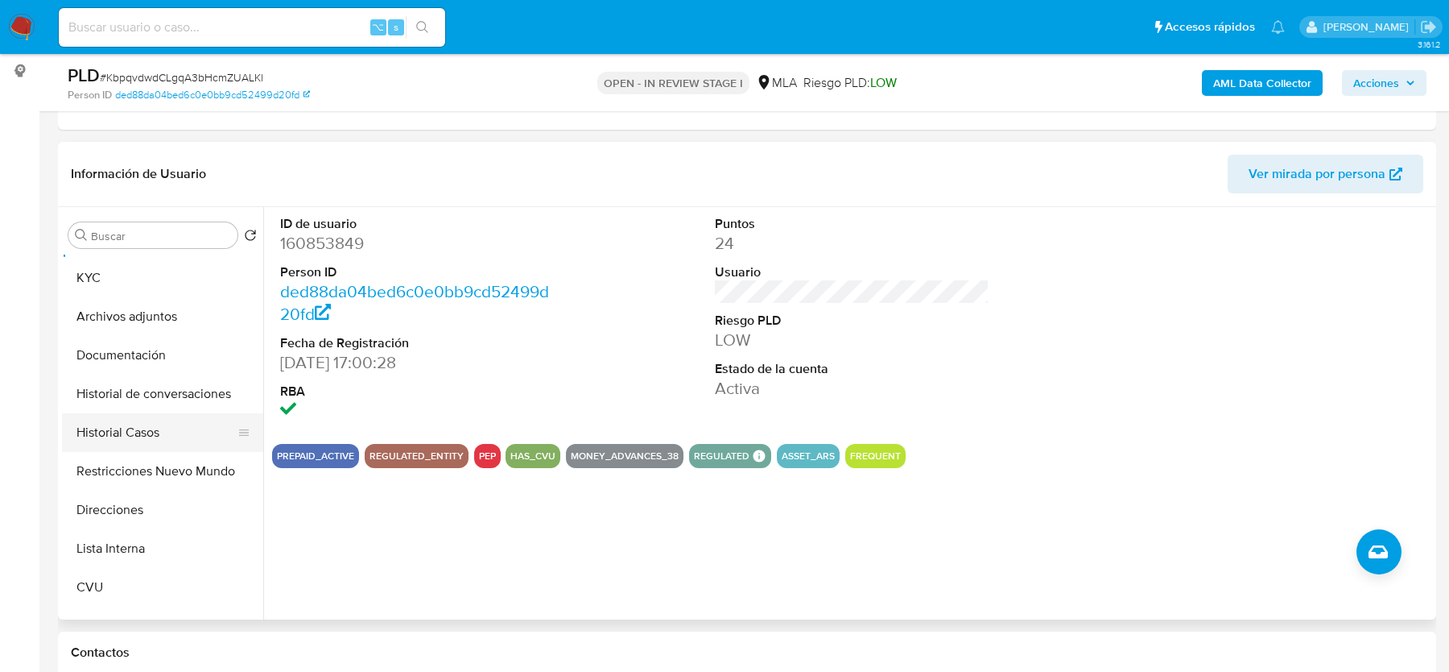
scroll to position [42, 0]
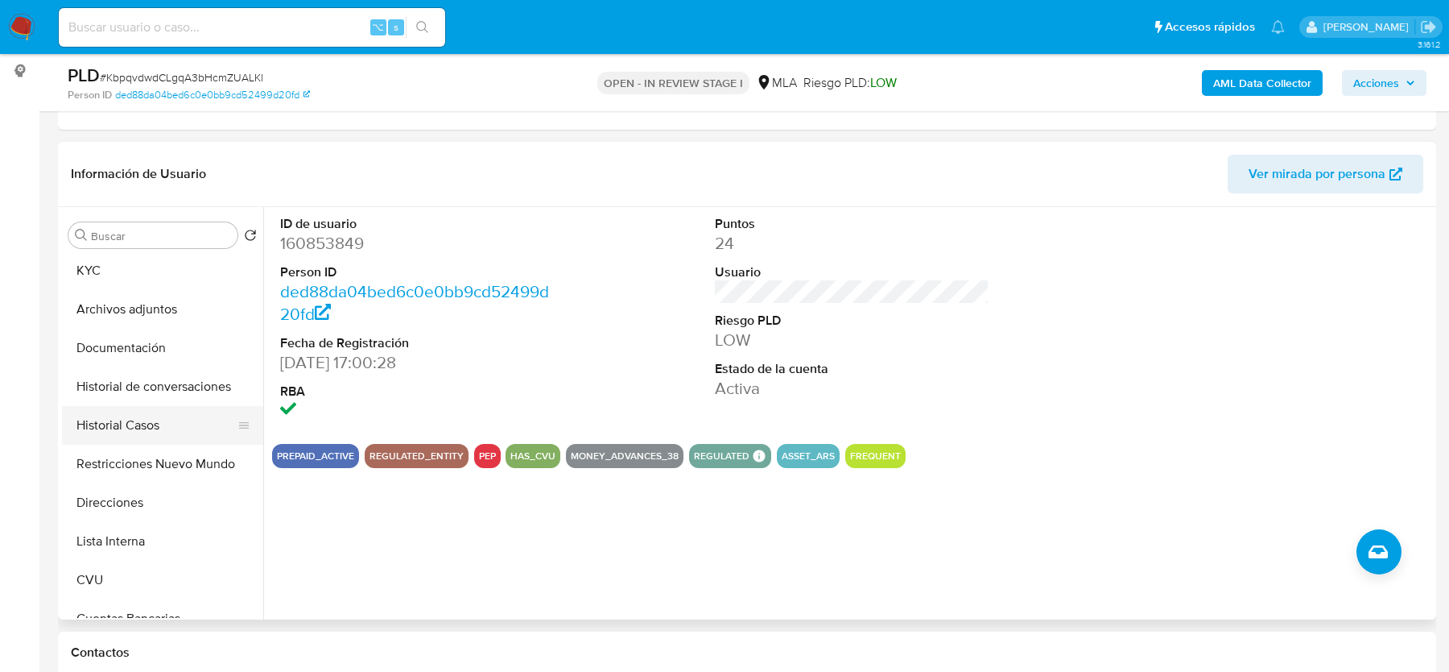
click at [105, 416] on button "Historial Casos" at bounding box center [156, 425] width 188 height 39
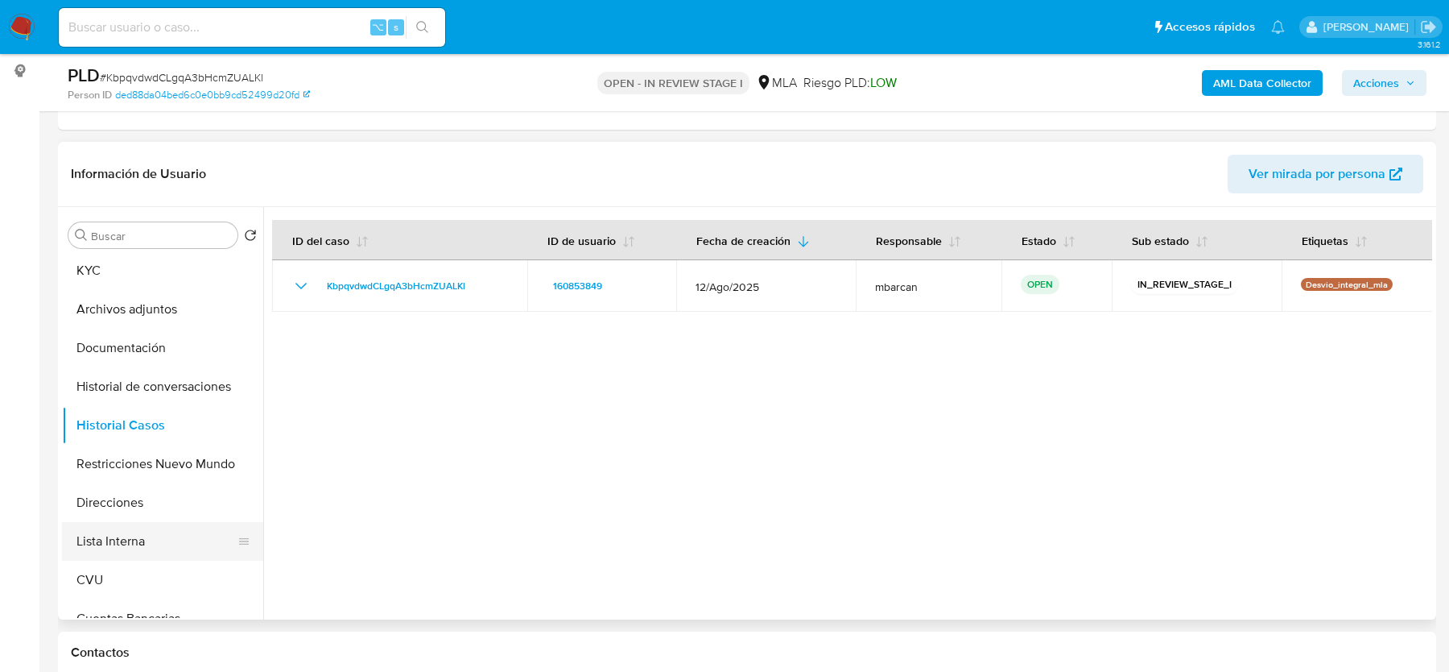
click at [118, 530] on button "Lista Interna" at bounding box center [156, 541] width 188 height 39
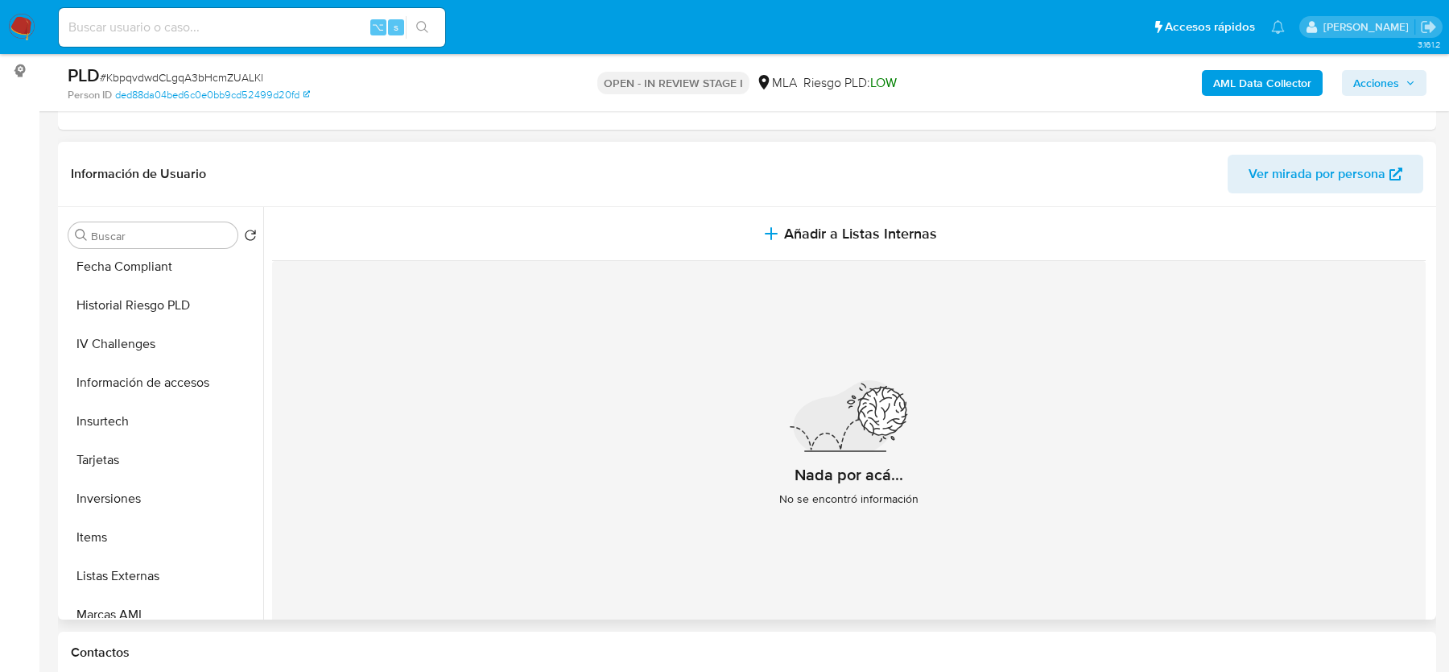
scroll to position [717, 0]
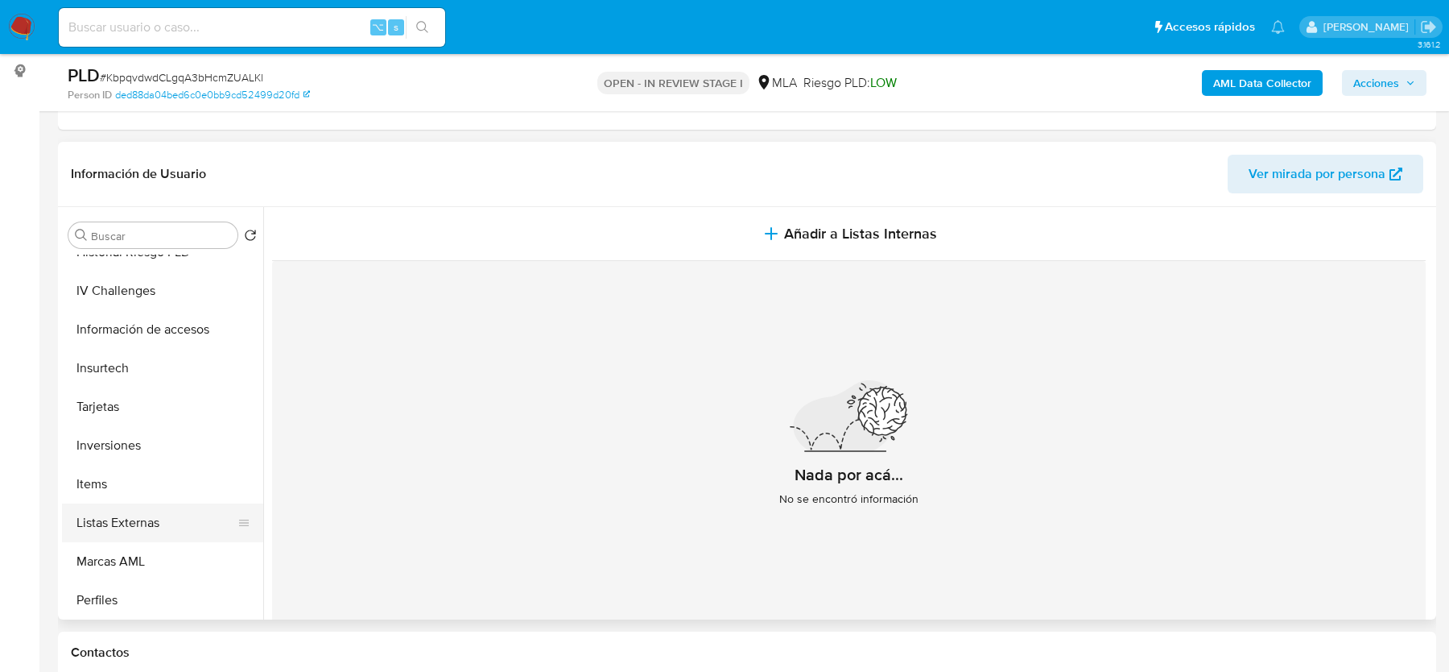
click at [129, 525] on button "Listas Externas" at bounding box center [156, 522] width 188 height 39
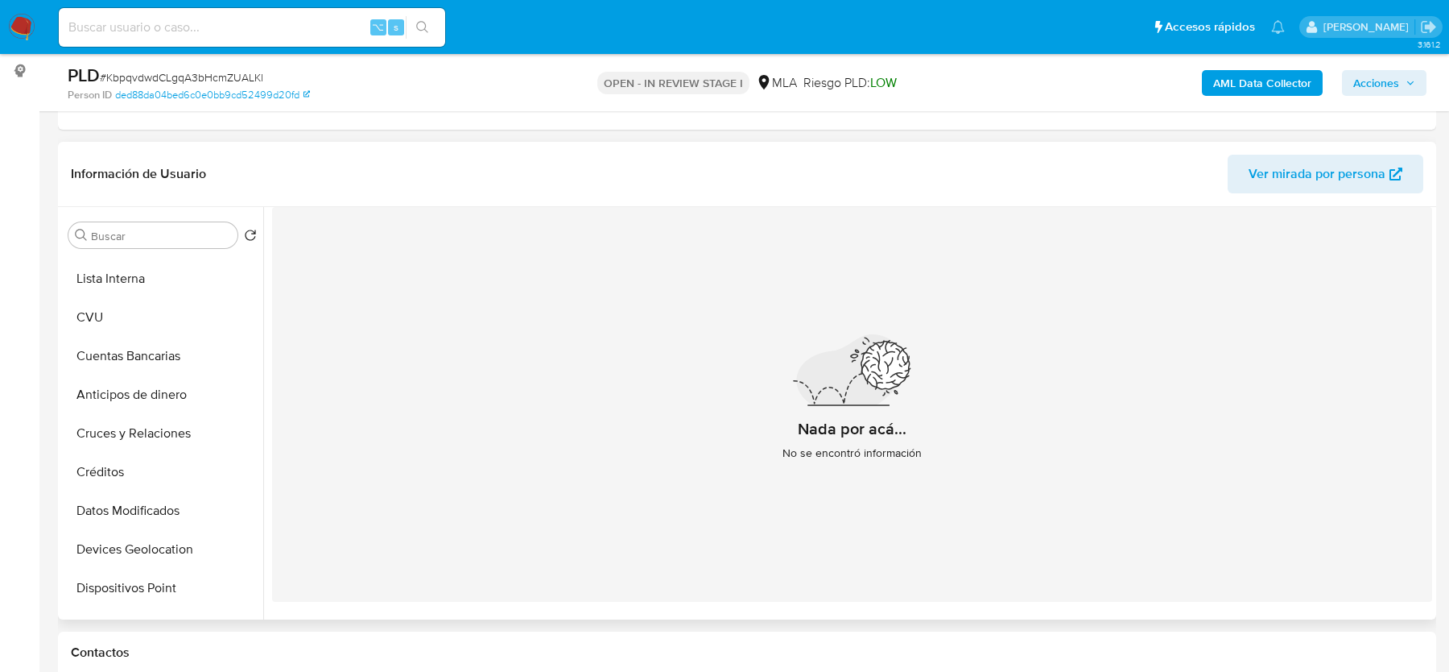
scroll to position [0, 0]
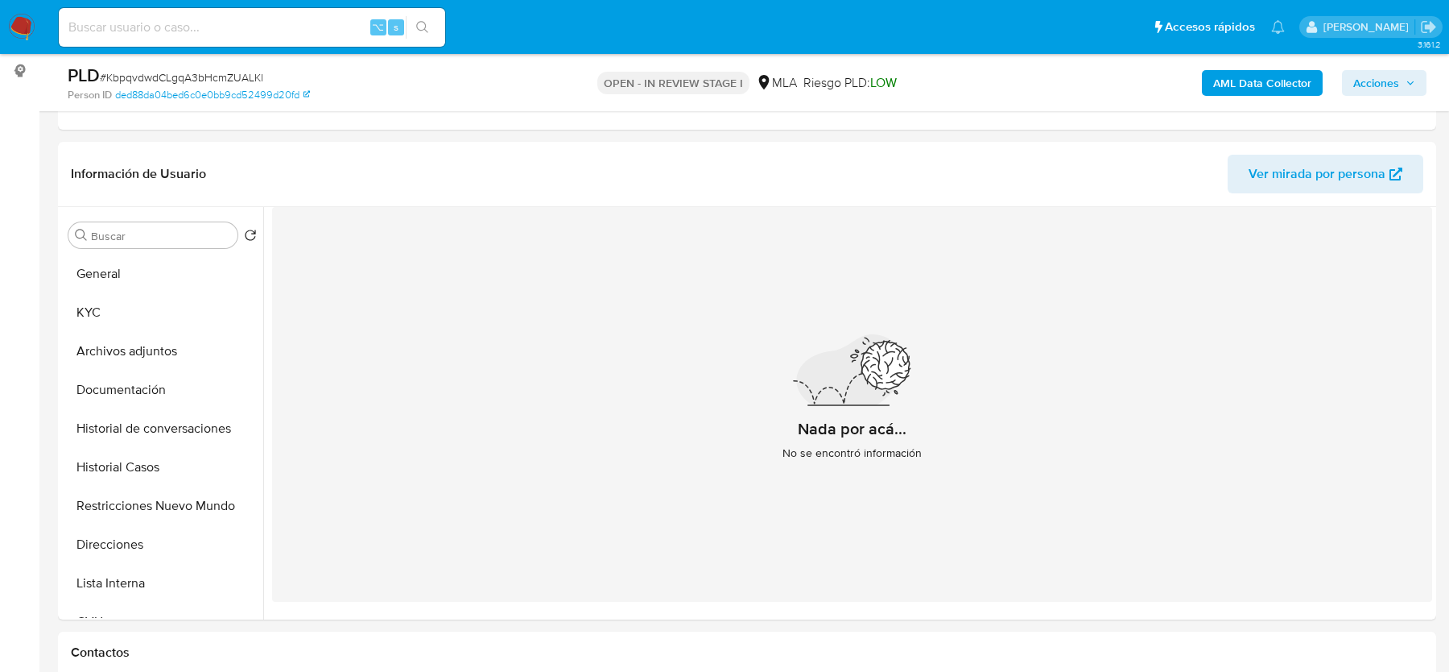
click at [190, 80] on span "# KbpqvdwdCLgqA3bHcmZUALKl" at bounding box center [181, 77] width 163 height 16
copy span "KbpqvdwdCLgqA3bHcmZUALKl"
click at [1280, 168] on span "Ver mirada por persona" at bounding box center [1317, 174] width 137 height 39
click at [152, 270] on button "General" at bounding box center [156, 273] width 188 height 39
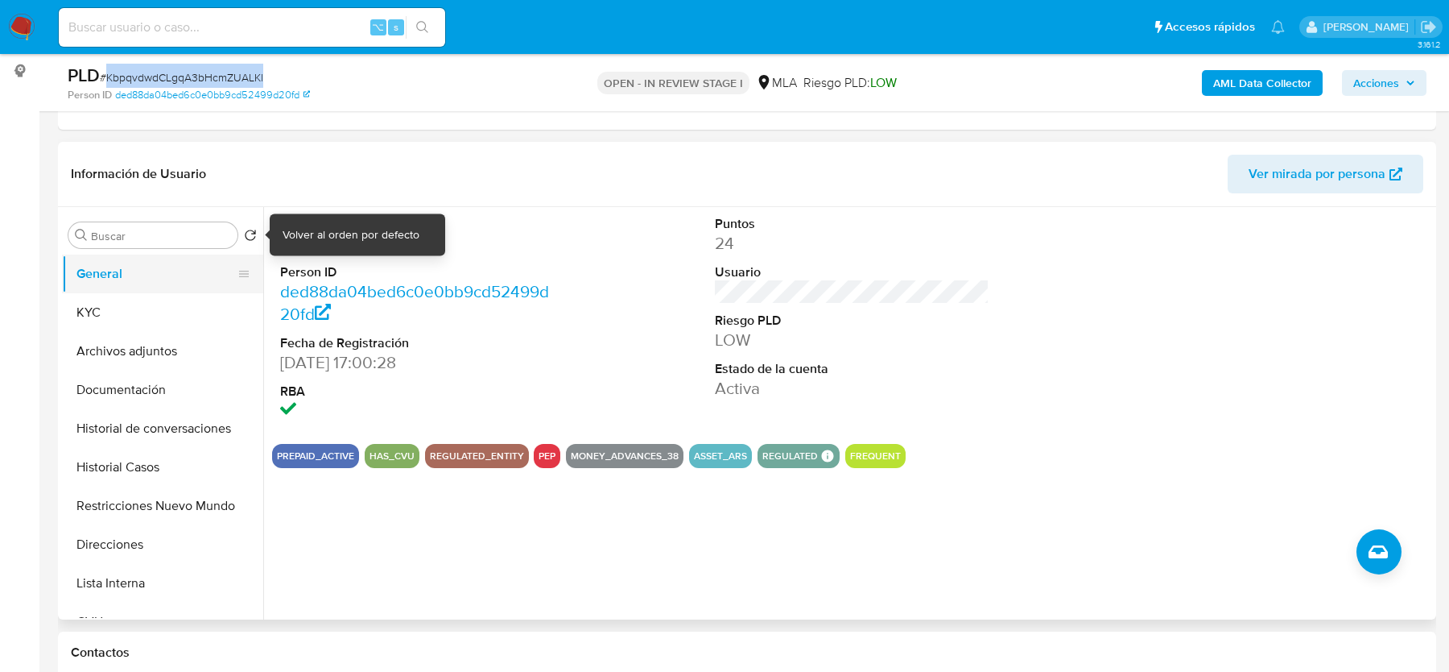
click at [180, 286] on button "General" at bounding box center [156, 273] width 188 height 39
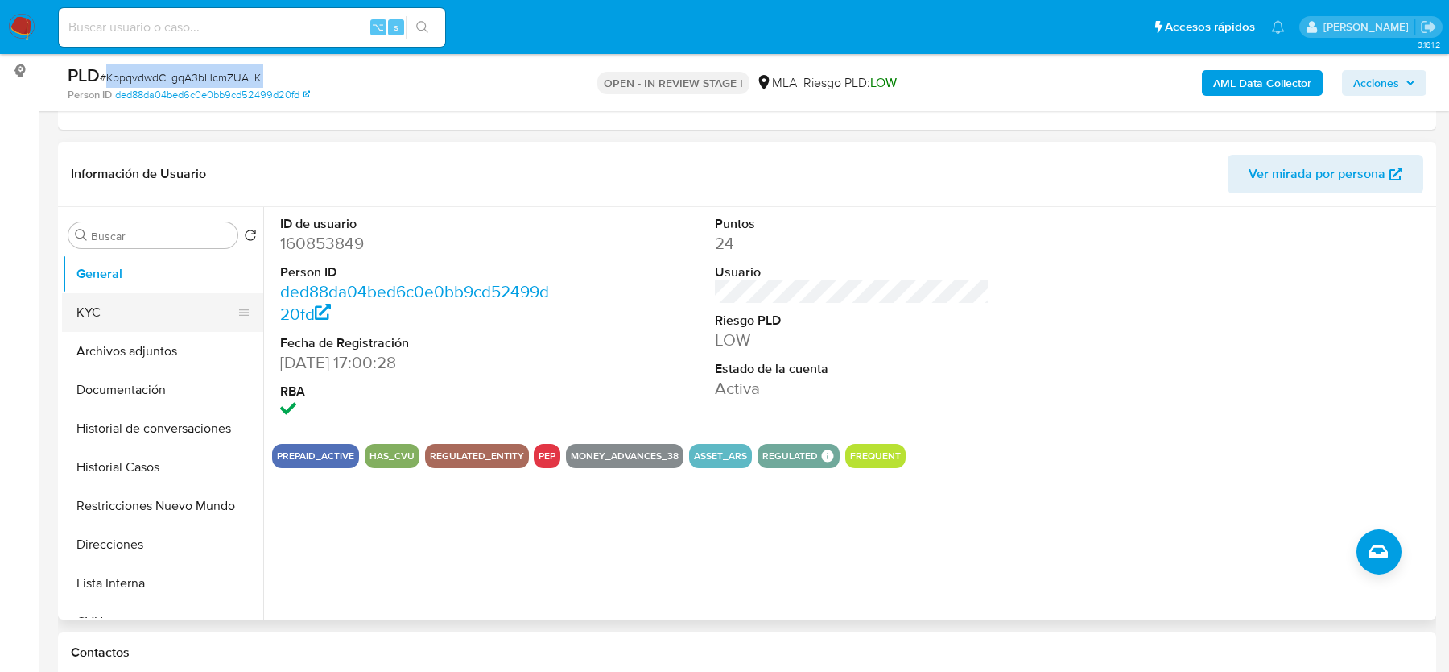
click at [180, 304] on button "KYC" at bounding box center [156, 312] width 188 height 39
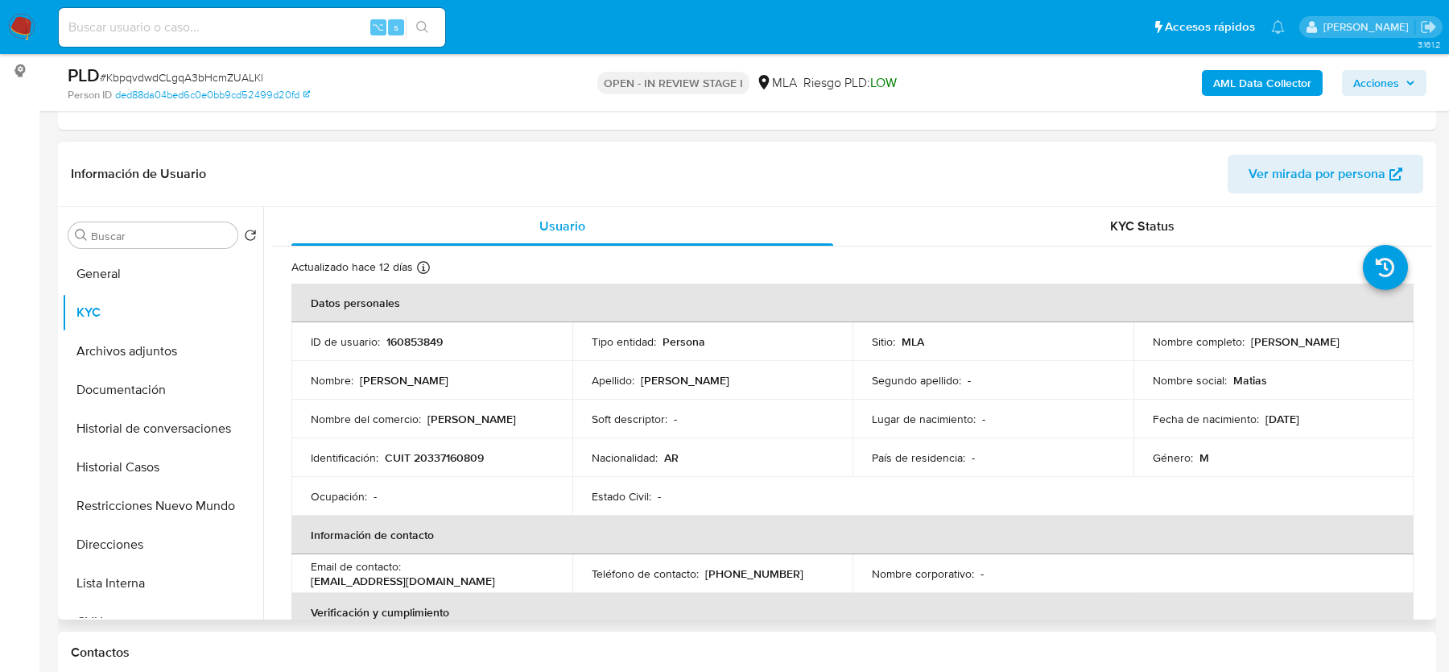
click at [450, 452] on p "CUIT 20337160809" at bounding box center [434, 457] width 99 height 14
copy p "20337160809"
click at [159, 79] on span "# KbpqvdwdCLgqA3bHcmZUALKl" at bounding box center [181, 77] width 163 height 16
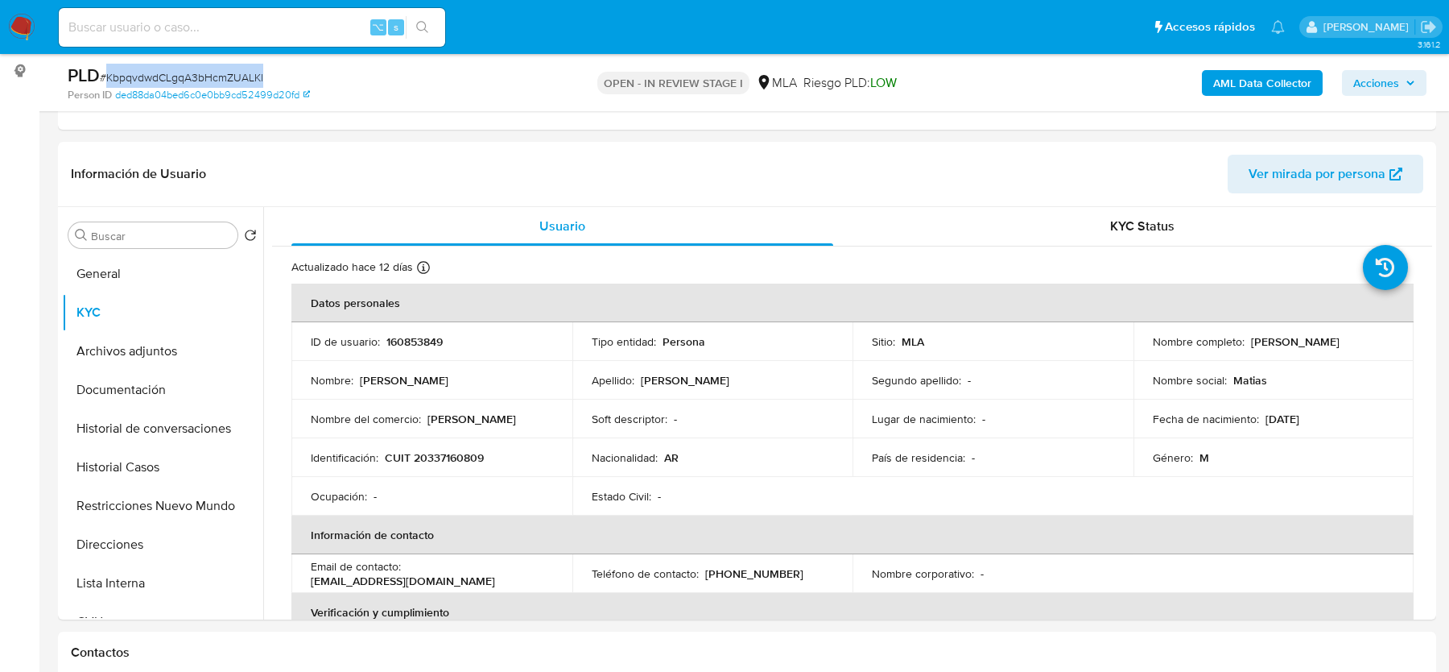
click at [159, 79] on span "# KbpqvdwdCLgqA3bHcmZUALKl" at bounding box center [181, 77] width 163 height 16
copy span "KbpqvdwdCLgqA3bHcmZUALKl"
click at [116, 271] on button "General" at bounding box center [156, 273] width 188 height 39
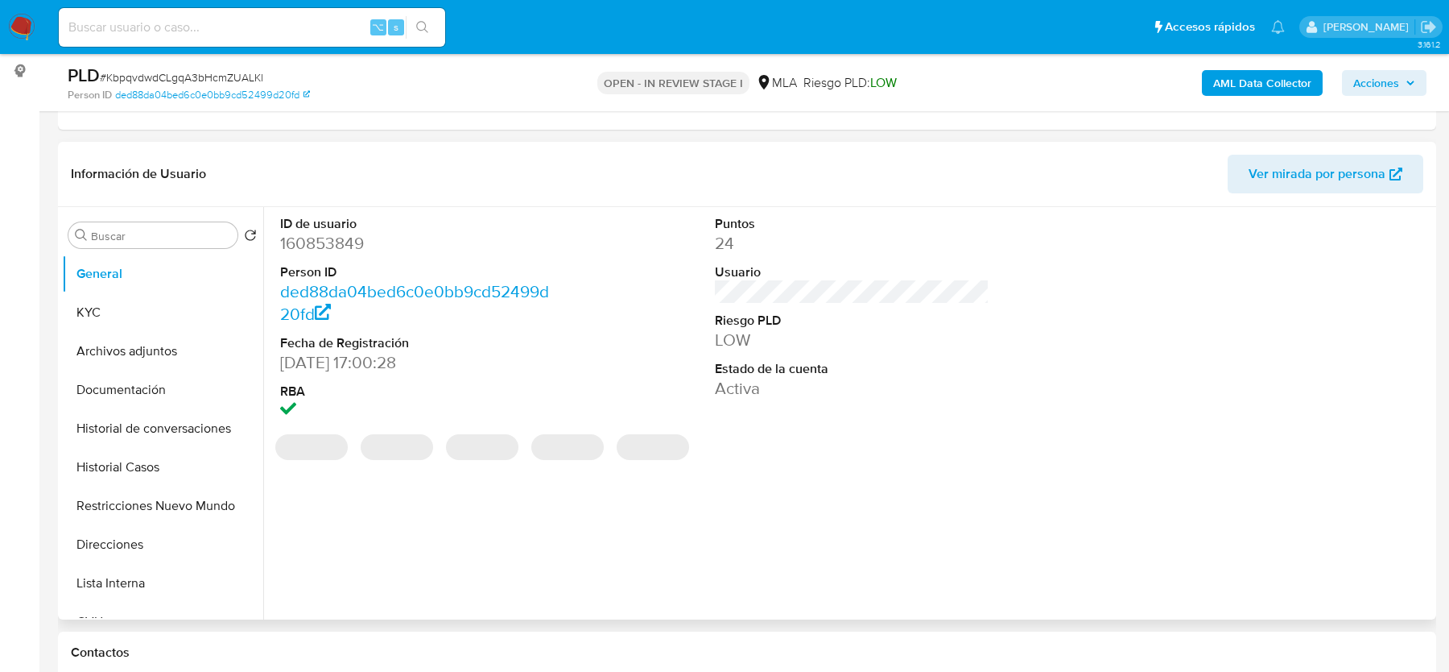
click at [341, 247] on dd "160853849" at bounding box center [417, 243] width 274 height 23
copy dd "160853849"
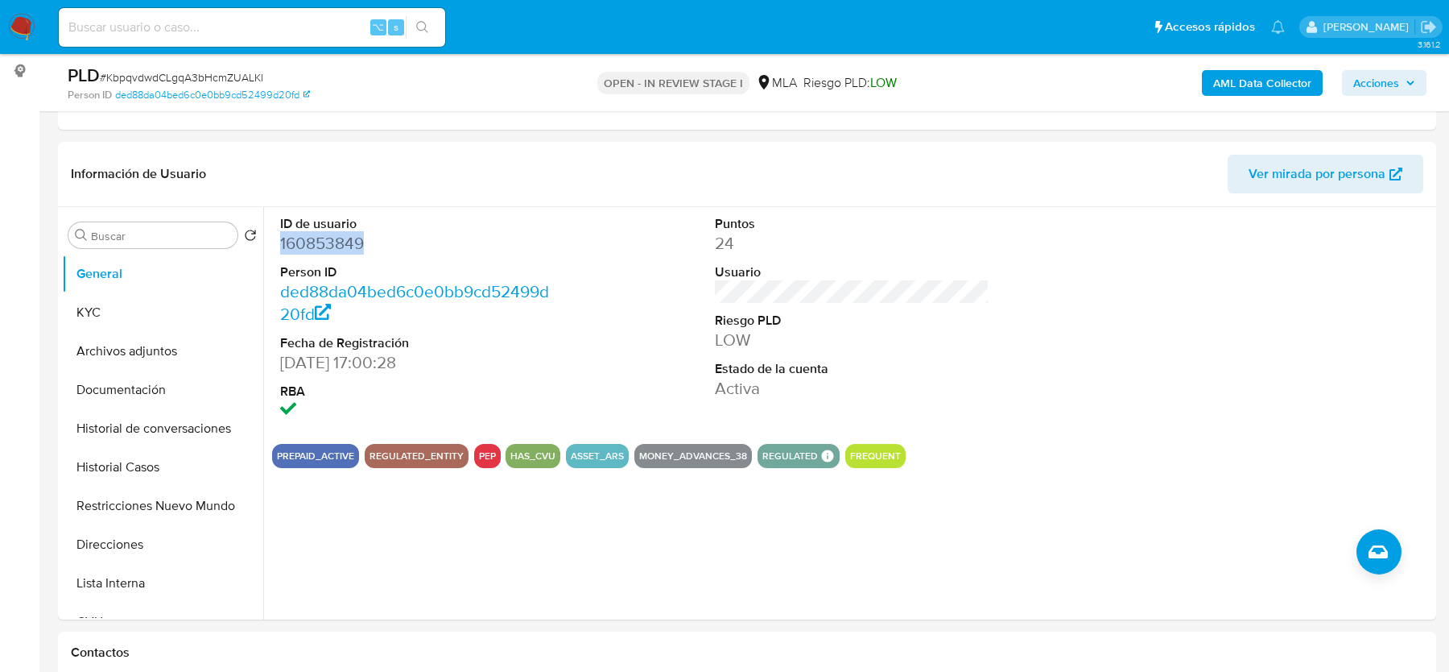
click at [1255, 78] on b "AML Data Collector" at bounding box center [1262, 83] width 98 height 26
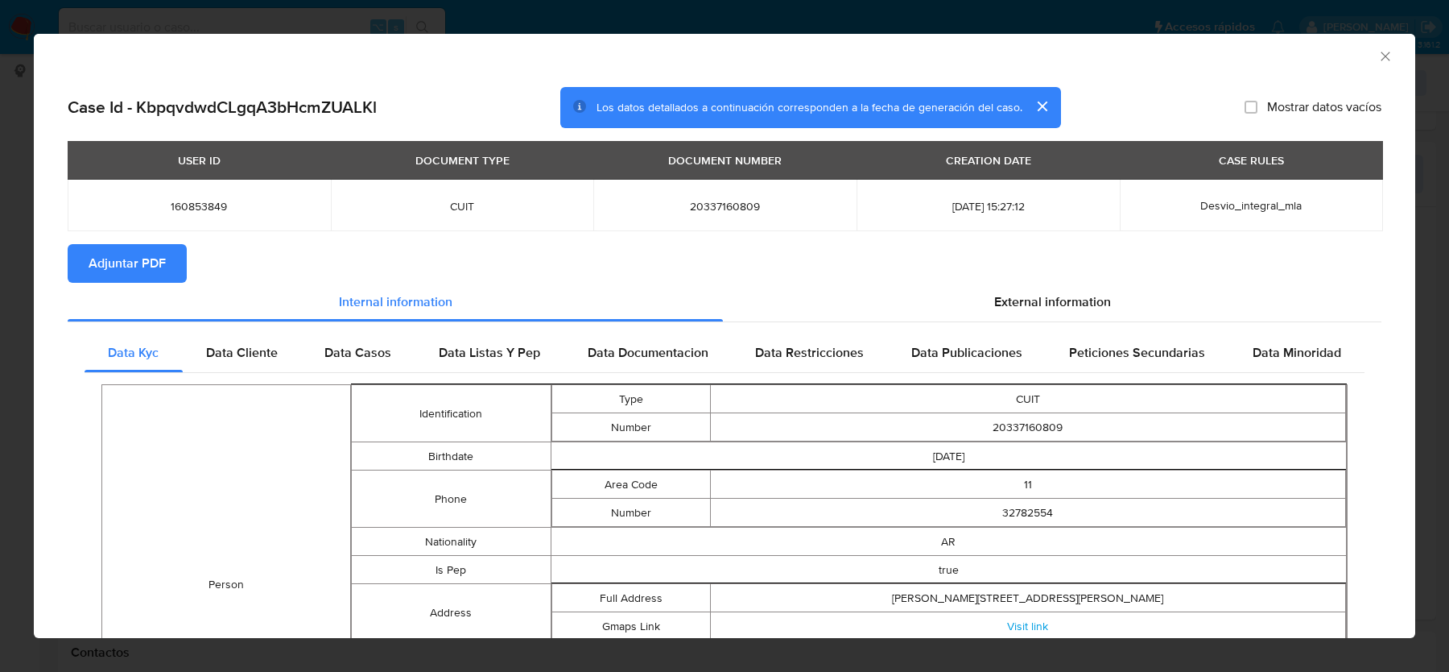
click at [125, 264] on span "Adjuntar PDF" at bounding box center [127, 263] width 77 height 35
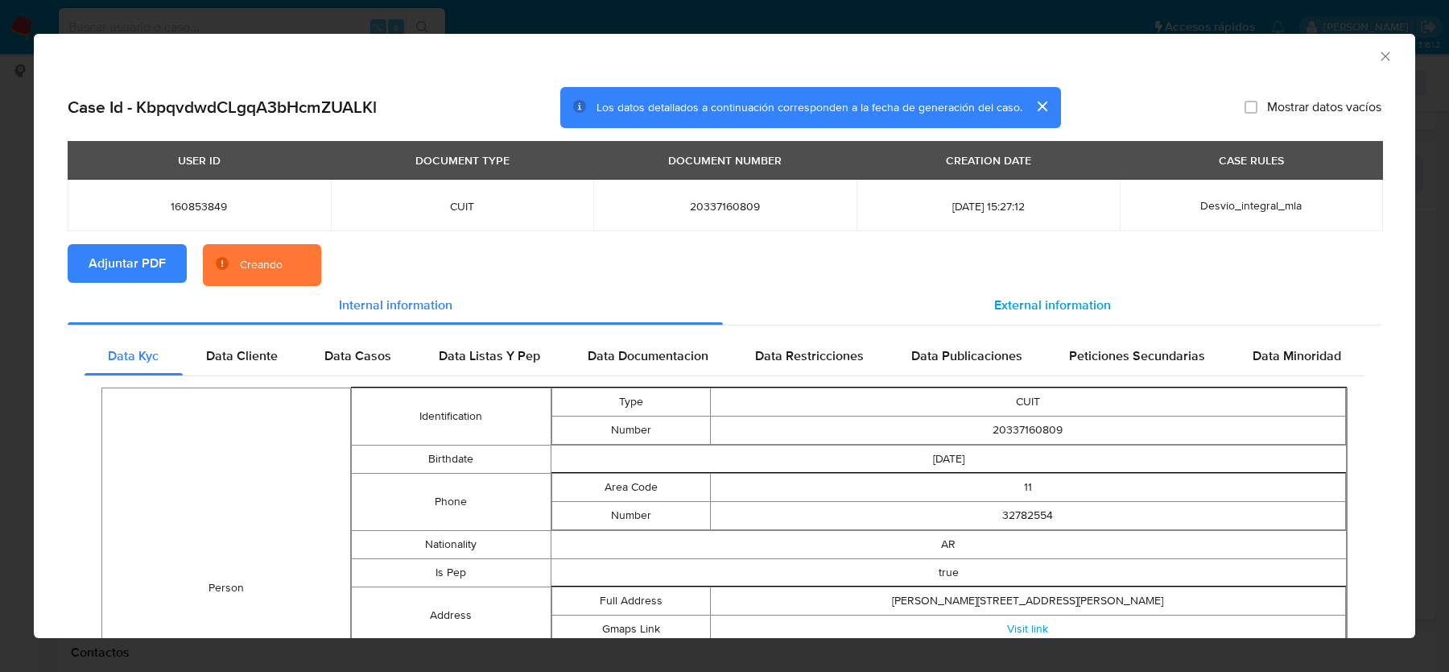
click at [1083, 305] on span "External information" at bounding box center [1052, 305] width 117 height 19
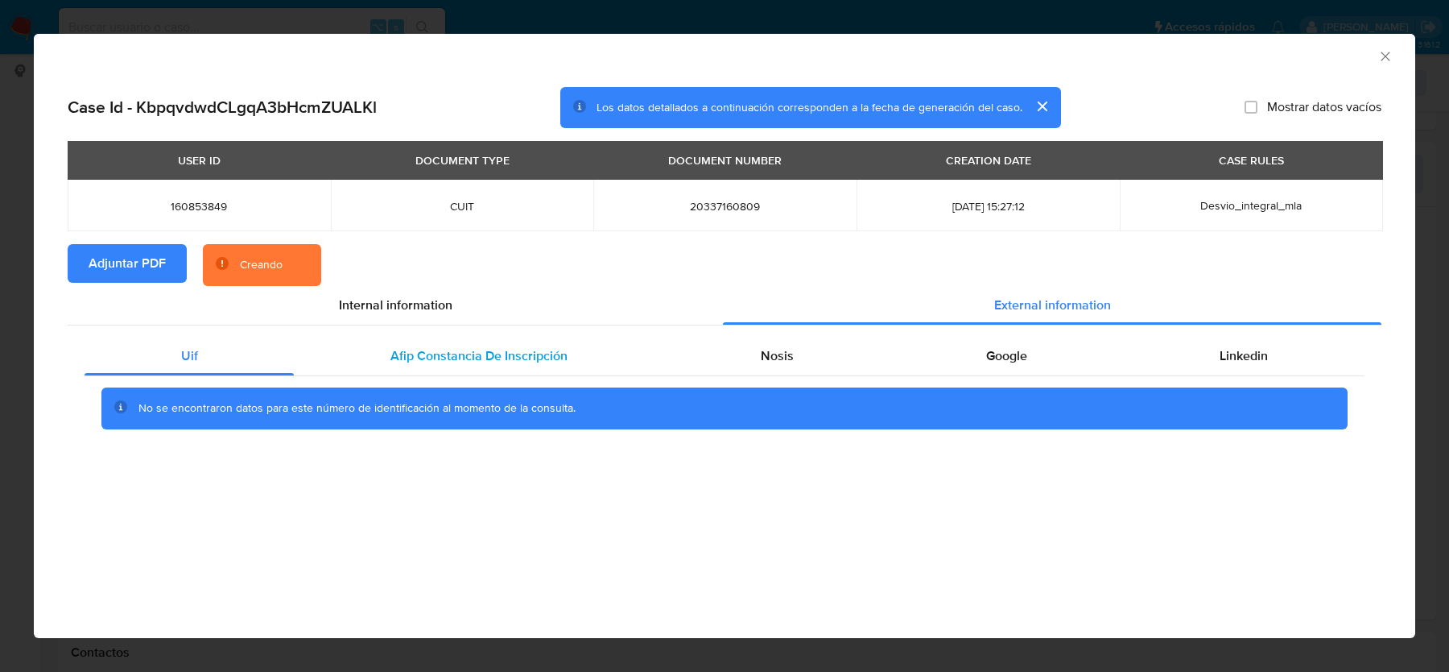
click at [460, 350] on span "Afip Constancia De Inscripción" at bounding box center [479, 355] width 177 height 19
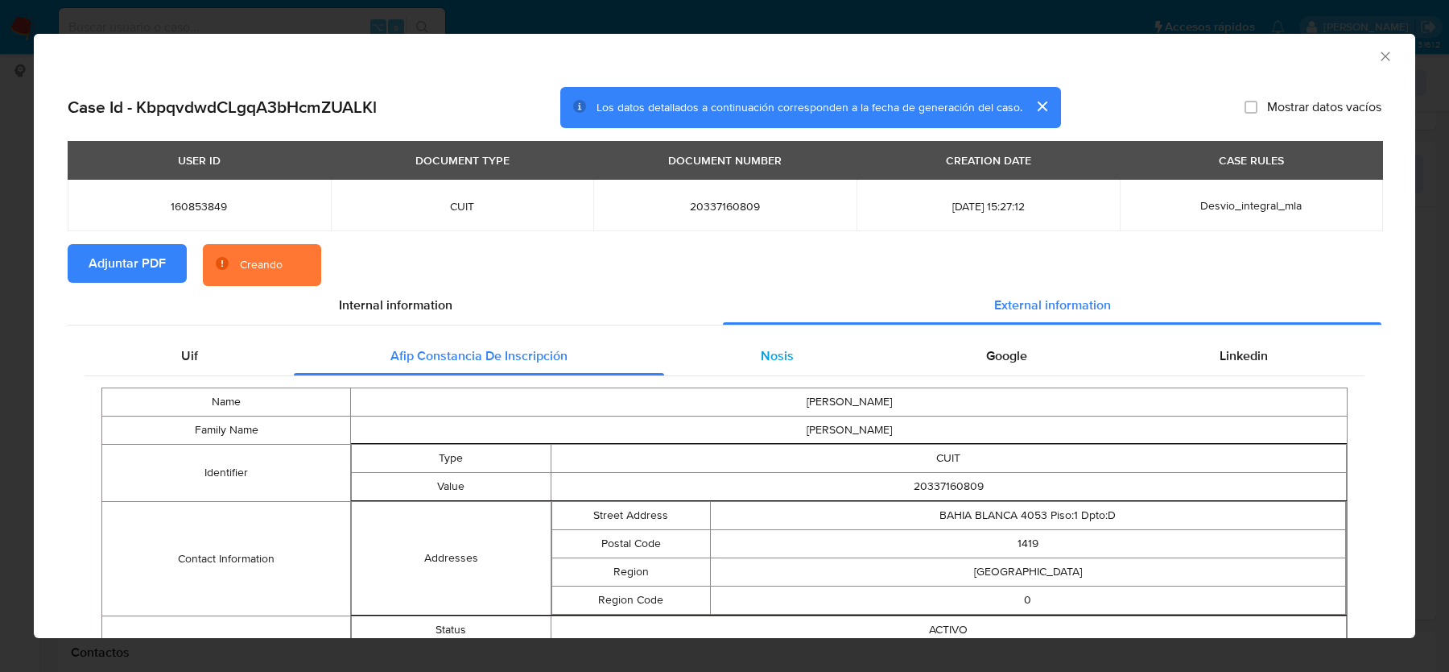
click at [775, 337] on div "Nosis" at bounding box center [776, 356] width 225 height 39
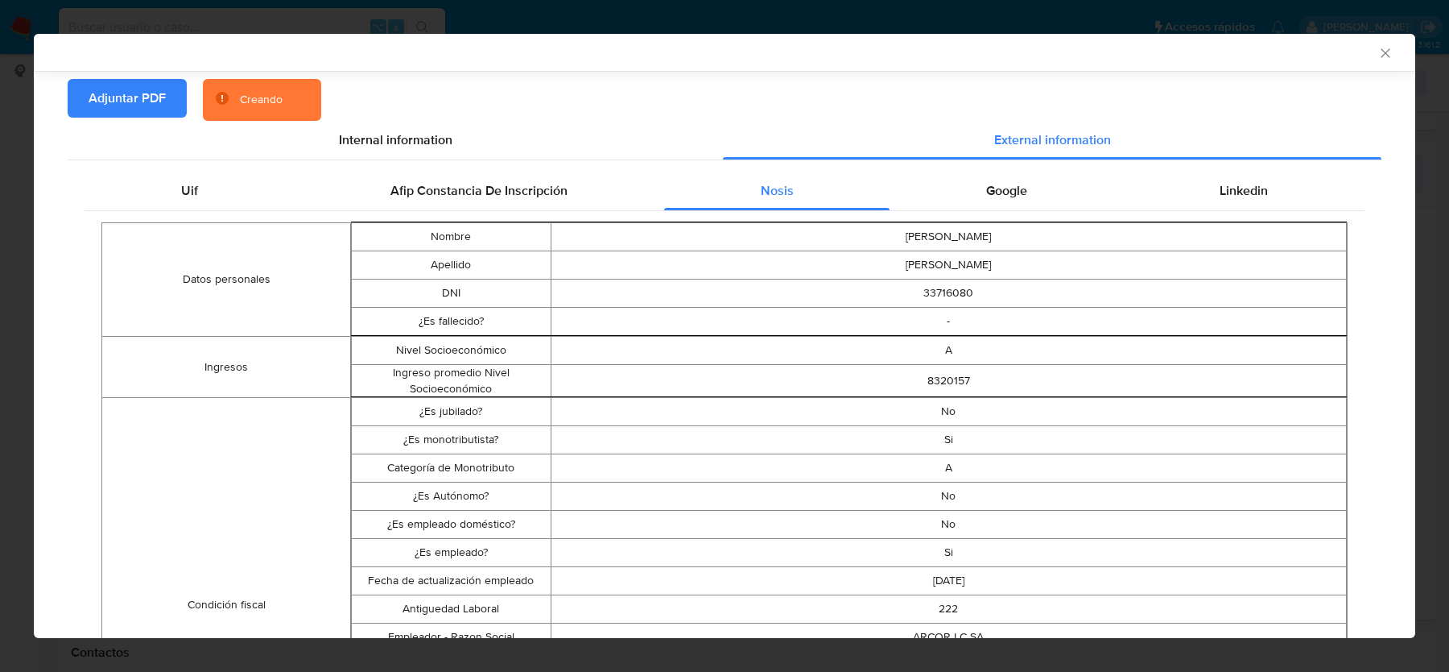
scroll to position [407, 0]
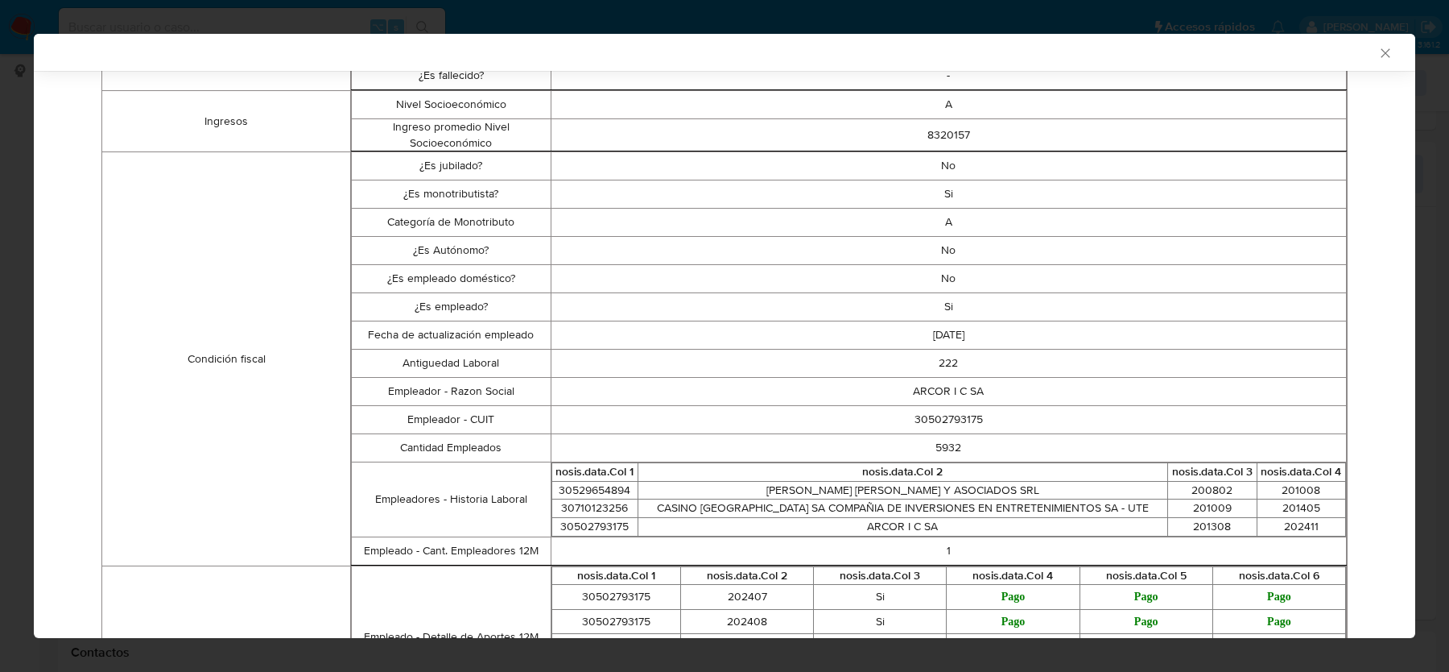
click at [945, 415] on td "30502793175" at bounding box center [949, 420] width 796 height 28
copy td "30502793175"
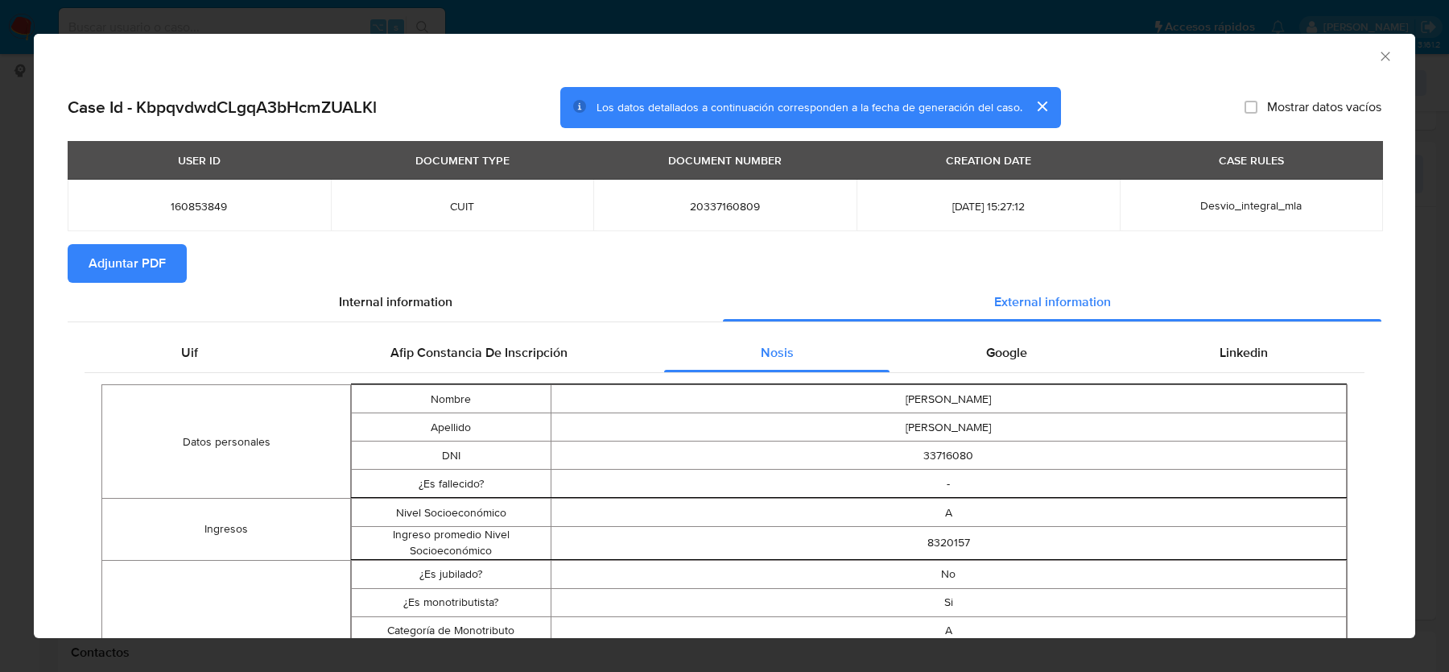
click at [1007, 351] on span "Google" at bounding box center [1006, 352] width 41 height 19
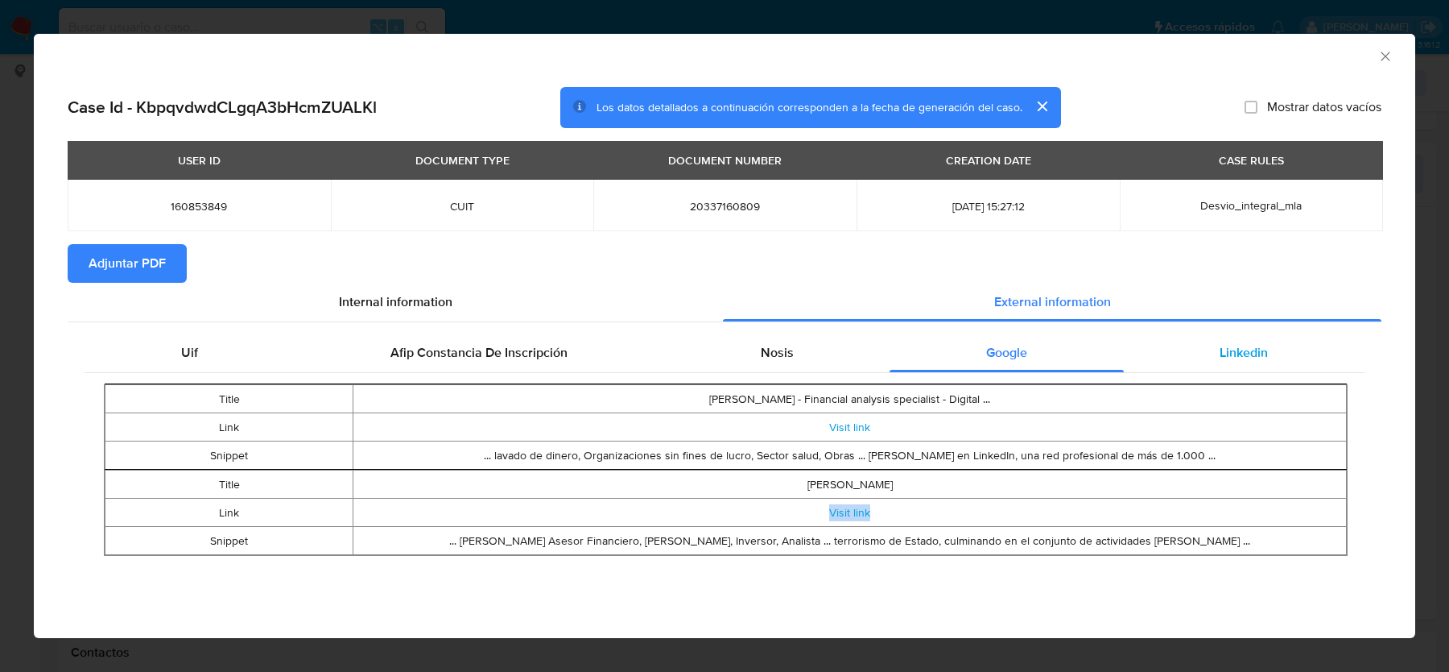
click at [1211, 357] on div "Linkedin" at bounding box center [1244, 352] width 241 height 39
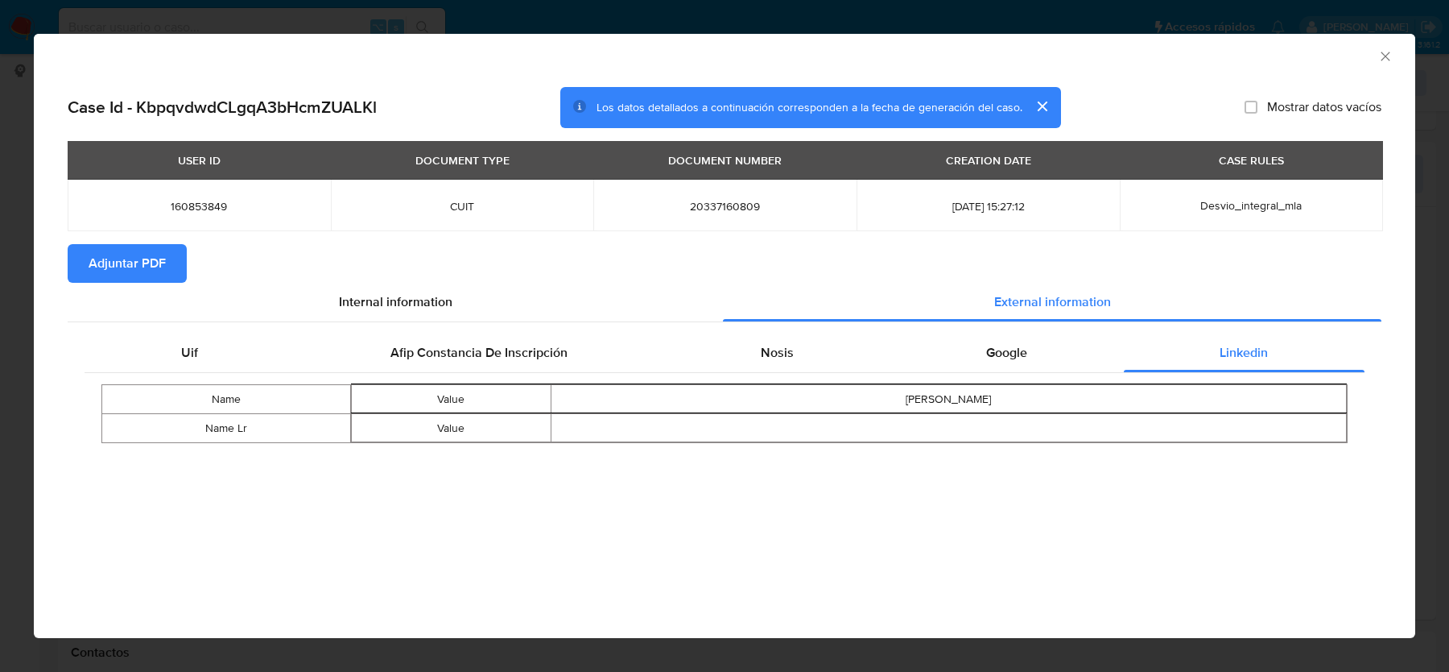
click at [1375, 64] on div "AML Data Collector" at bounding box center [725, 54] width 1382 height 40
click at [1383, 52] on icon "Cerrar ventana" at bounding box center [1386, 56] width 16 height 16
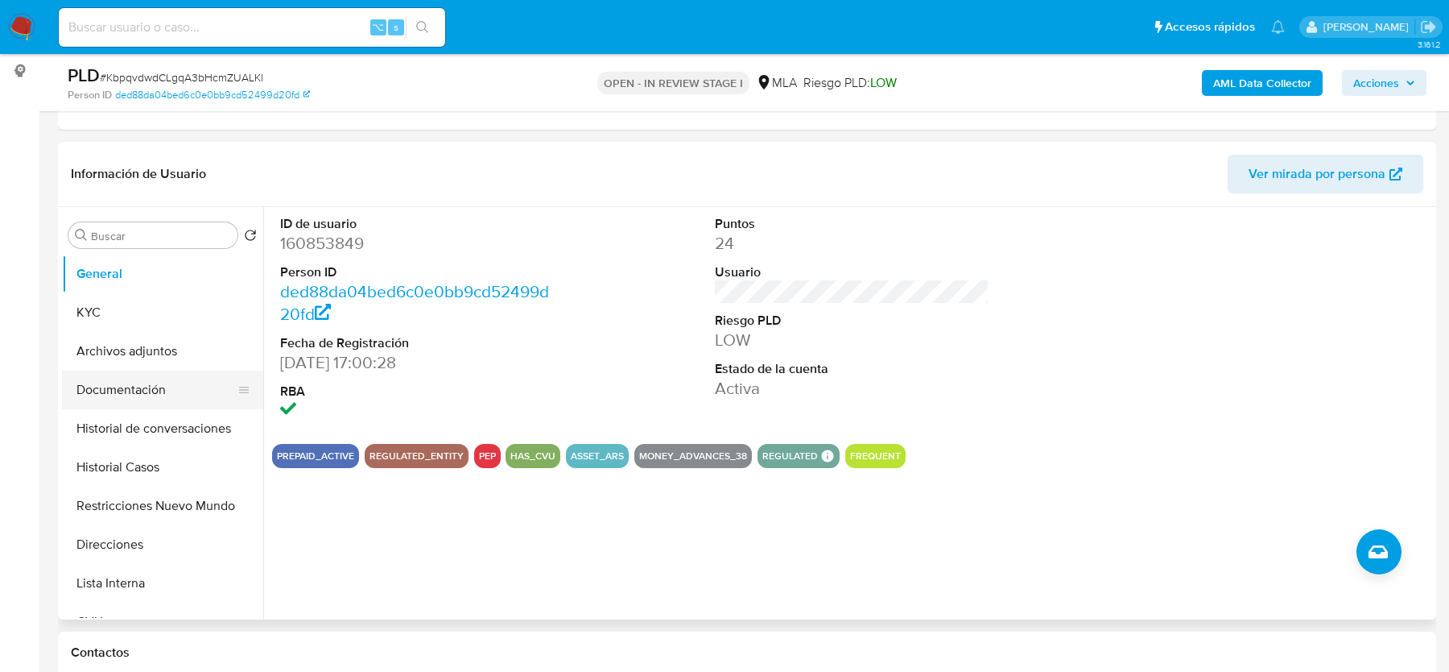
click at [111, 381] on button "Documentación" at bounding box center [156, 389] width 188 height 39
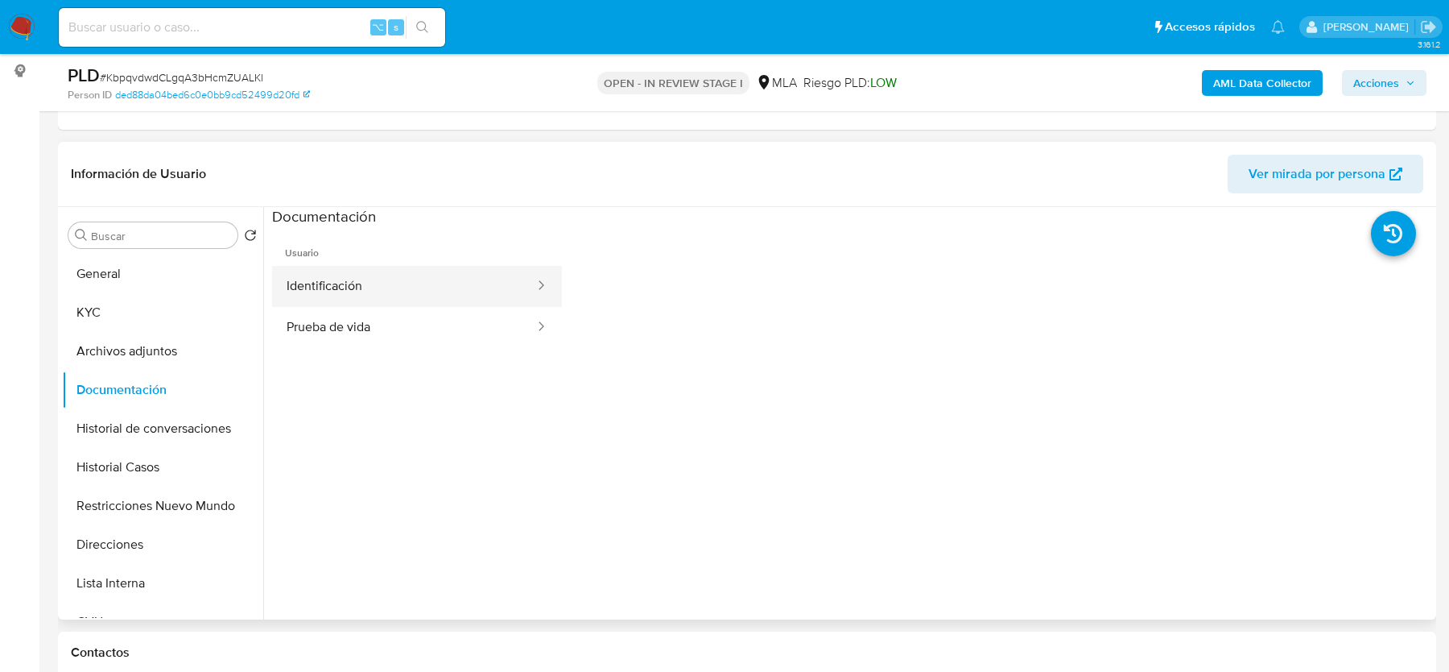
click at [325, 288] on button "Identificación" at bounding box center [404, 286] width 264 height 41
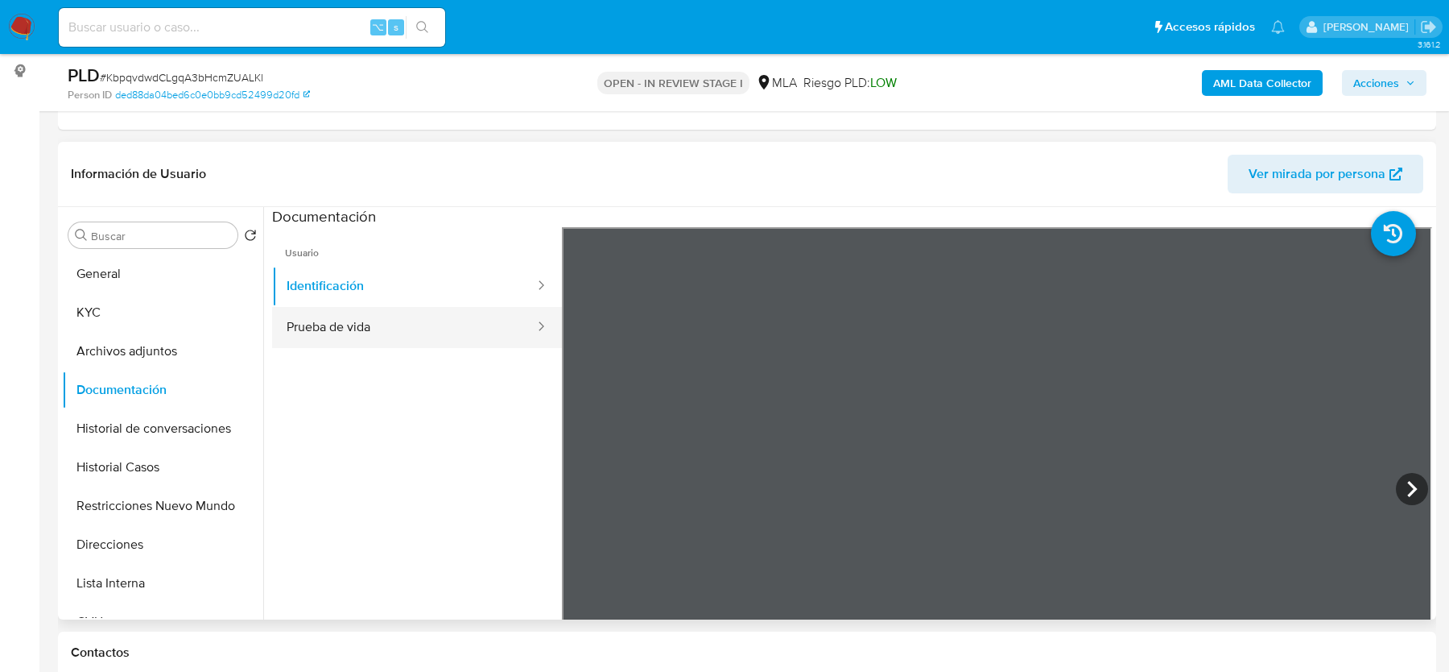
click at [329, 336] on button "Prueba de vida" at bounding box center [404, 327] width 264 height 41
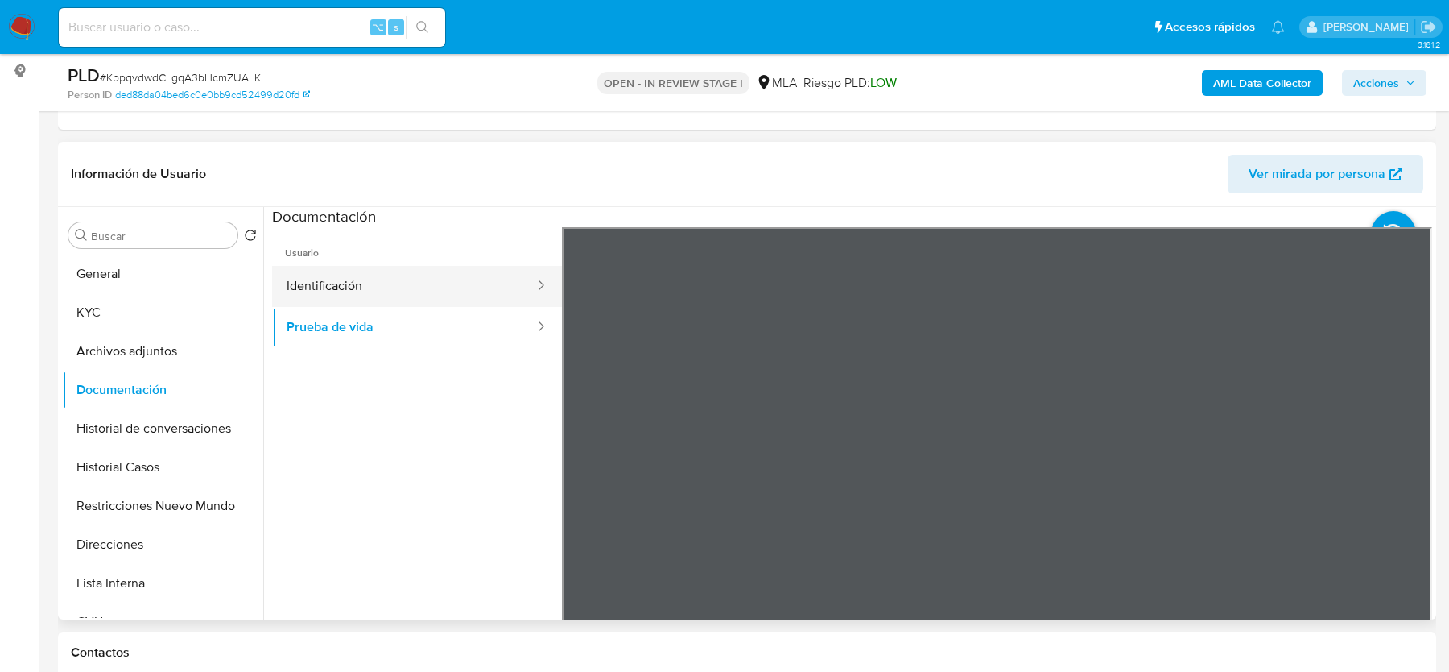
click at [372, 293] on button "Identificación" at bounding box center [404, 286] width 264 height 41
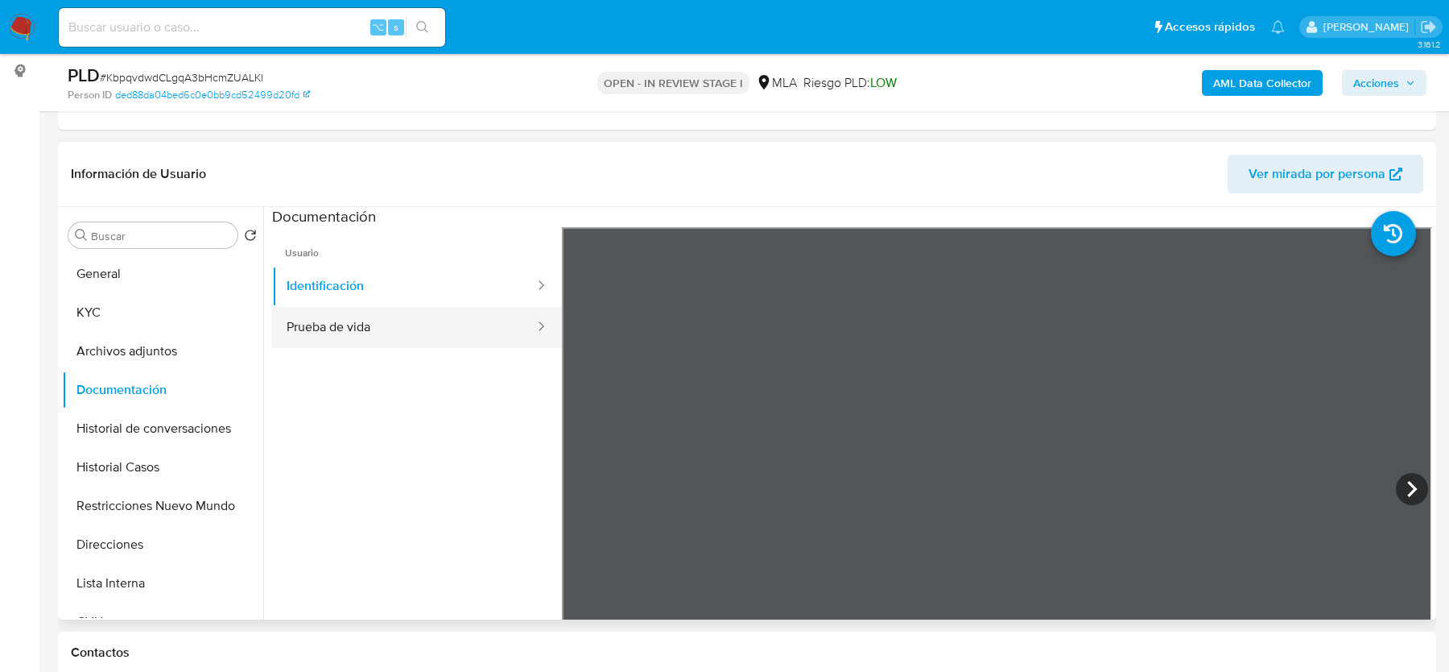
click at [345, 311] on button "Prueba de vida" at bounding box center [404, 327] width 264 height 41
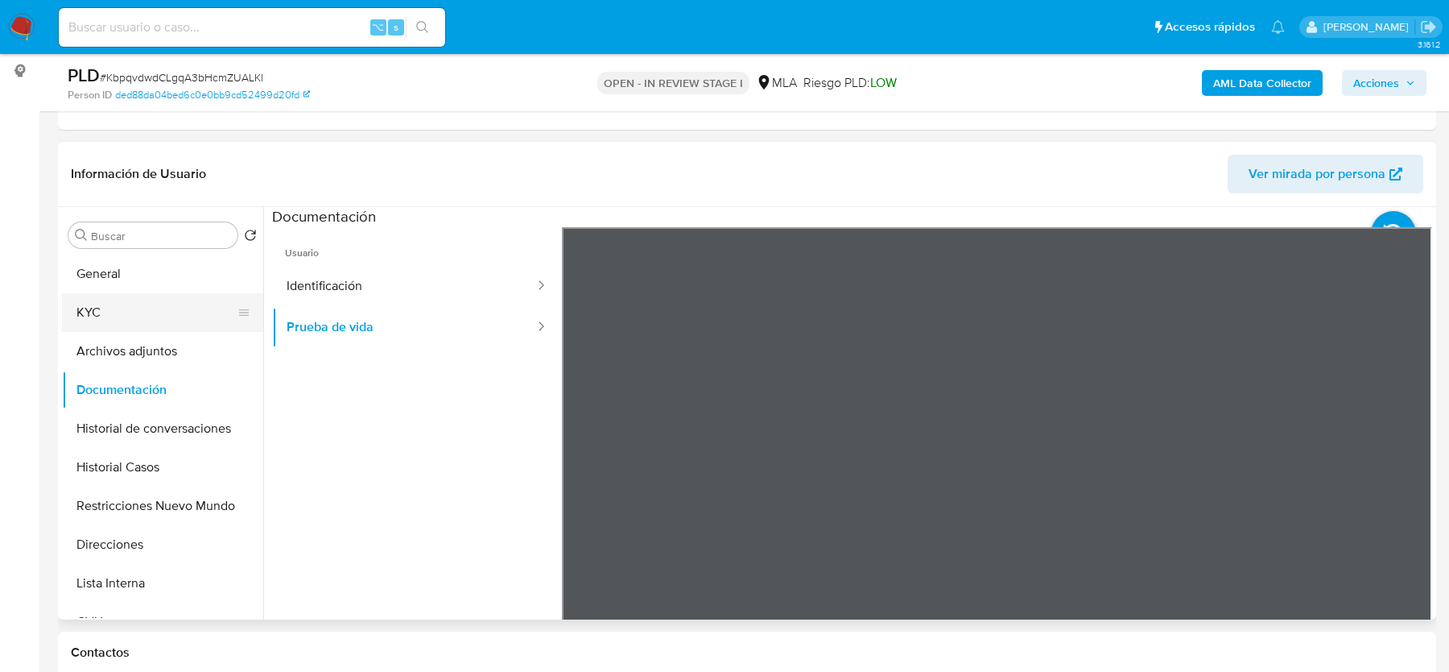
click at [141, 309] on button "KYC" at bounding box center [156, 312] width 188 height 39
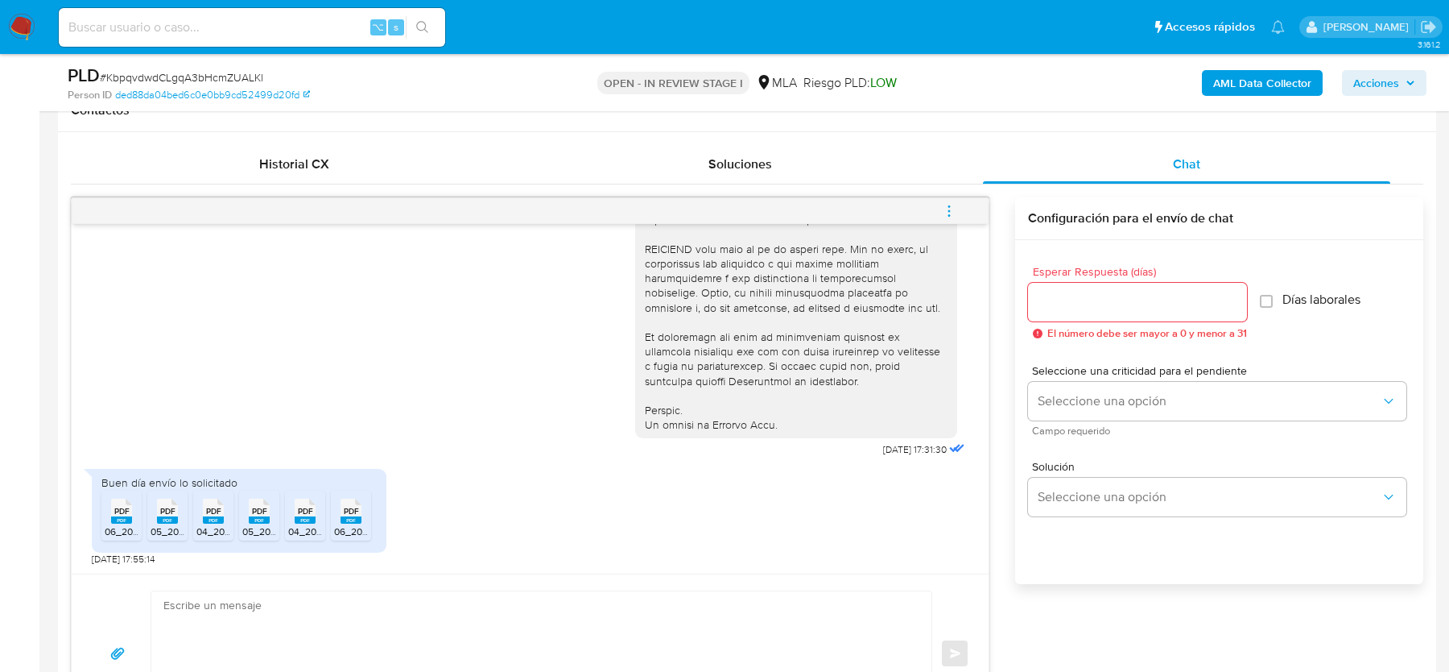
scroll to position [738, 0]
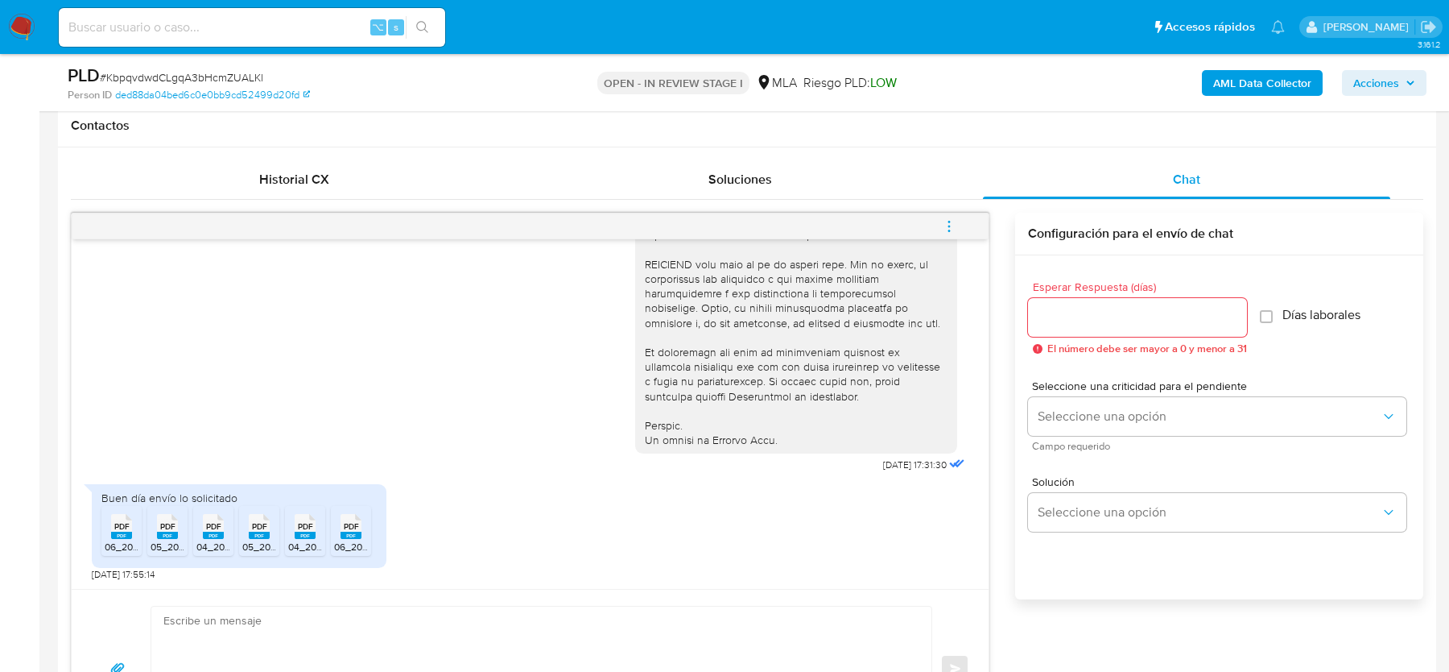
click at [254, 643] on textarea at bounding box center [537, 668] width 748 height 124
paste textarea "Hola, ¡Muchas gracias por tu respuesta! Confirmamos la recepción de la document…"
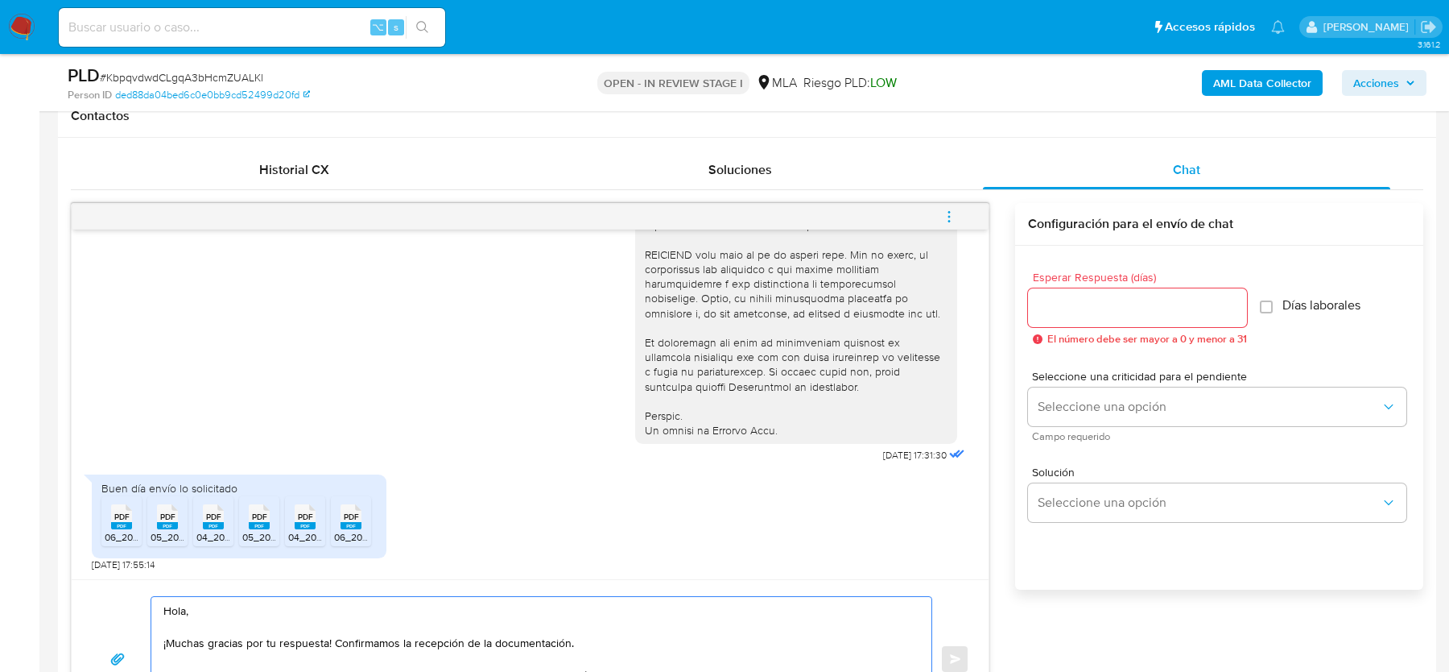
scroll to position [695, 0]
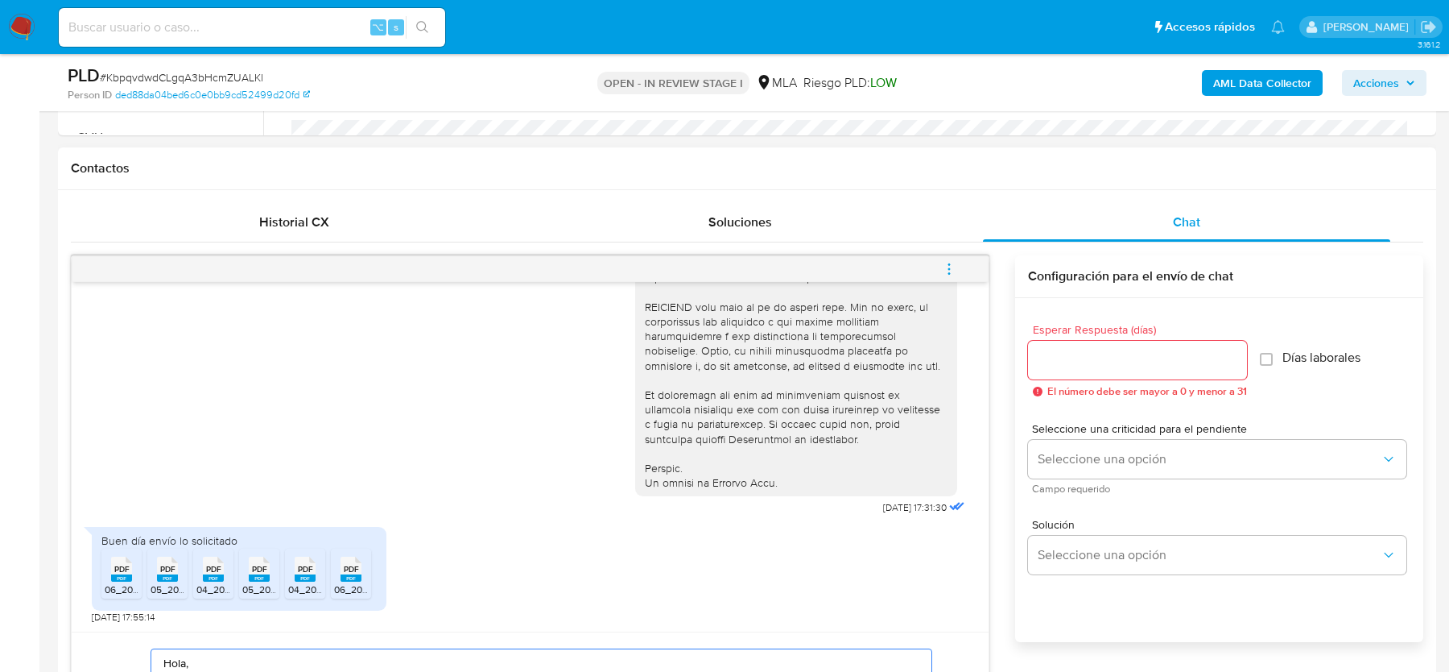
type textarea "Hola, ¡Muchas gracias por tu respuesta! Confirmamos la recepción de la document…"
click at [1120, 374] on div at bounding box center [1137, 360] width 219 height 39
click at [1116, 361] on input "Esperar Respuesta (días)" at bounding box center [1137, 359] width 219 height 21
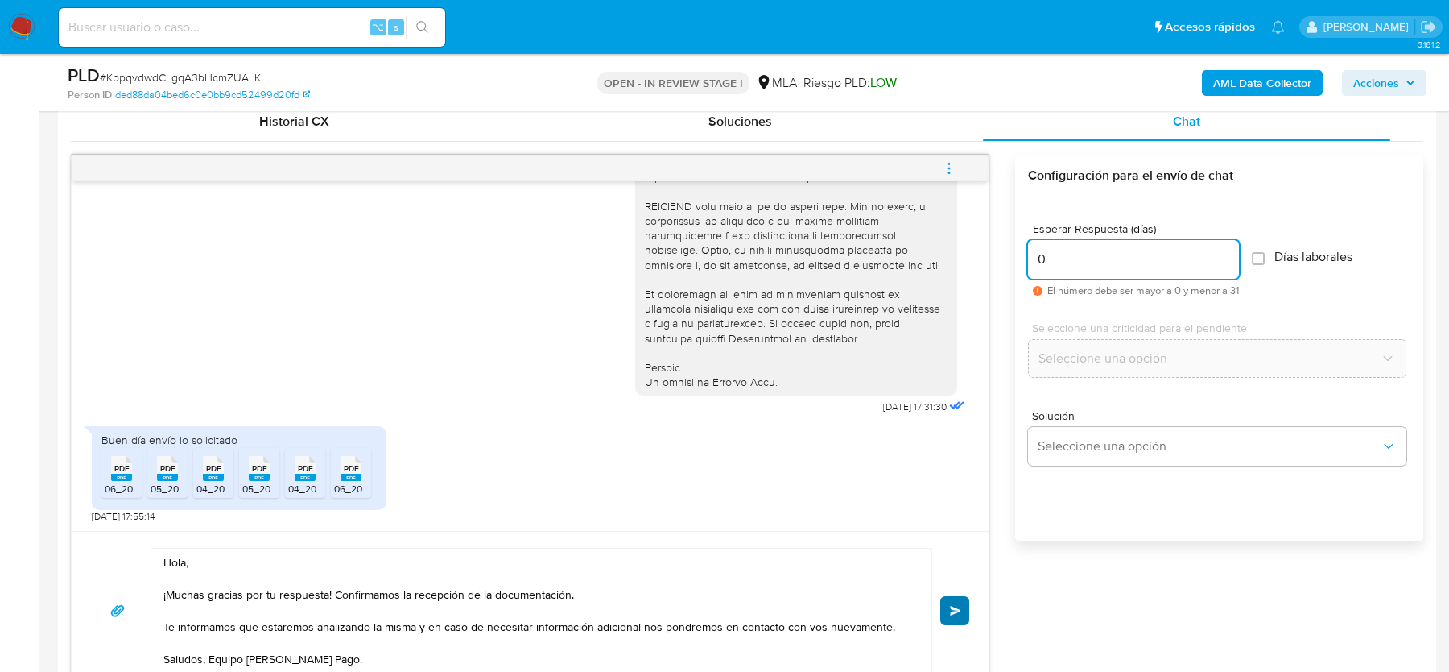
type input "0"
click at [967, 614] on button "Enviar" at bounding box center [955, 610] width 29 height 29
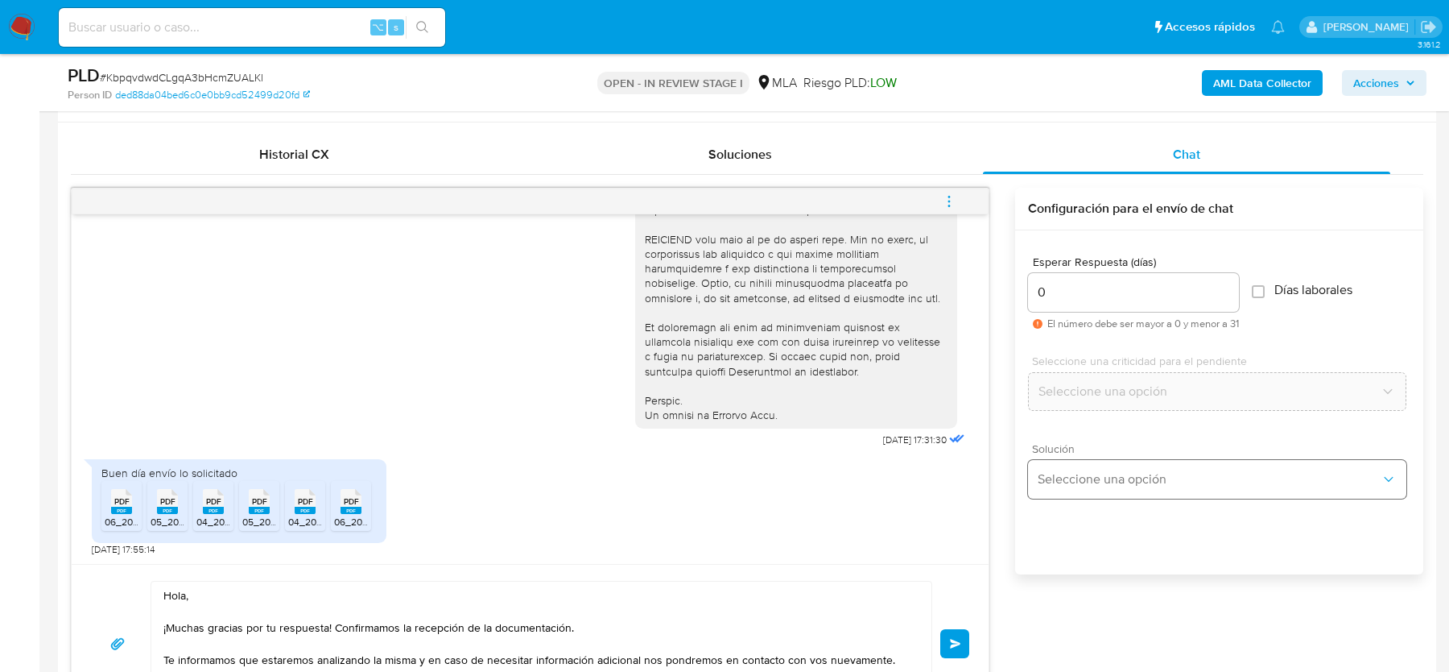
scroll to position [726, 0]
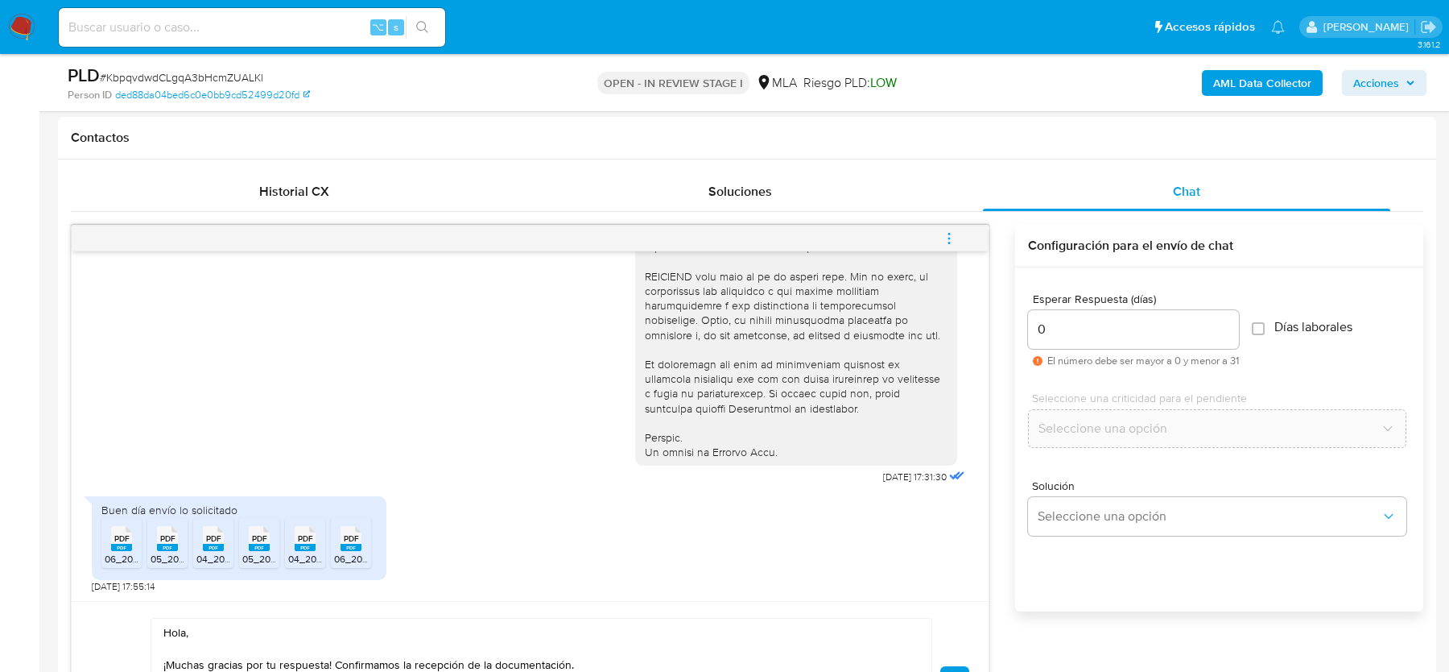
click at [946, 241] on icon "menu-action" at bounding box center [949, 238] width 14 height 14
click at [1008, 465] on div at bounding box center [724, 336] width 1449 height 672
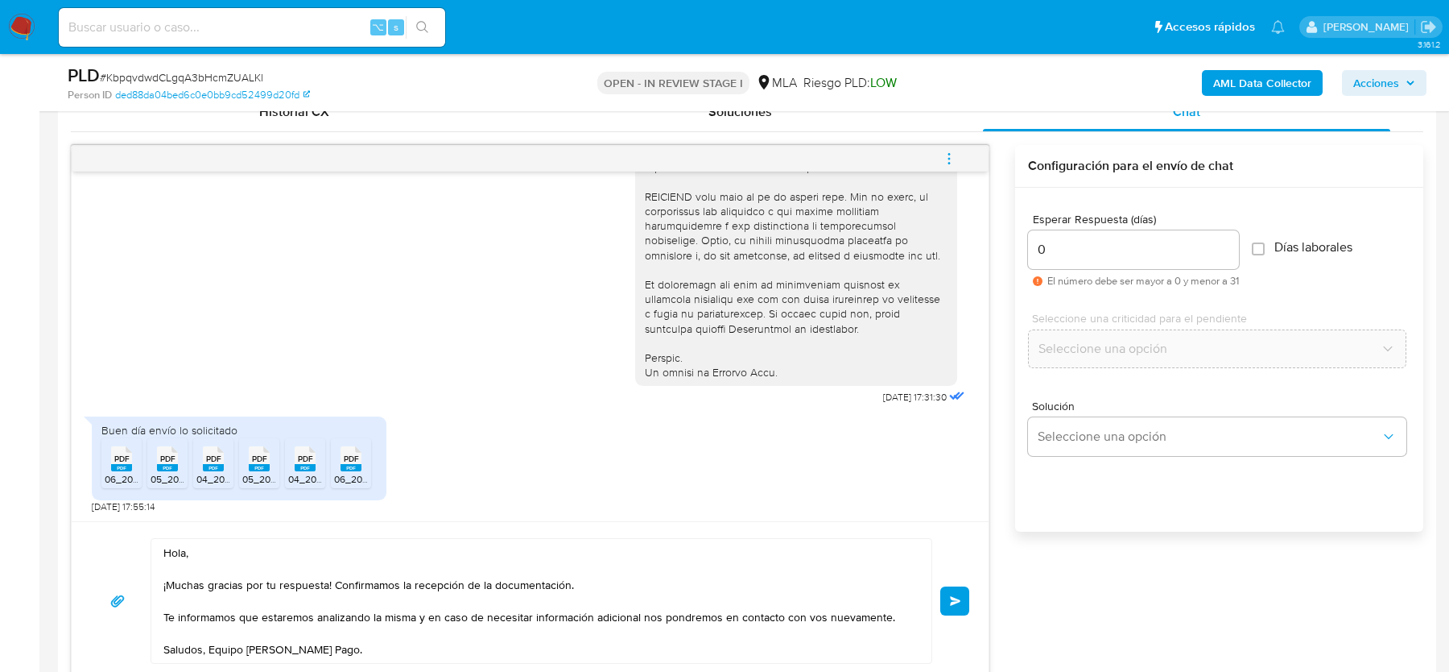
scroll to position [806, 0]
click at [952, 598] on span "Enviar" at bounding box center [955, 600] width 11 height 10
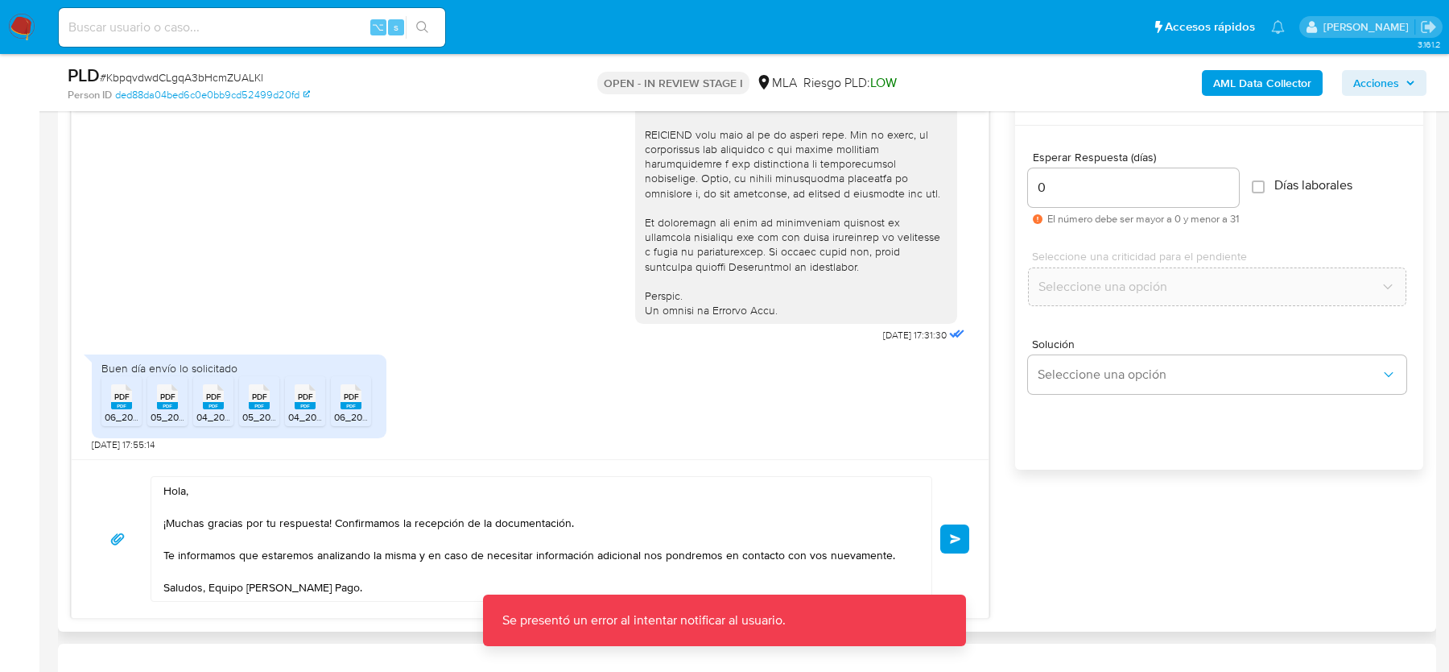
scroll to position [875, 0]
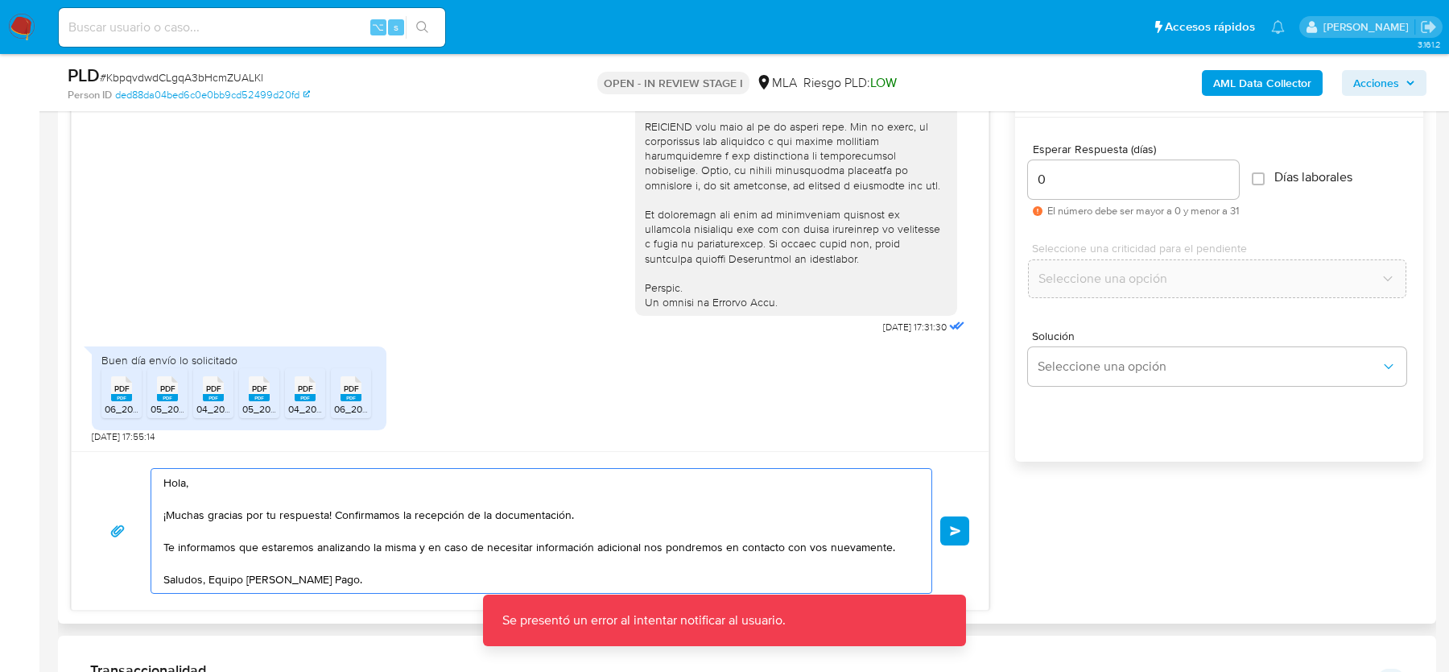
drag, startPoint x: 356, startPoint y: 582, endPoint x: 127, endPoint y: 464, distance: 257.5
click at [127, 464] on div "Hola, ¡Muchas gracias por tu respuesta! Confirmamos la recepción de la document…" at bounding box center [530, 530] width 917 height 159
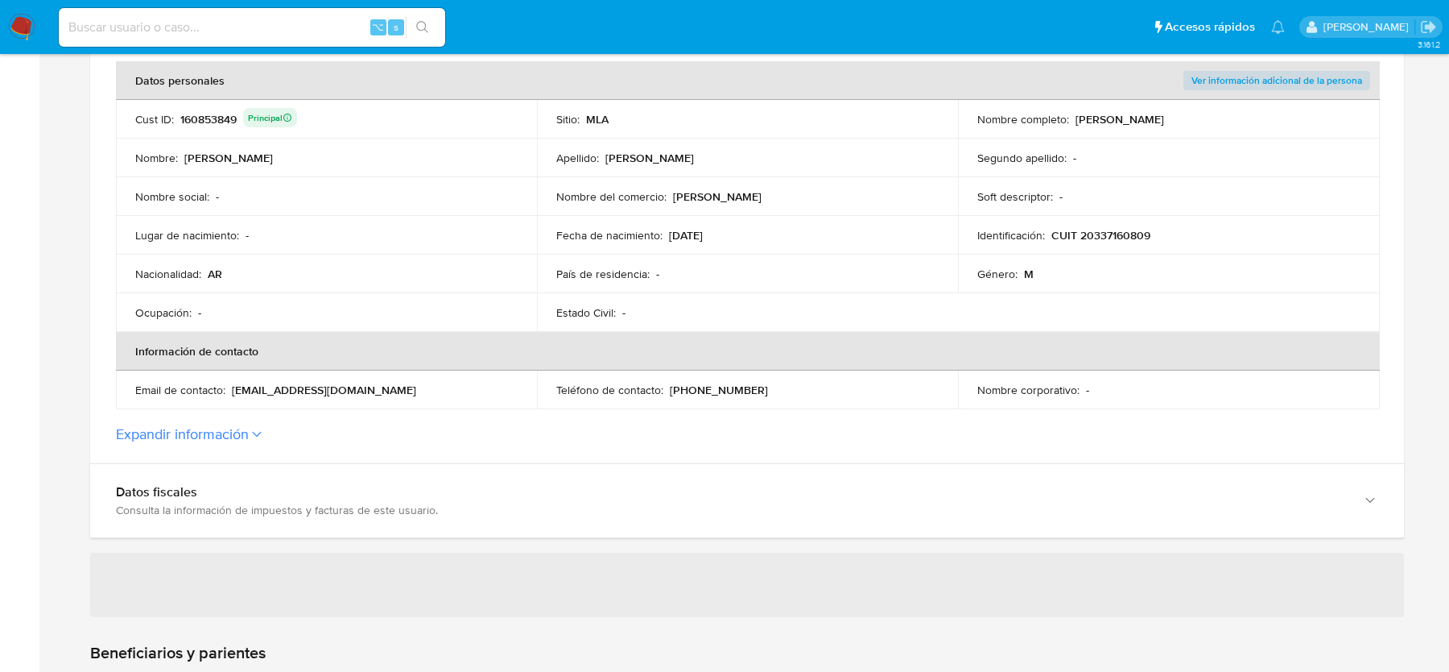
scroll to position [323, 0]
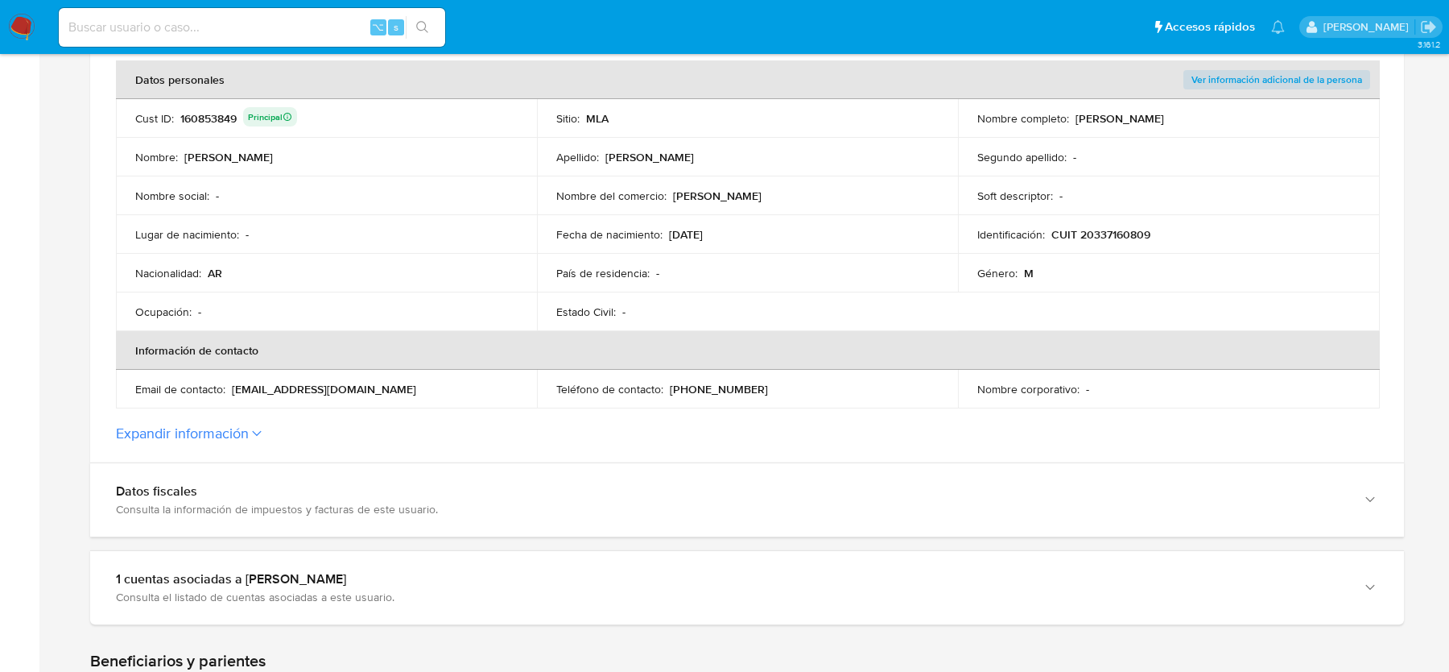
click at [226, 417] on section "ID de la persona : ded88da04bed6c0e0bb9cd52499d20fd Datos generales de [PERSON_…" at bounding box center [747, 163] width 1314 height 597
click at [226, 425] on button "Expandir información" at bounding box center [182, 433] width 133 height 18
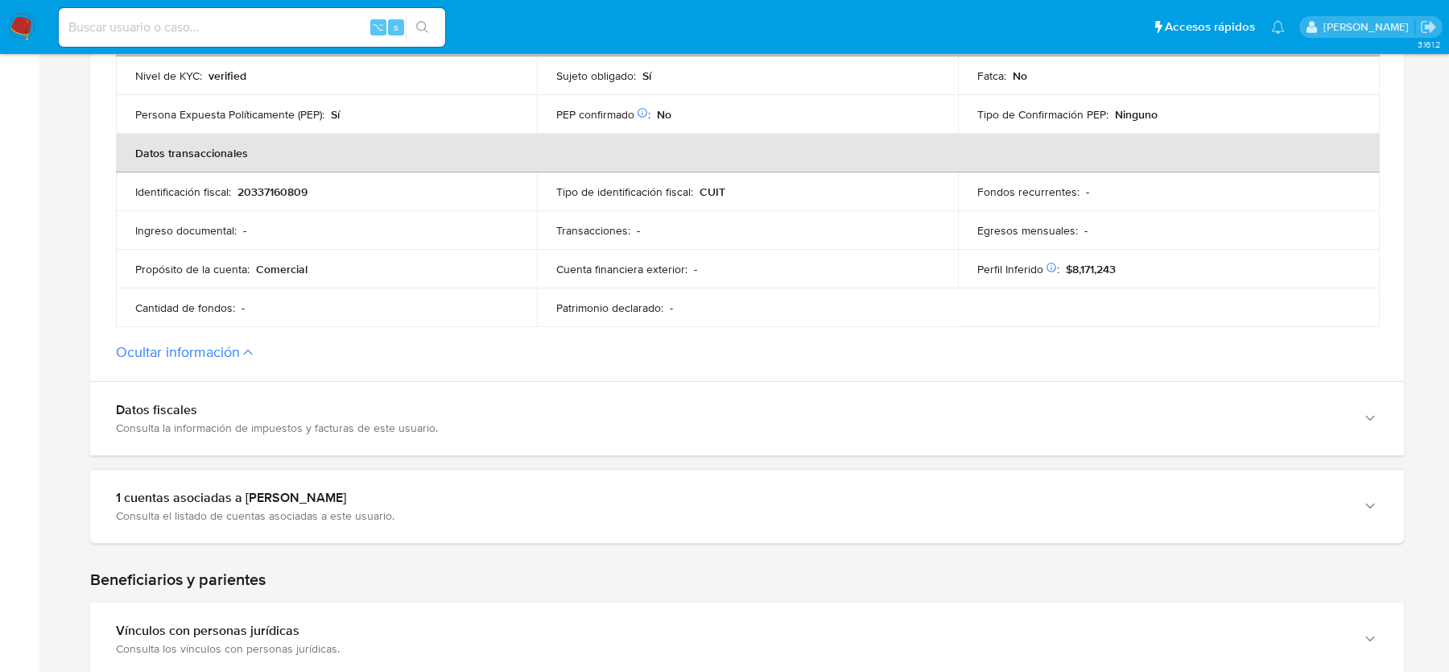
scroll to position [749, 0]
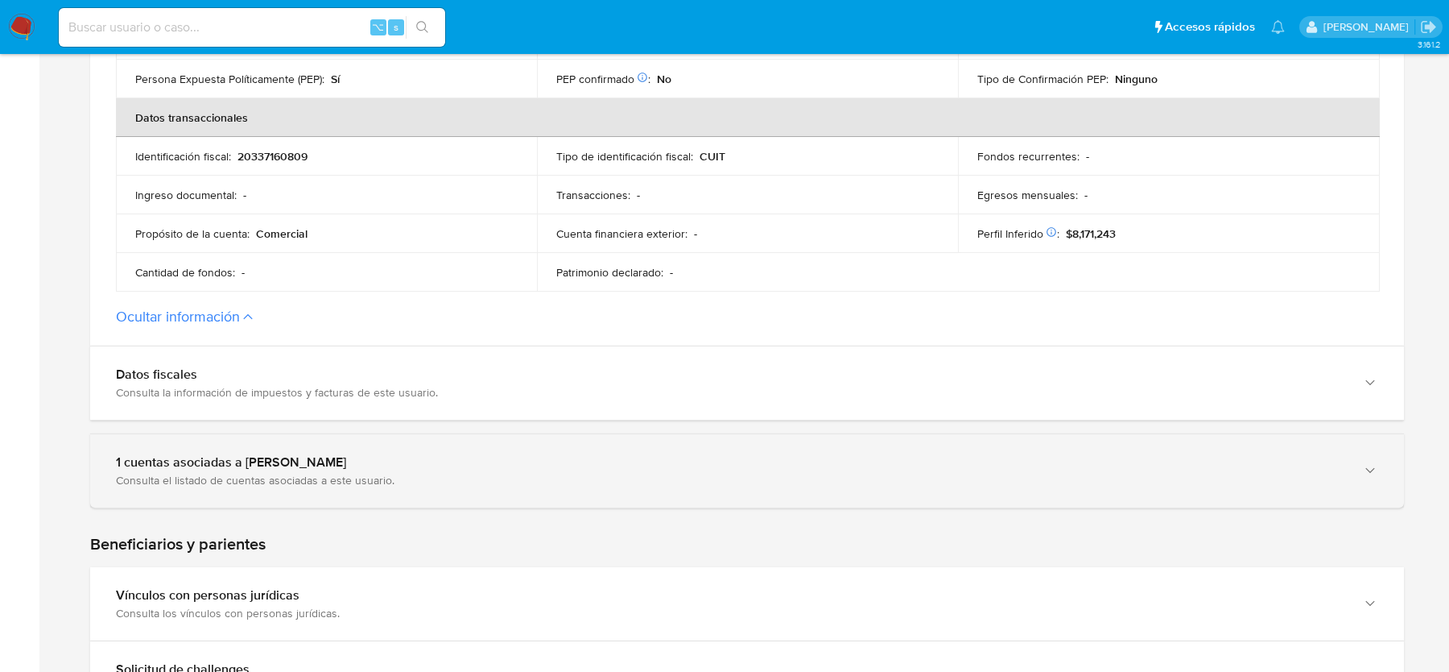
click at [186, 462] on div "1 cuentas asociadas a [PERSON_NAME]" at bounding box center [731, 462] width 1230 height 16
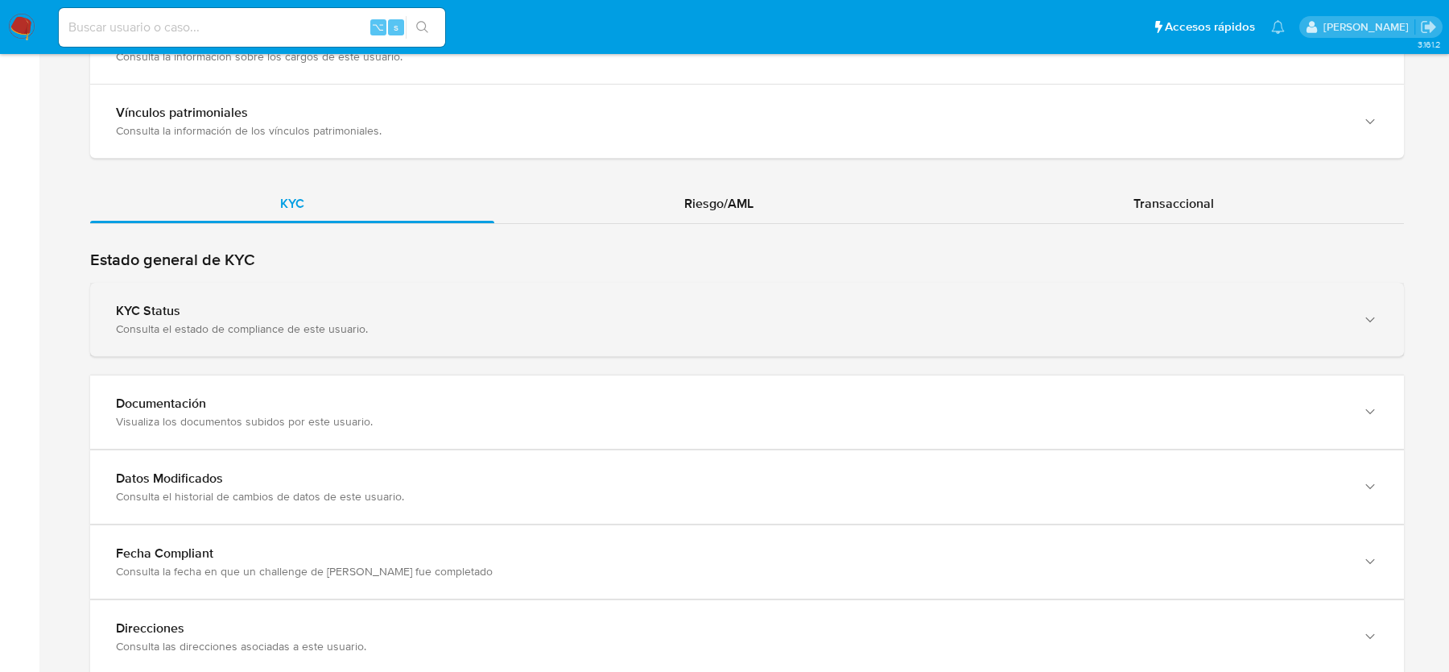
scroll to position [1842, 0]
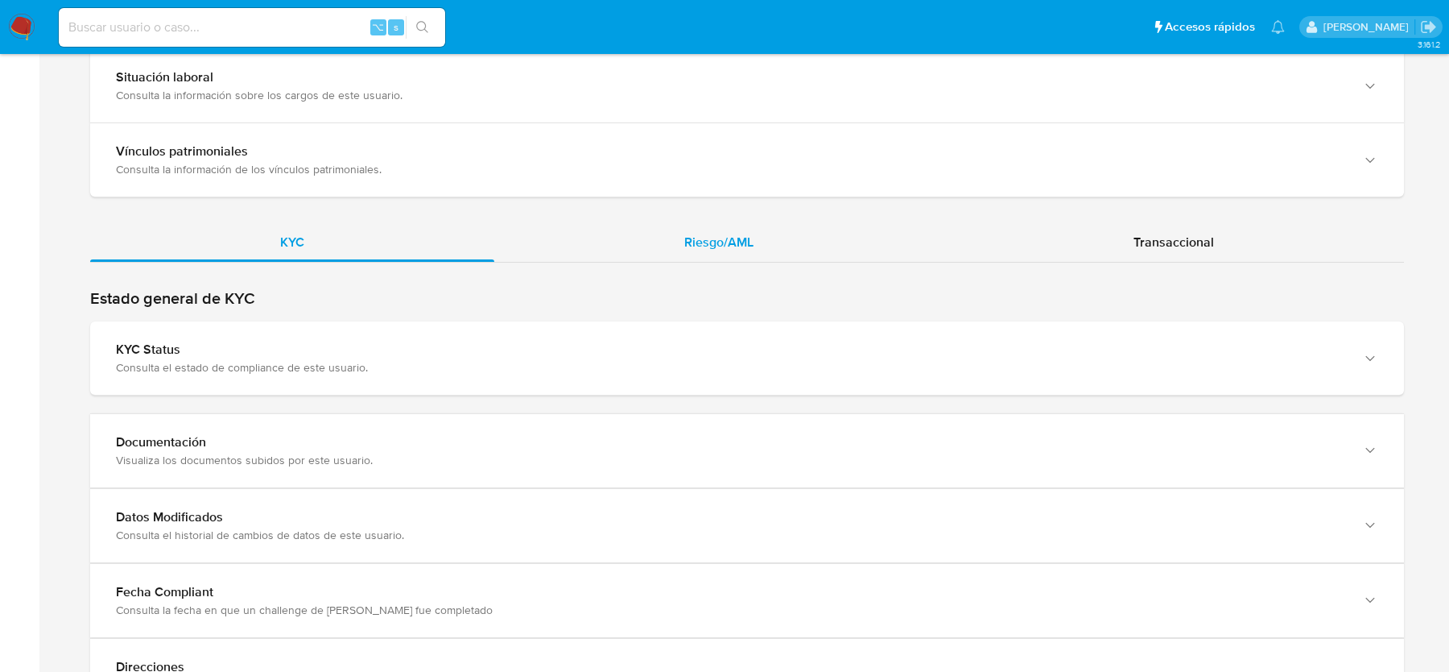
click at [710, 233] on span "Riesgo/AML" at bounding box center [718, 242] width 69 height 19
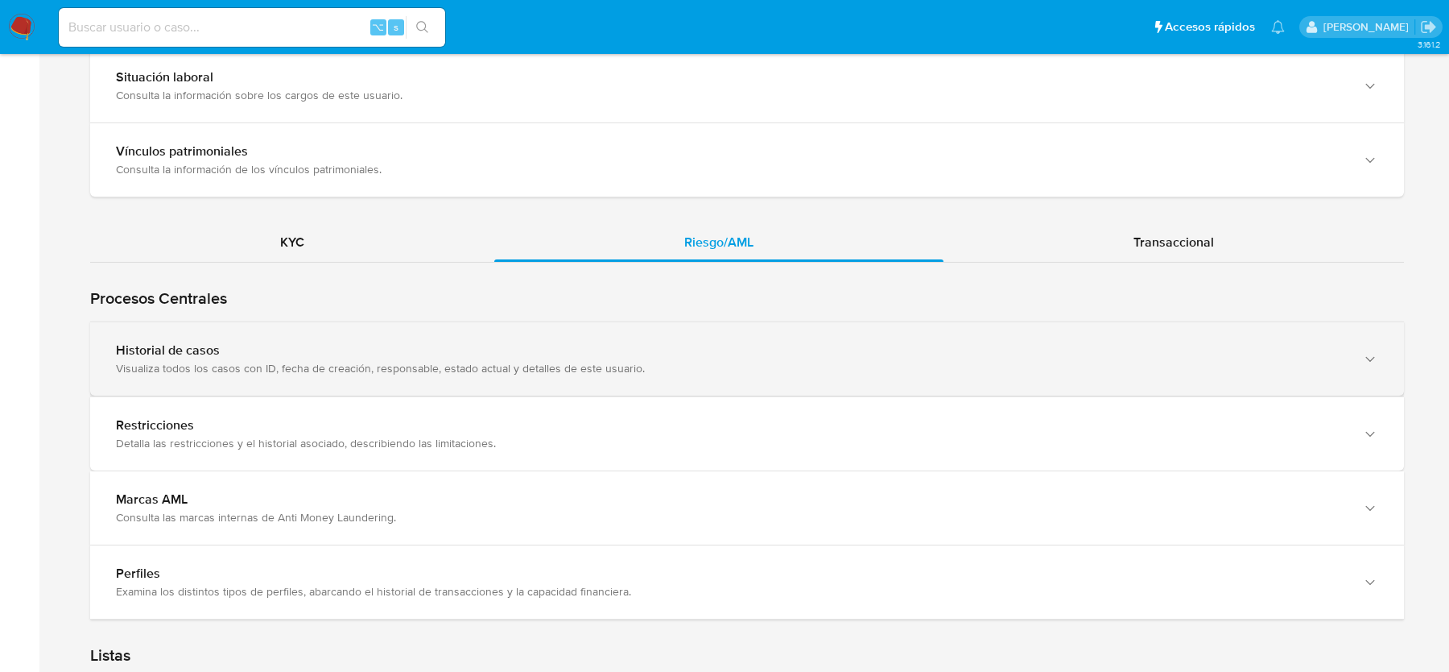
click at [440, 342] on div "Historial de casos" at bounding box center [731, 350] width 1230 height 16
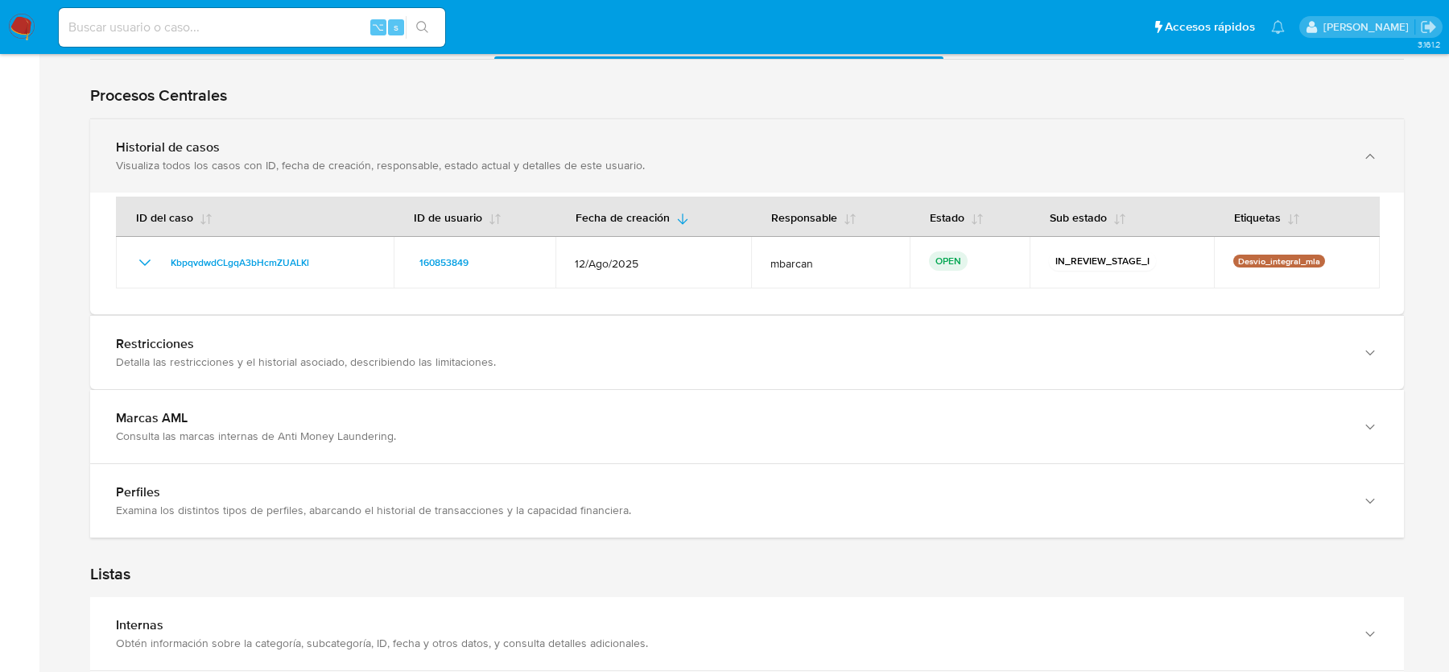
scroll to position [2056, 0]
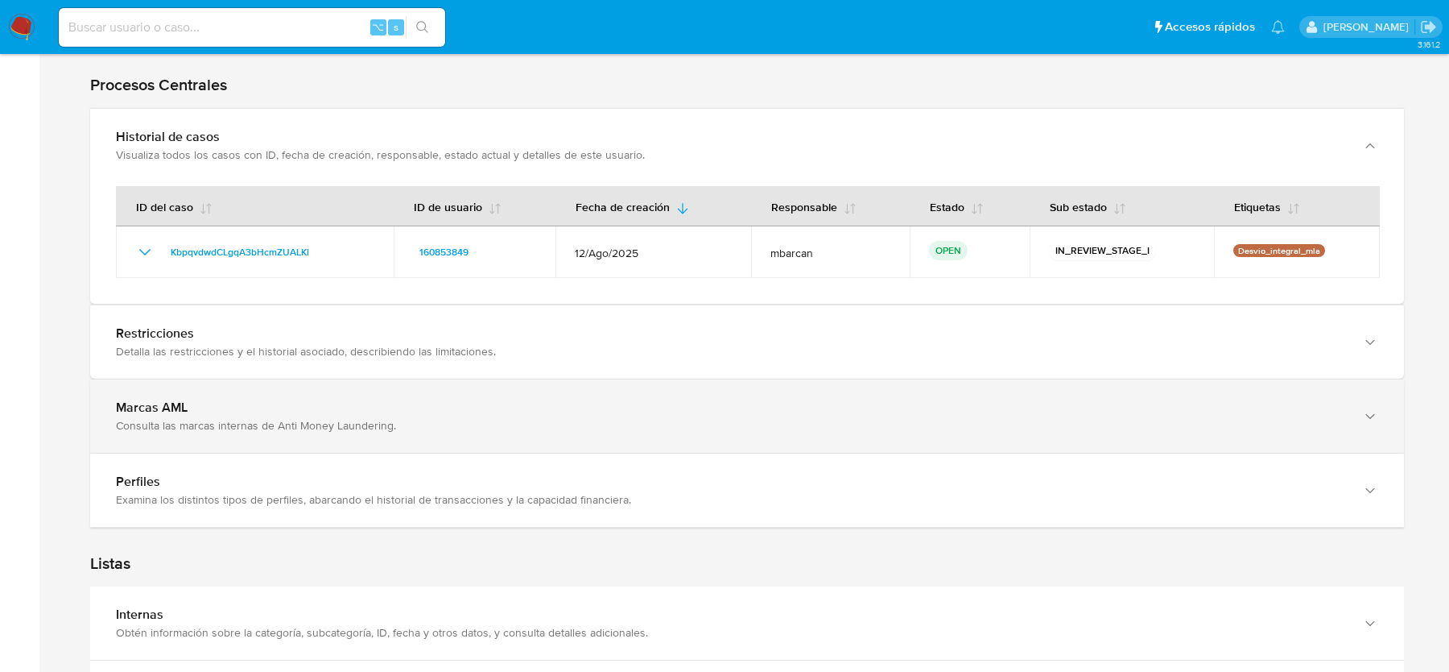
click at [387, 409] on div "Marcas AML" at bounding box center [731, 407] width 1230 height 16
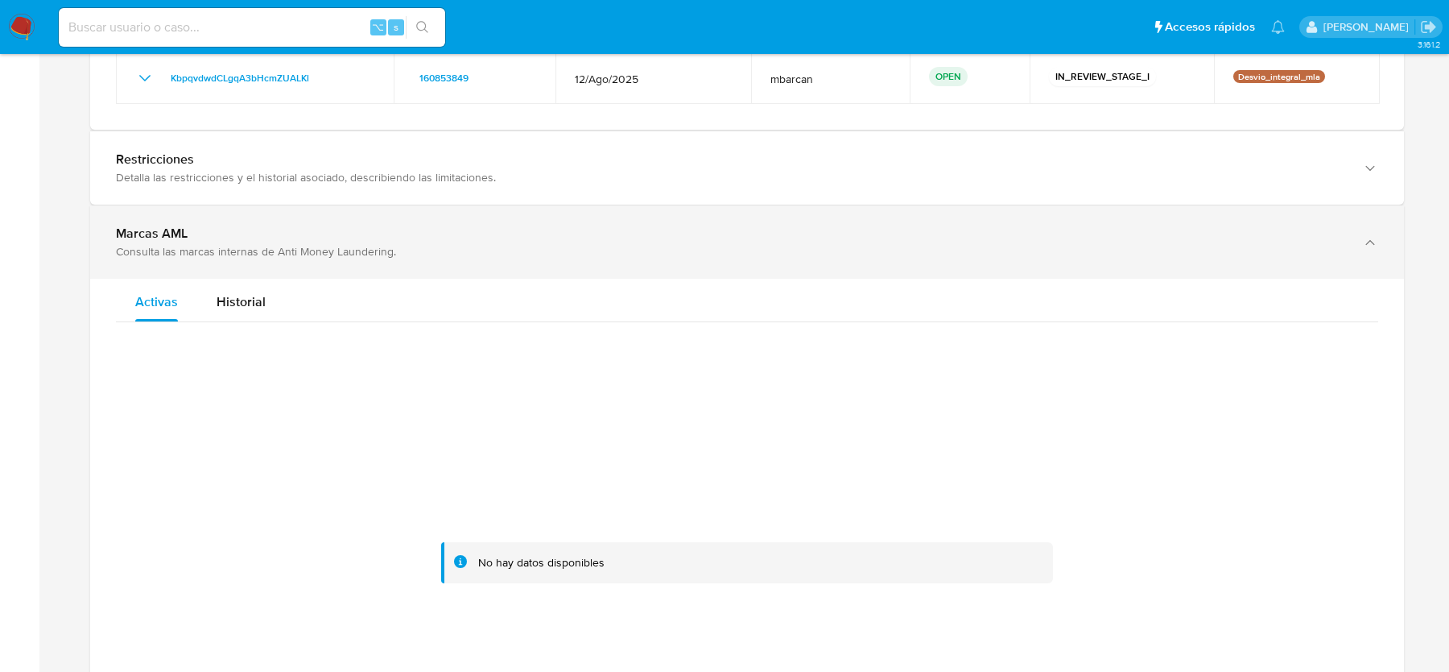
scroll to position [2264, 0]
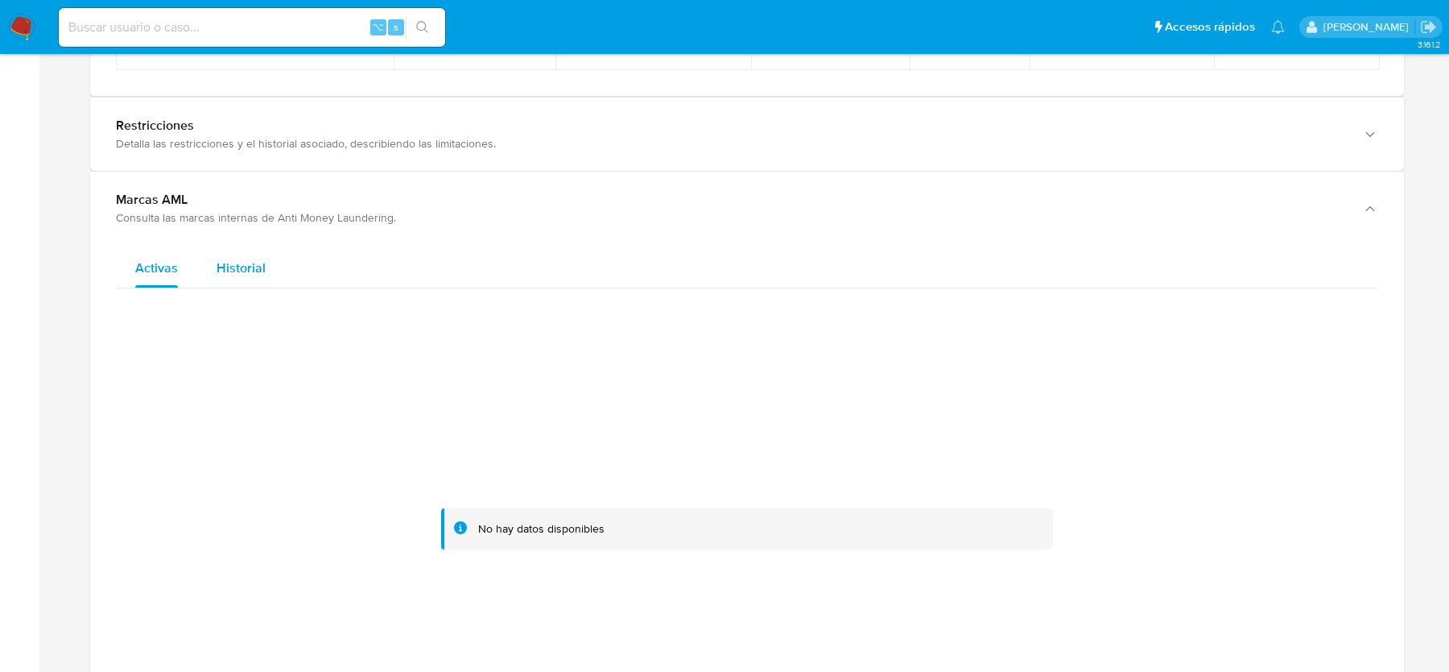
click at [271, 250] on button "Historial" at bounding box center [241, 268] width 88 height 39
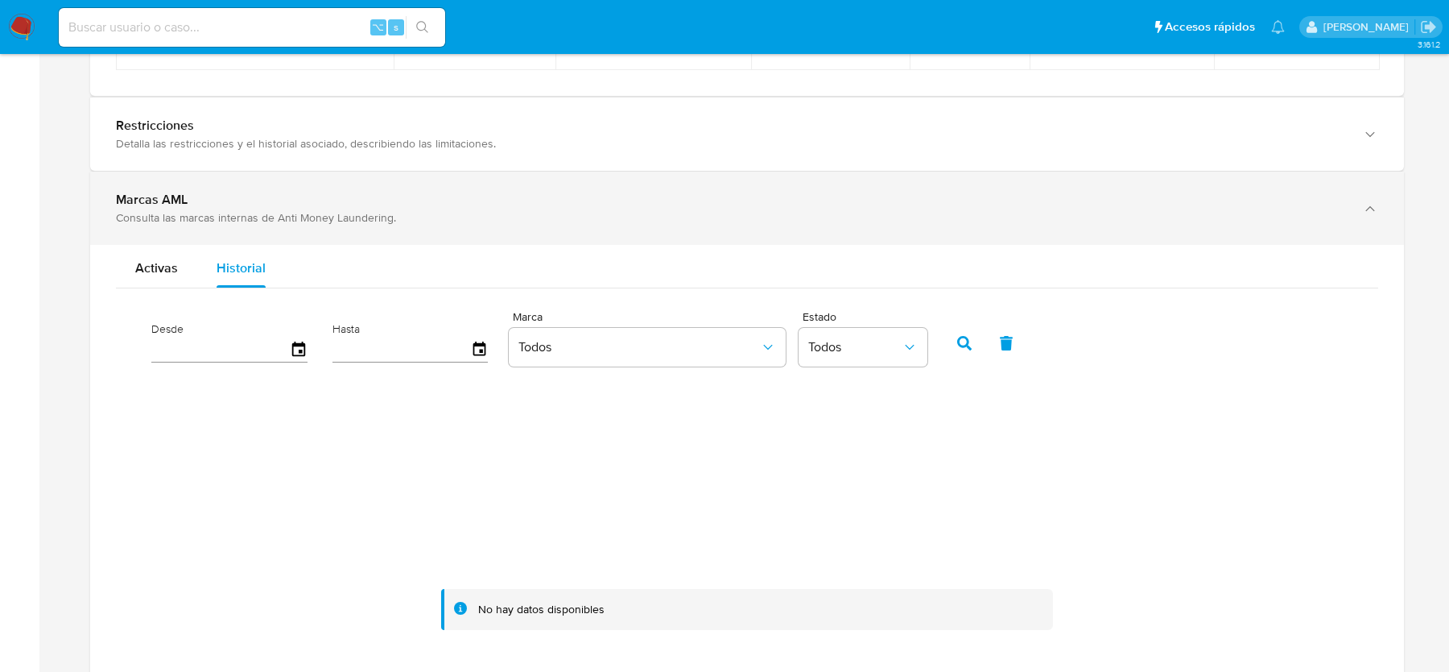
click at [347, 221] on div "Marcas AML Consulta las marcas internas de Anti Money Laundering." at bounding box center [747, 208] width 1314 height 73
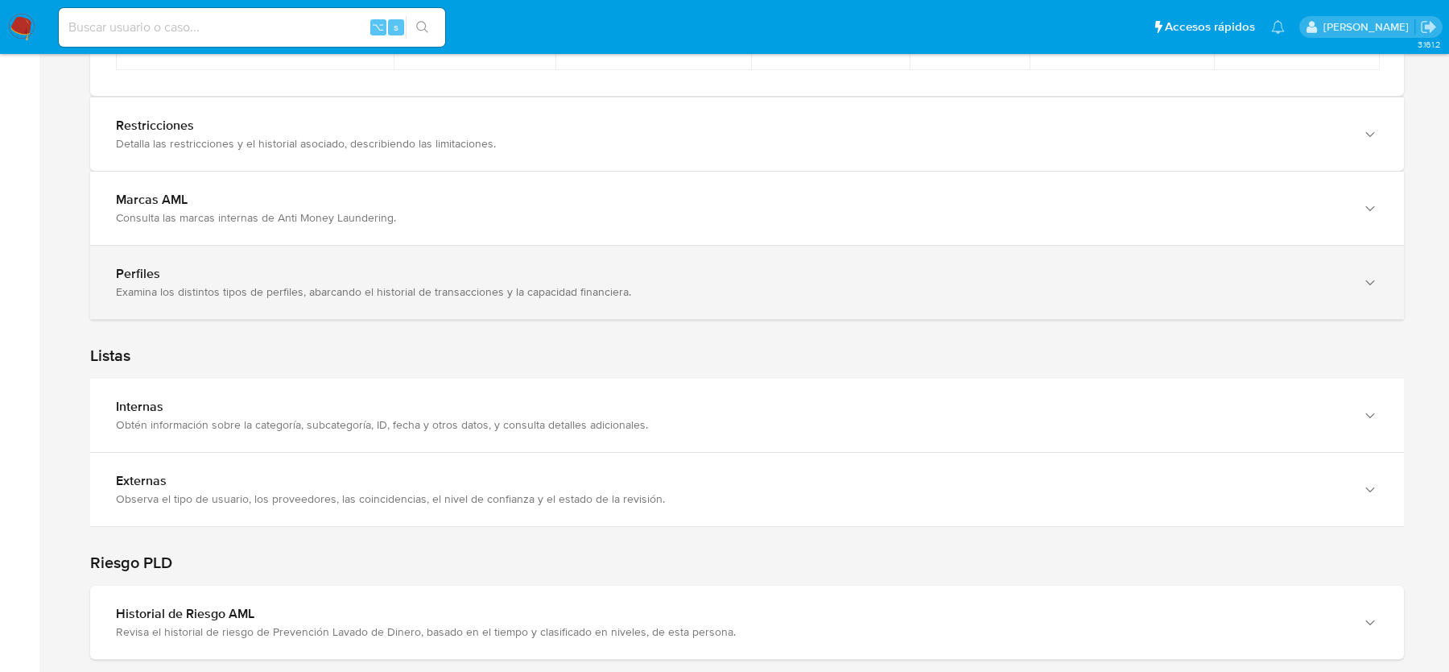
click at [335, 275] on div "Perfiles" at bounding box center [731, 274] width 1230 height 16
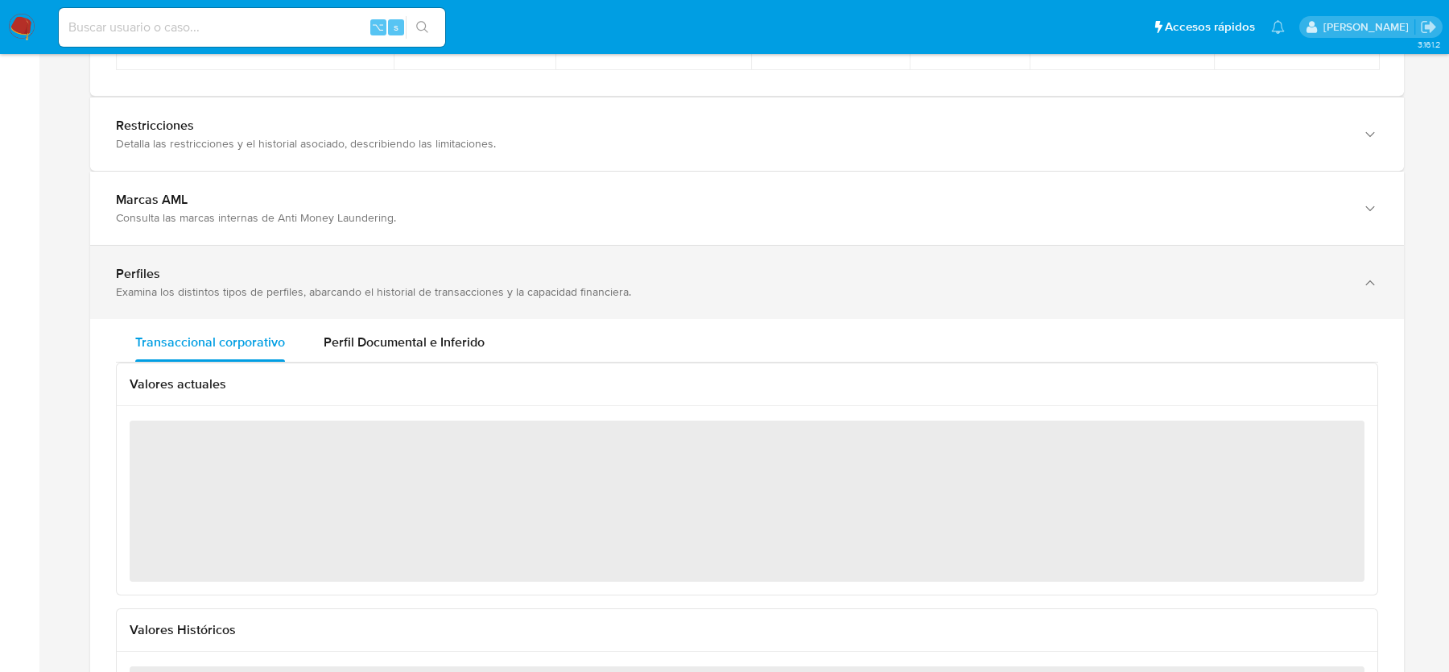
click at [335, 275] on div "Perfiles" at bounding box center [731, 274] width 1230 height 16
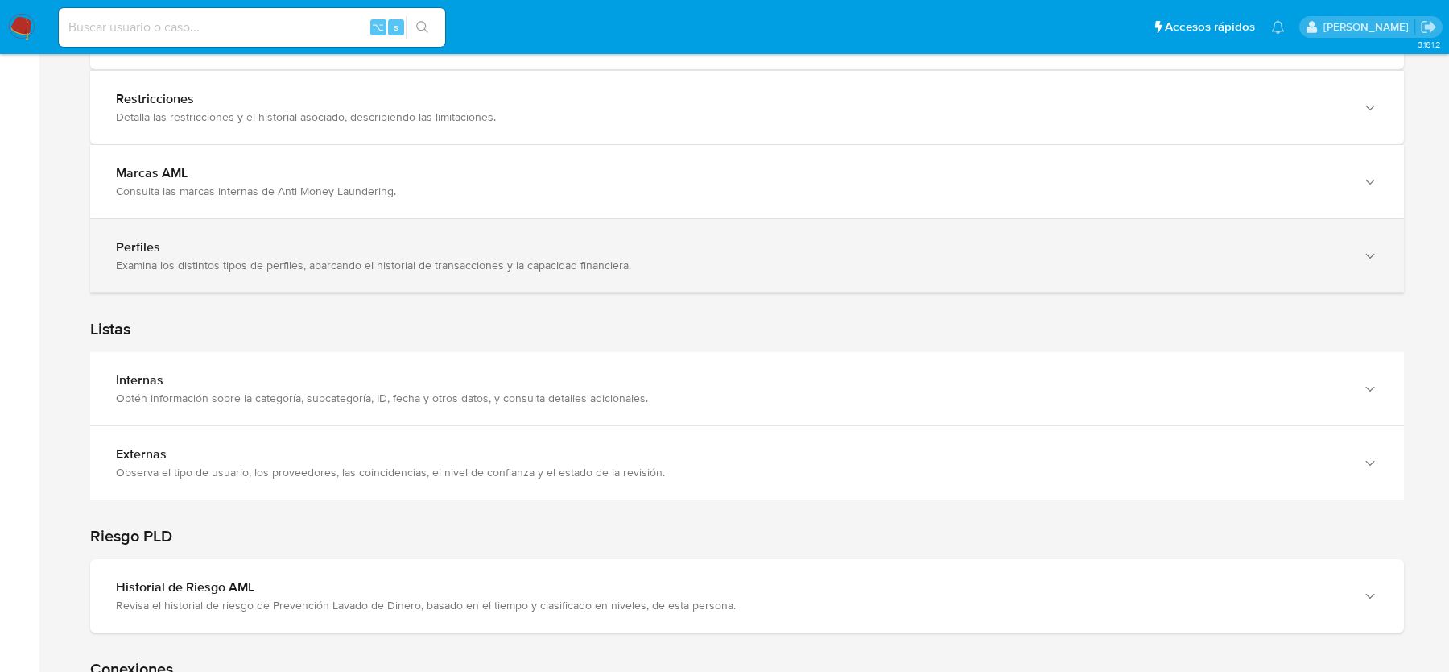
scroll to position [2304, 0]
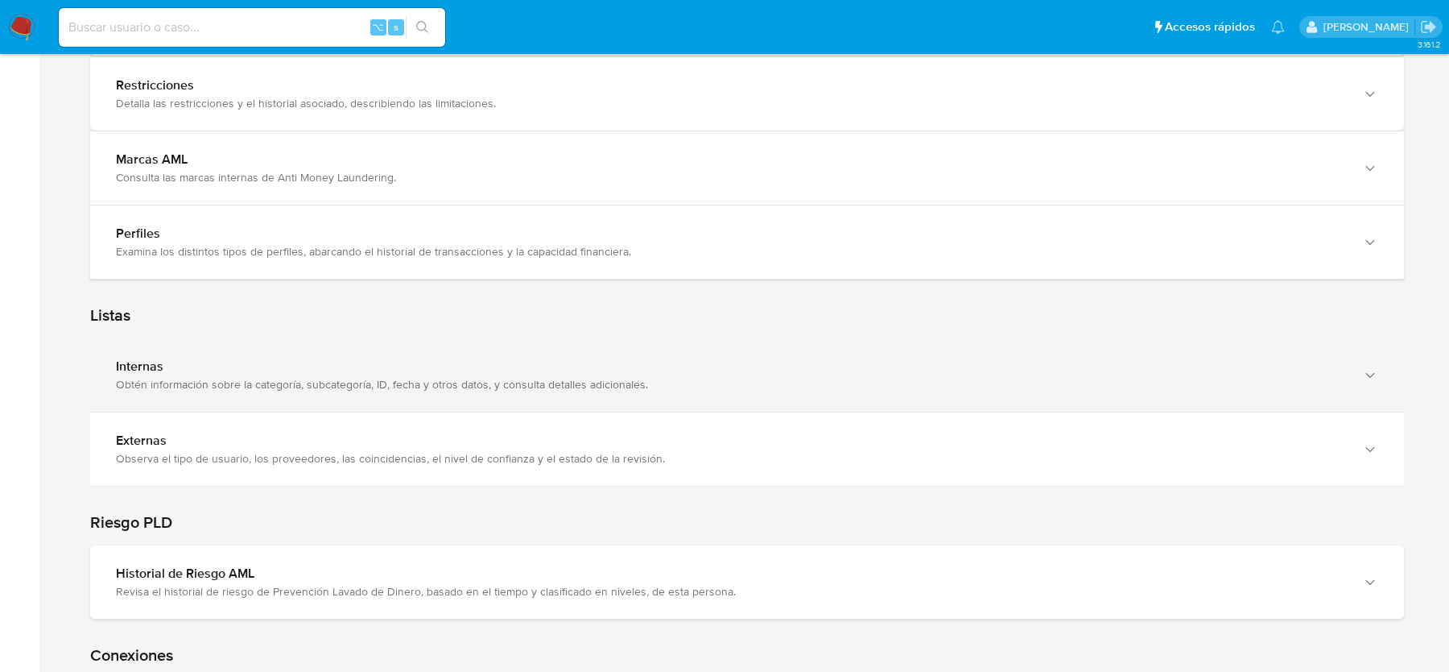
click at [308, 362] on div "Internas" at bounding box center [731, 366] width 1230 height 16
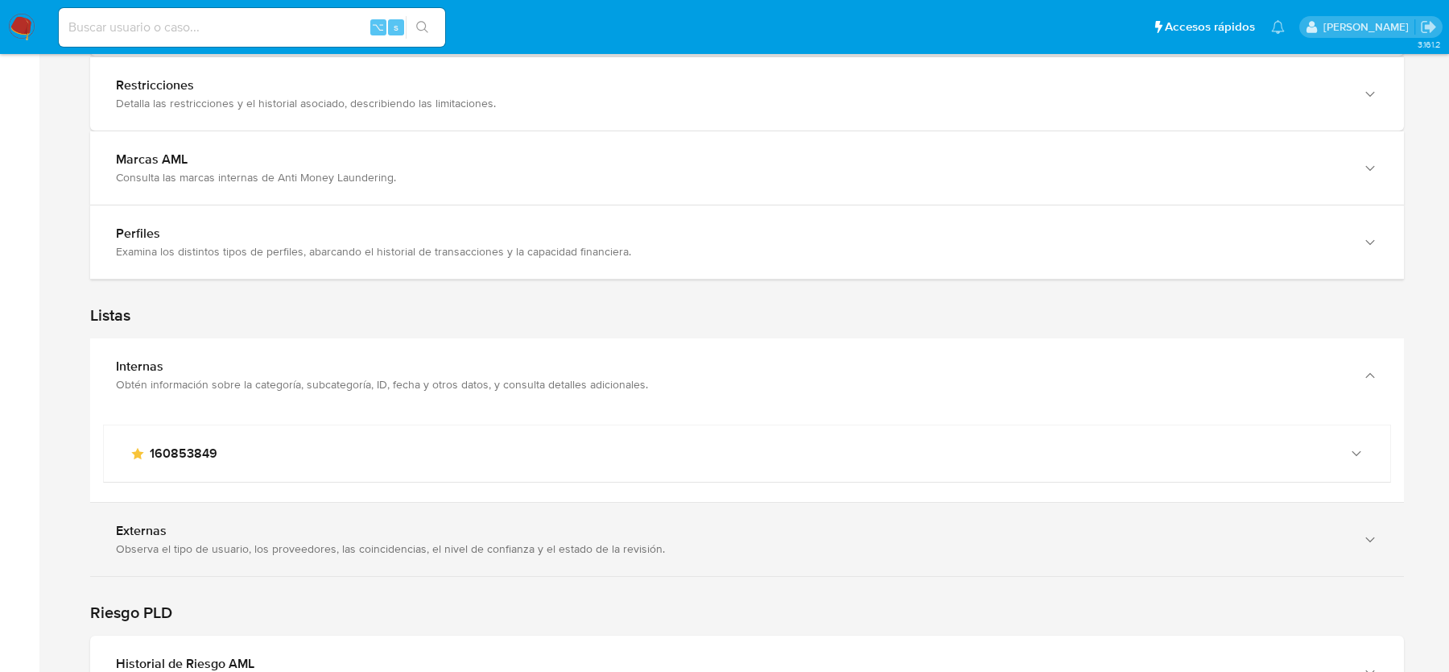
click at [248, 512] on div "Externas Observa el tipo de usuario, los proveedores, las coincidencias, el niv…" at bounding box center [747, 538] width 1314 height 73
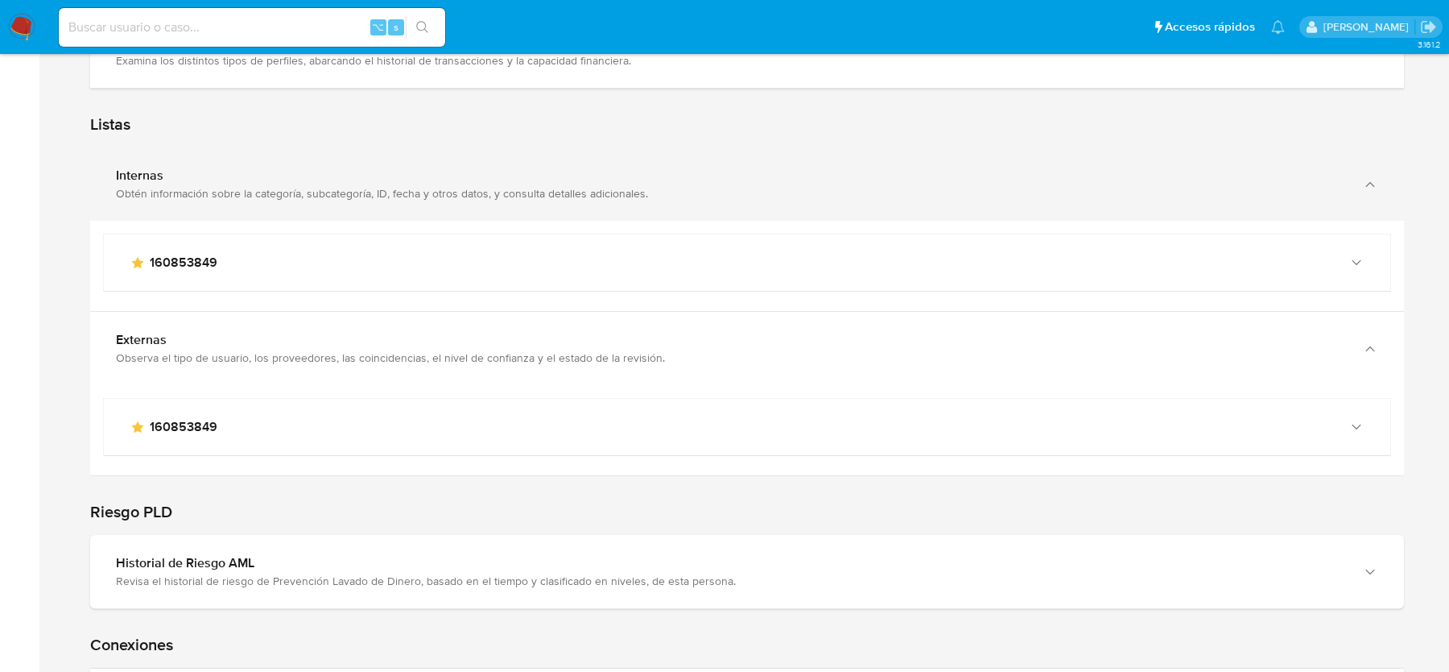
scroll to position [2555, 0]
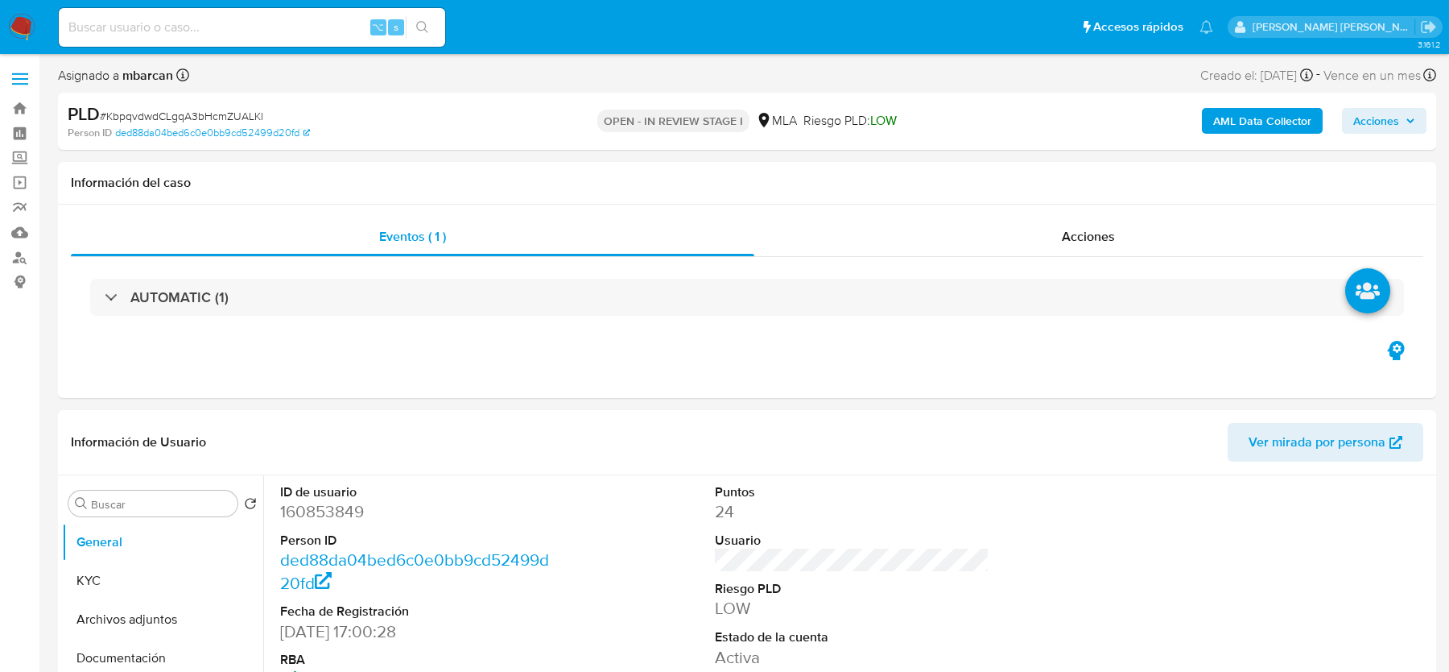
select select "10"
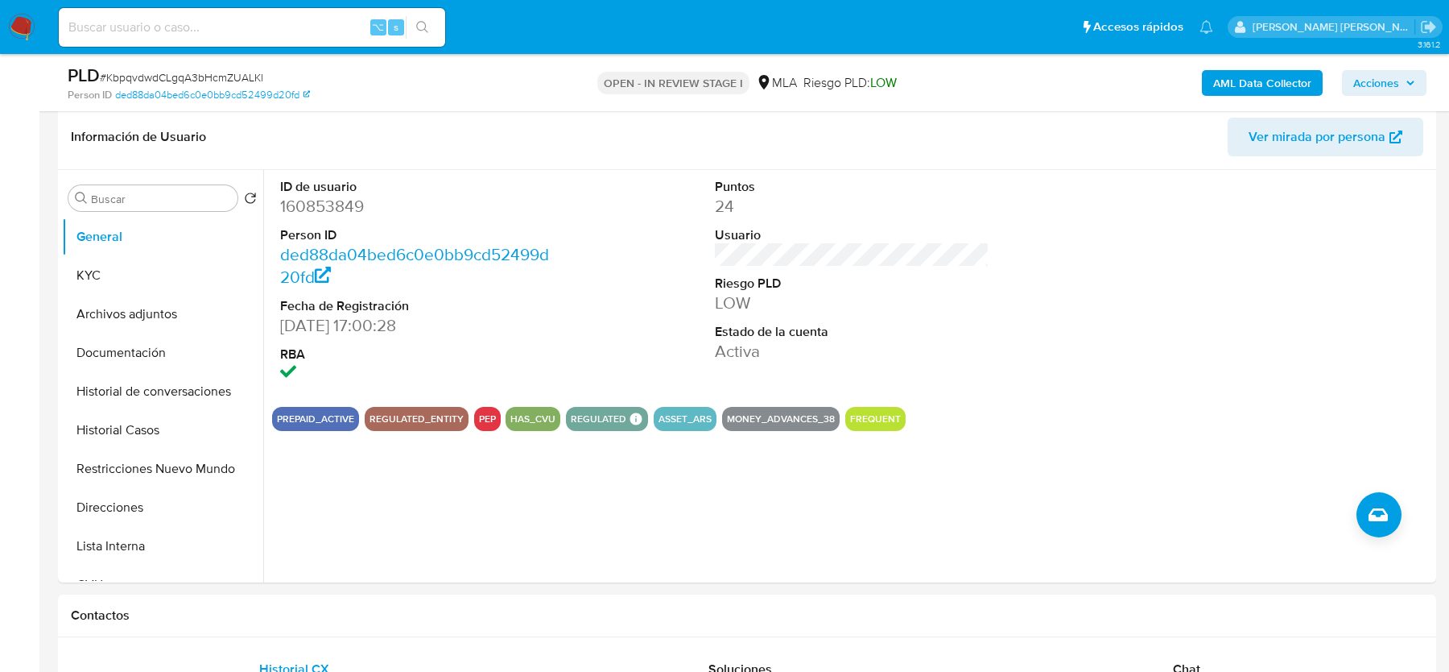
scroll to position [279, 0]
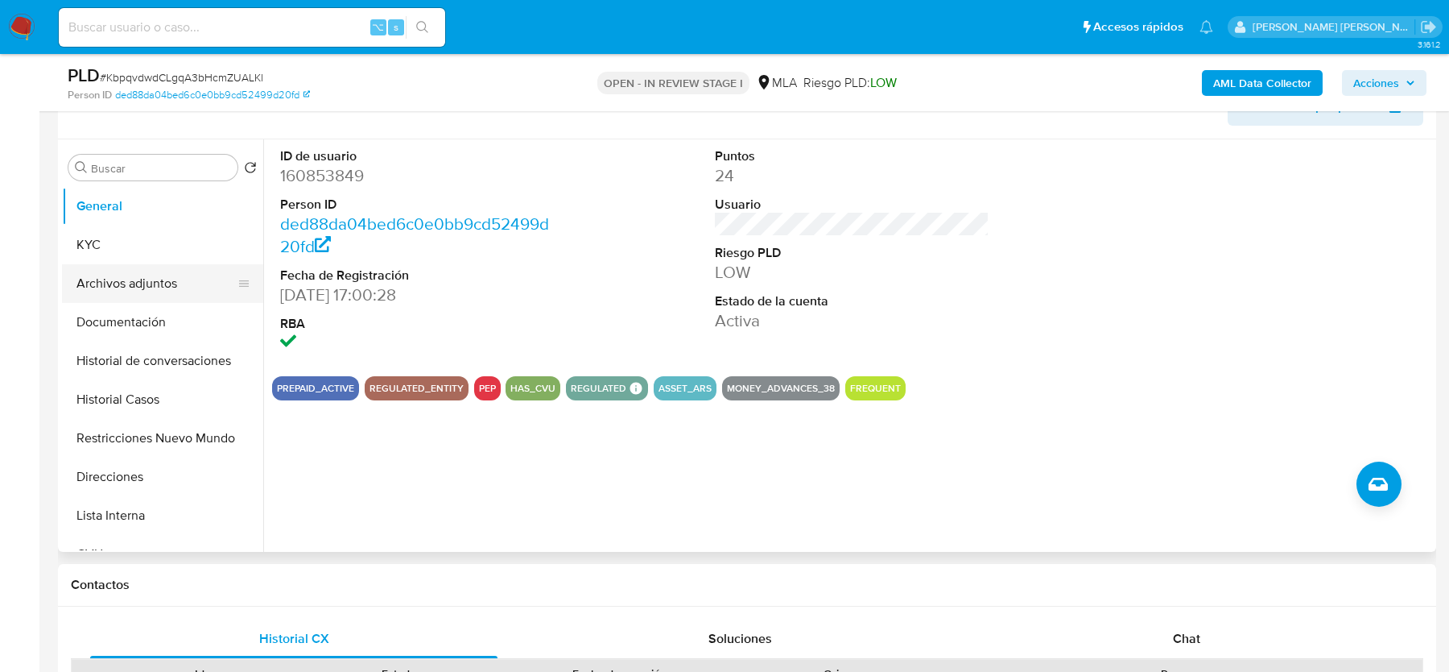
click at [151, 274] on button "Archivos adjuntos" at bounding box center [156, 283] width 188 height 39
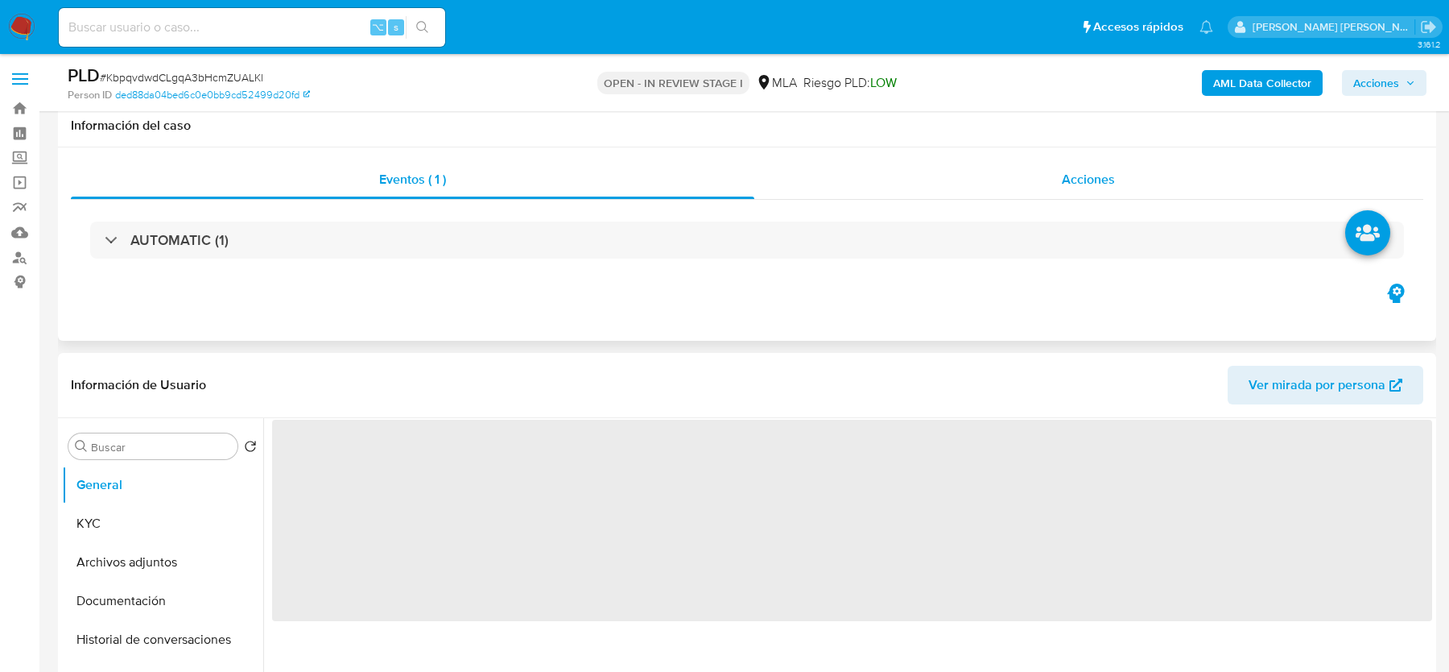
scroll to position [448, 0]
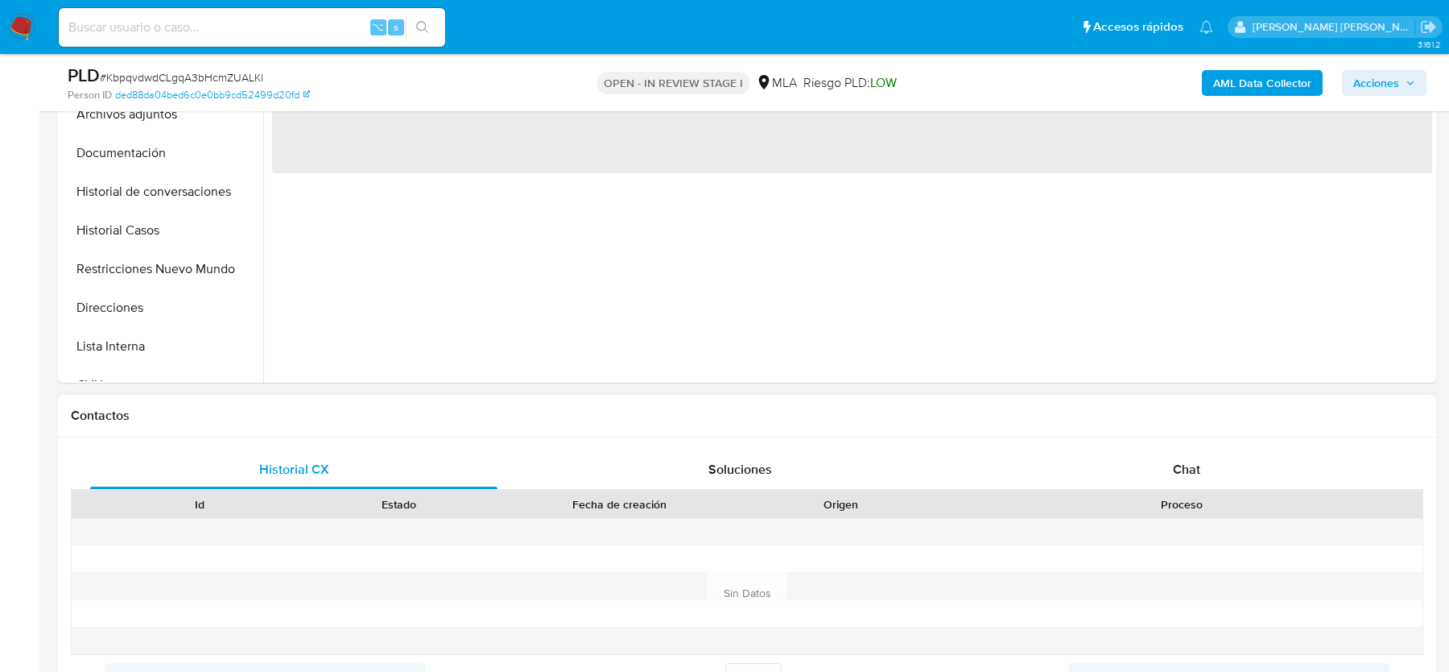
click at [1181, 496] on div "Proceso" at bounding box center [1182, 504] width 460 height 16
click at [1180, 474] on span "Chat" at bounding box center [1186, 469] width 27 height 19
select select "10"
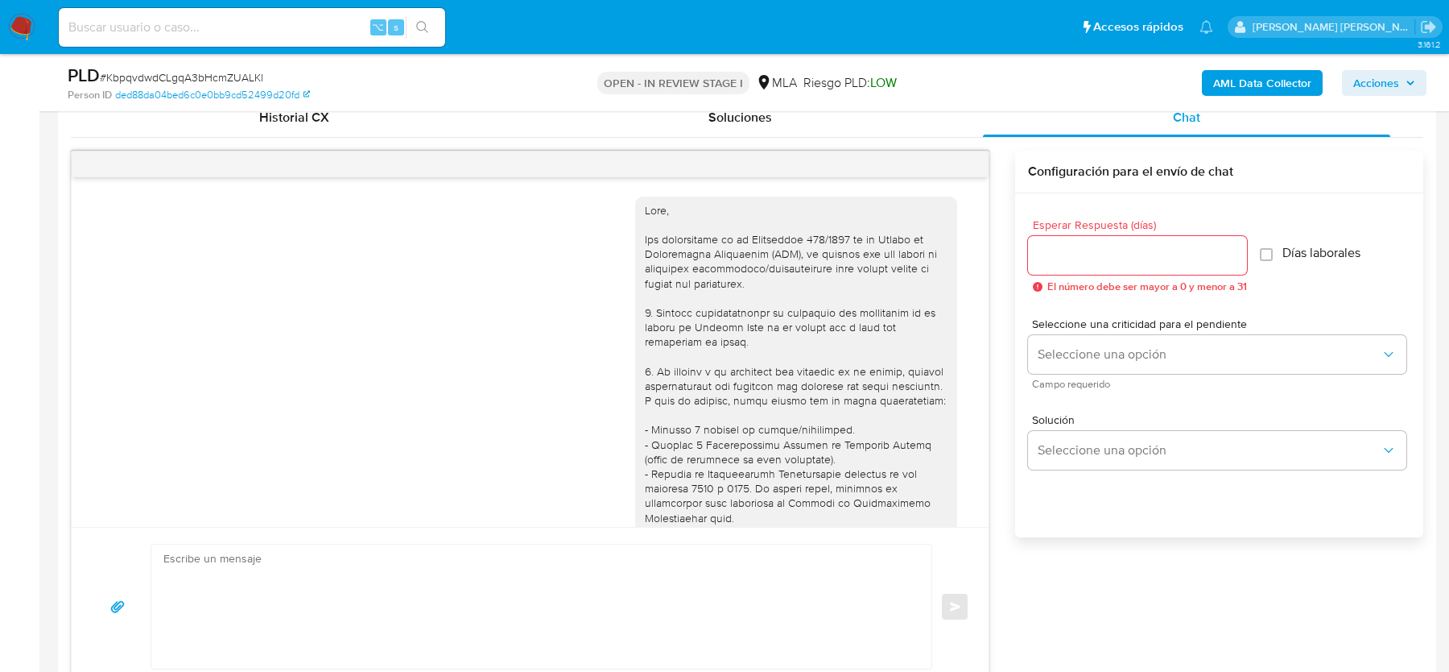
scroll to position [683, 0]
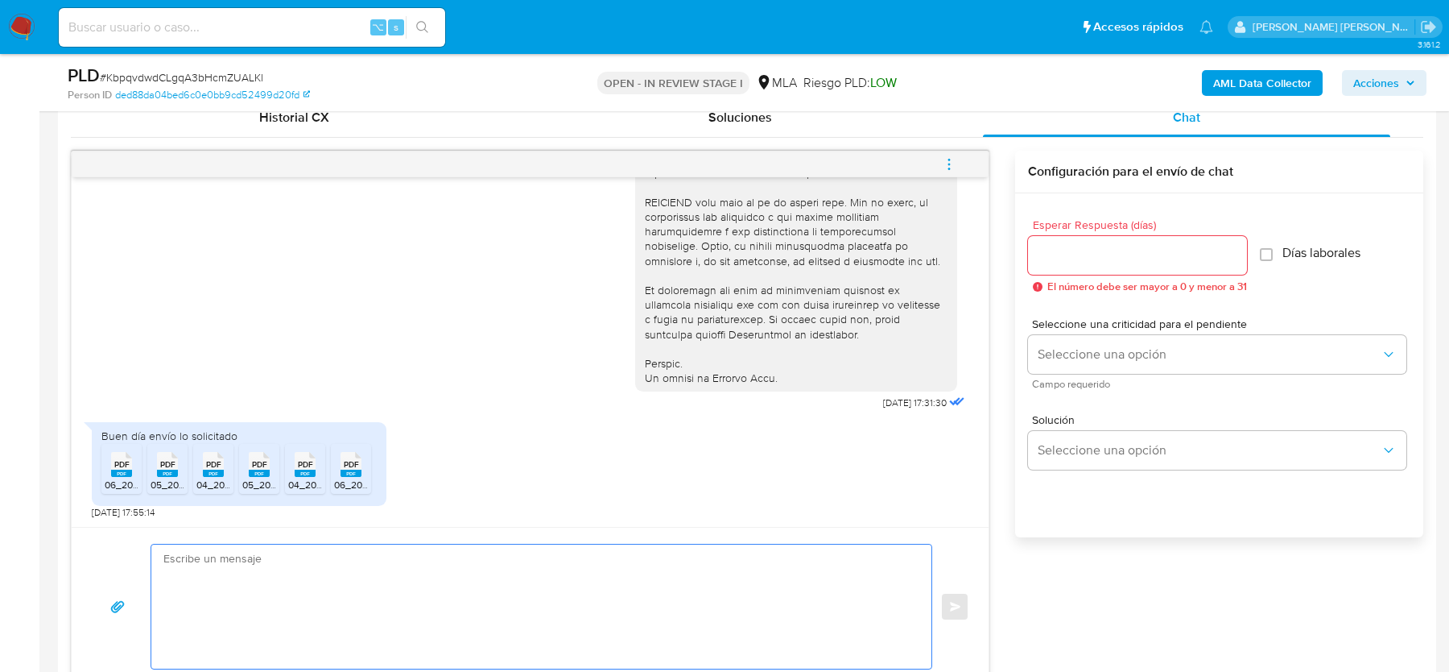
click at [630, 592] on textarea at bounding box center [537, 606] width 748 height 124
paste textarea "Hola, ¡Muchas gracias por tu respuesta! Confirmamos la recepción de la document…"
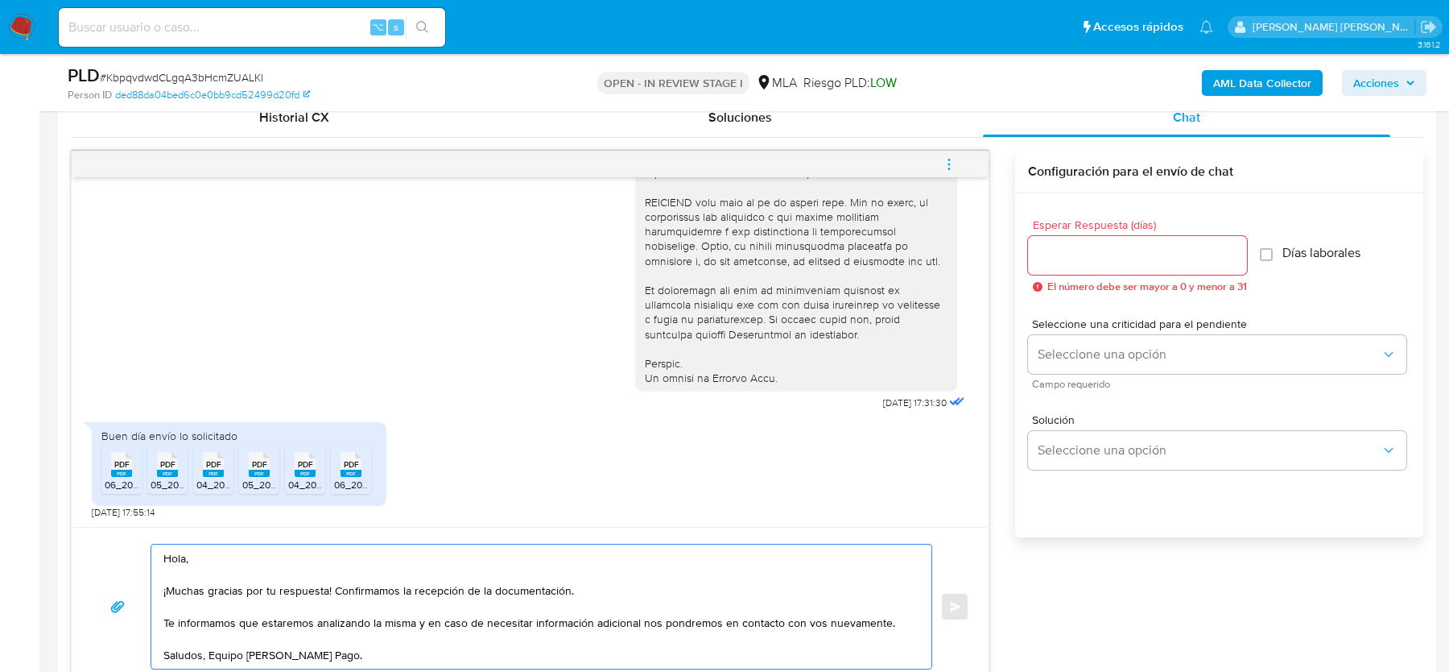
type textarea "Hola, ¡Muchas gracias por tu respuesta! Confirmamos la recepción de la document…"
click at [1098, 253] on input "Esperar Respuesta (días)" at bounding box center [1137, 255] width 219 height 21
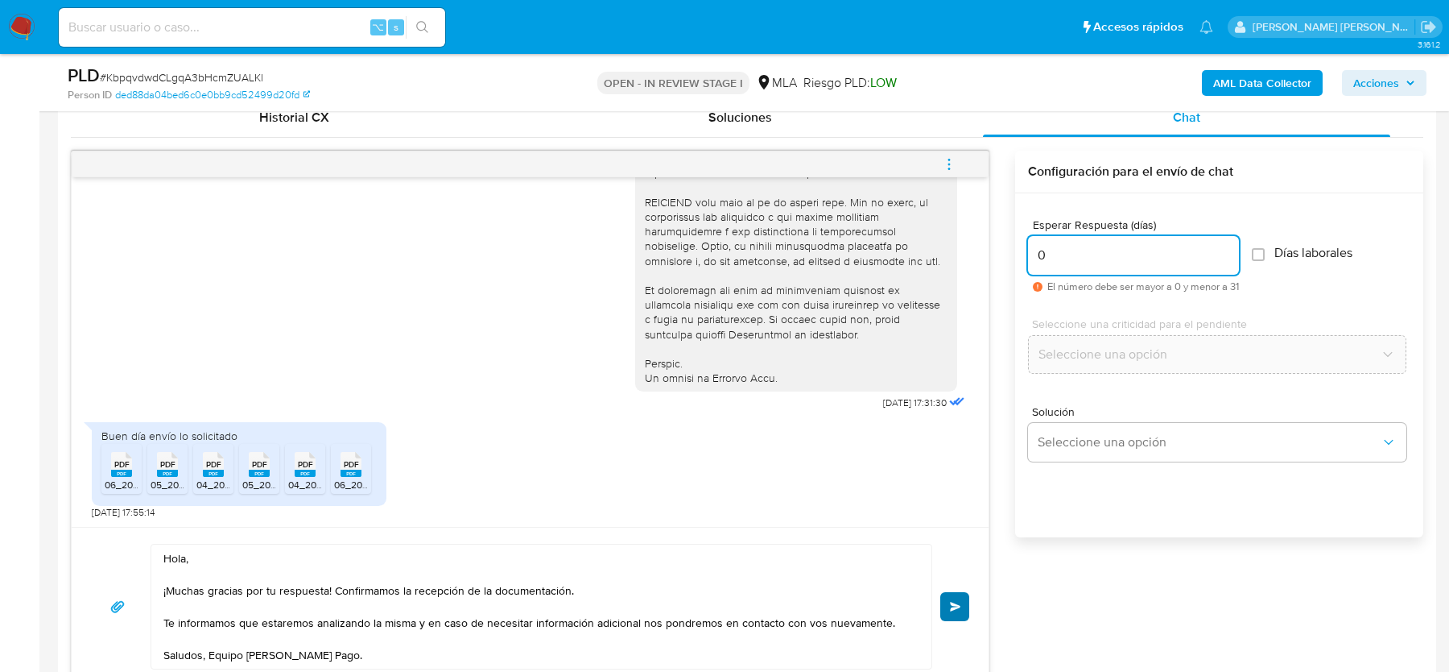
type input "0"
click at [958, 603] on span "Enviar" at bounding box center [955, 607] width 11 height 10
click at [199, 67] on div "PLD # KbpqvdwdCLgqA3bHcmZUALKl" at bounding box center [291, 76] width 447 height 24
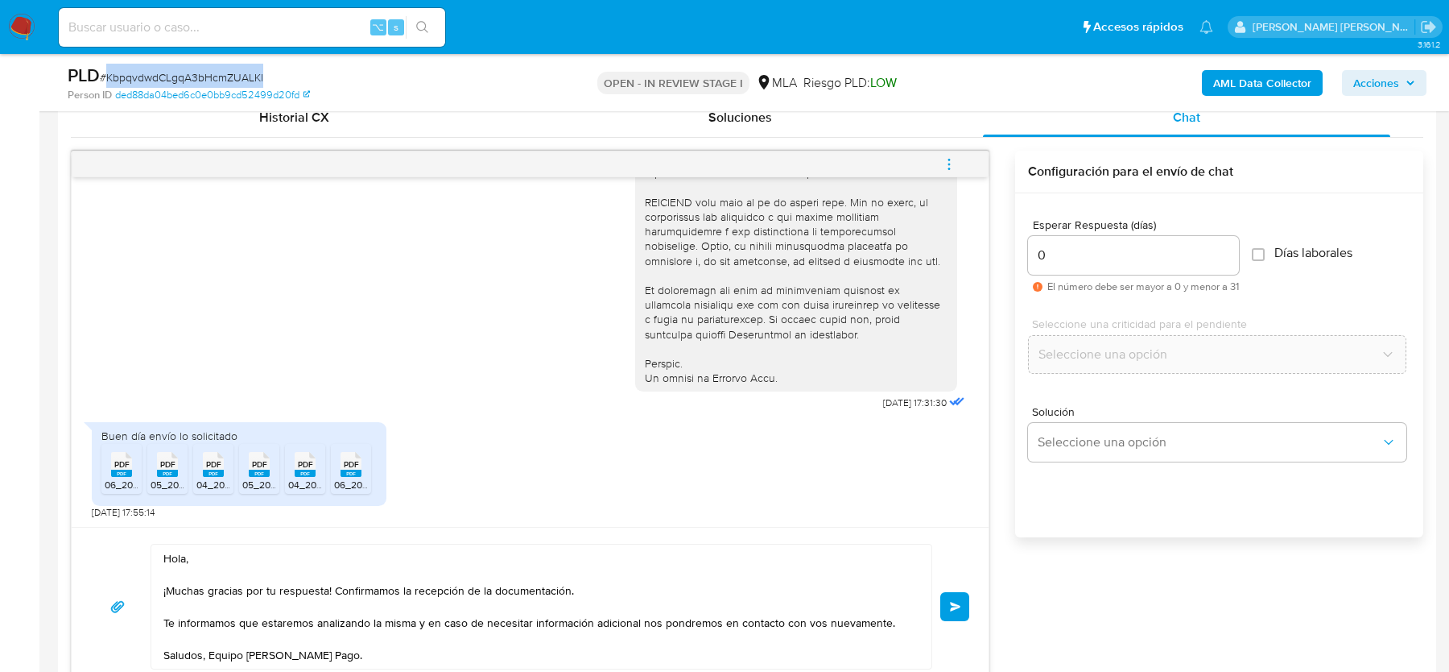
click at [199, 67] on div "PLD # KbpqvdwdCLgqA3bHcmZUALKl" at bounding box center [291, 76] width 447 height 24
copy span "KbpqvdwdCLgqA3bHcmZUALKl"
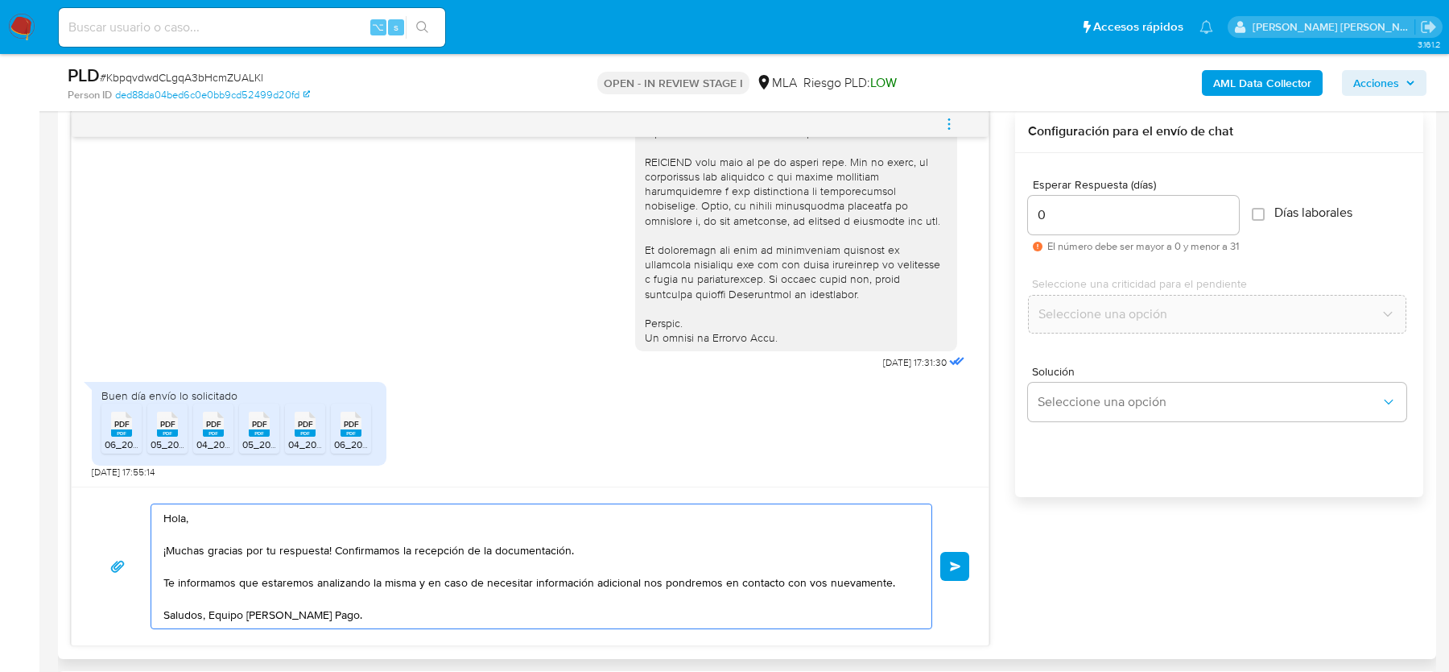
drag, startPoint x: 377, startPoint y: 608, endPoint x: 125, endPoint y: 490, distance: 278.5
click at [125, 490] on div "Hola, ¡Muchas gracias por tu respuesta! Confirmamos la recepción de la document…" at bounding box center [530, 565] width 917 height 159
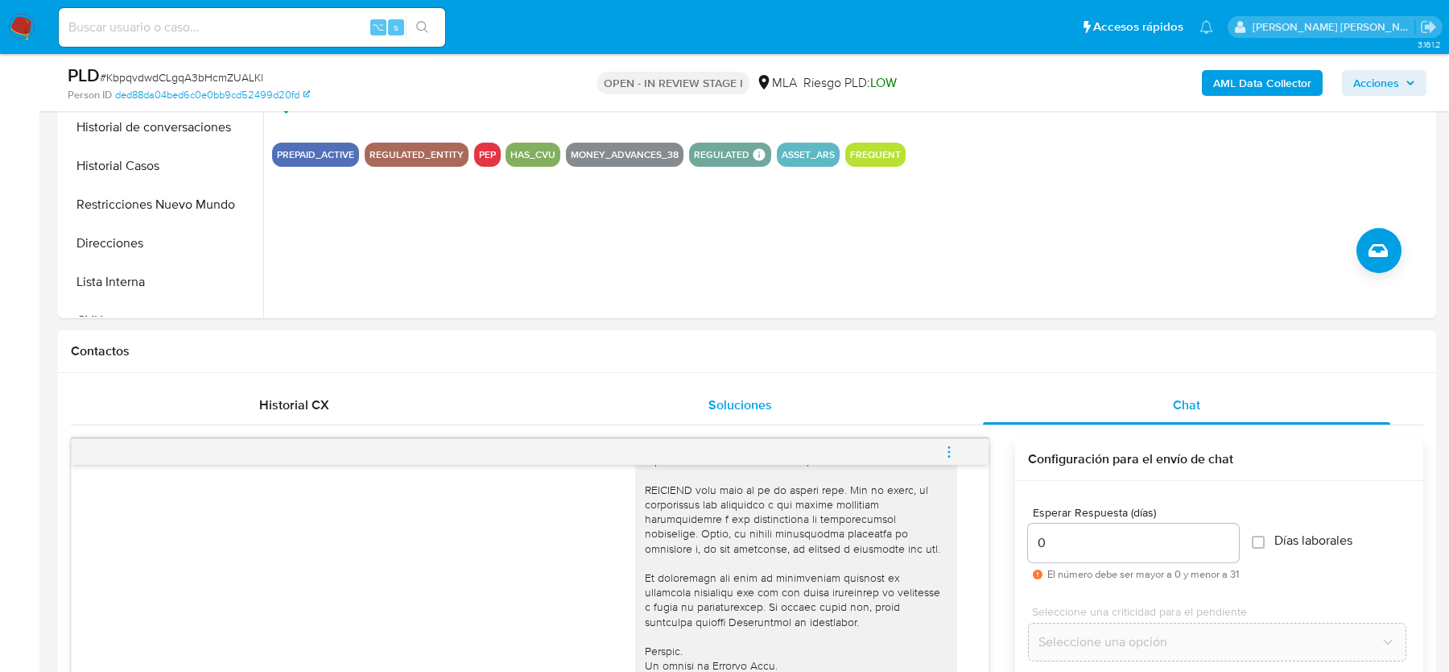
scroll to position [339, 0]
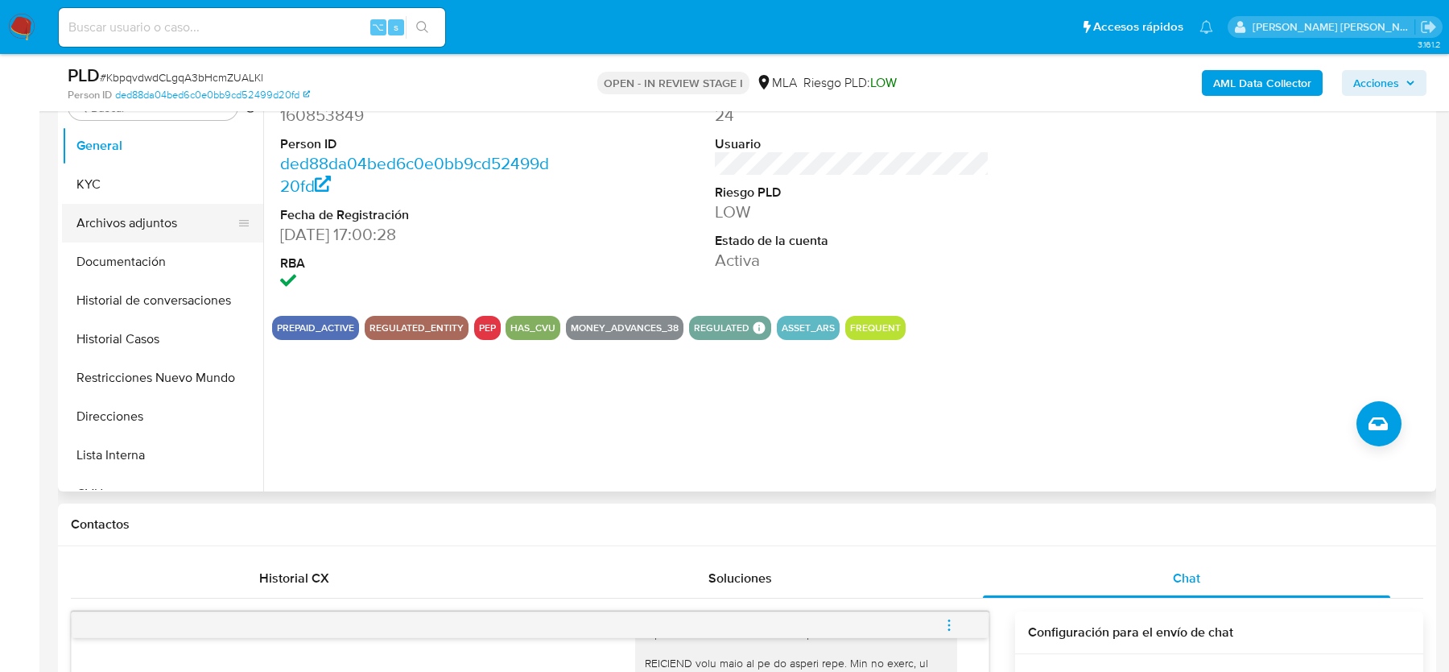
click at [167, 224] on button "Archivos adjuntos" at bounding box center [156, 223] width 188 height 39
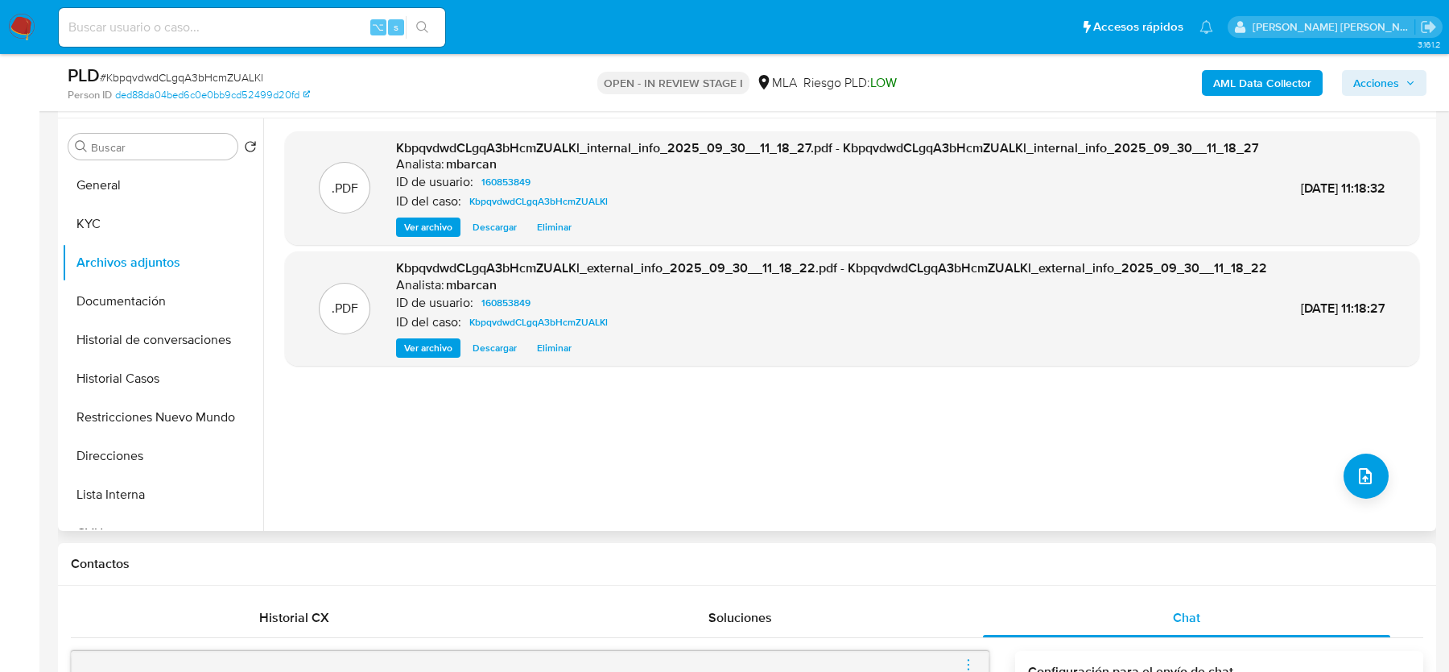
scroll to position [270, 0]
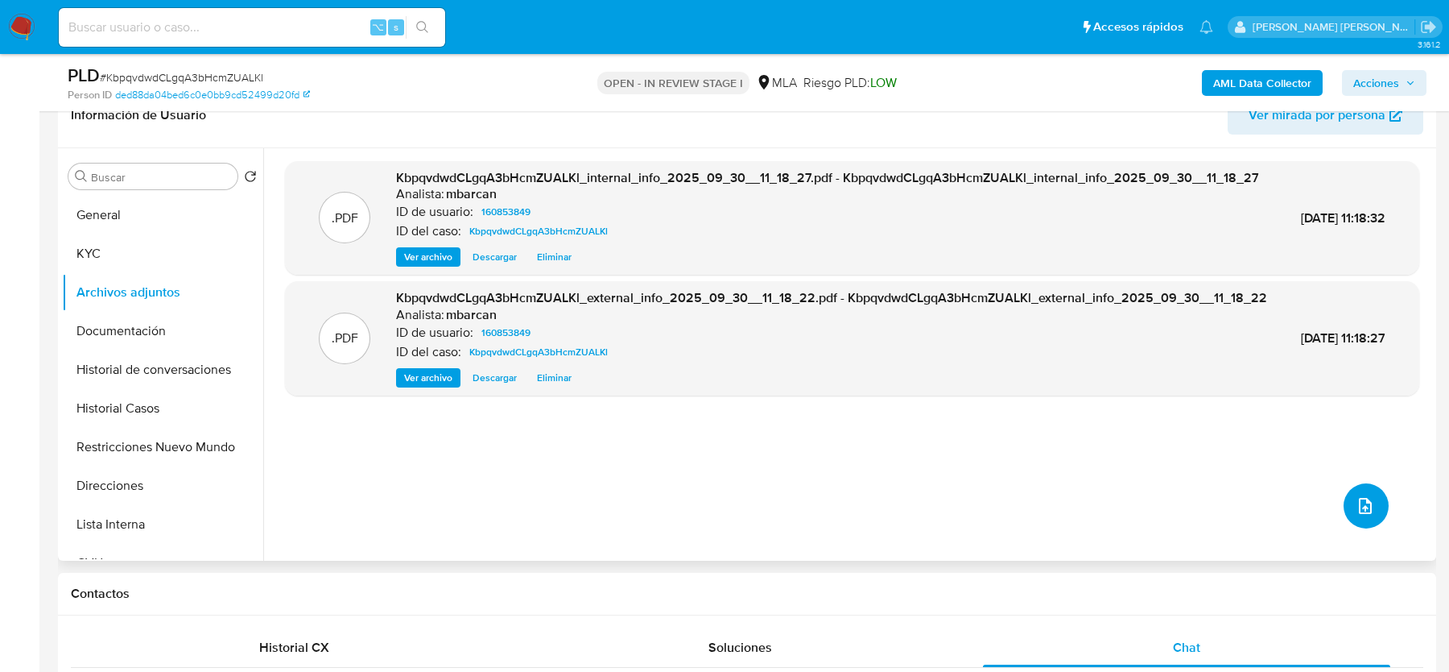
click at [1367, 511] on icon "upload-file" at bounding box center [1365, 505] width 19 height 19
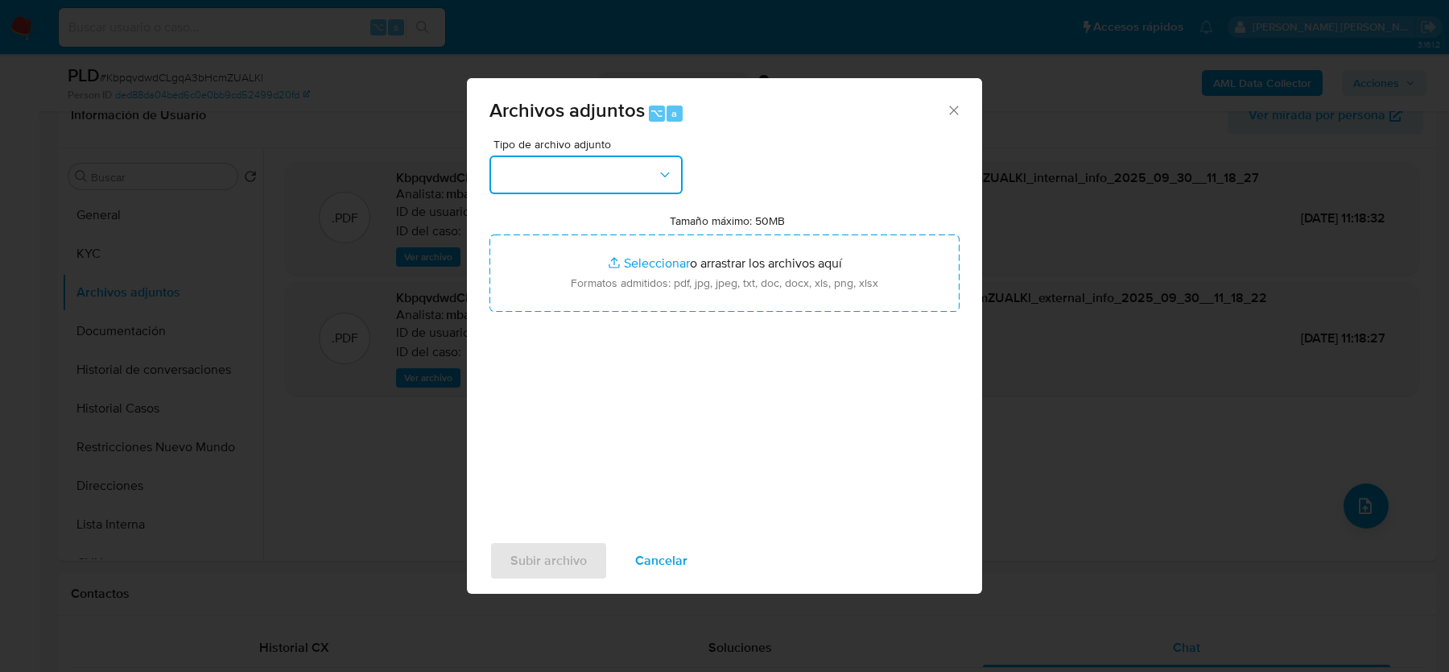
click at [568, 184] on button "button" at bounding box center [586, 174] width 193 height 39
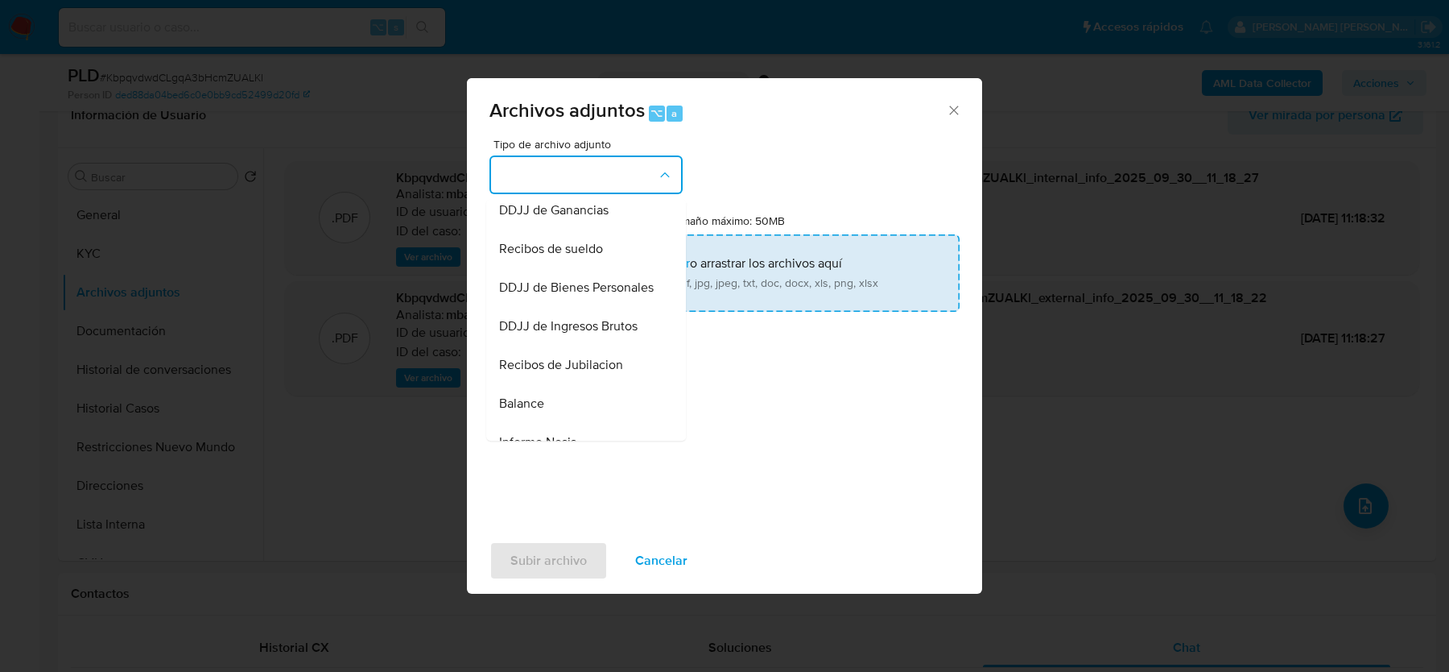
scroll to position [391, 0]
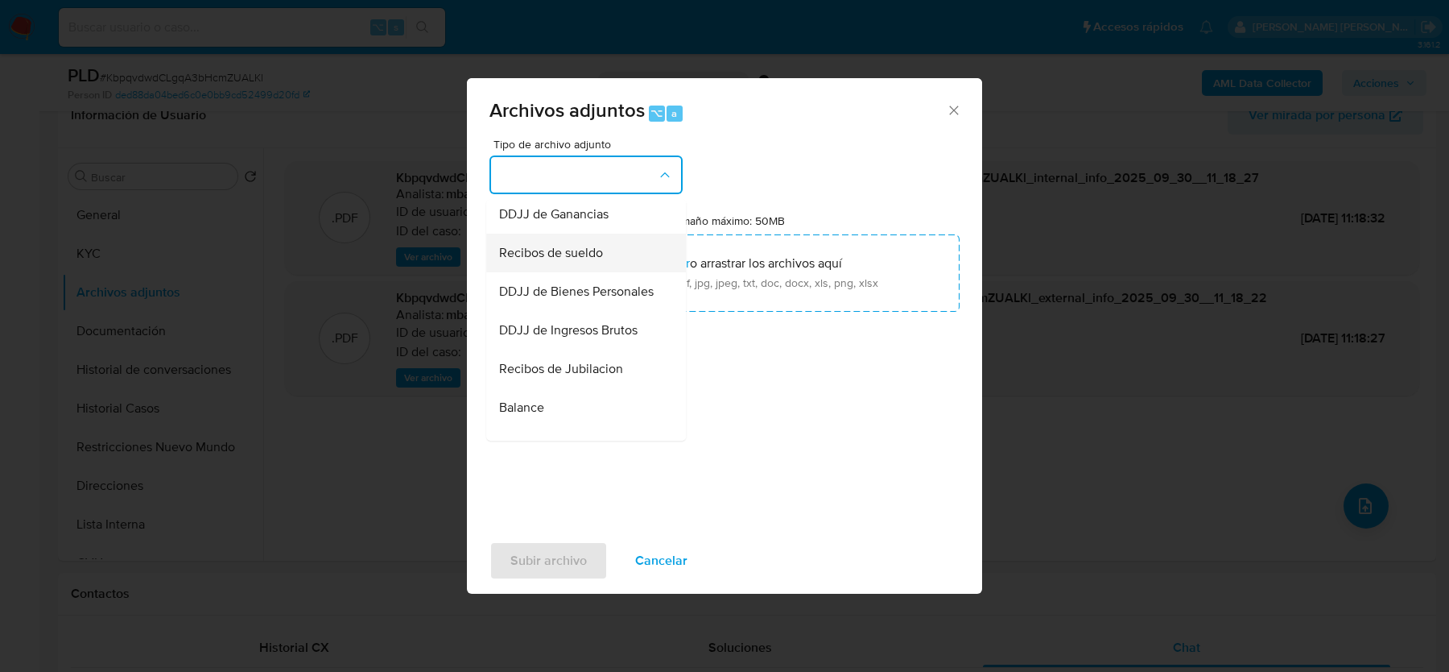
click at [561, 251] on span "Recibos de sueldo" at bounding box center [551, 253] width 104 height 16
click at [561, 251] on input "Tamaño máximo: 50MB Seleccionar archivos" at bounding box center [725, 272] width 470 height 77
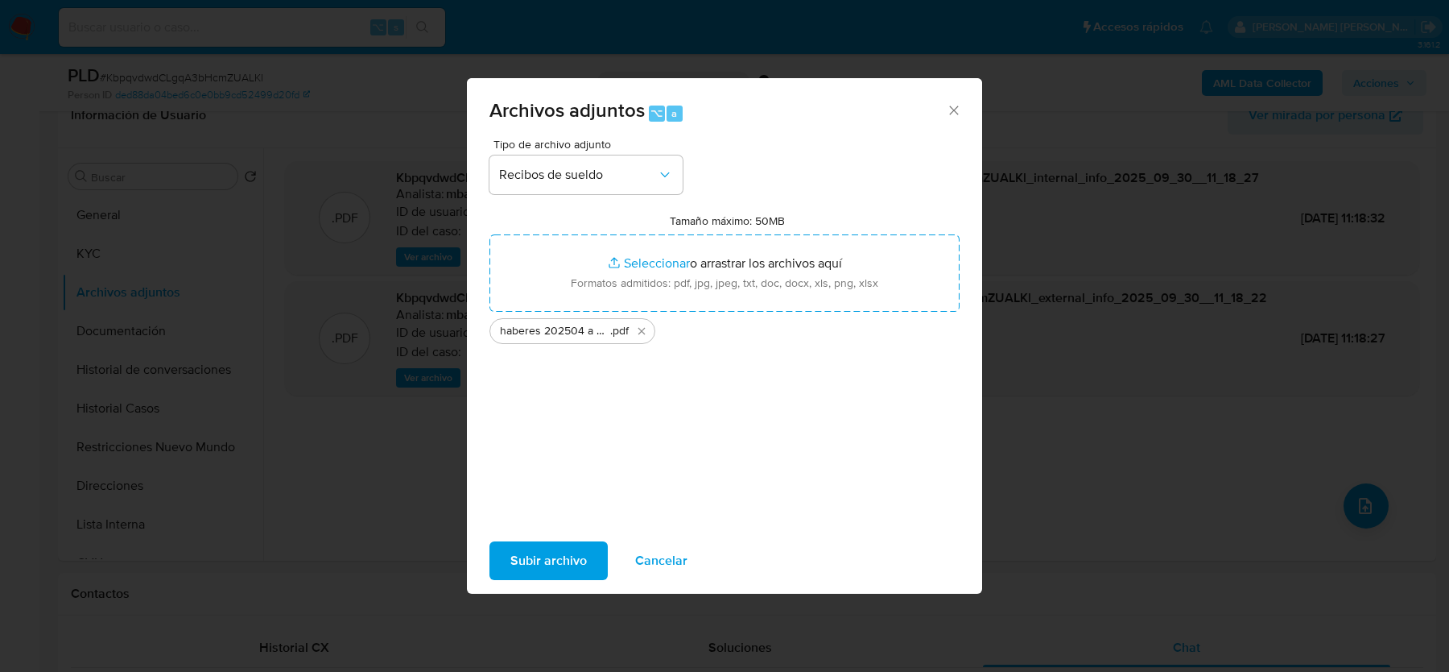
click at [575, 548] on span "Subir archivo" at bounding box center [549, 560] width 76 height 35
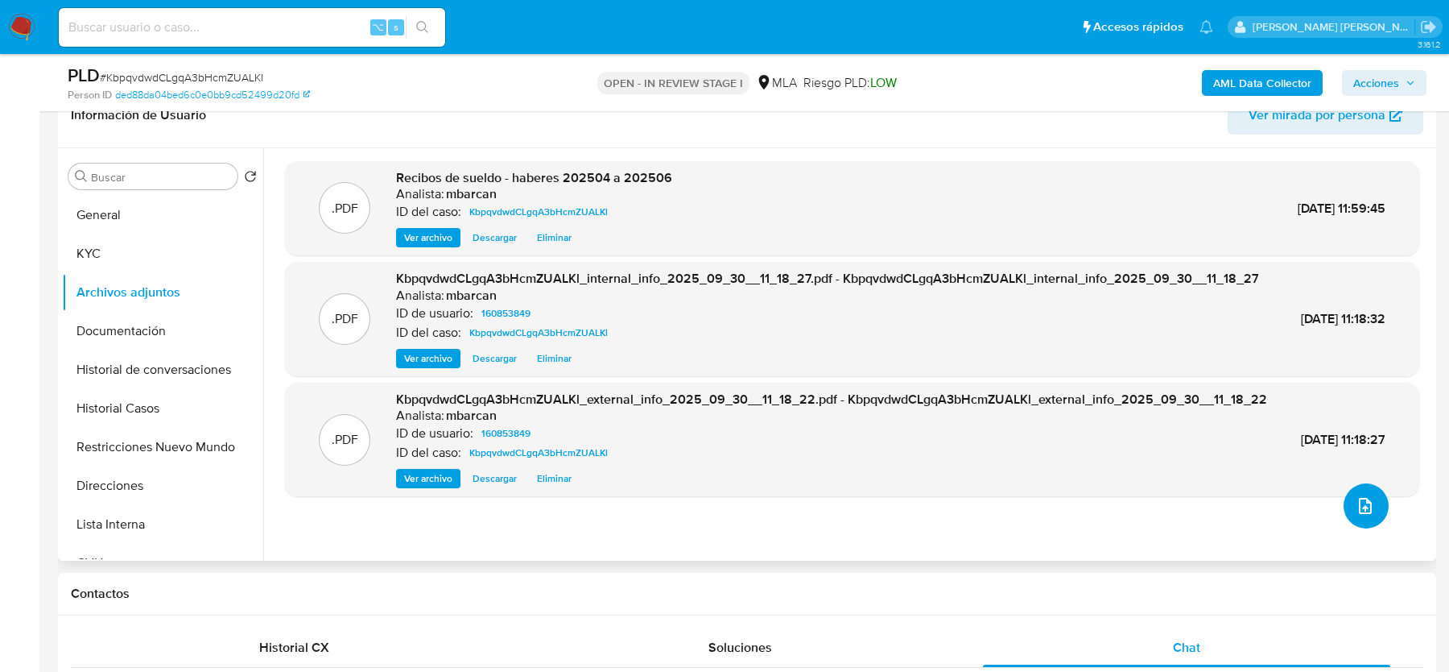
click at [1356, 512] on icon "upload-file" at bounding box center [1365, 505] width 19 height 19
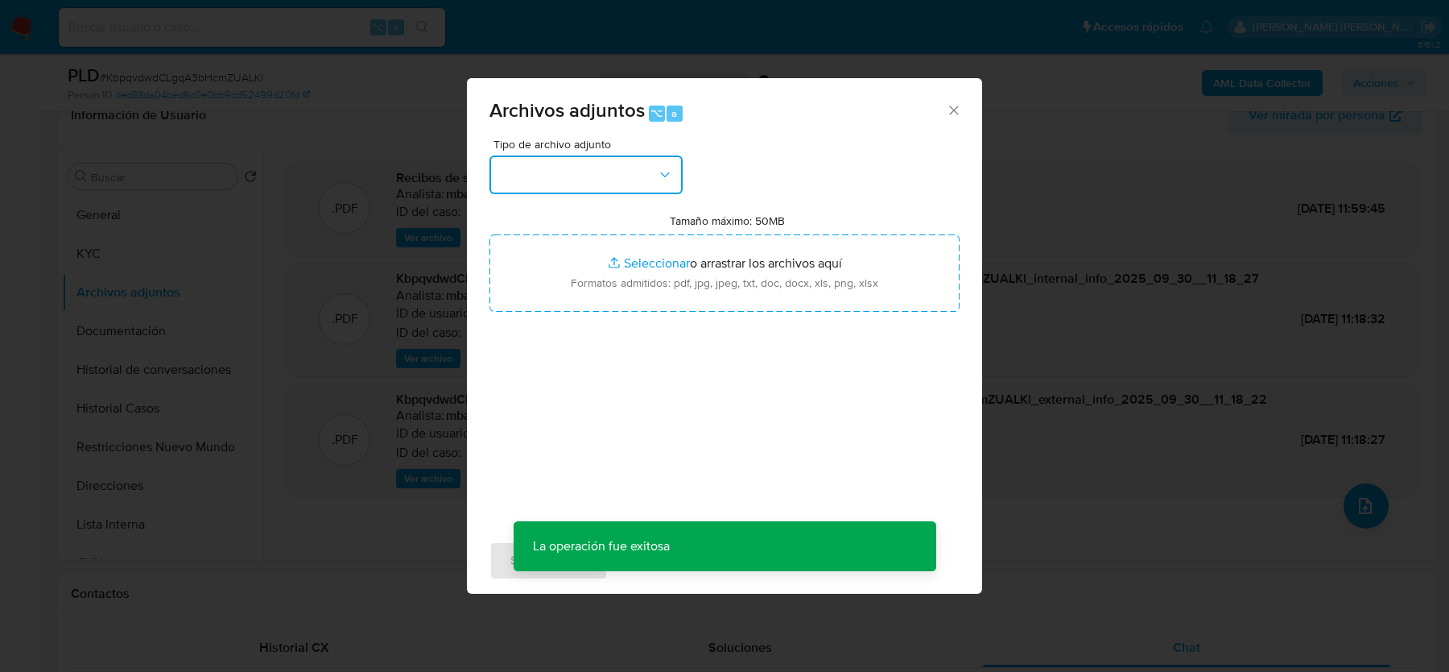
click at [634, 188] on button "button" at bounding box center [586, 174] width 193 height 39
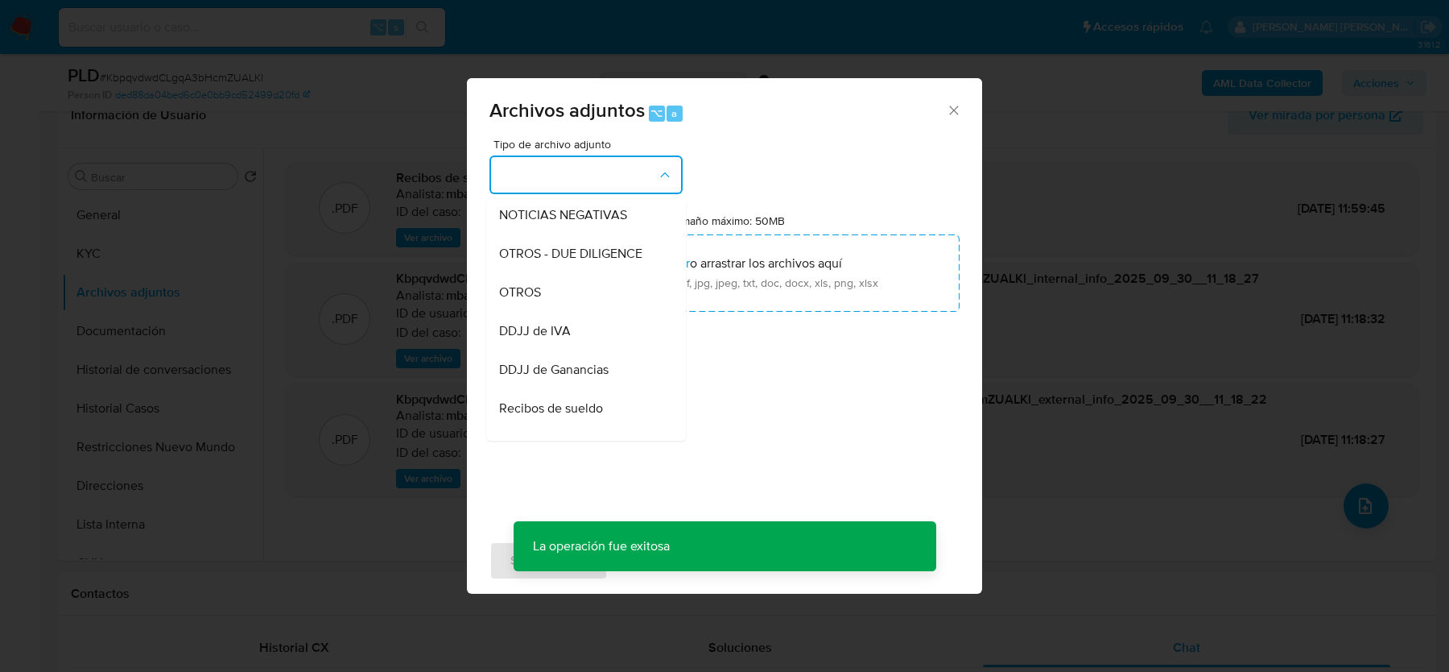
scroll to position [232, 0]
click at [607, 294] on div "OTROS" at bounding box center [581, 295] width 164 height 39
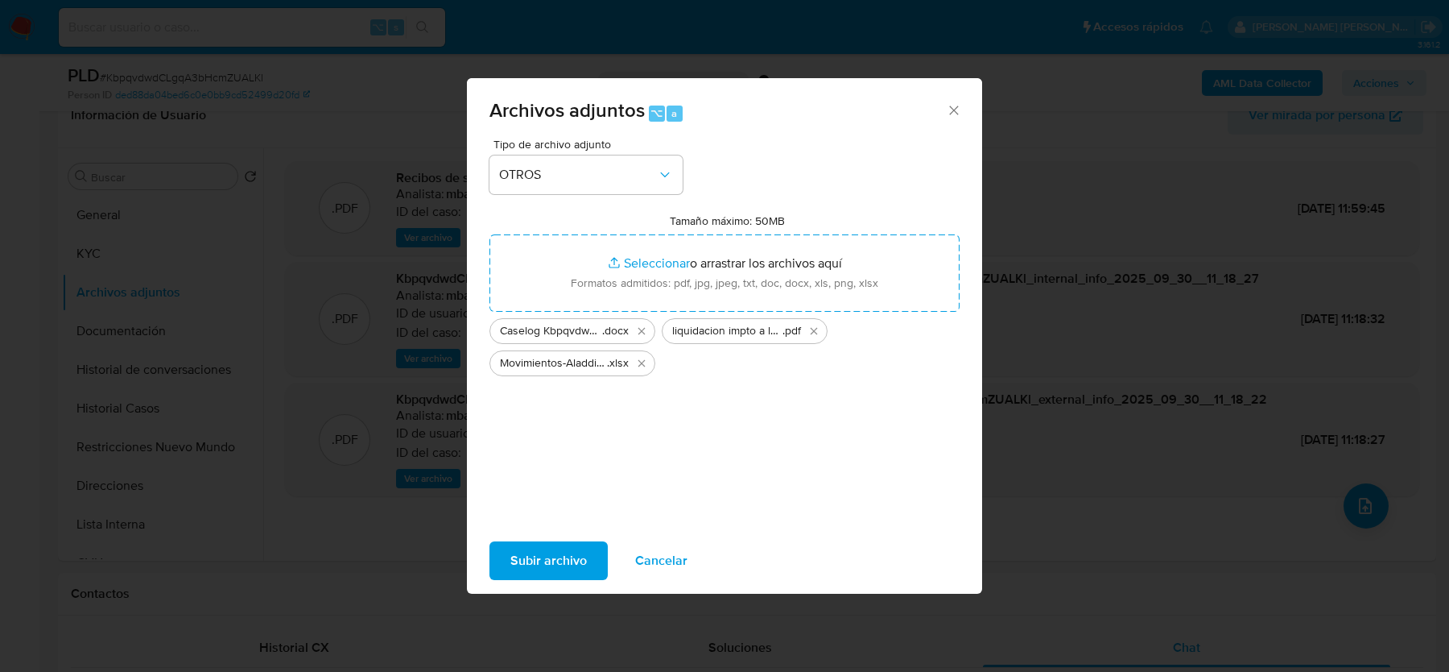
click at [573, 561] on span "Subir archivo" at bounding box center [549, 560] width 76 height 35
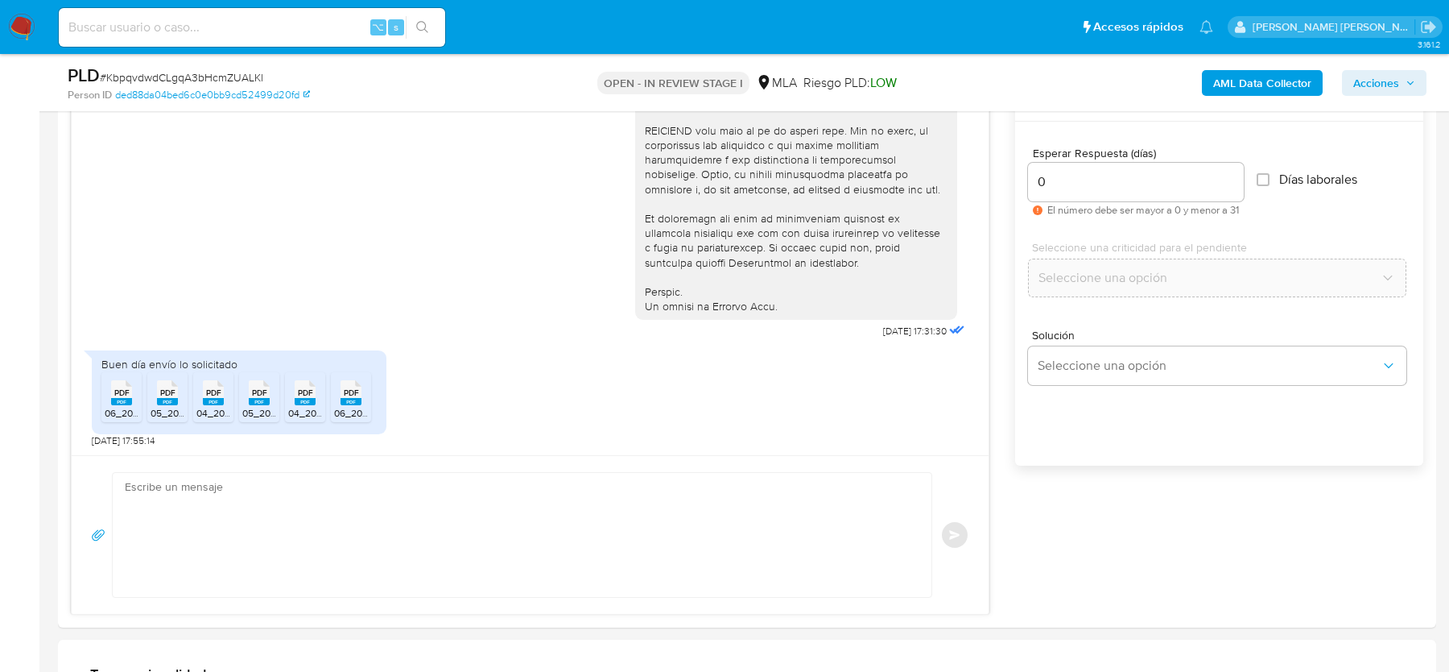
scroll to position [879, 0]
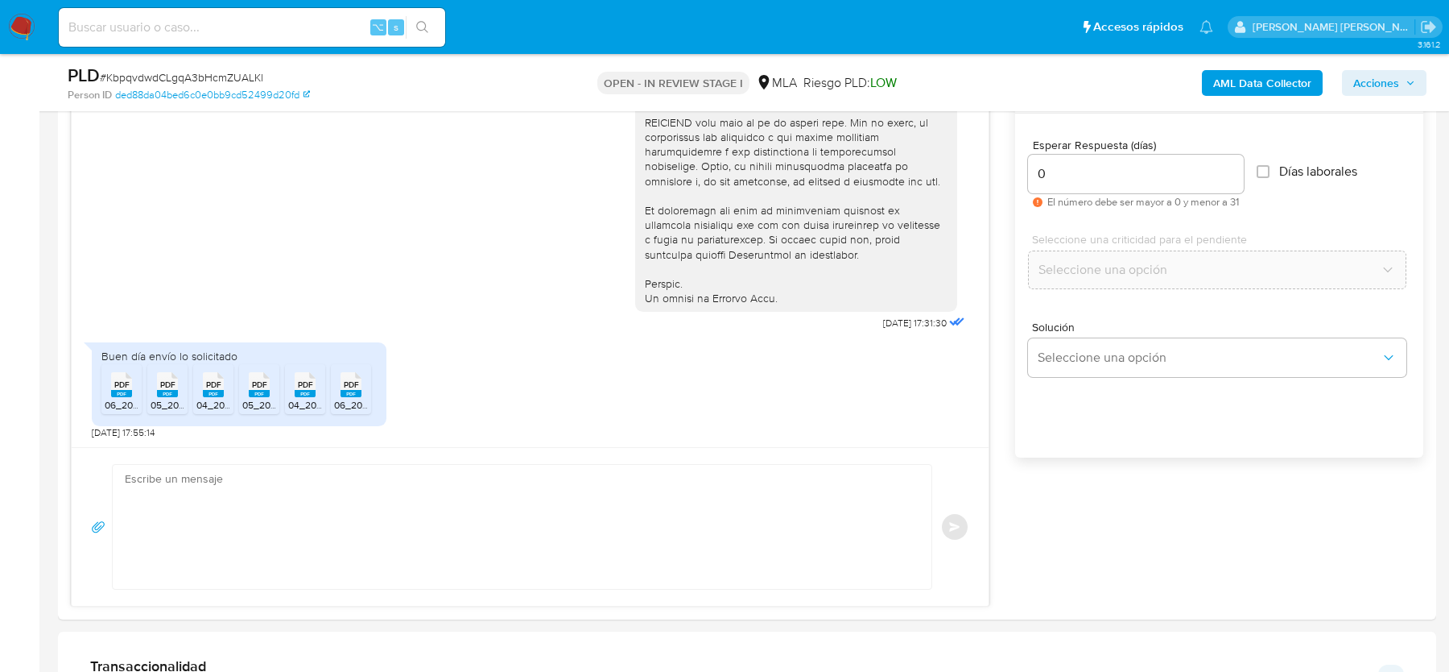
click at [159, 28] on input at bounding box center [252, 27] width 387 height 21
paste input "Oq9gOGigN5wkZp8fdN8xeRhY"
type input "Oq9gOGigN5wkZp8fdN8xeRhY"
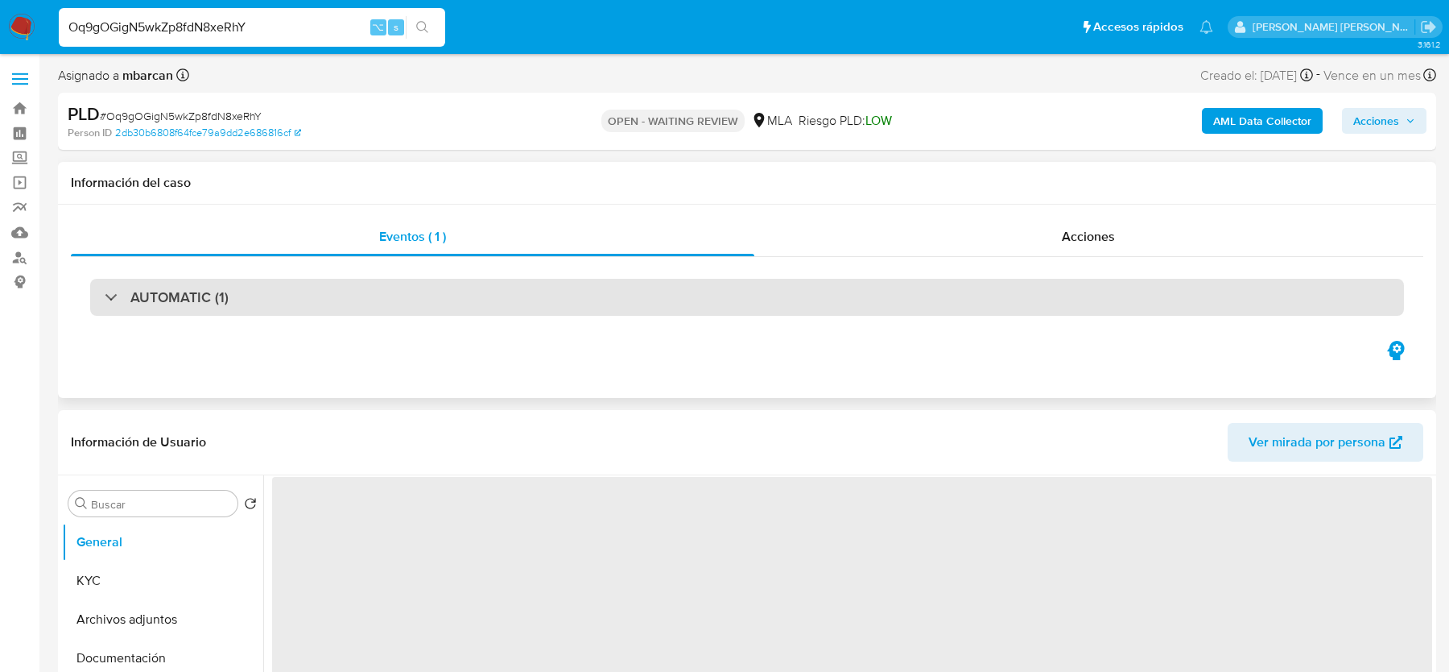
select select "10"
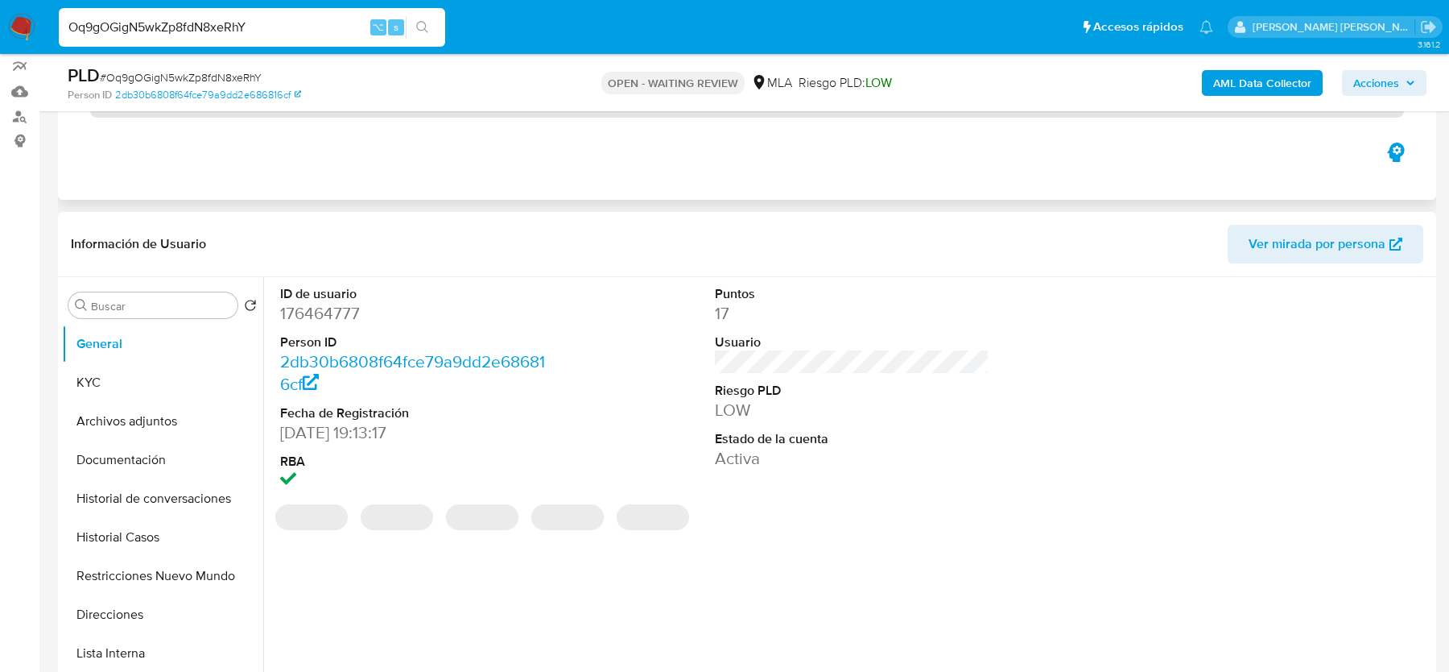
scroll to position [236, 0]
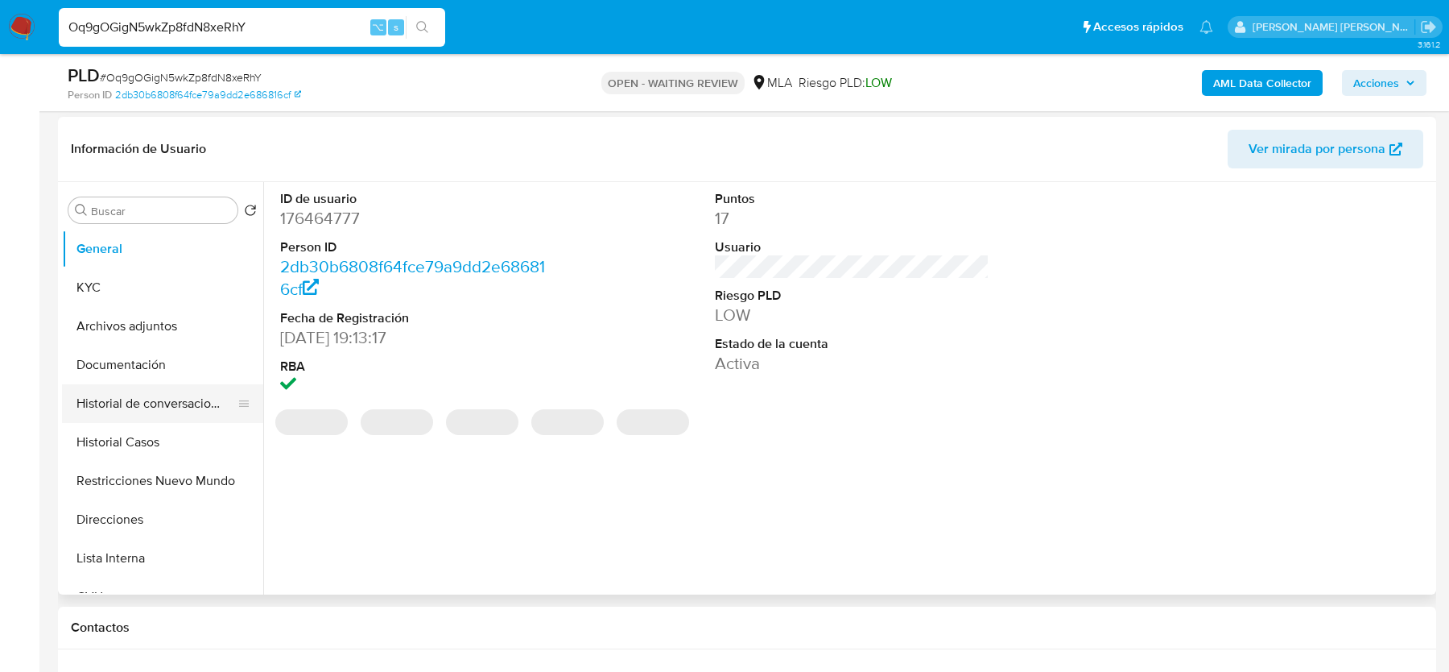
click at [126, 416] on button "Historial de conversaciones" at bounding box center [156, 403] width 188 height 39
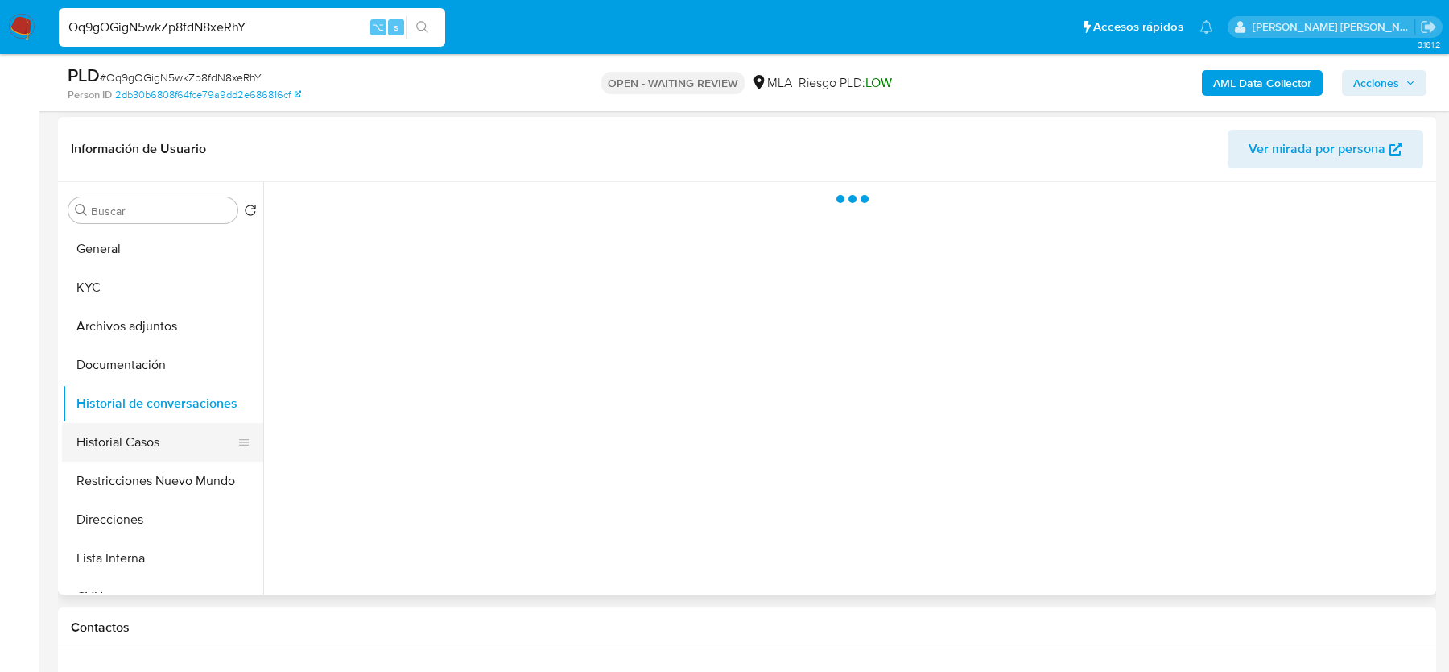
click at [131, 432] on button "Historial Casos" at bounding box center [156, 442] width 188 height 39
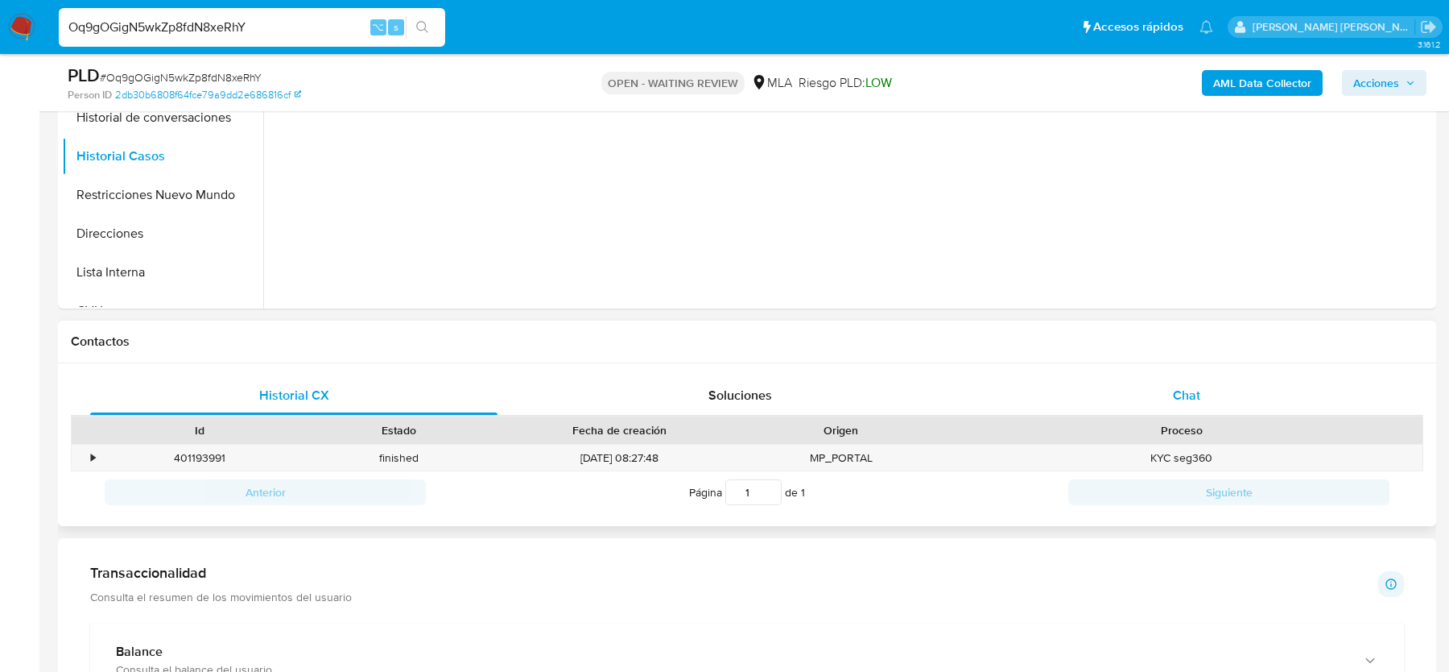
click at [1166, 399] on div "Chat" at bounding box center [1186, 395] width 407 height 39
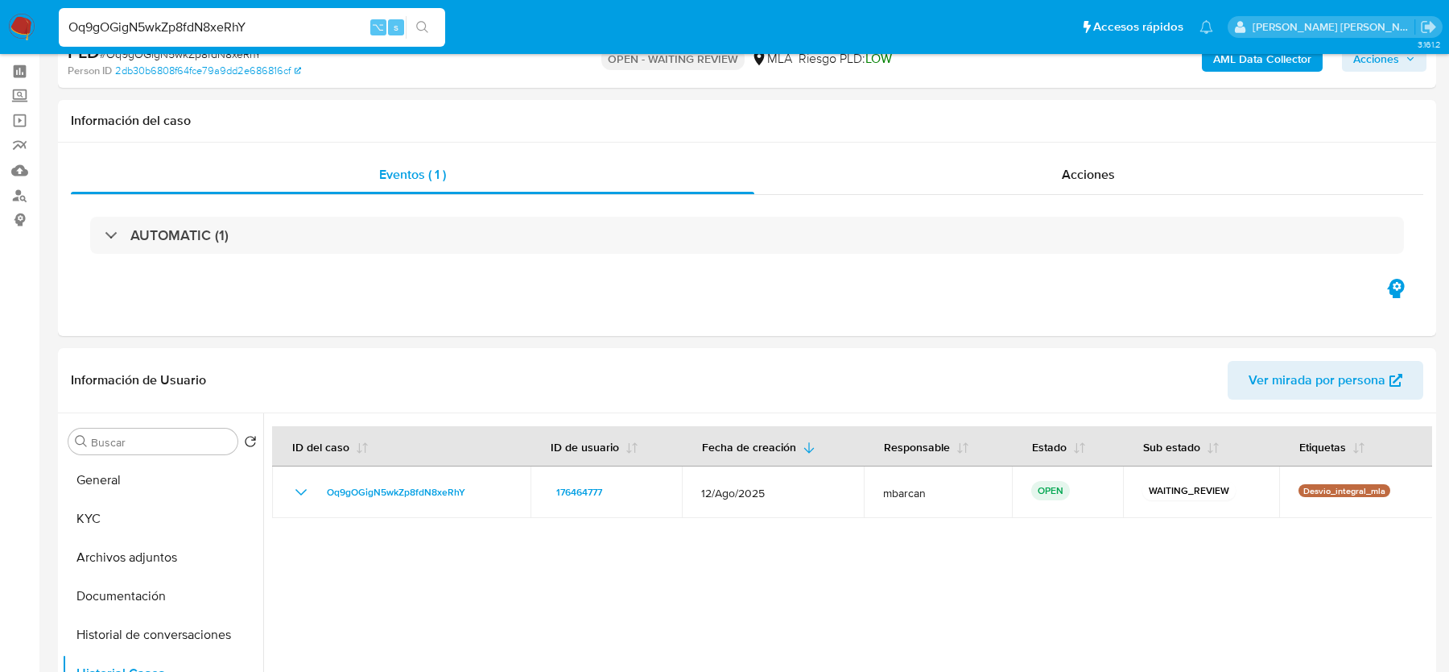
scroll to position [16, 0]
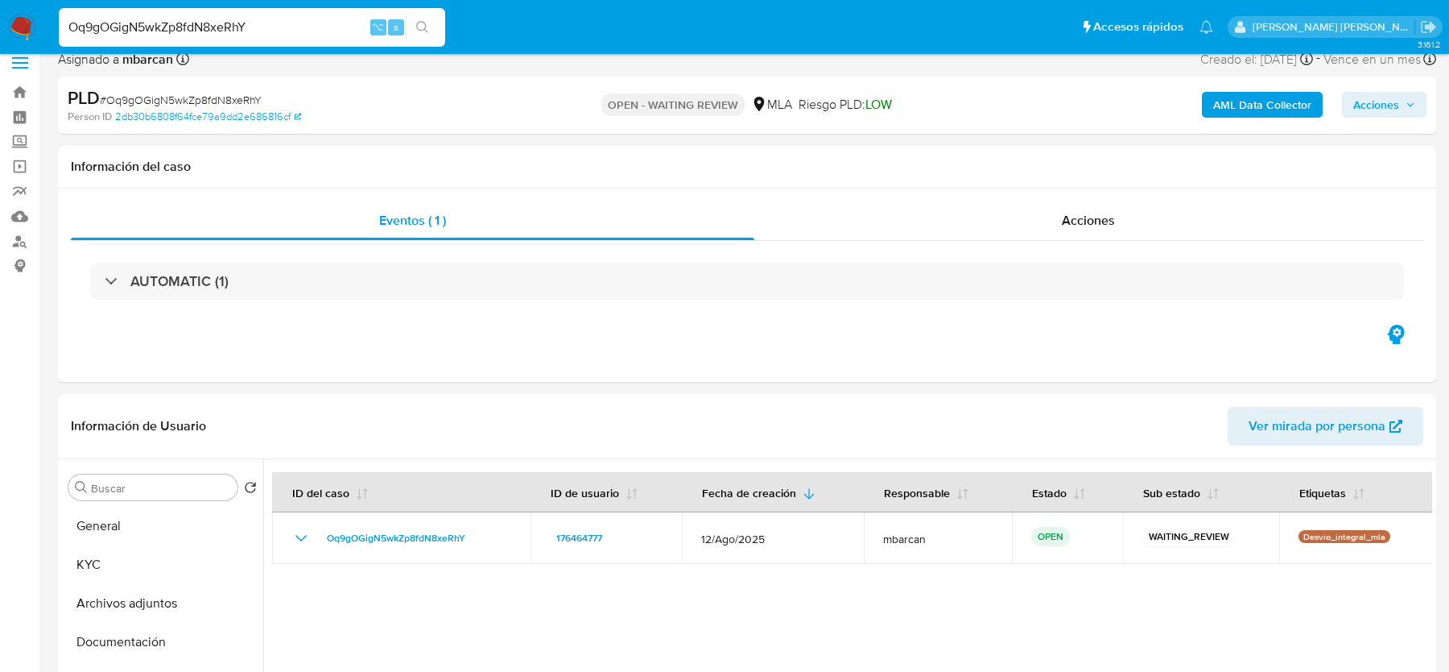
click at [31, 34] on img at bounding box center [21, 27] width 27 height 27
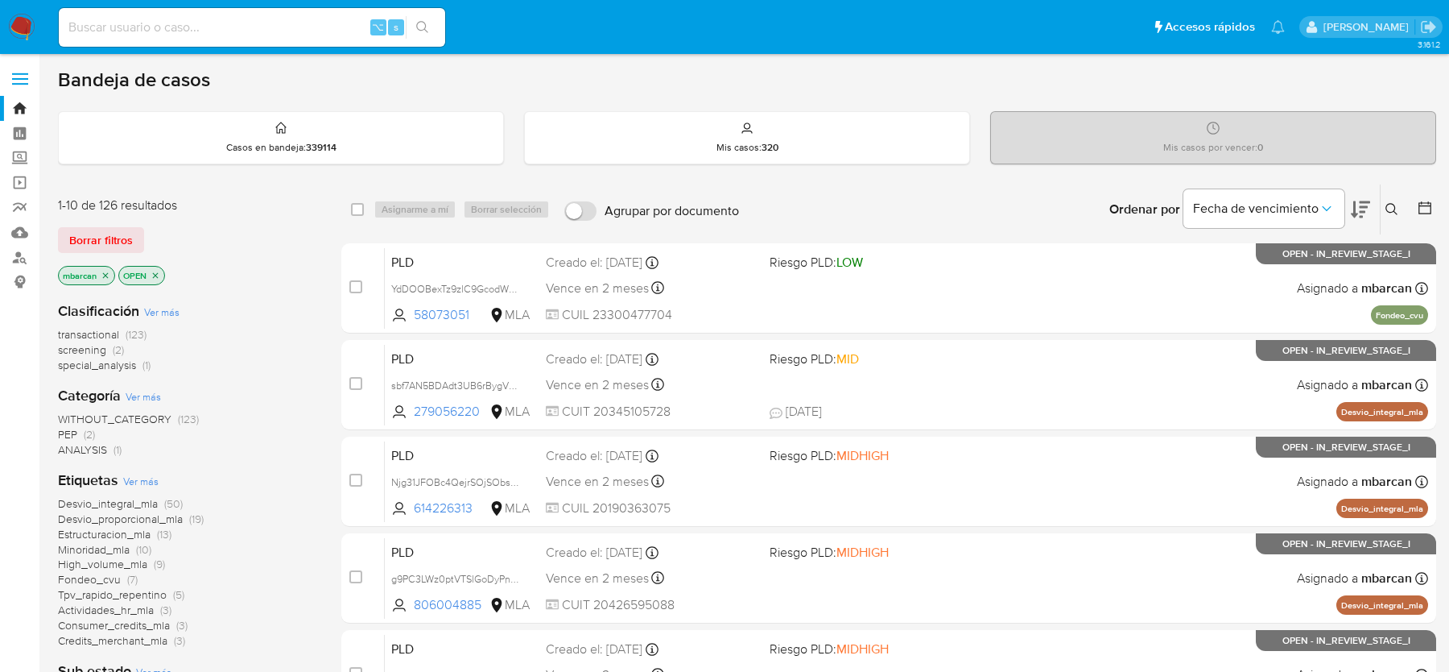
click at [1391, 211] on icon at bounding box center [1392, 209] width 12 height 12
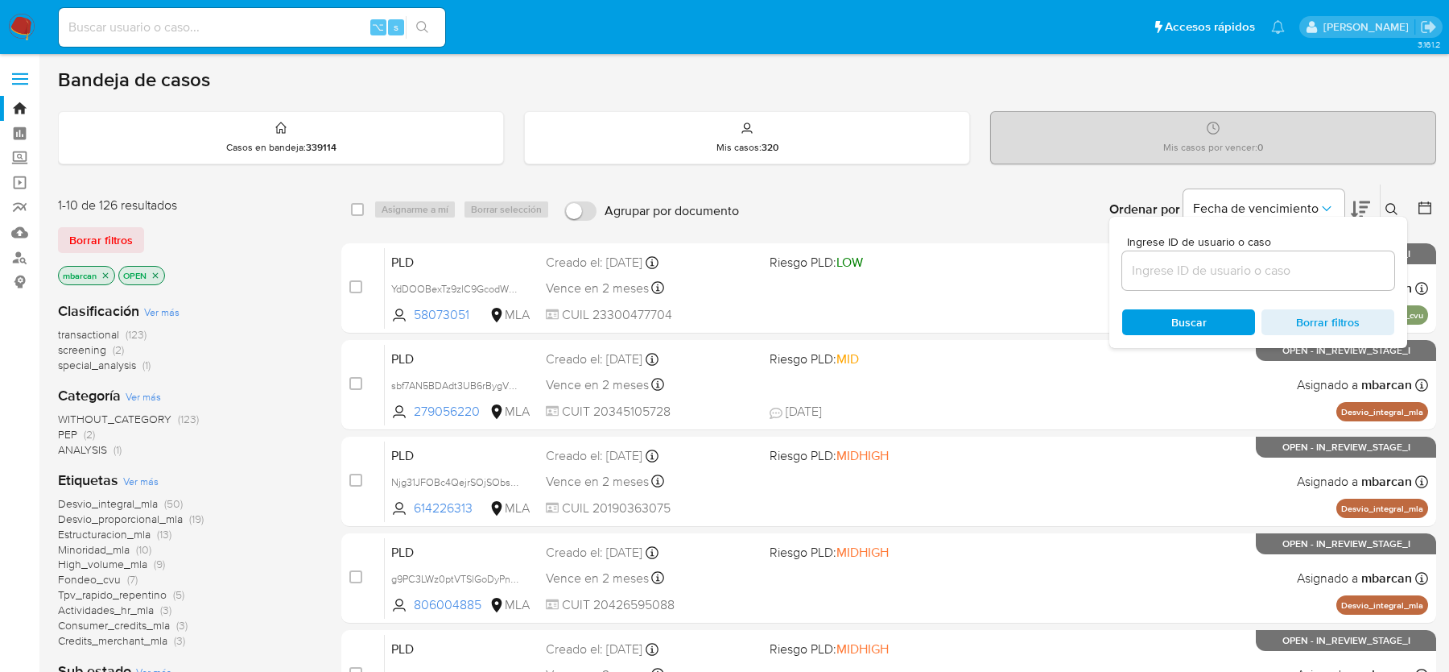
click at [1296, 260] on input at bounding box center [1259, 270] width 272 height 21
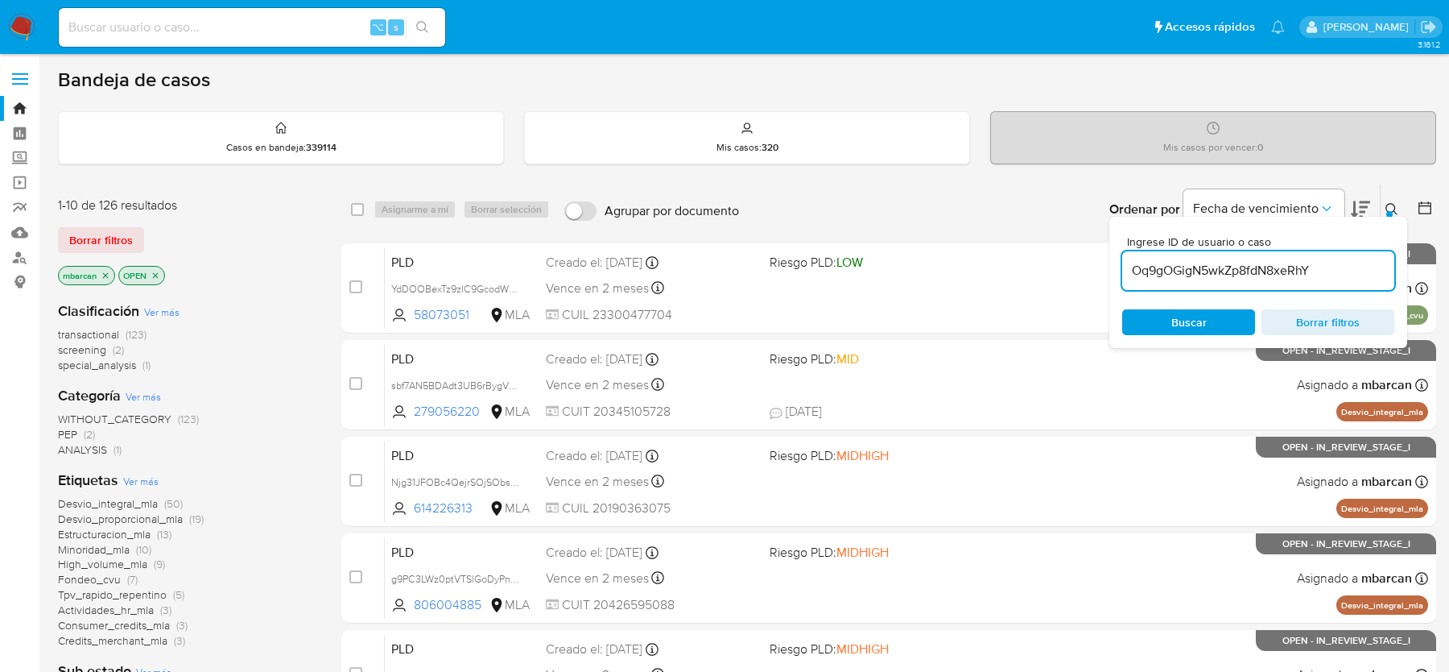
type input "Oq9gOGigN5wkZp8fdN8xeRhY"
click at [1400, 209] on button at bounding box center [1394, 209] width 27 height 19
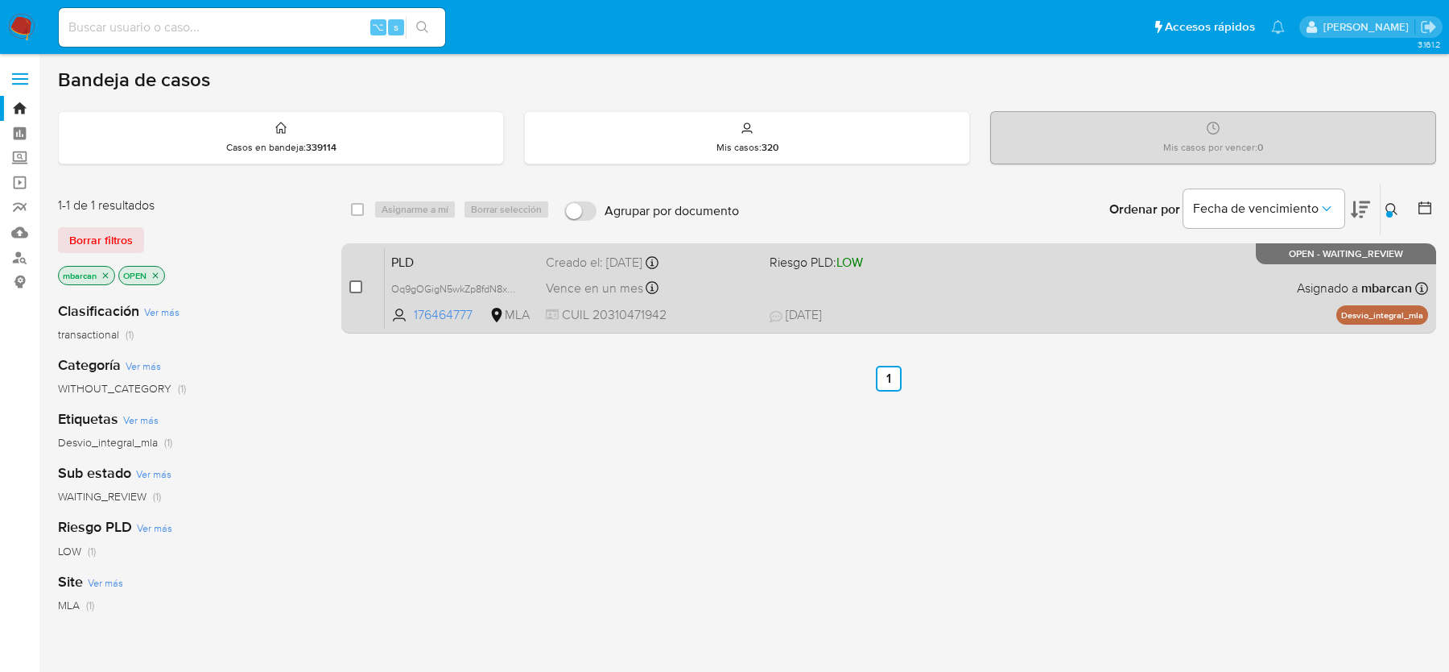
click at [355, 286] on input "checkbox" at bounding box center [355, 286] width 13 height 13
checkbox input "true"
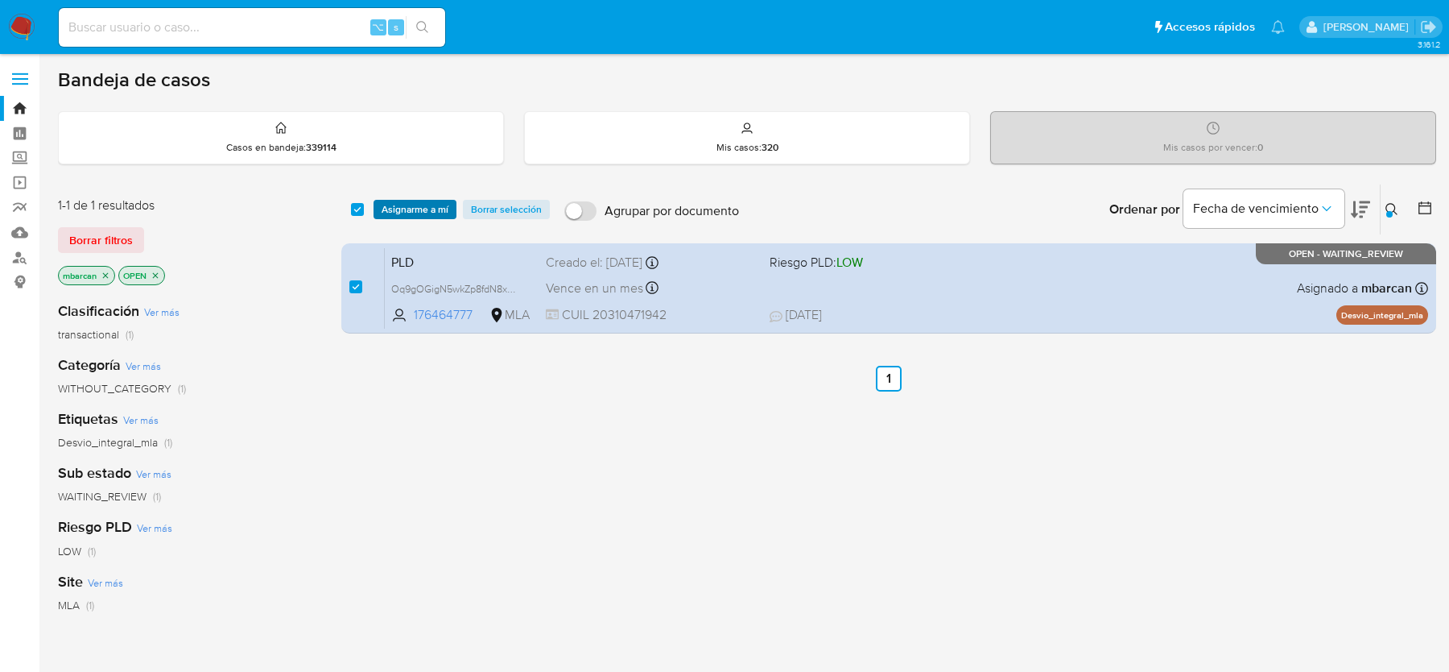
click at [427, 201] on span "Asignarme a mí" at bounding box center [415, 209] width 67 height 16
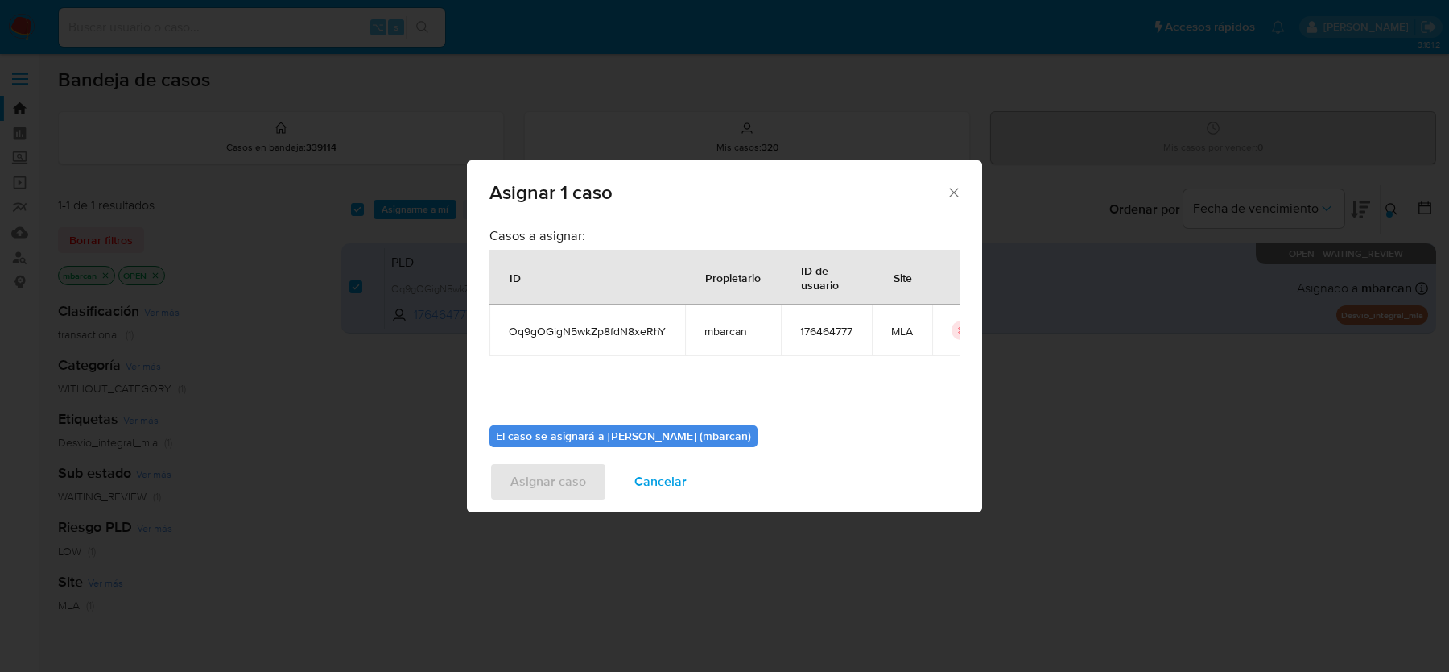
scroll to position [82, 0]
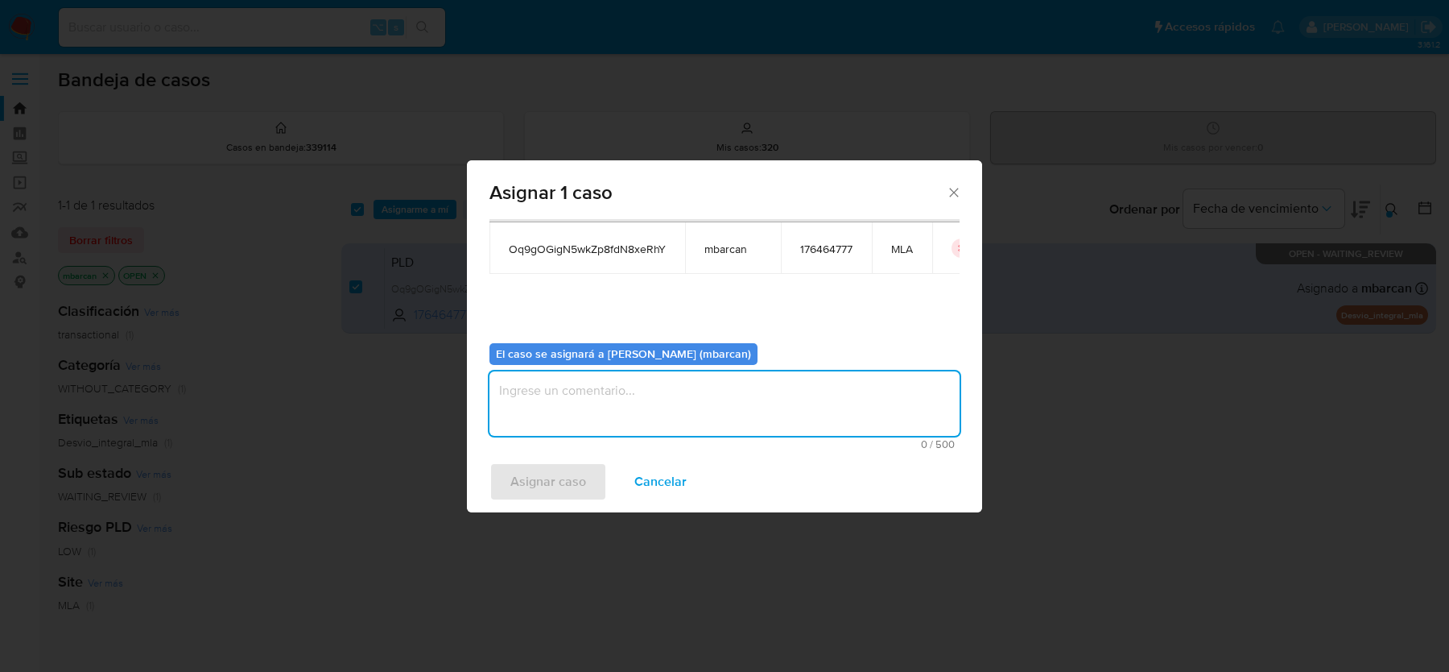
click at [707, 391] on textarea "assign-modal" at bounding box center [725, 403] width 470 height 64
type textarea "análisis"
click at [572, 508] on div "Asignar caso Cancelar" at bounding box center [724, 481] width 515 height 61
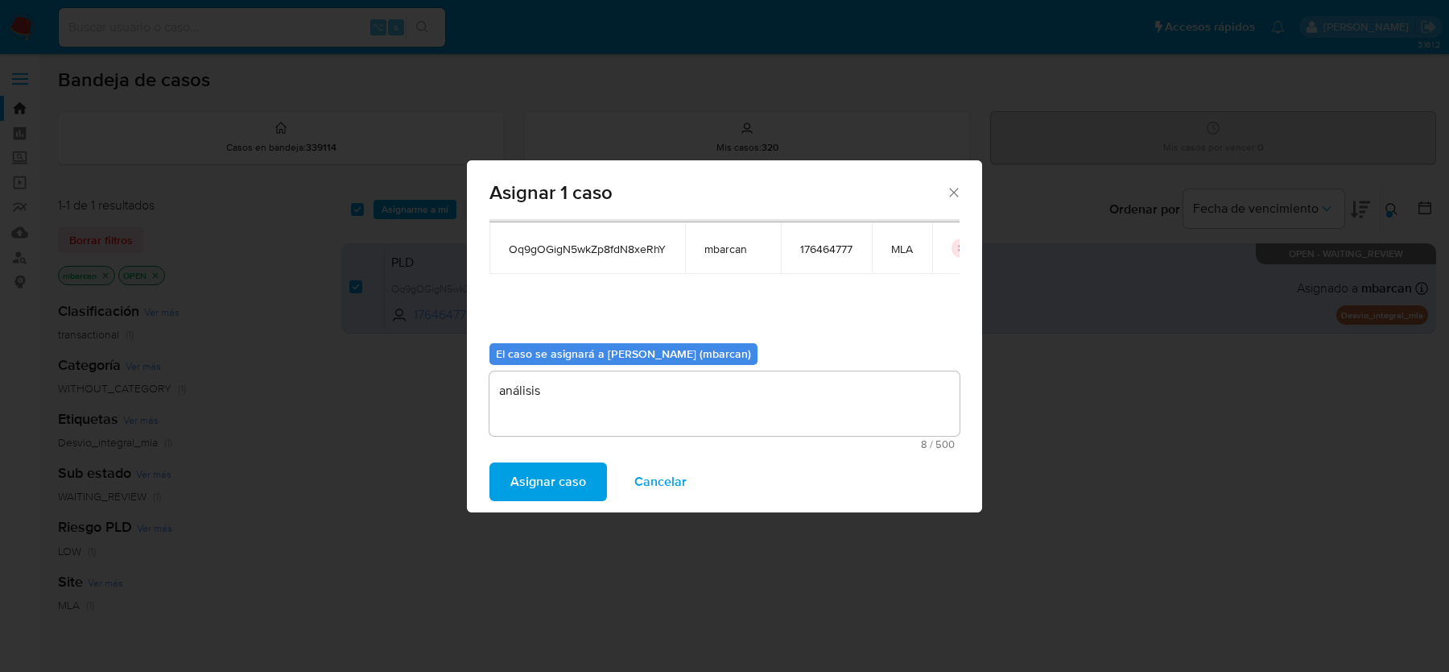
click at [564, 464] on span "Asignar caso" at bounding box center [549, 481] width 76 height 35
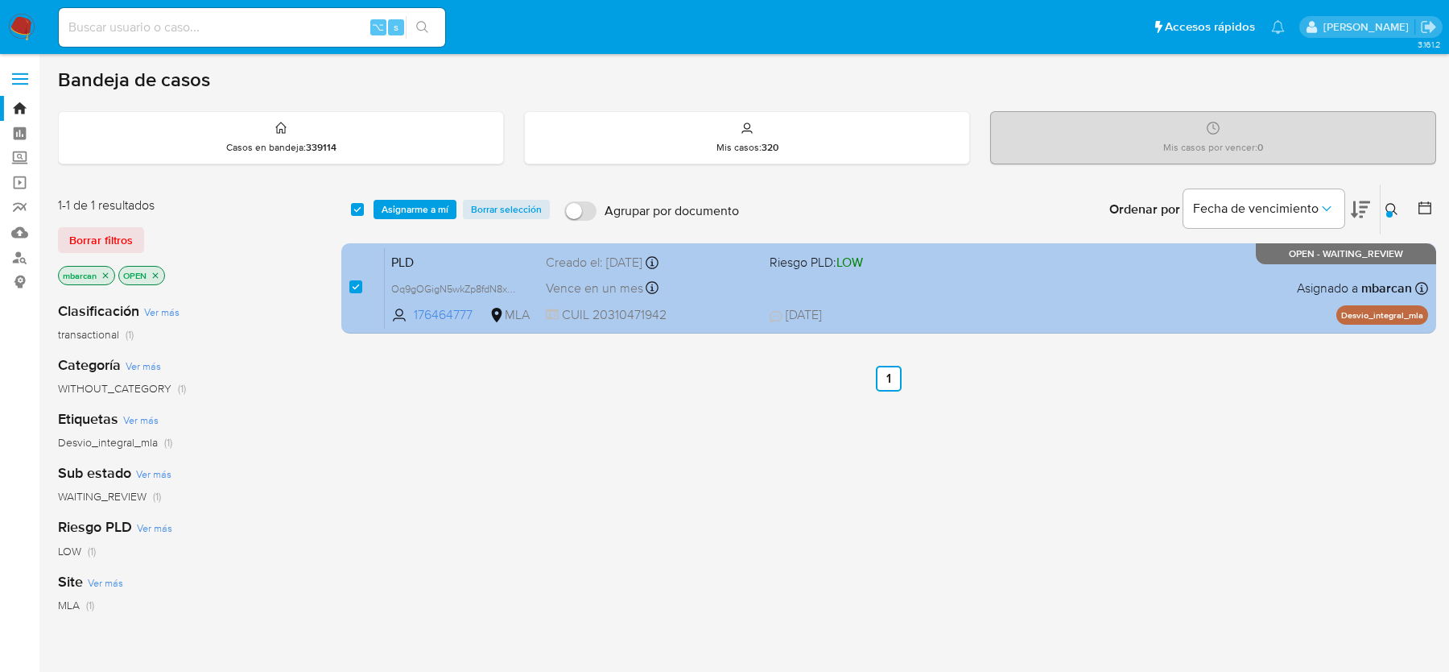
click at [436, 260] on span "PLD" at bounding box center [462, 260] width 142 height 21
click at [0, 0] on div "Pausado Ver notificaciones ⌥ s Accesos rápidos Presiona las siguientes teclas p…" at bounding box center [724, 490] width 1449 height 981
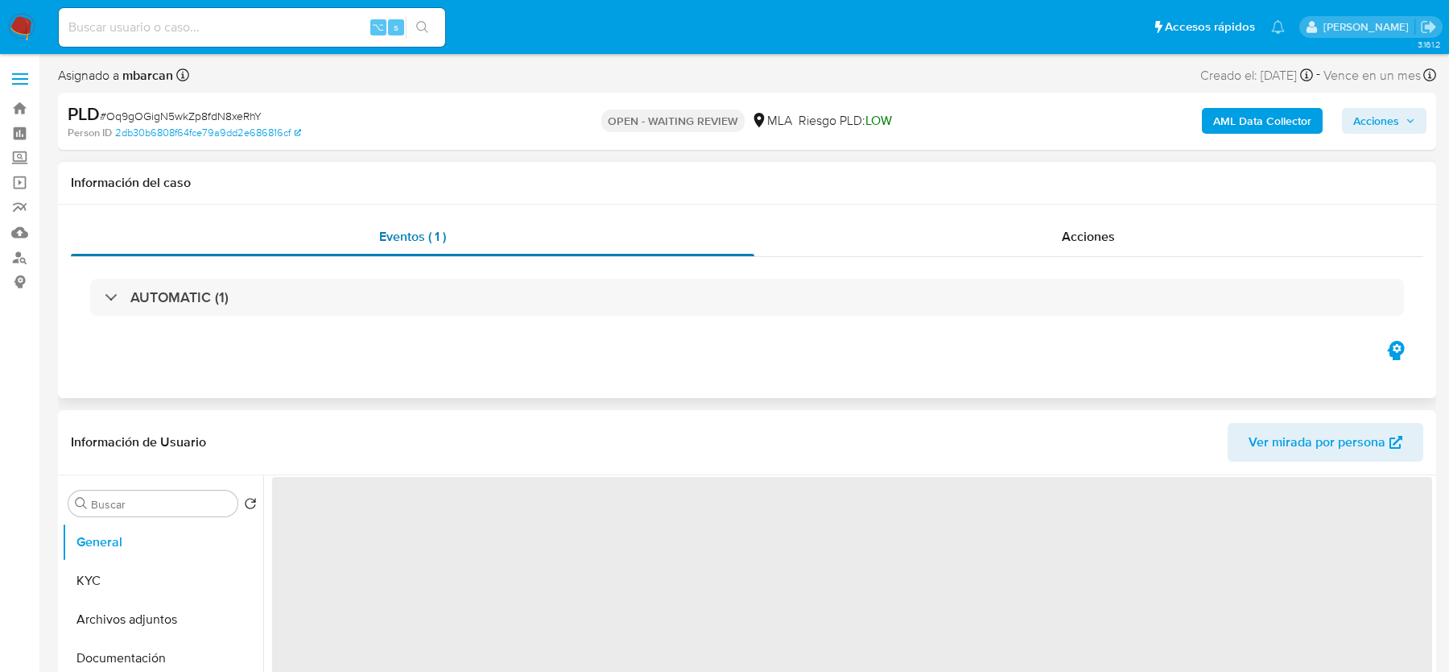
scroll to position [420, 0]
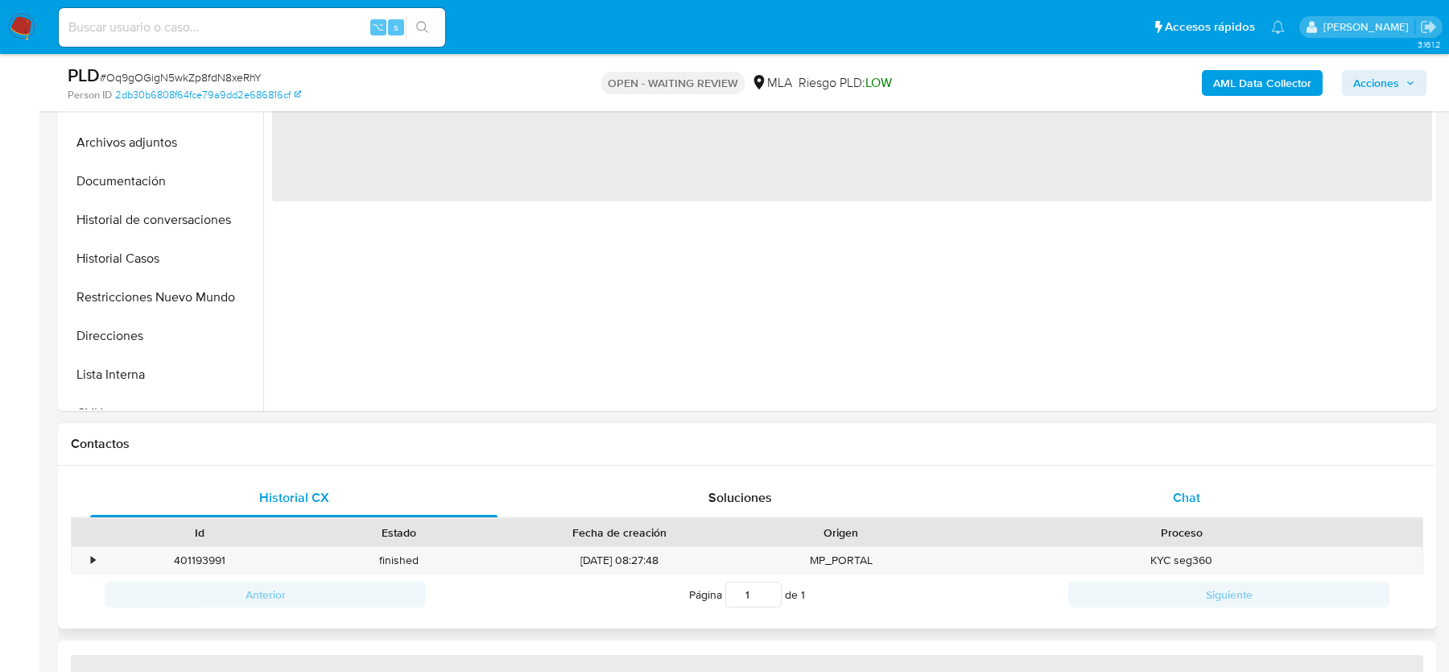
select select "10"
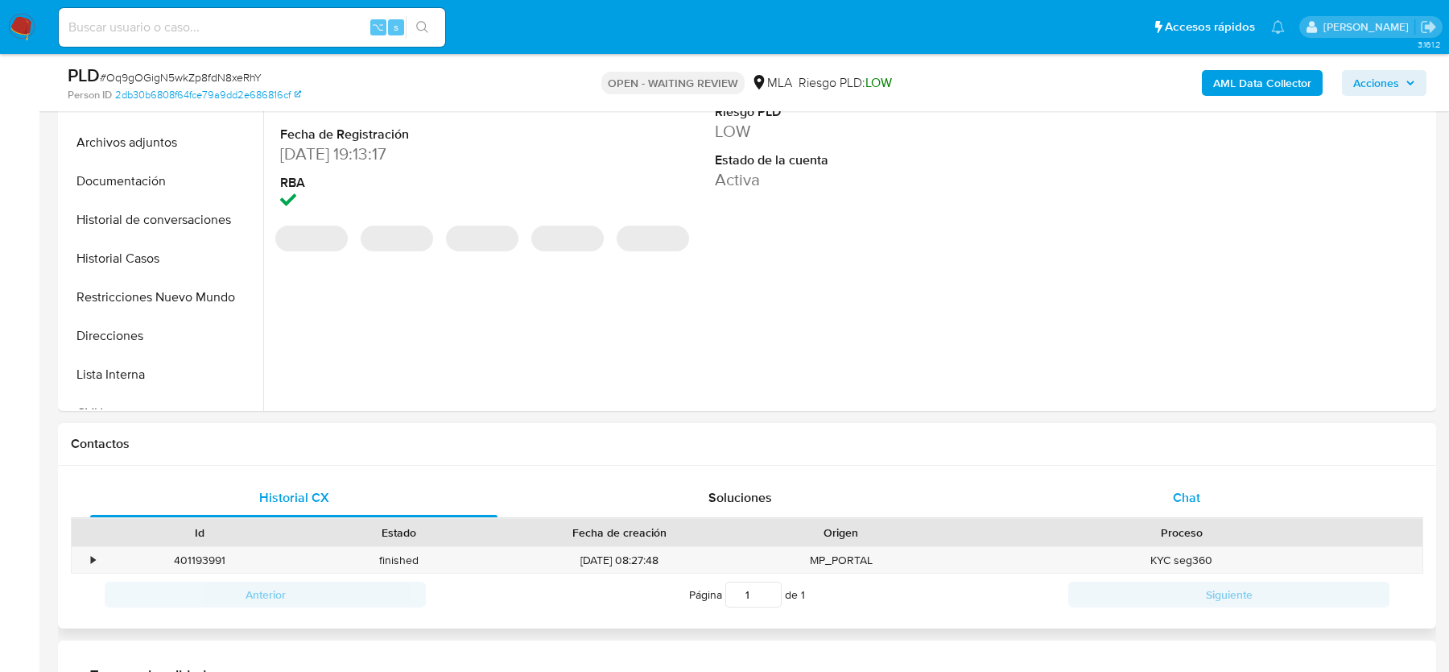
click at [1196, 506] on div "Chat" at bounding box center [1186, 497] width 407 height 39
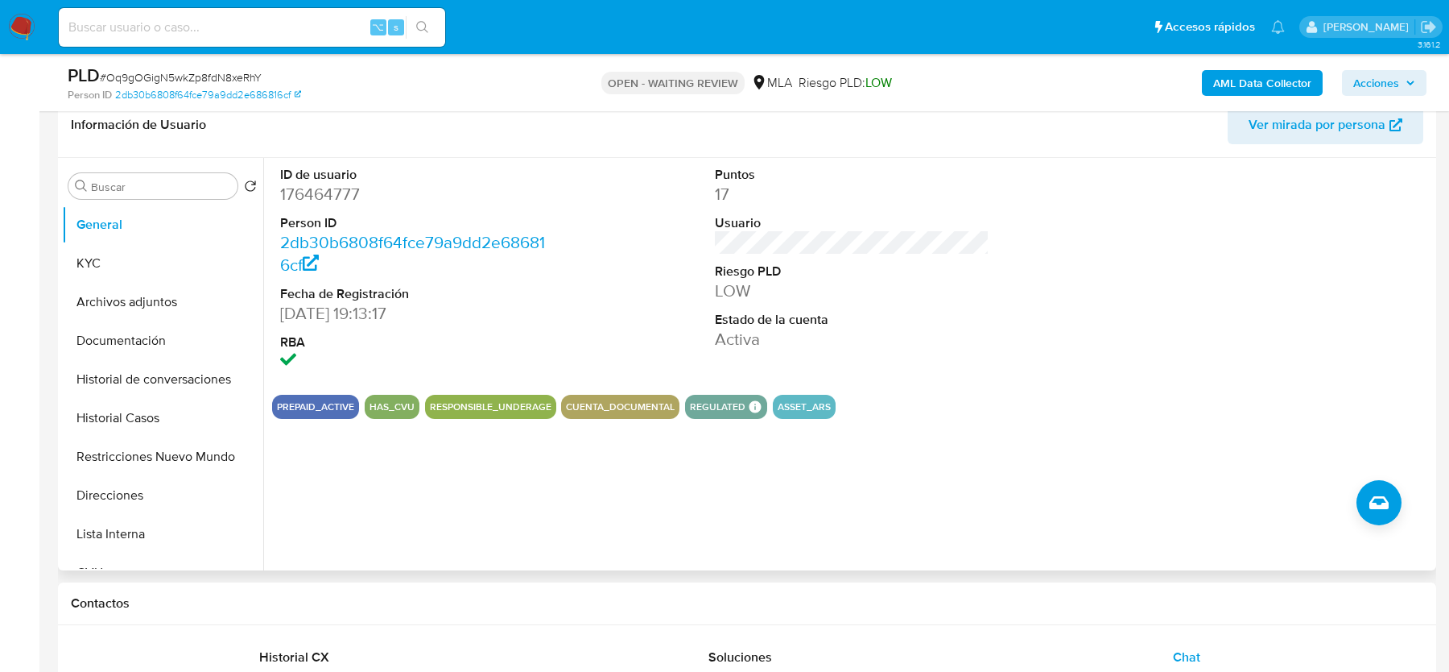
scroll to position [188, 0]
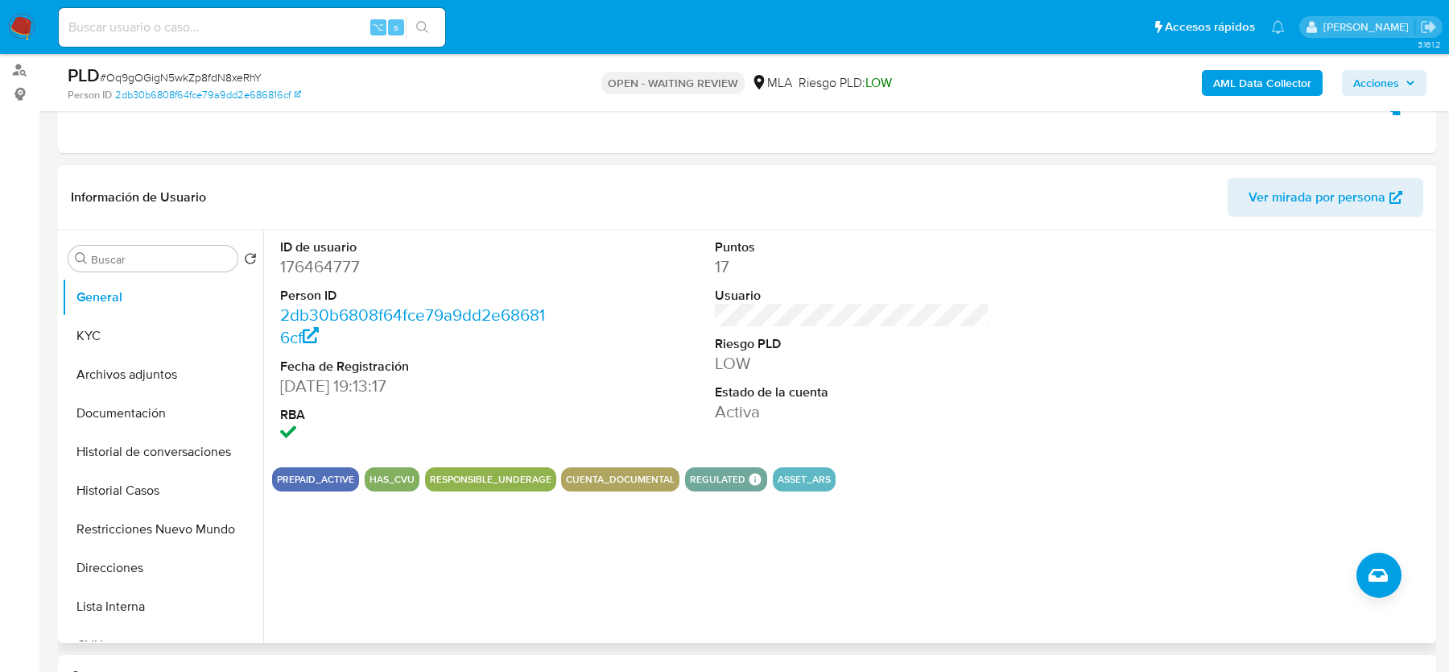
click at [323, 259] on dd "176464777" at bounding box center [417, 266] width 274 height 23
copy dd "176464777"
click at [148, 80] on span "# Oq9gOGigN5wkZp8fdN8xeRhY" at bounding box center [181, 77] width 162 height 16
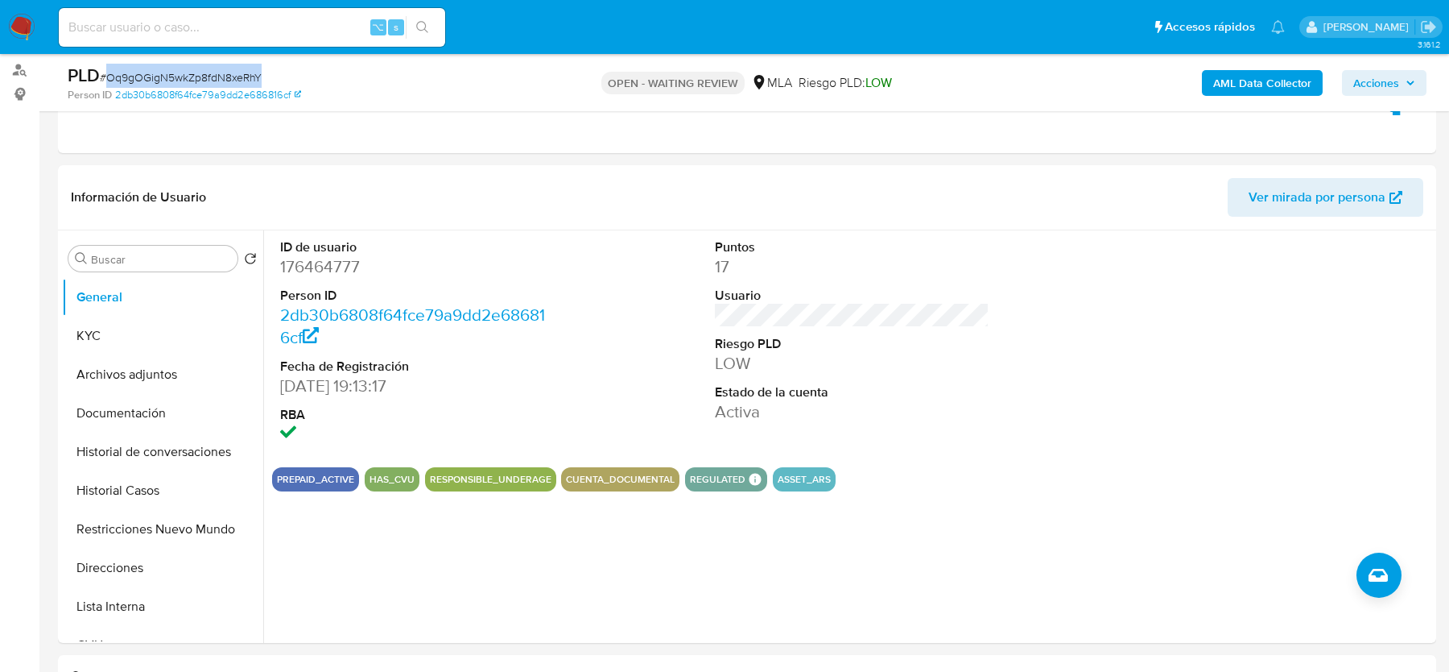
copy span "Oq9gOGigN5wkZp8fdN8xeRhY"
click at [1201, 87] on div "AML Data Collector Acciones" at bounding box center [1202, 83] width 449 height 38
click at [1224, 86] on b "AML Data Collector" at bounding box center [1262, 83] width 98 height 26
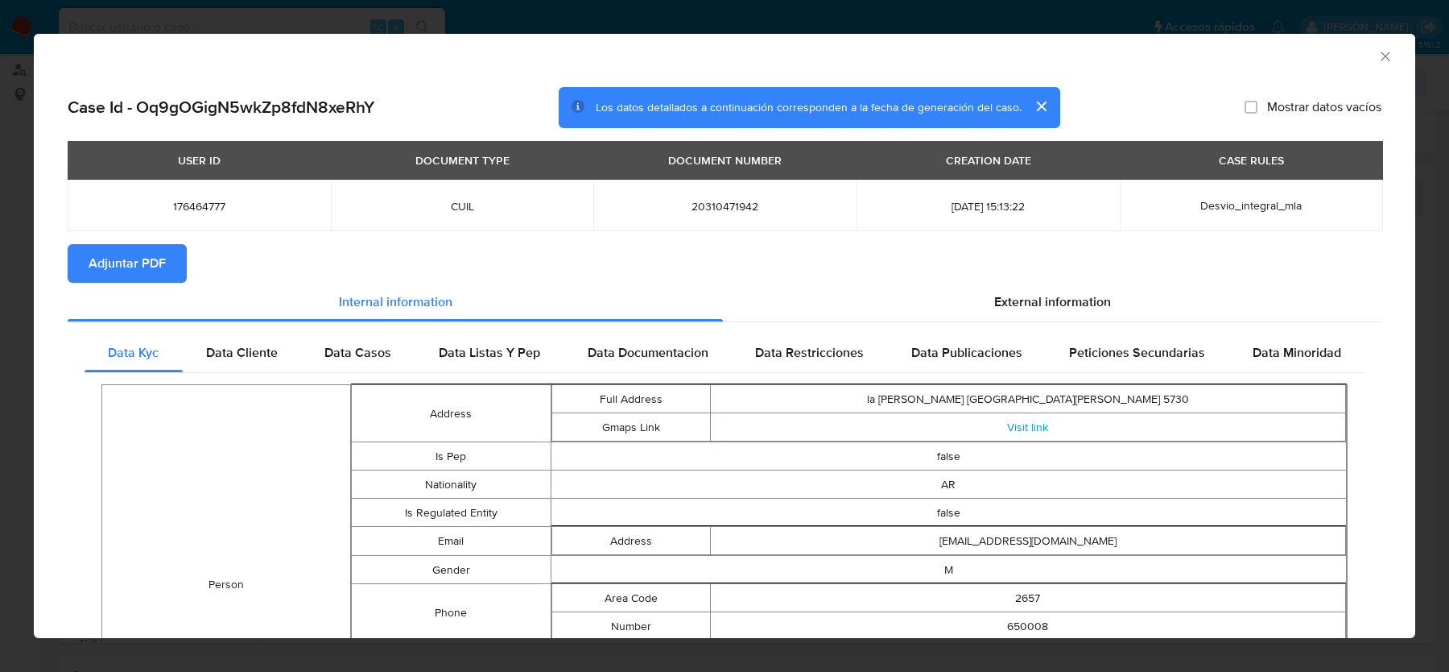
click at [141, 254] on span "Adjuntar PDF" at bounding box center [127, 263] width 77 height 35
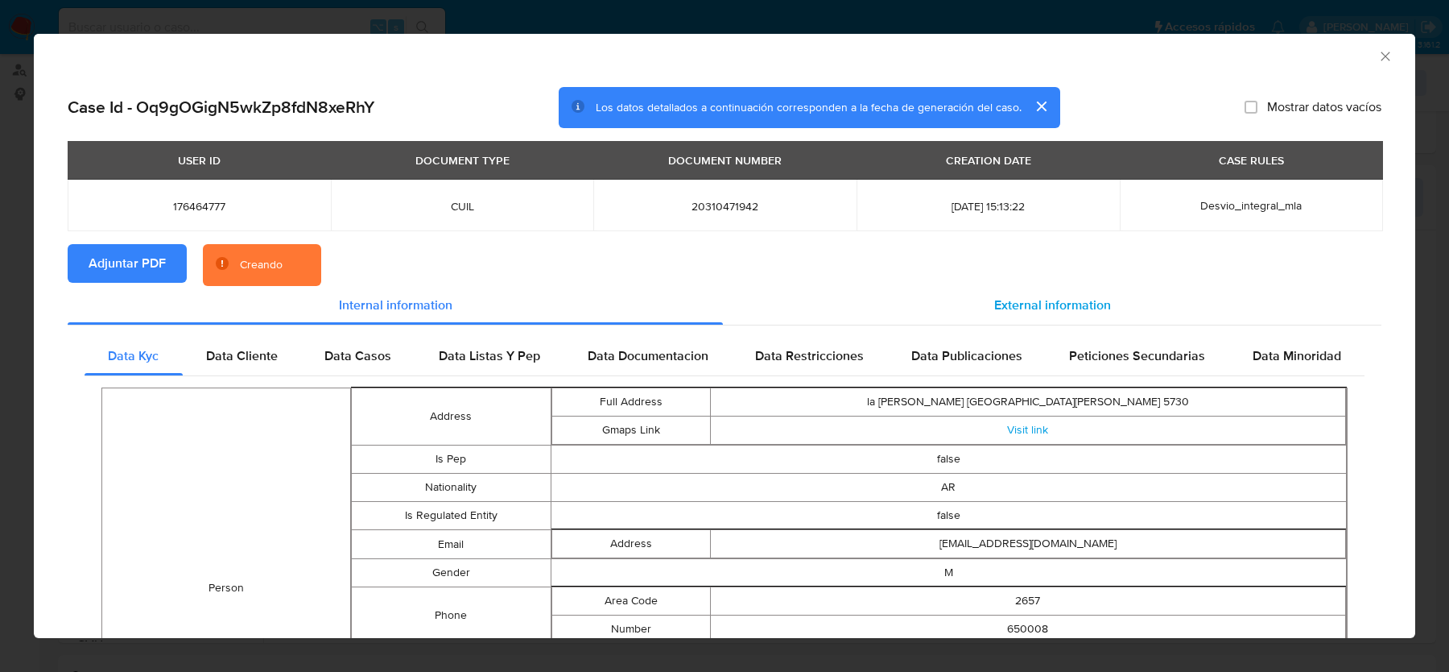
click at [990, 317] on div "External information" at bounding box center [1052, 305] width 659 height 39
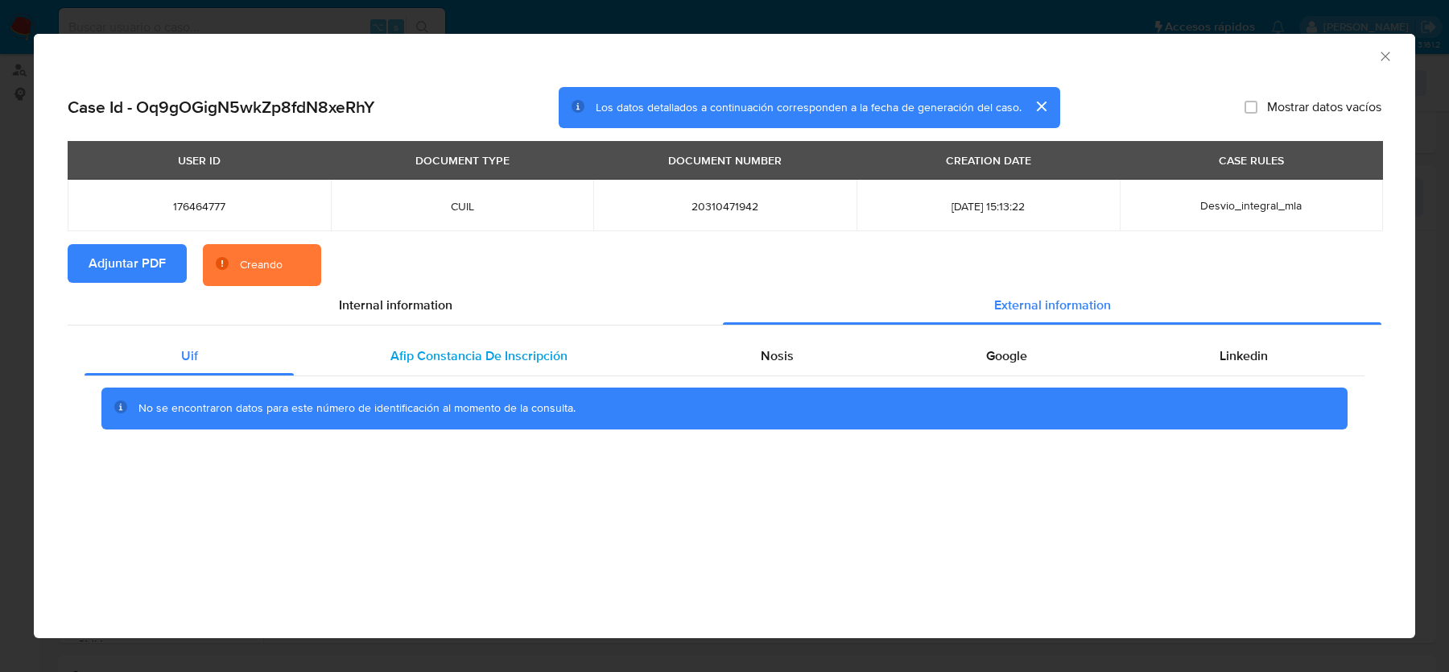
click at [494, 347] on span "Afip Constancia De Inscripción" at bounding box center [479, 355] width 177 height 19
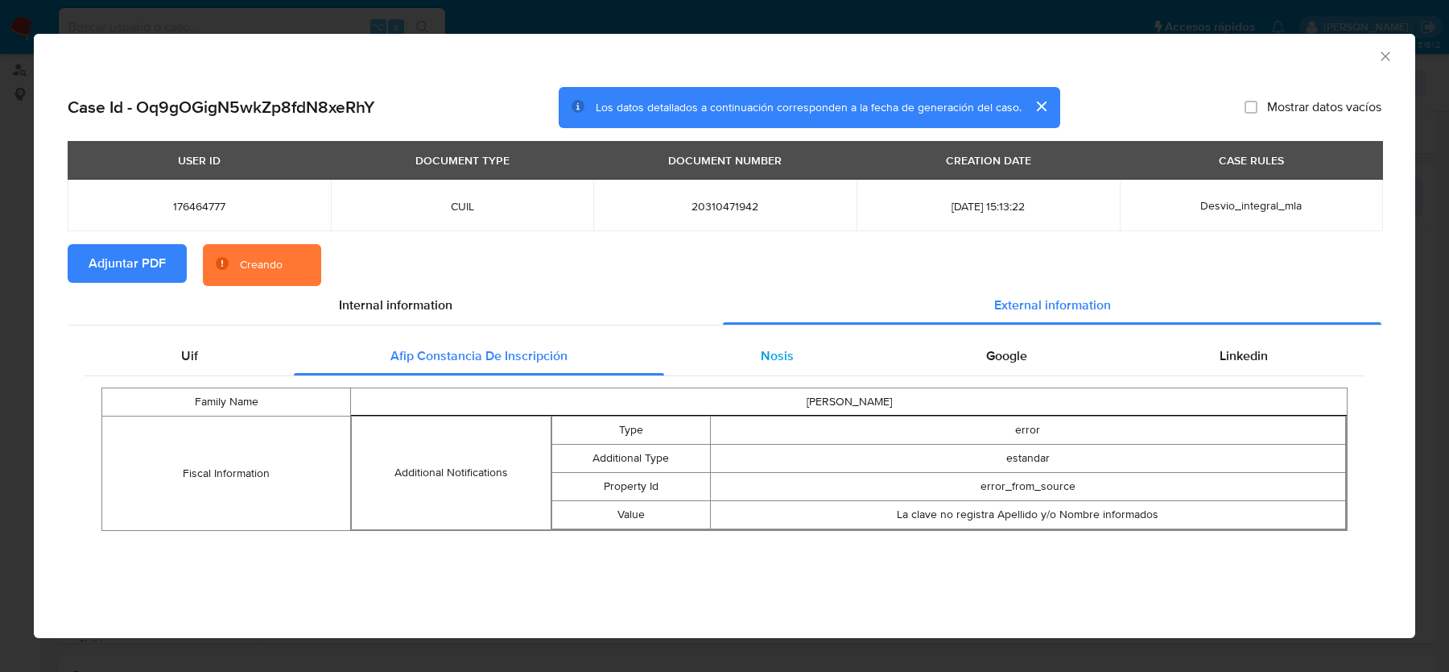
click at [790, 339] on div "Nosis" at bounding box center [776, 356] width 225 height 39
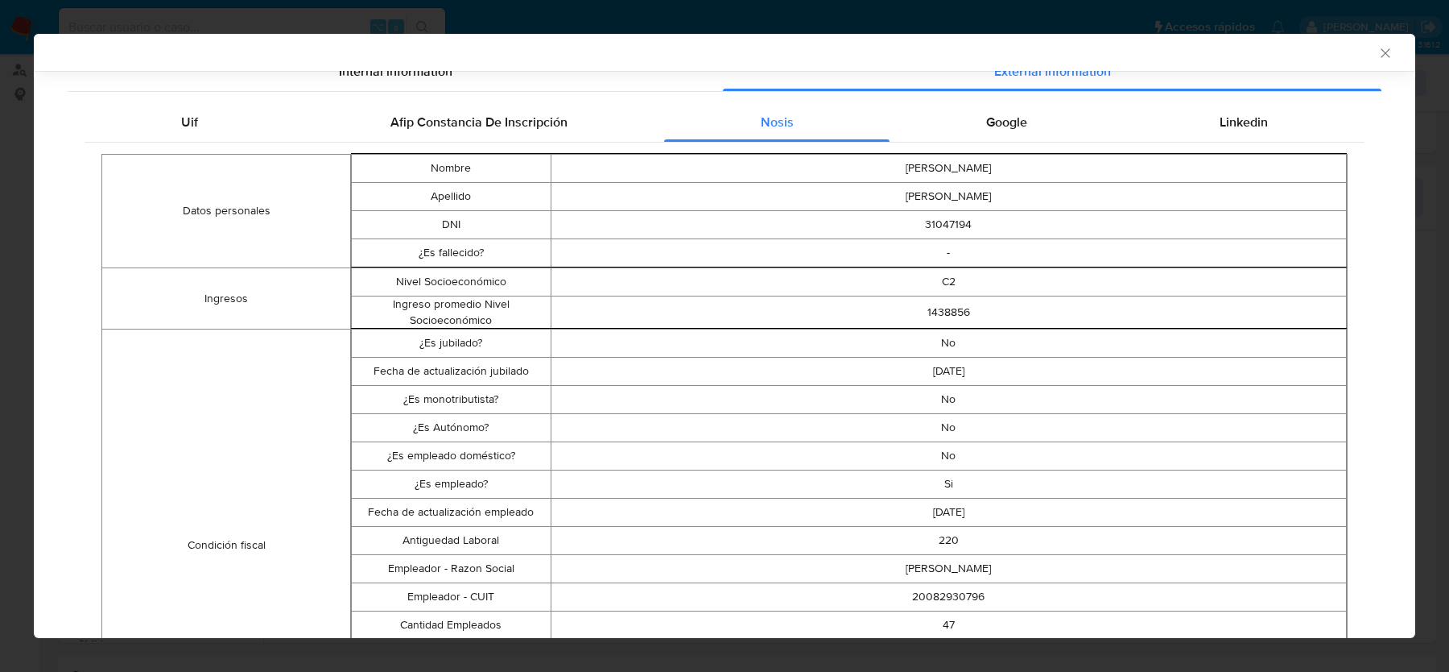
scroll to position [260, 0]
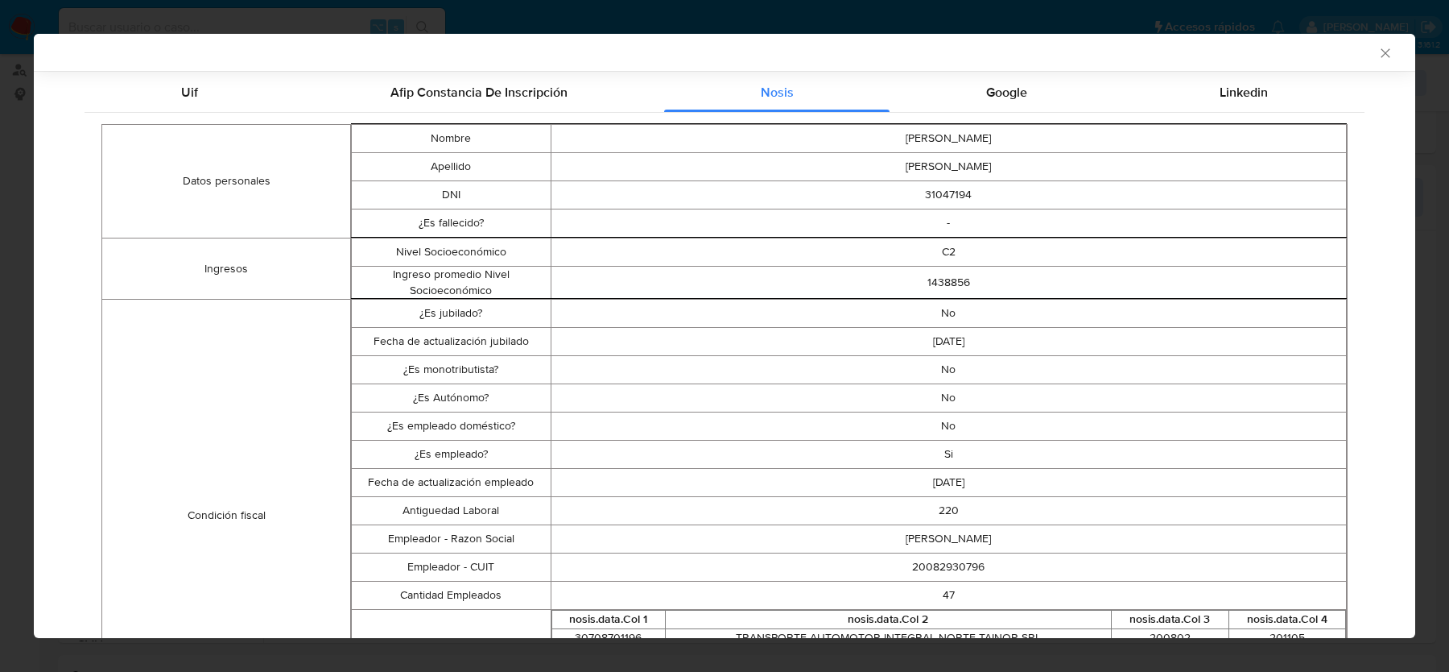
click at [958, 570] on td "20082930796" at bounding box center [949, 567] width 796 height 28
copy td "20082930796"
click at [1004, 90] on span "Google" at bounding box center [1006, 92] width 41 height 19
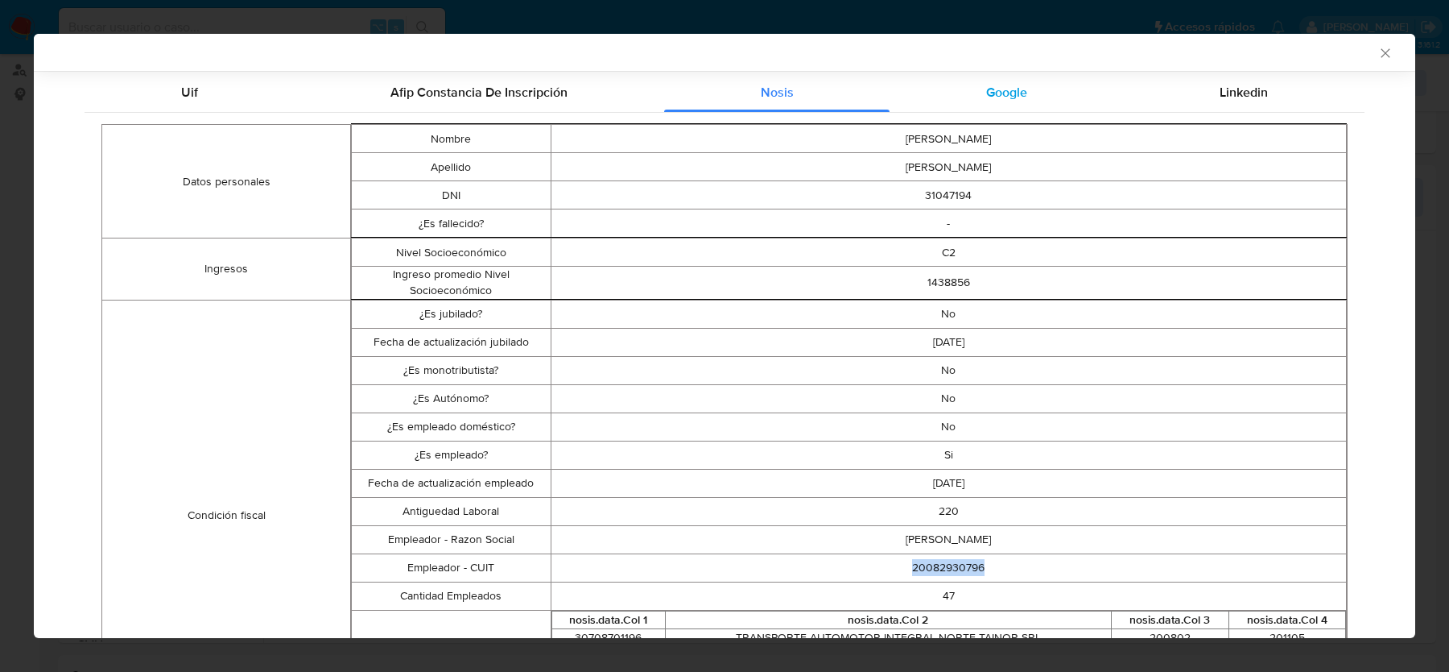
scroll to position [0, 0]
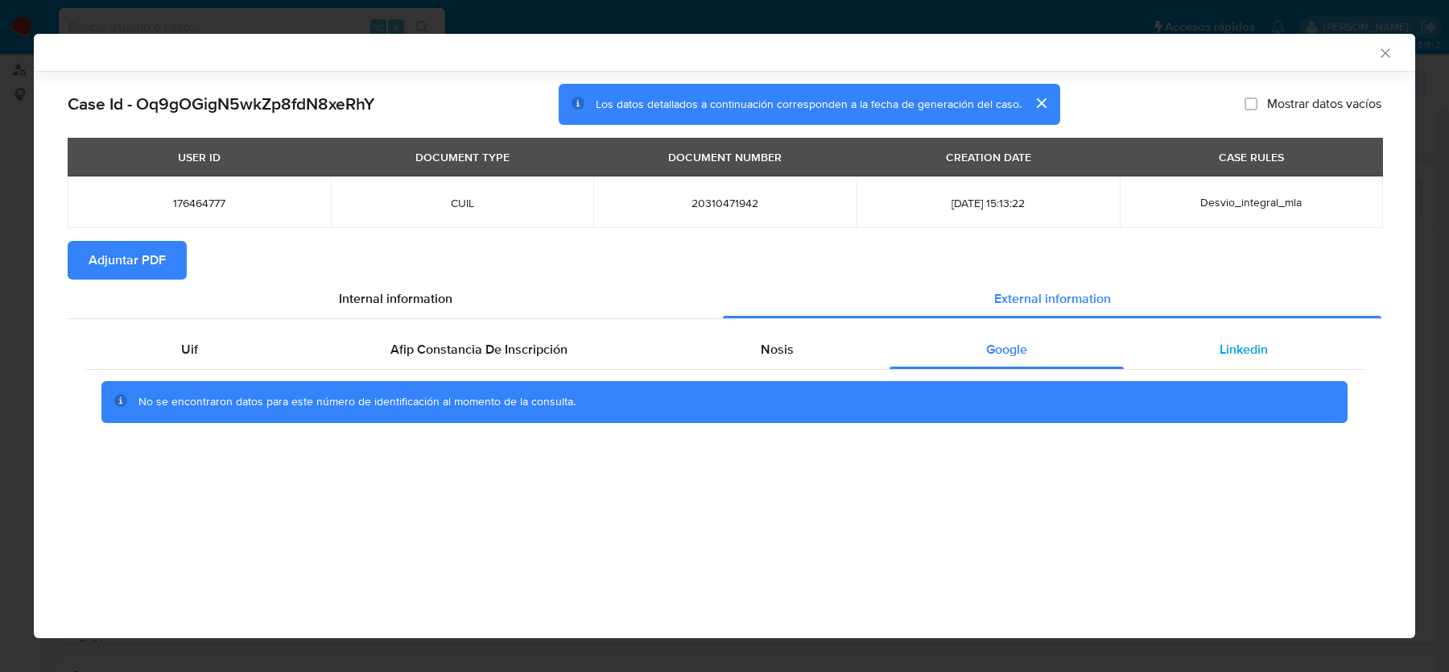
click at [1217, 356] on div "Linkedin" at bounding box center [1244, 349] width 241 height 39
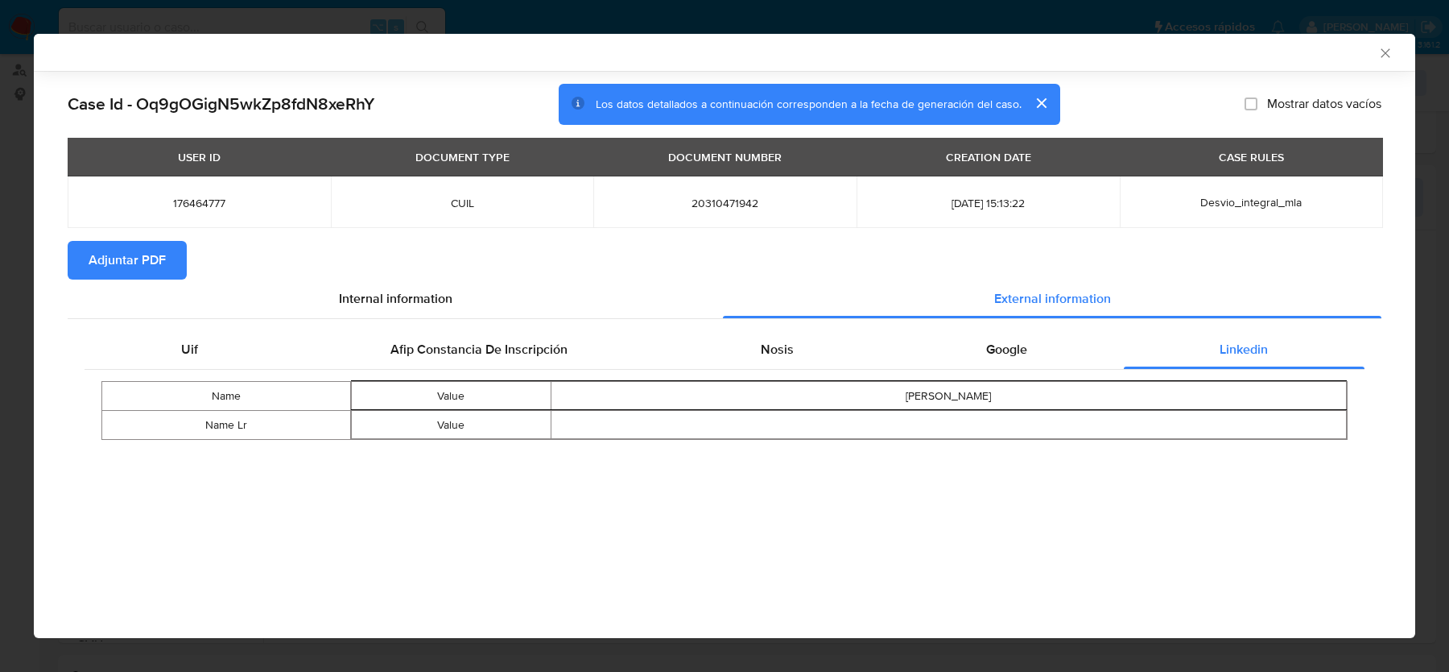
click at [1378, 53] on icon "Cerrar ventana" at bounding box center [1386, 53] width 16 height 16
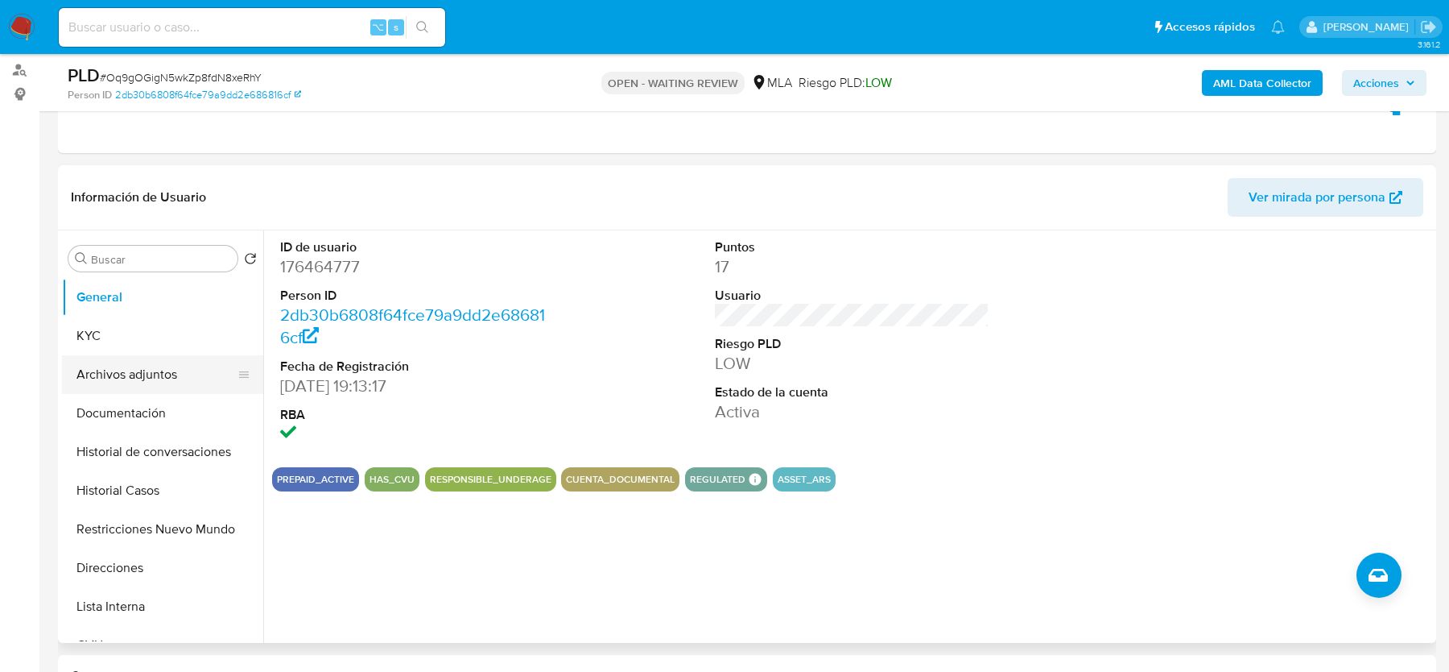
click at [157, 372] on button "Archivos adjuntos" at bounding box center [156, 374] width 188 height 39
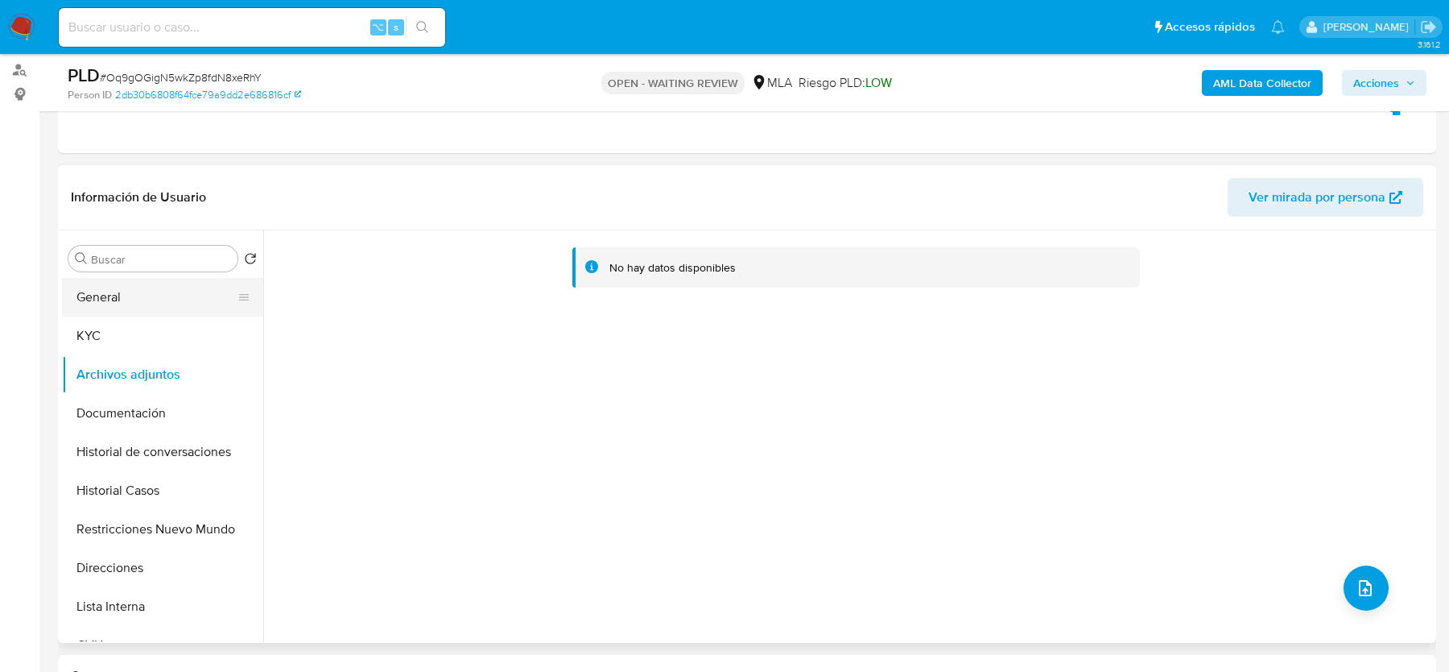
click at [108, 295] on button "General" at bounding box center [156, 297] width 188 height 39
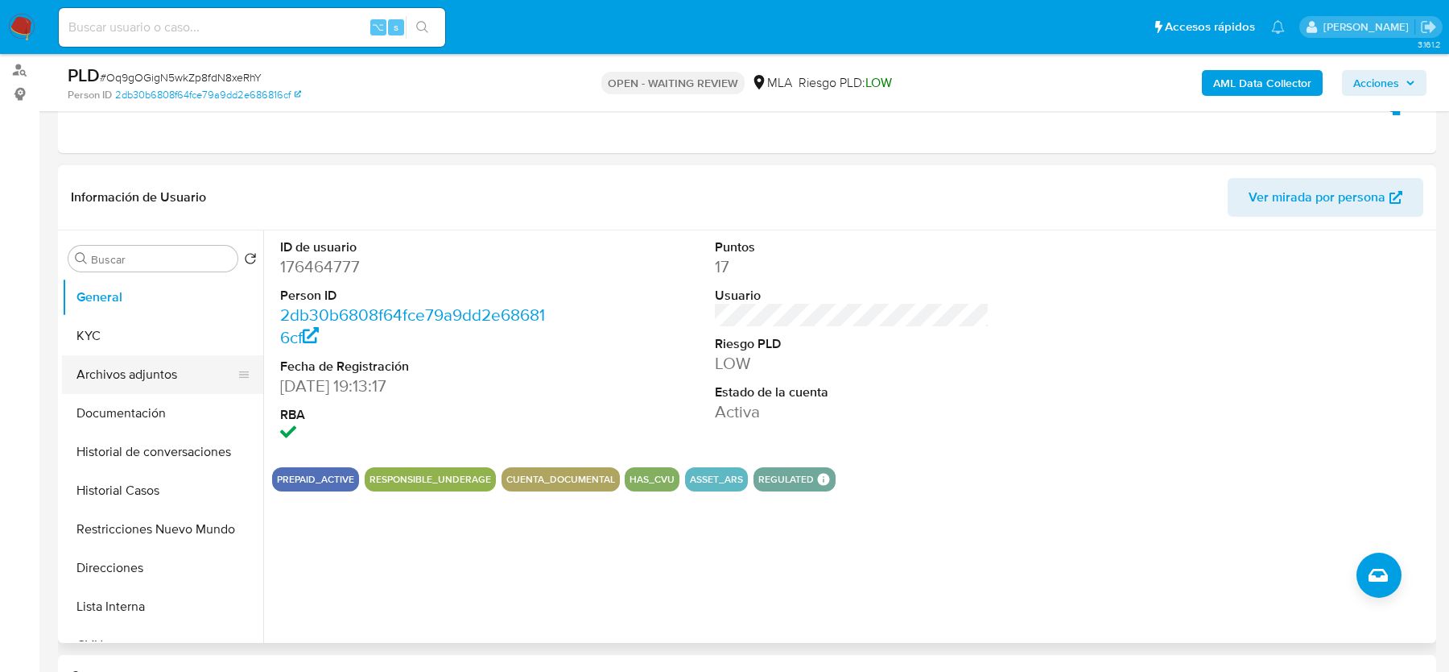
click at [132, 366] on button "Archivos adjuntos" at bounding box center [156, 374] width 188 height 39
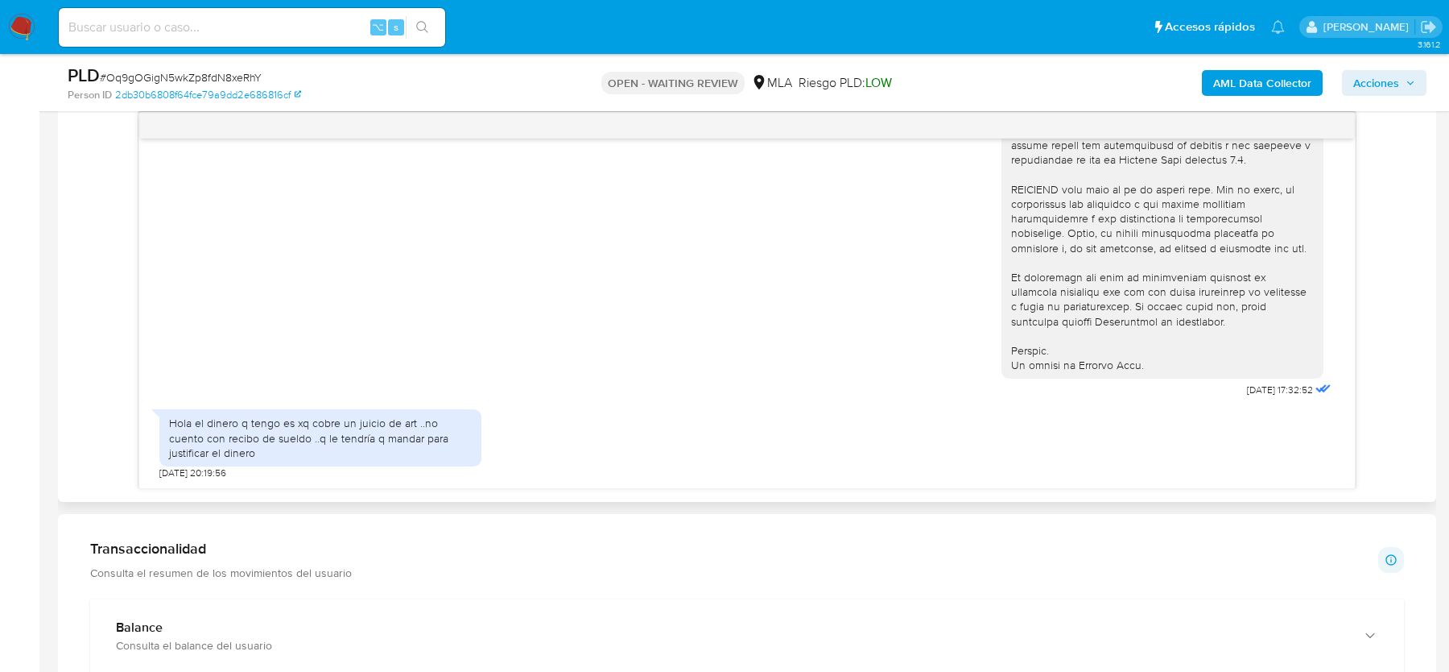
scroll to position [957, 0]
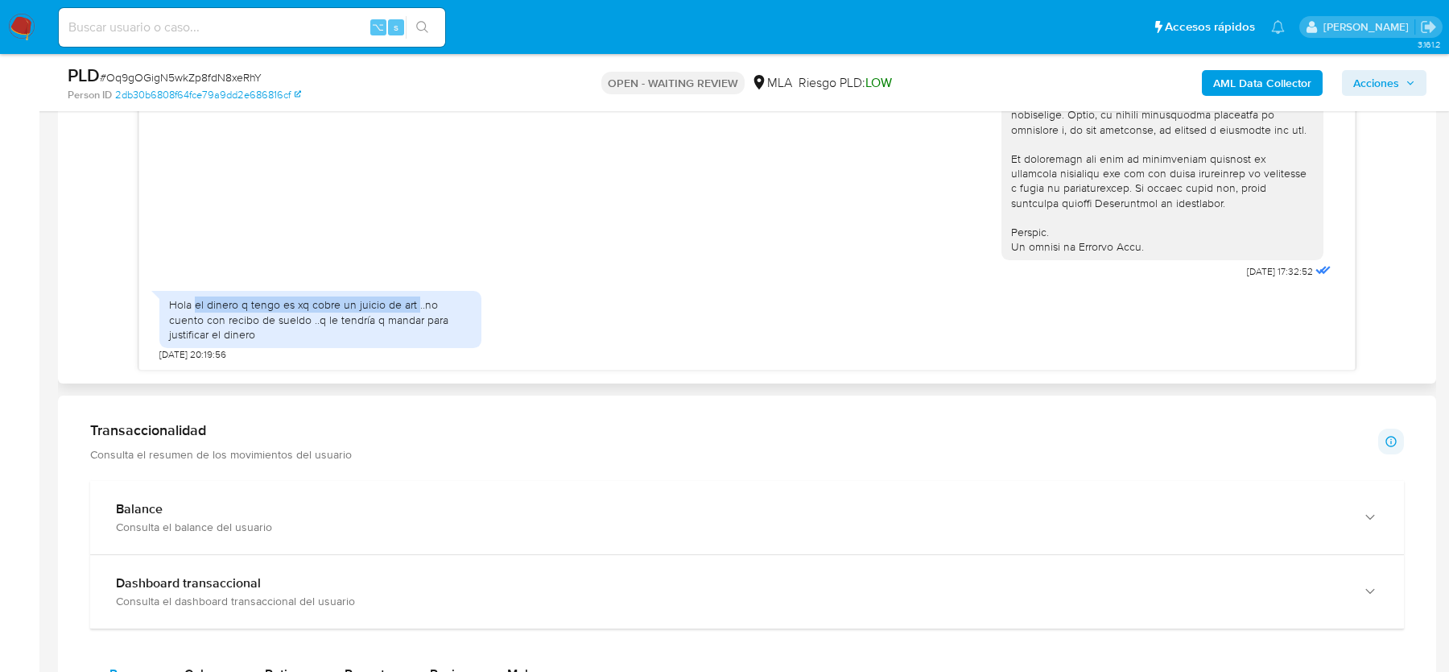
drag, startPoint x: 194, startPoint y: 305, endPoint x: 416, endPoint y: 306, distance: 221.4
click at [416, 306] on div "Hola el dinero q tengo es xq cobre un juicio de art ..no cuento con recibo de s…" at bounding box center [320, 319] width 303 height 44
copy div "el dinero q tengo es xq cobre un juicio de art"
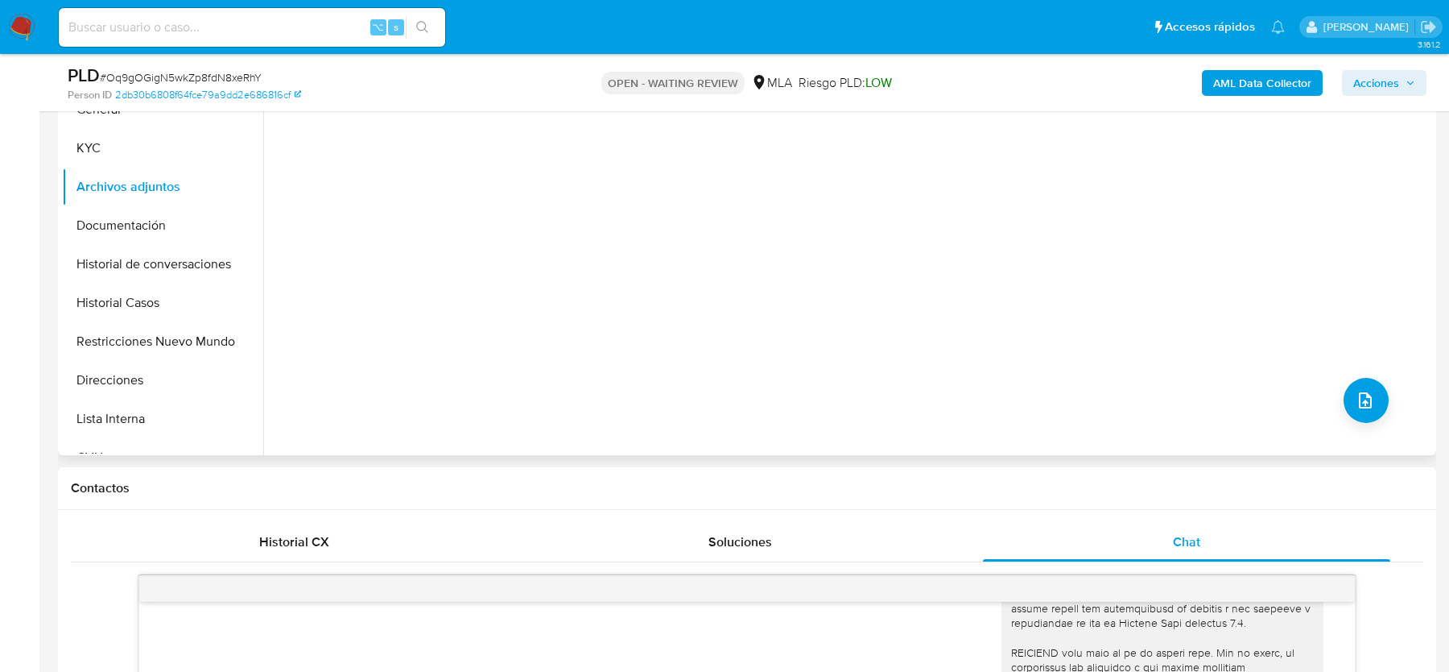
scroll to position [308, 0]
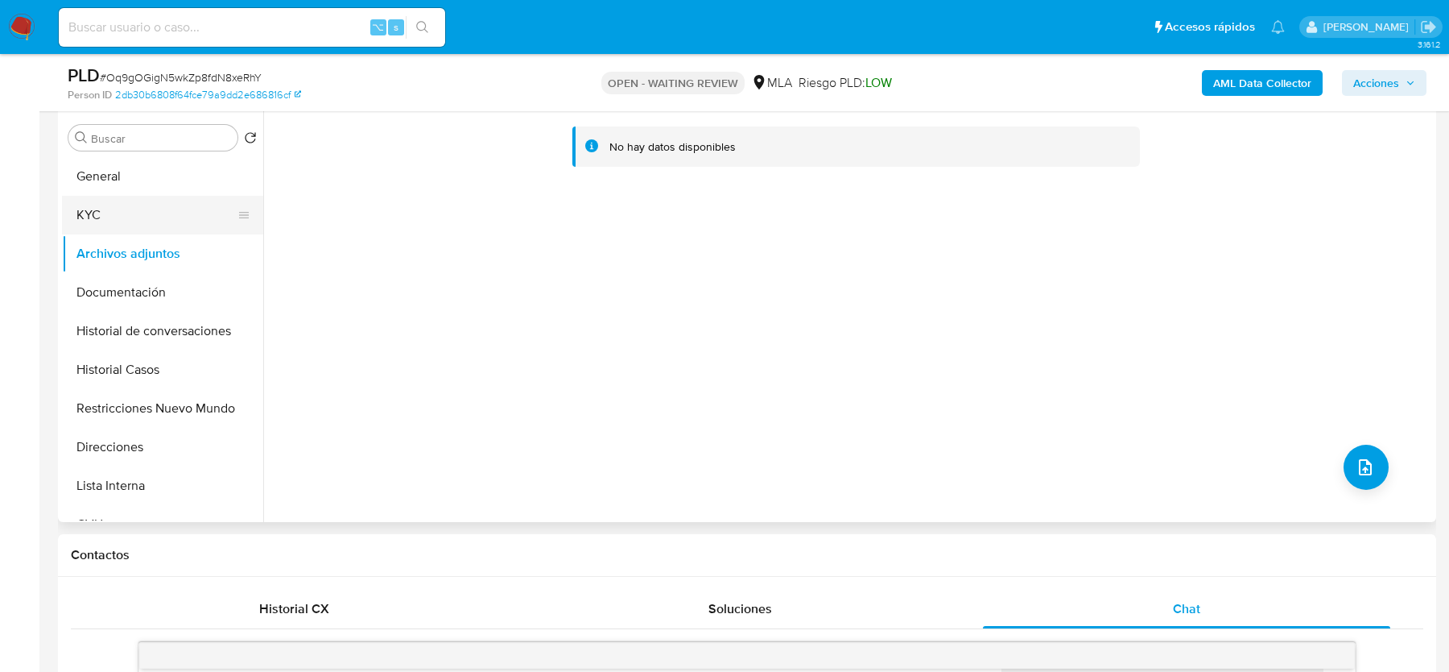
click at [123, 222] on button "KYC" at bounding box center [156, 215] width 188 height 39
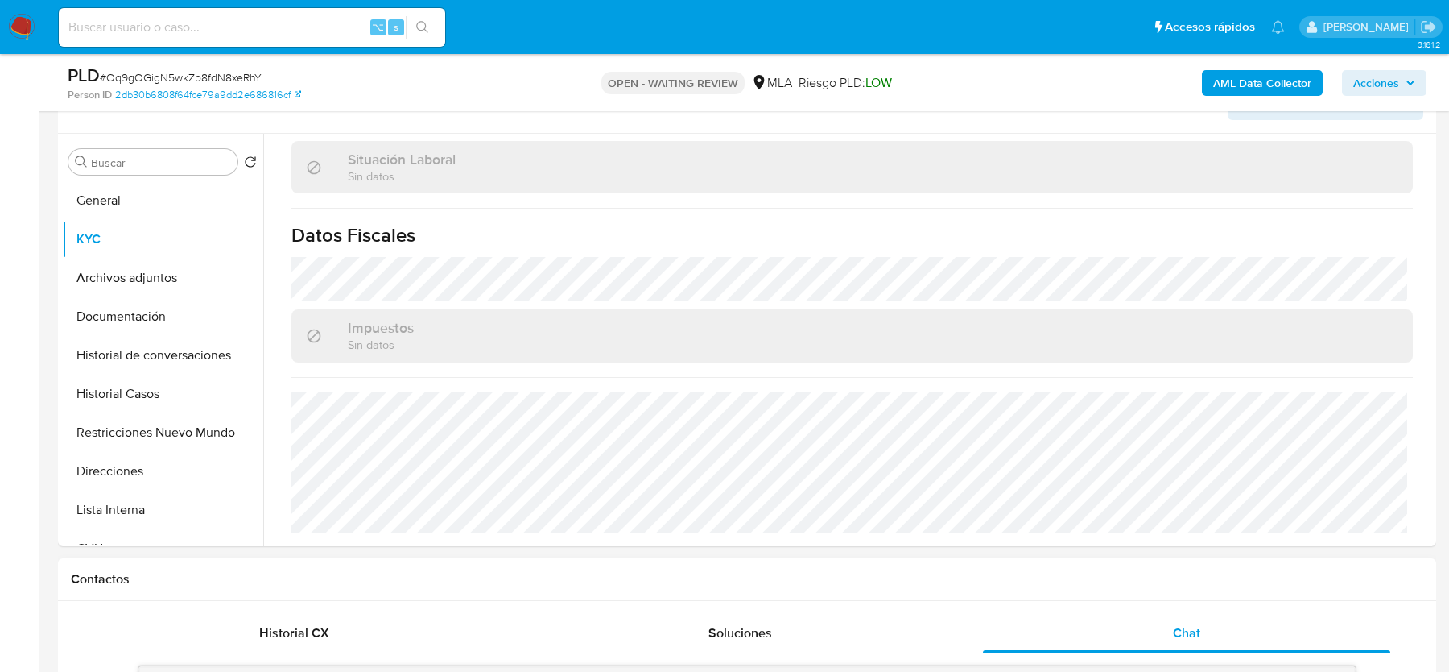
scroll to position [255, 0]
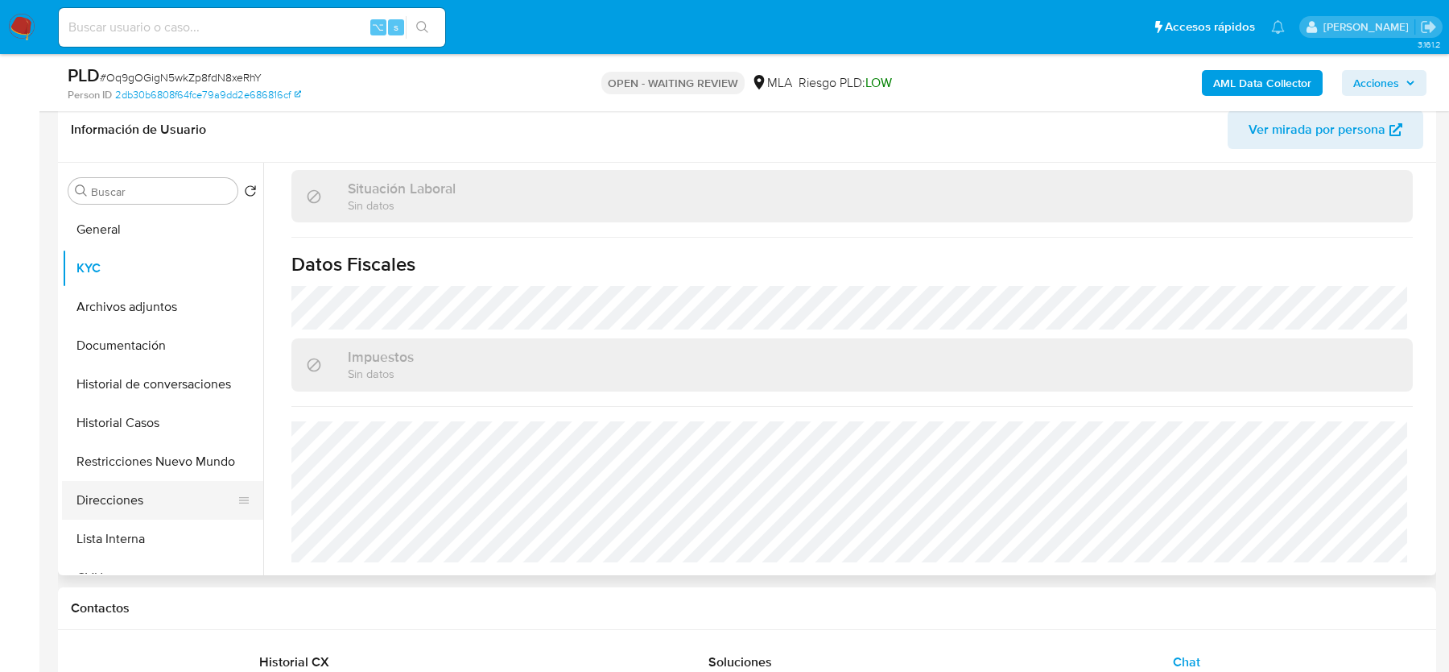
click at [155, 502] on button "Direcciones" at bounding box center [156, 500] width 188 height 39
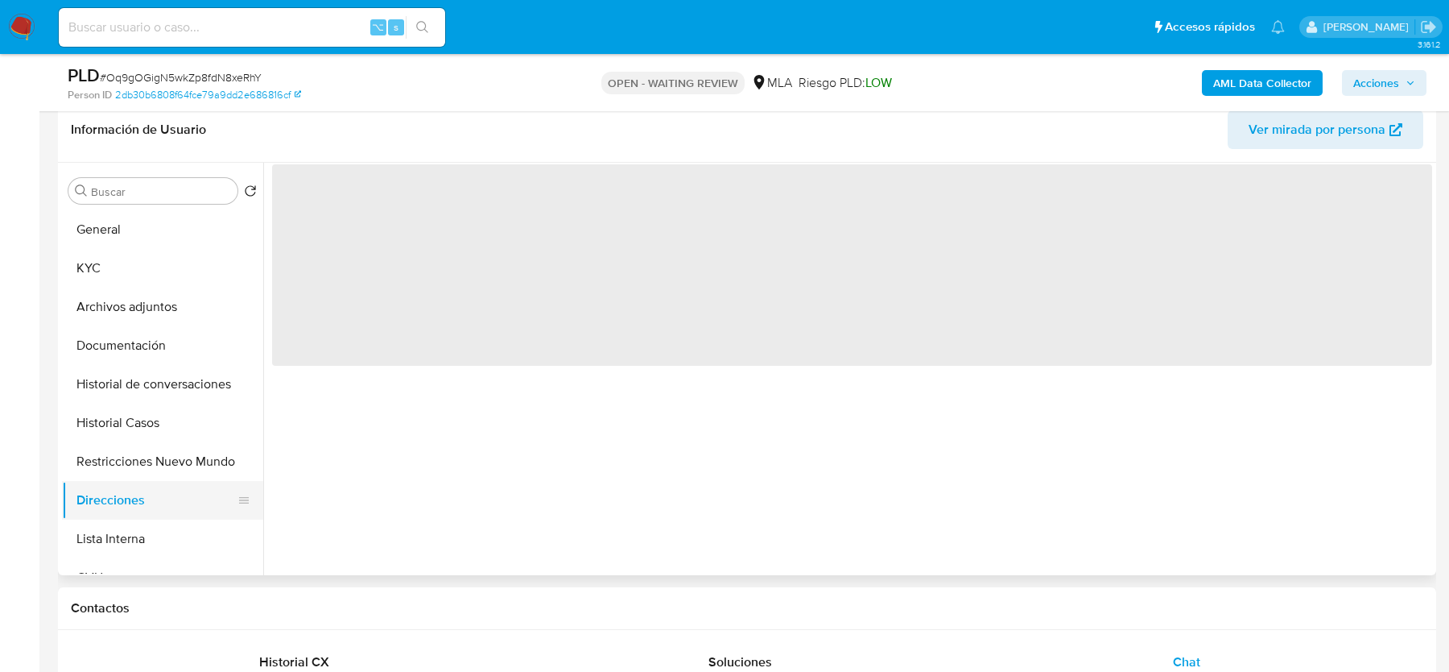
scroll to position [0, 0]
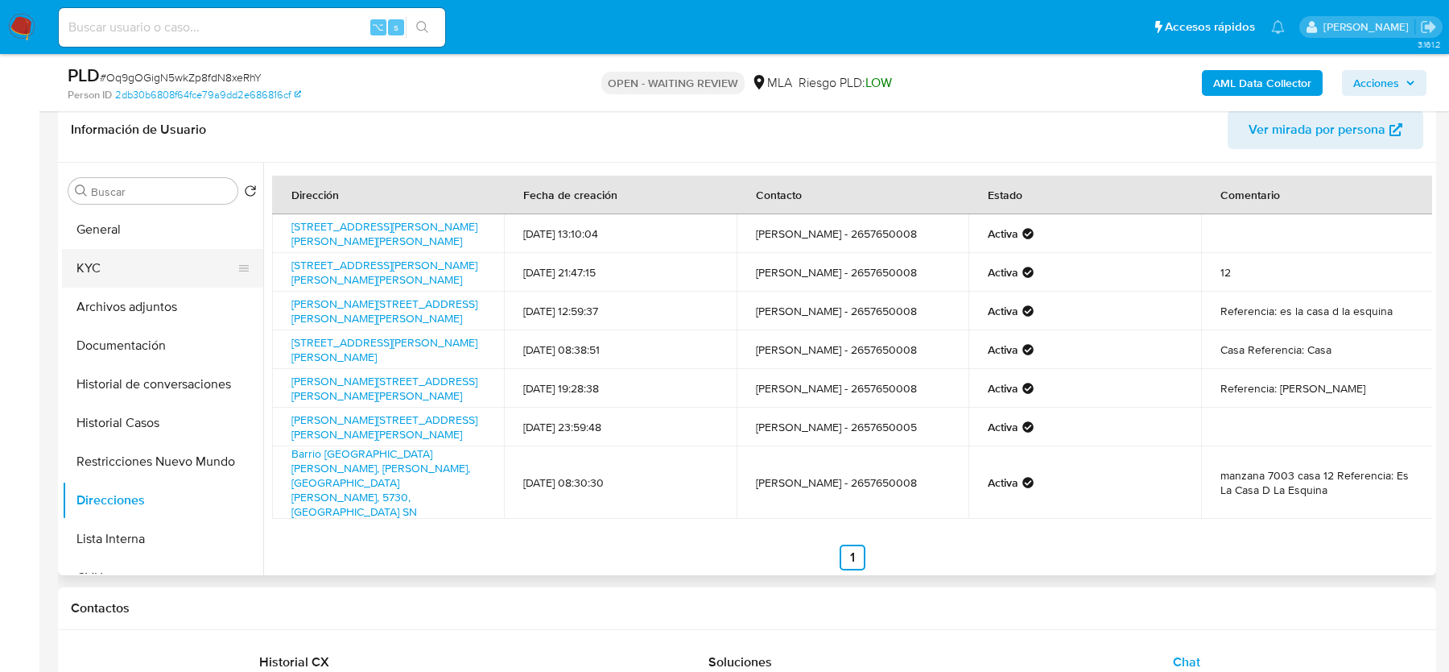
click at [127, 254] on button "KYC" at bounding box center [156, 268] width 188 height 39
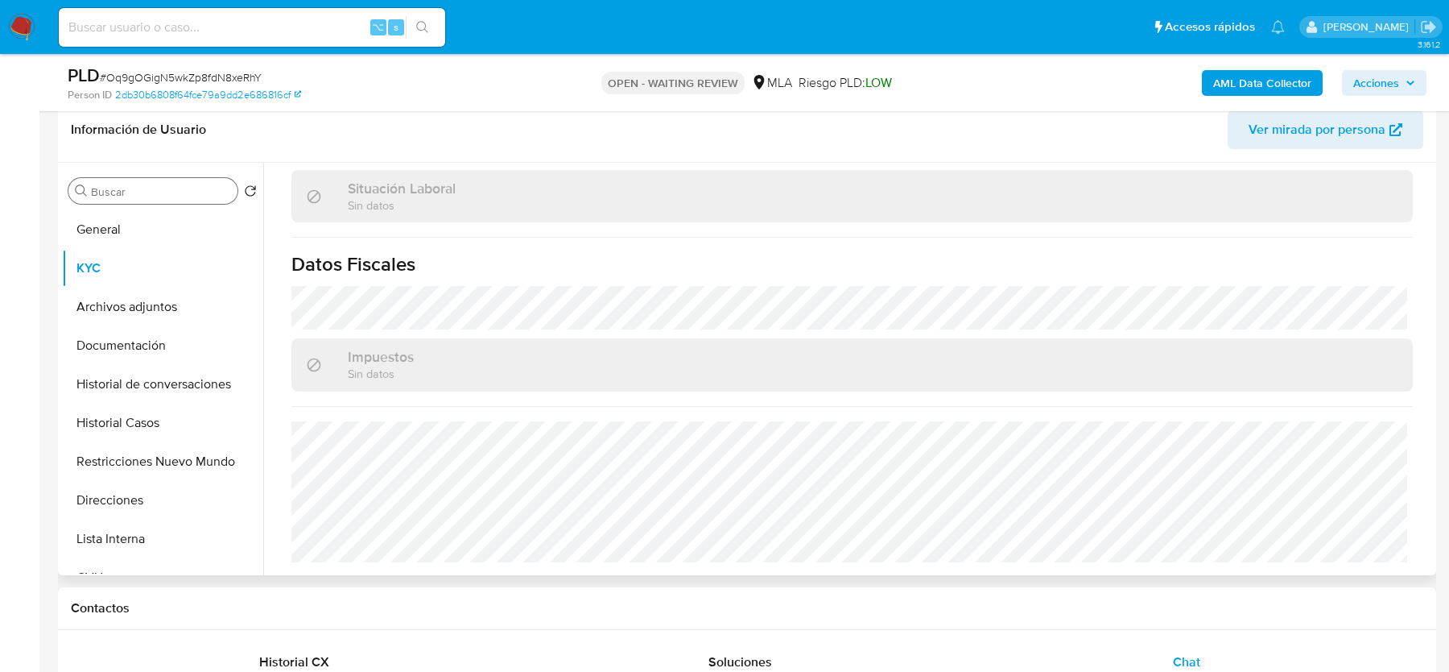
click at [126, 190] on input "Buscar" at bounding box center [161, 191] width 140 height 14
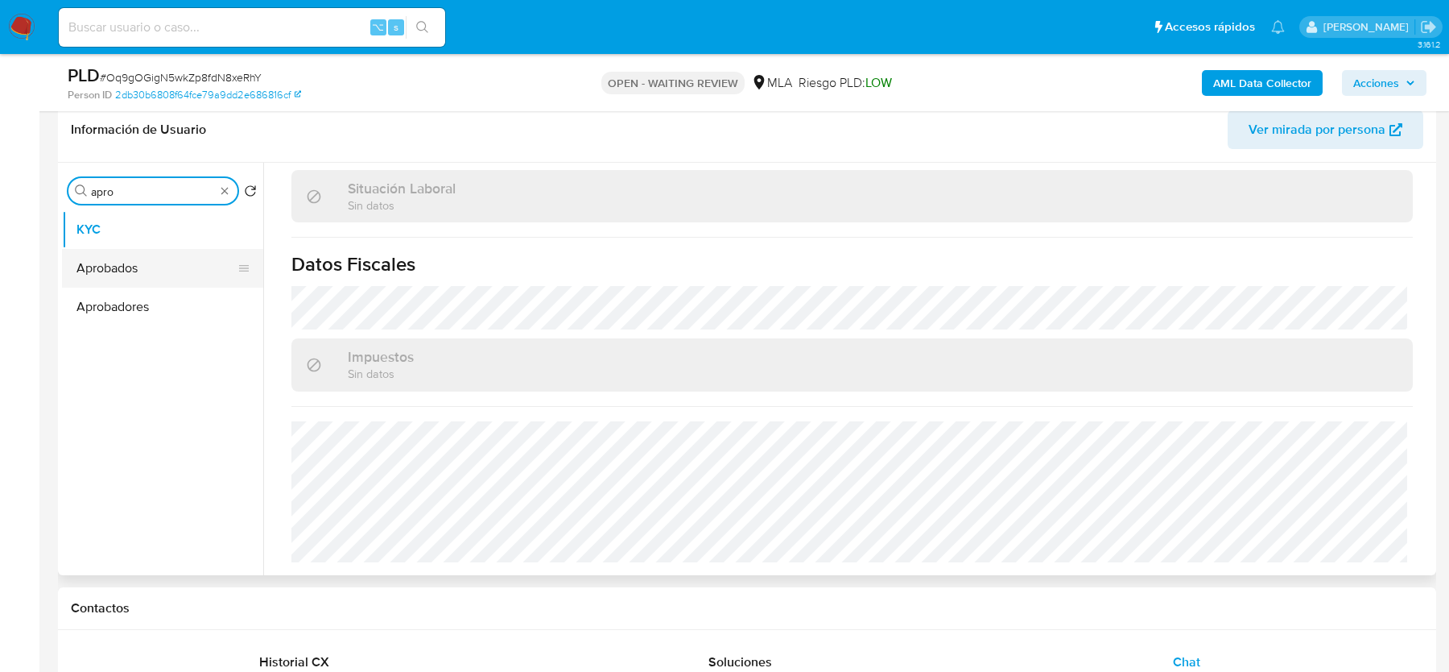
type input "apro"
click at [150, 260] on button "Aprobados" at bounding box center [156, 268] width 188 height 39
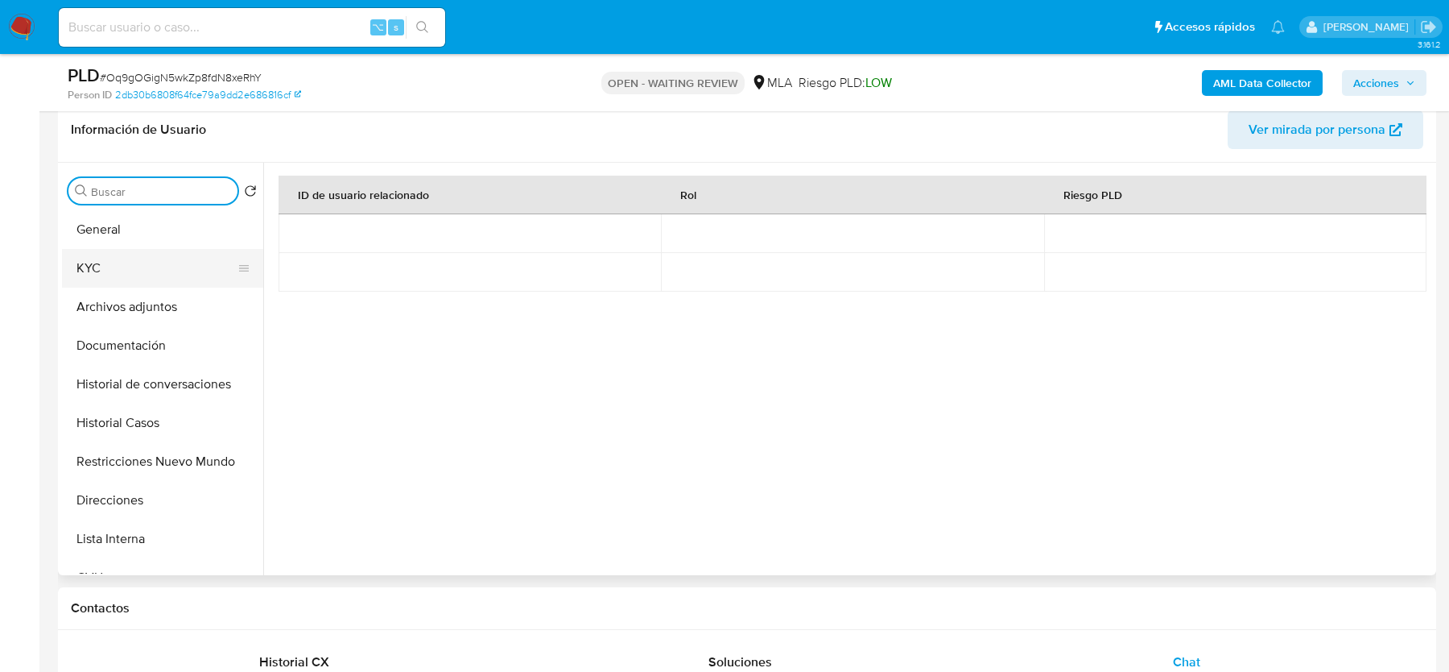
click at [82, 278] on button "KYC" at bounding box center [156, 268] width 188 height 39
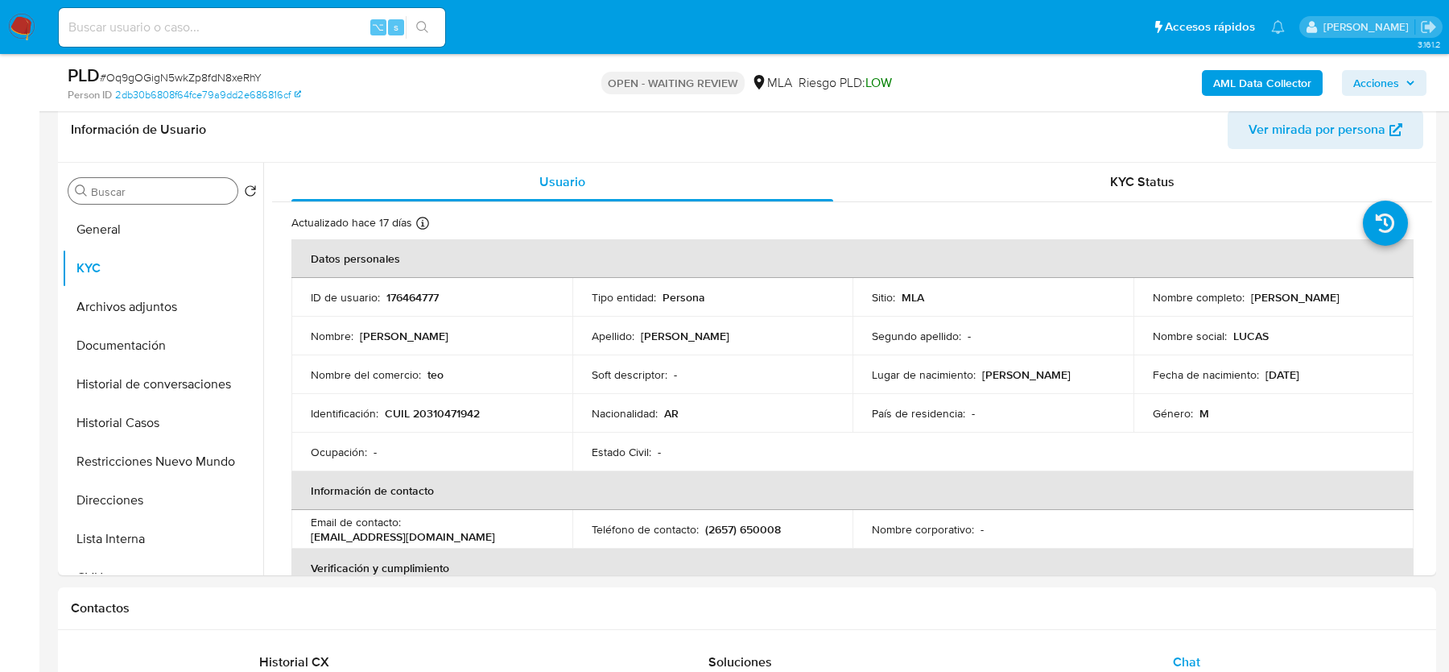
click at [157, 75] on span "# Oq9gOGigN5wkZp8fdN8xeRhY" at bounding box center [181, 77] width 162 height 16
copy span "Oq9gOGigN5wkZp8fdN8xeRhY"
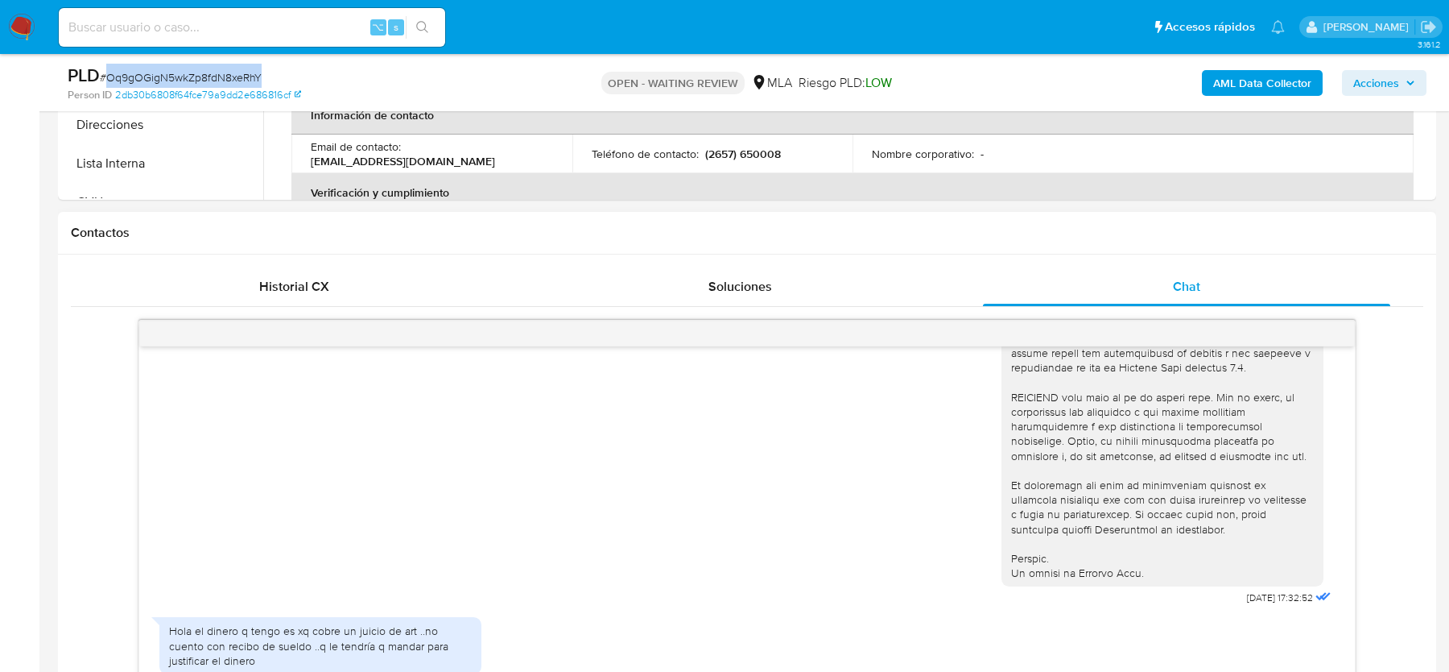
scroll to position [757, 0]
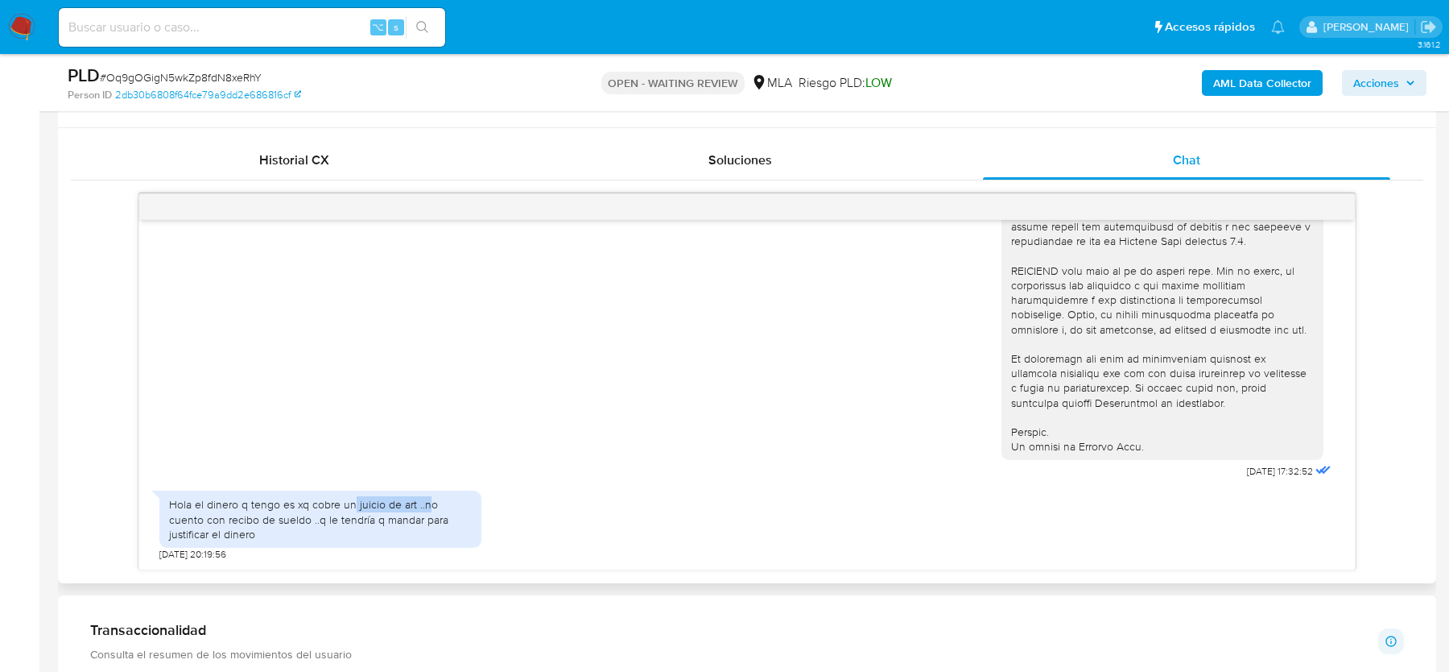
drag, startPoint x: 353, startPoint y: 505, endPoint x: 428, endPoint y: 505, distance: 74.9
click at [428, 505] on div "Hola el dinero q tengo es xq cobre un juicio de art ..no cuento con recibo de s…" at bounding box center [320, 519] width 303 height 44
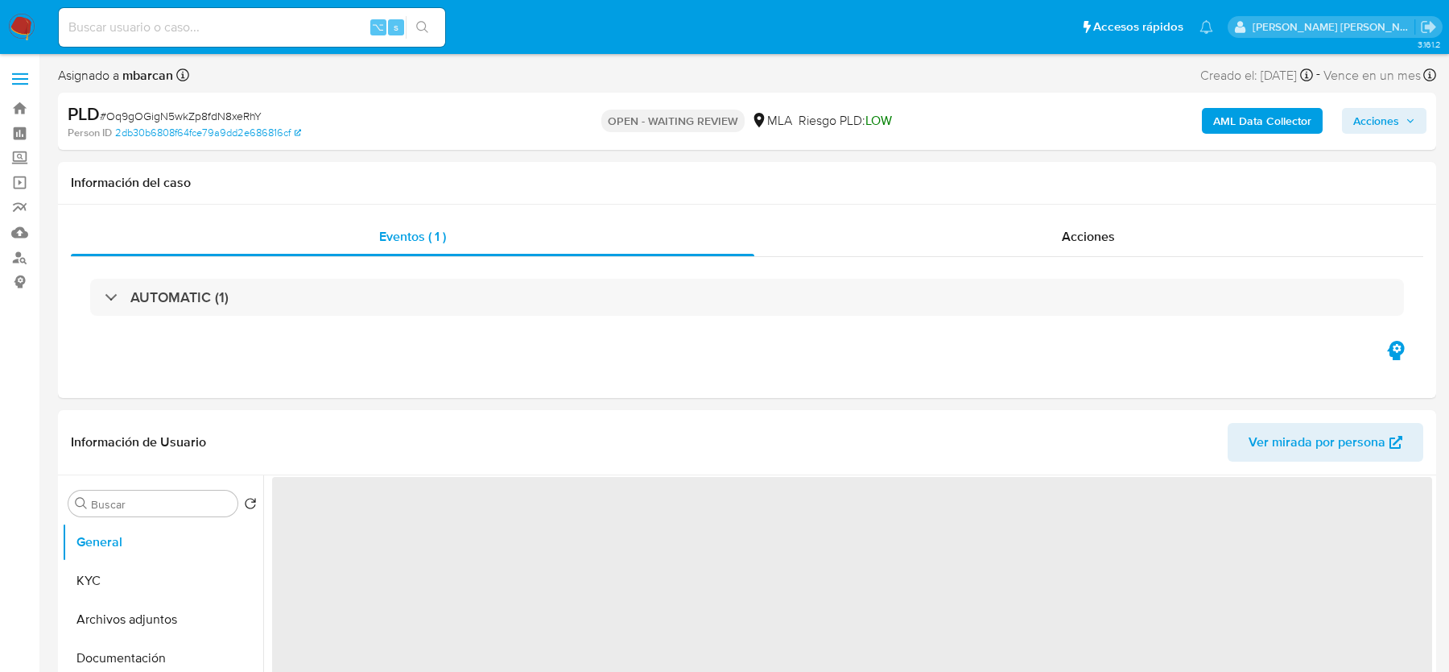
select select "10"
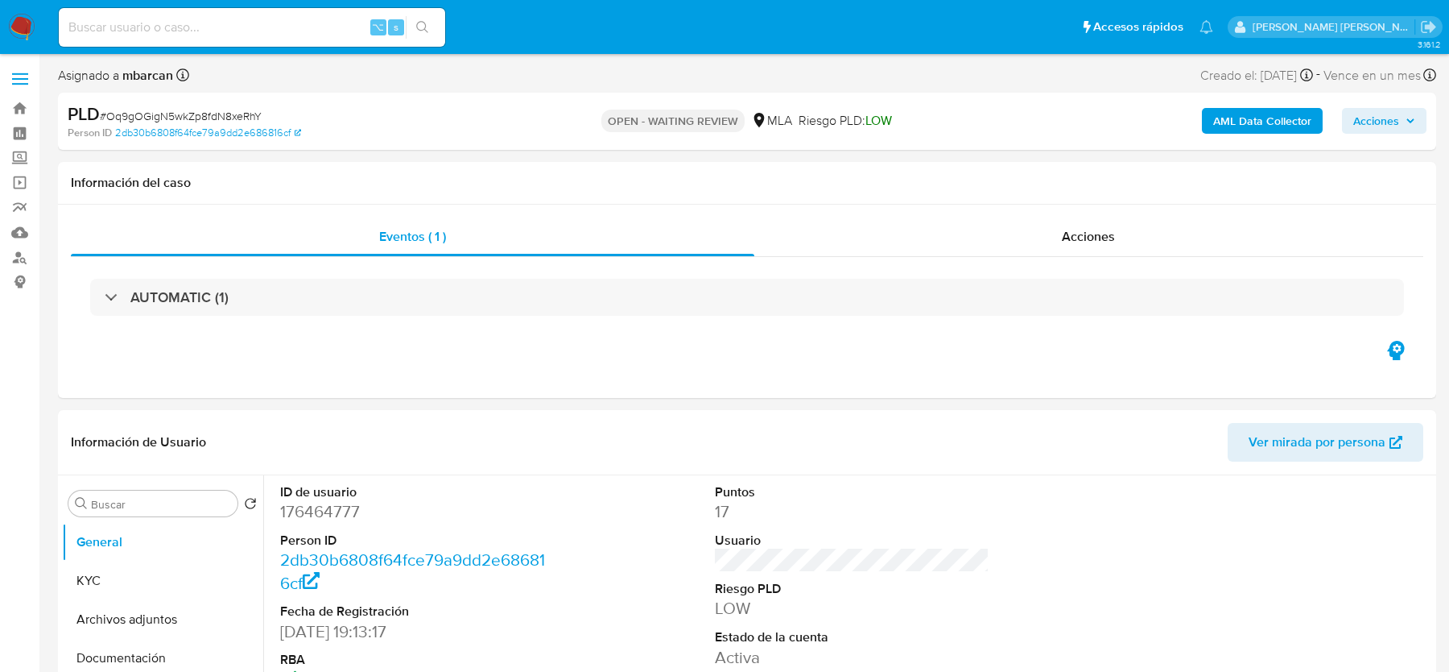
click at [163, 31] on input at bounding box center [252, 27] width 387 height 21
click at [25, 252] on link "Buscador de personas" at bounding box center [96, 257] width 192 height 25
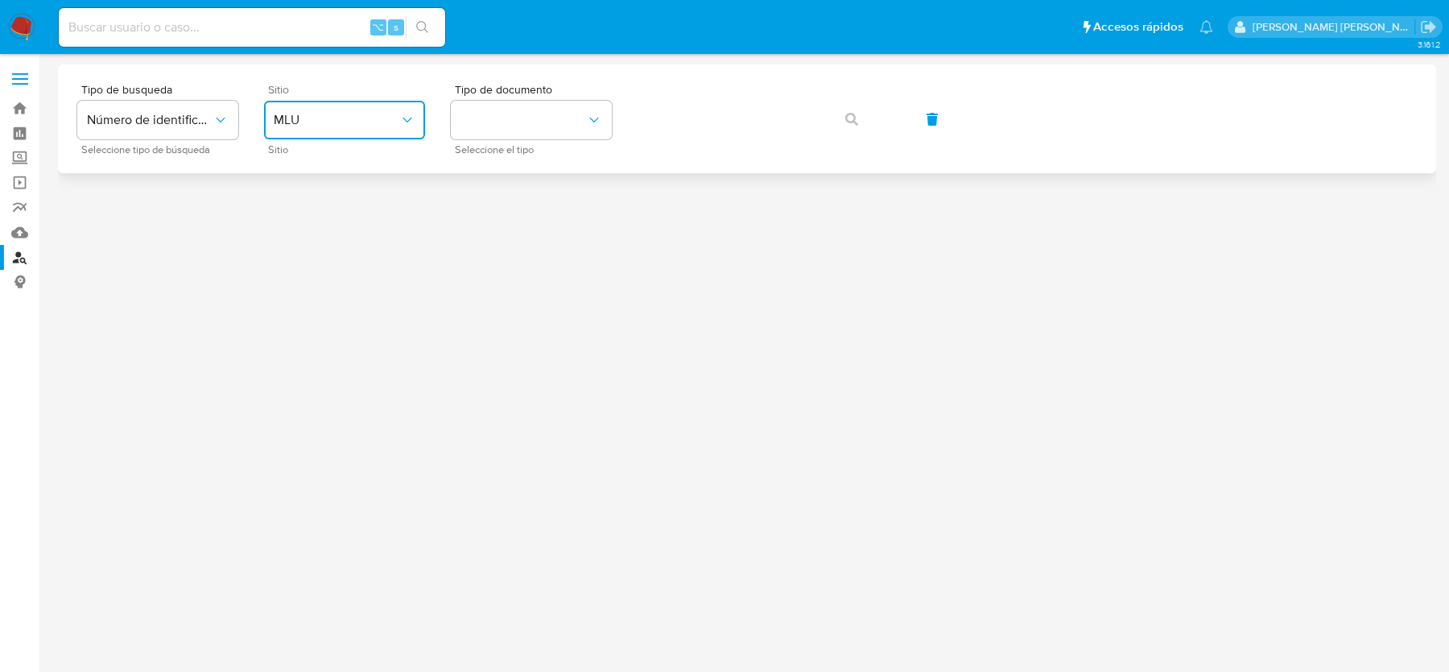
click at [299, 112] on span "MLU" at bounding box center [337, 120] width 126 height 16
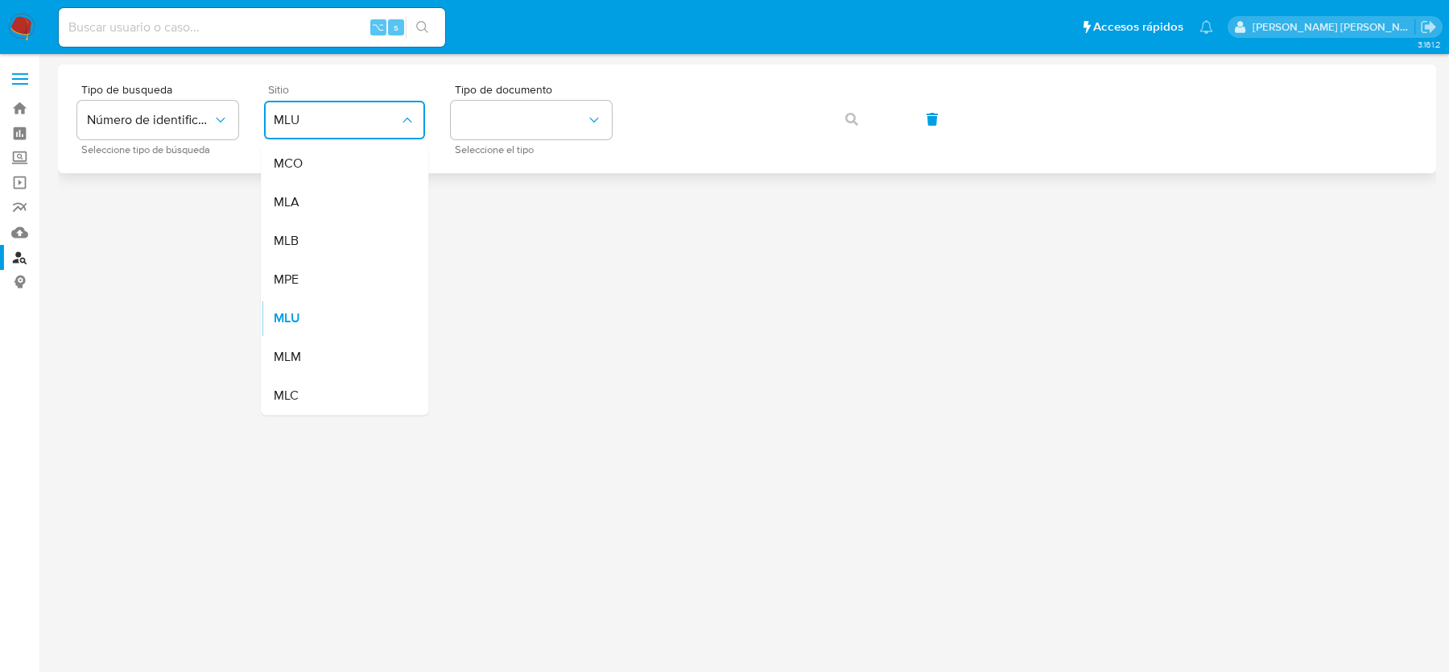
click at [305, 192] on div "MLA" at bounding box center [340, 202] width 132 height 39
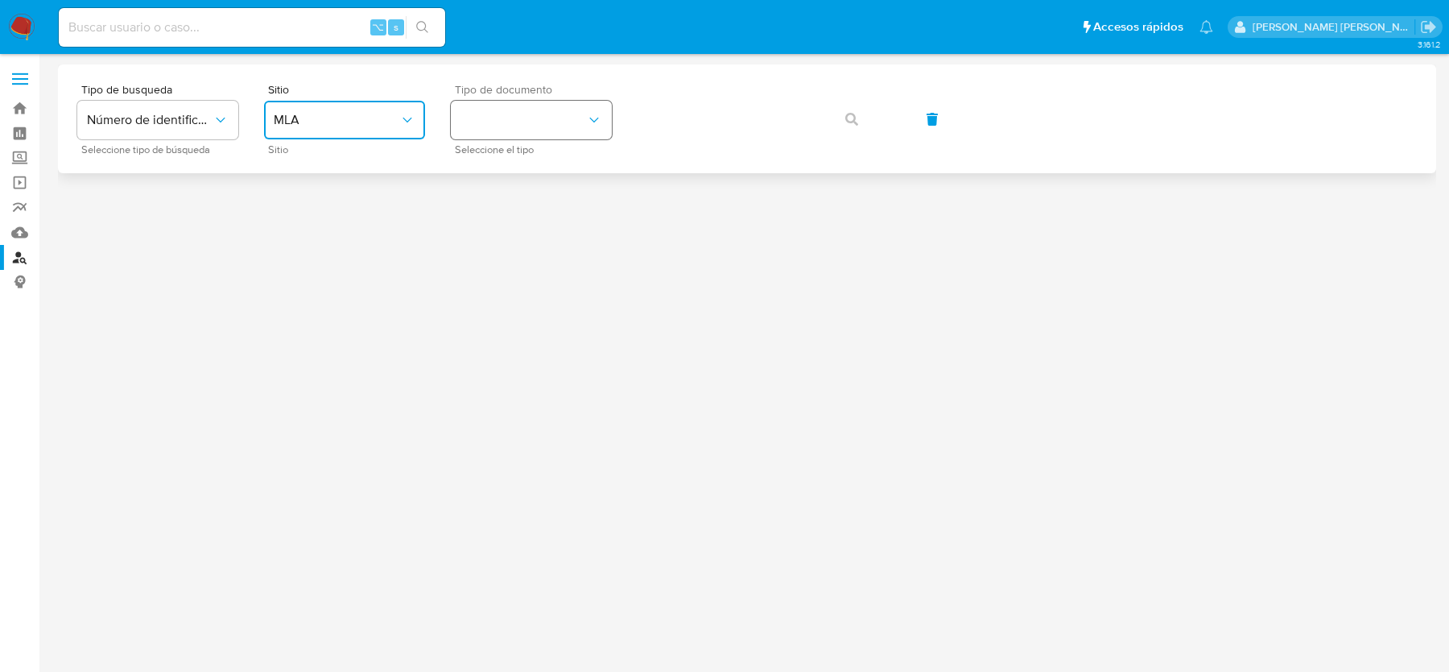
click at [502, 126] on button "identificationType" at bounding box center [531, 120] width 161 height 39
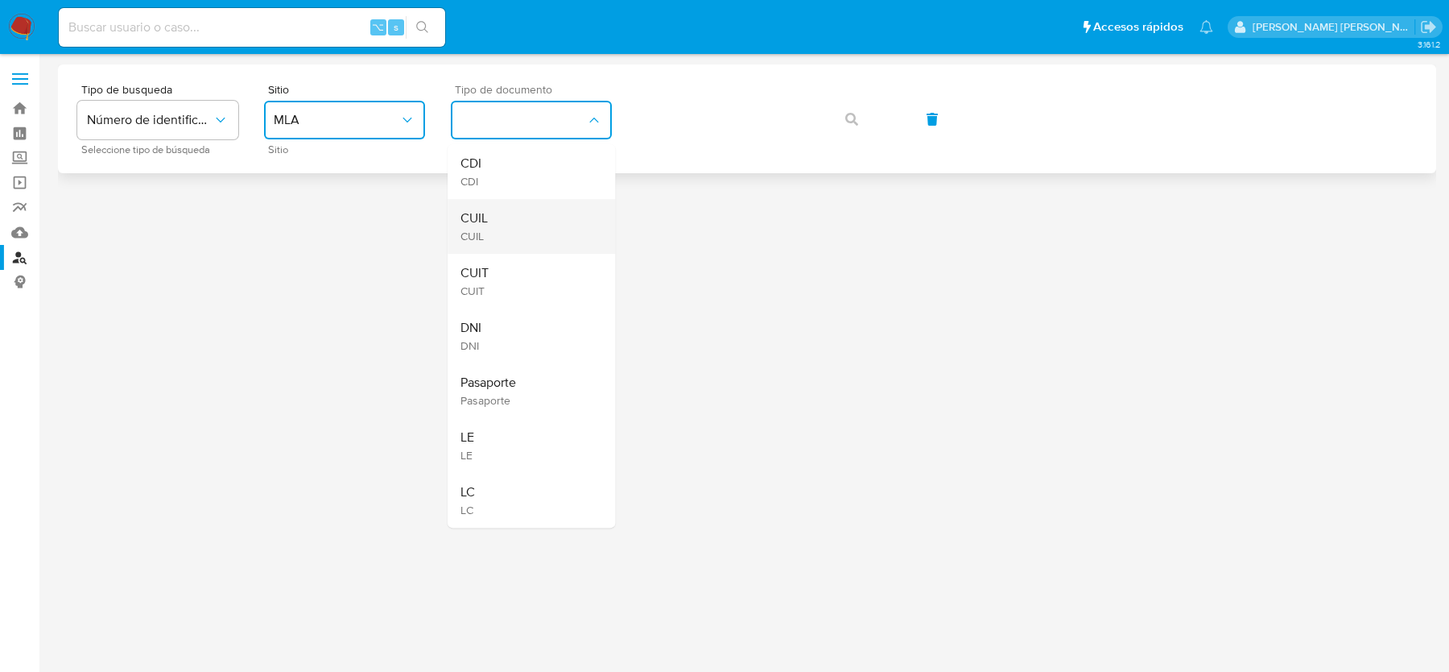
click at [517, 220] on div "CUIL CUIL" at bounding box center [527, 226] width 132 height 55
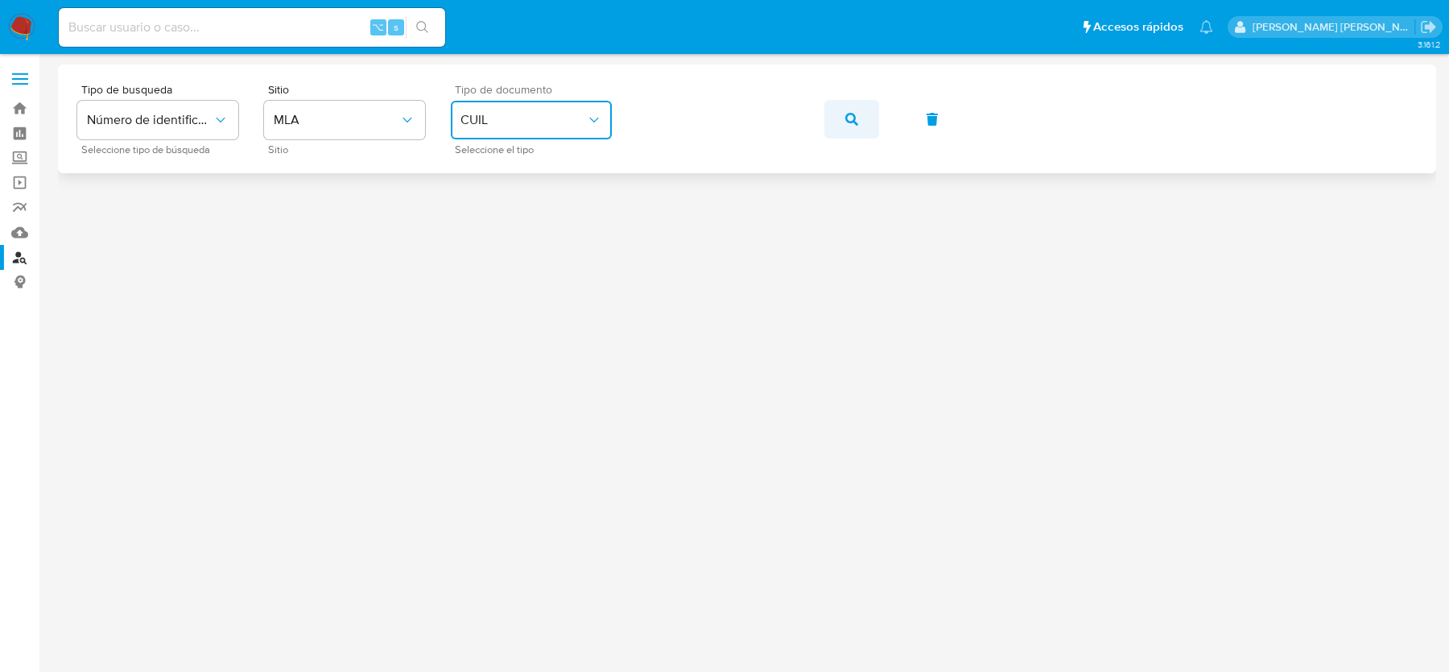
click at [842, 126] on button "button" at bounding box center [852, 119] width 55 height 39
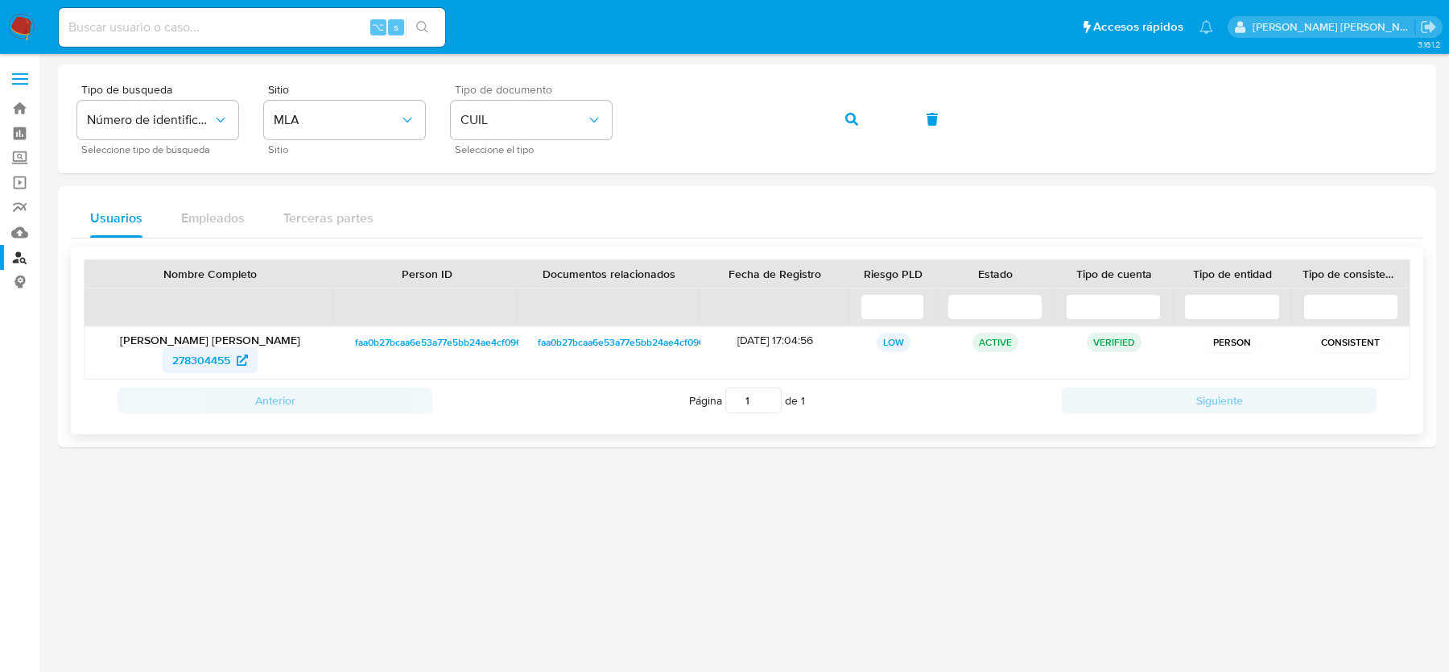
click at [185, 366] on span "278304455" at bounding box center [201, 360] width 58 height 26
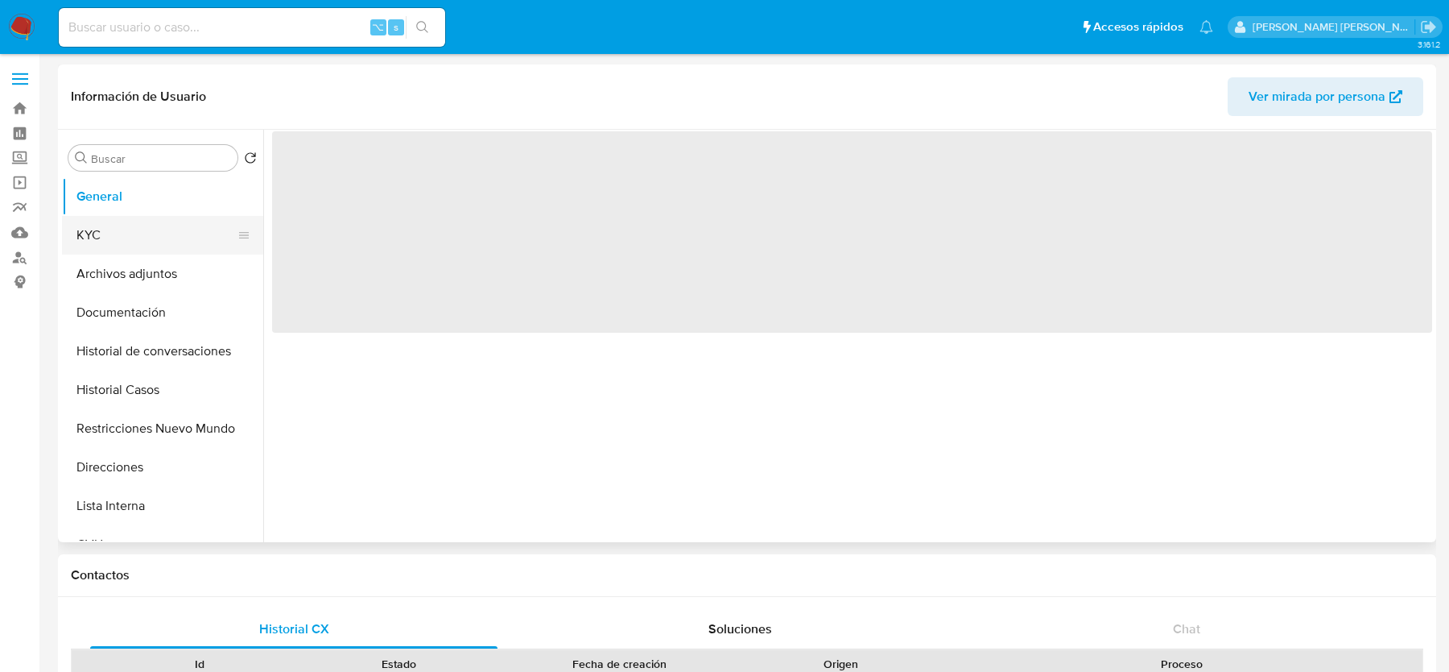
click at [104, 239] on button "KYC" at bounding box center [156, 235] width 188 height 39
select select "10"
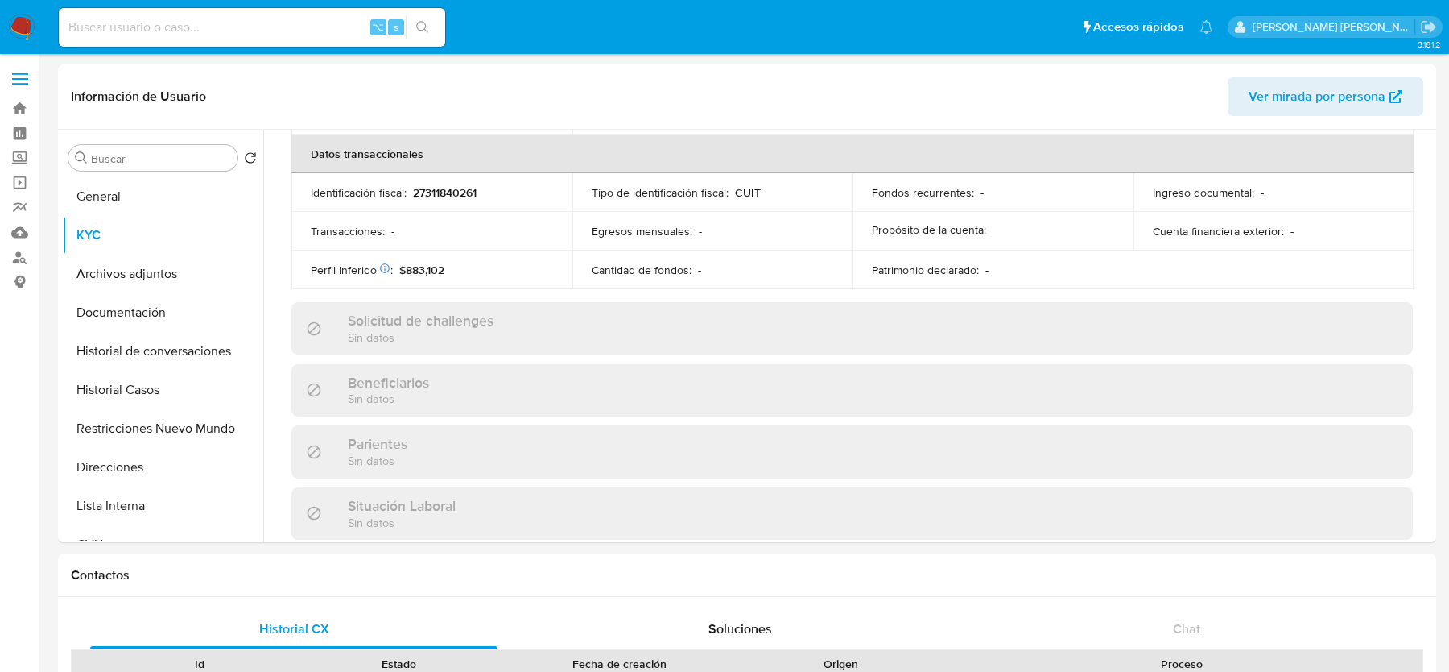
scroll to position [878, 0]
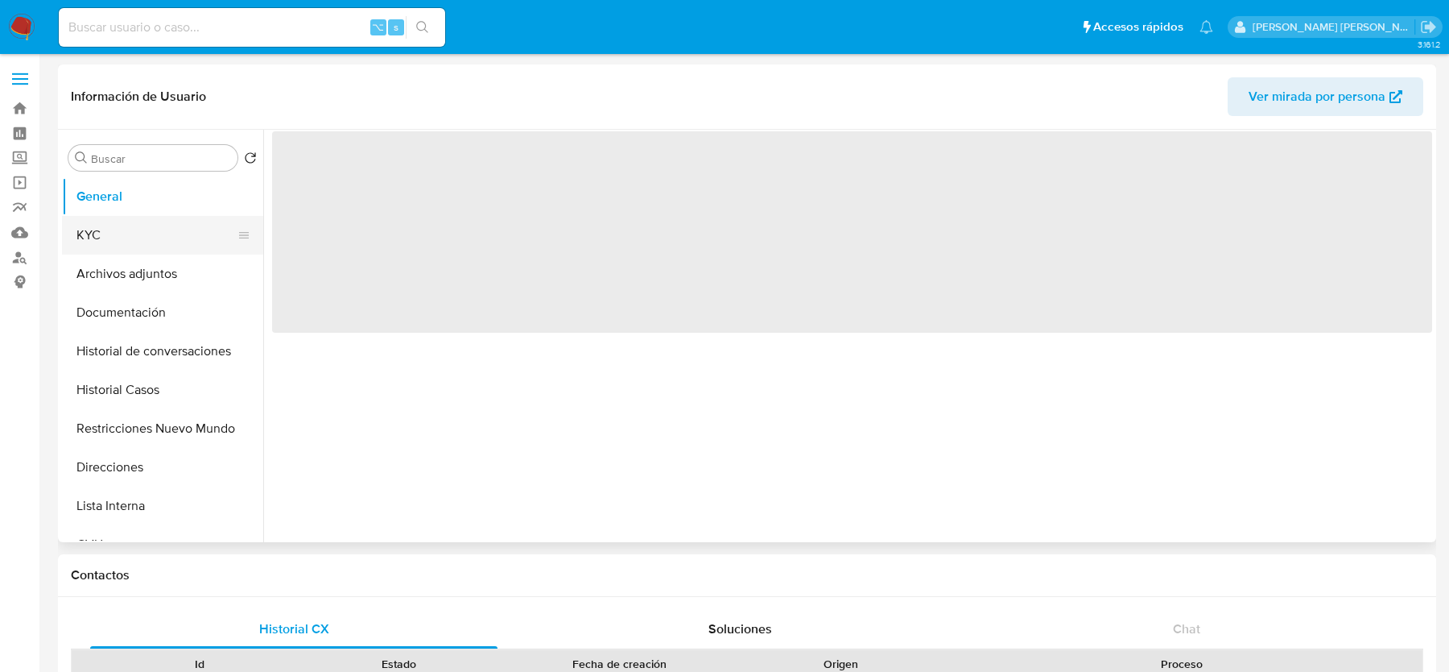
click at [155, 242] on button "KYC" at bounding box center [156, 235] width 188 height 39
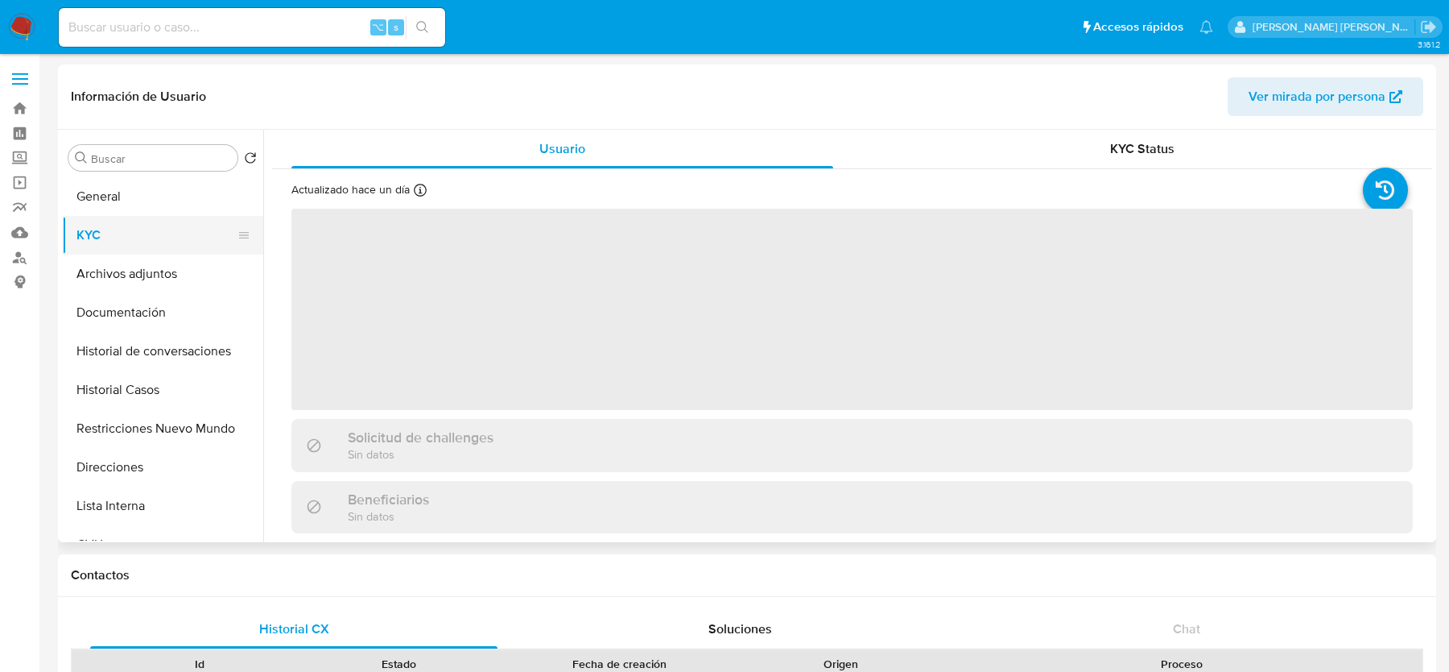
select select "10"
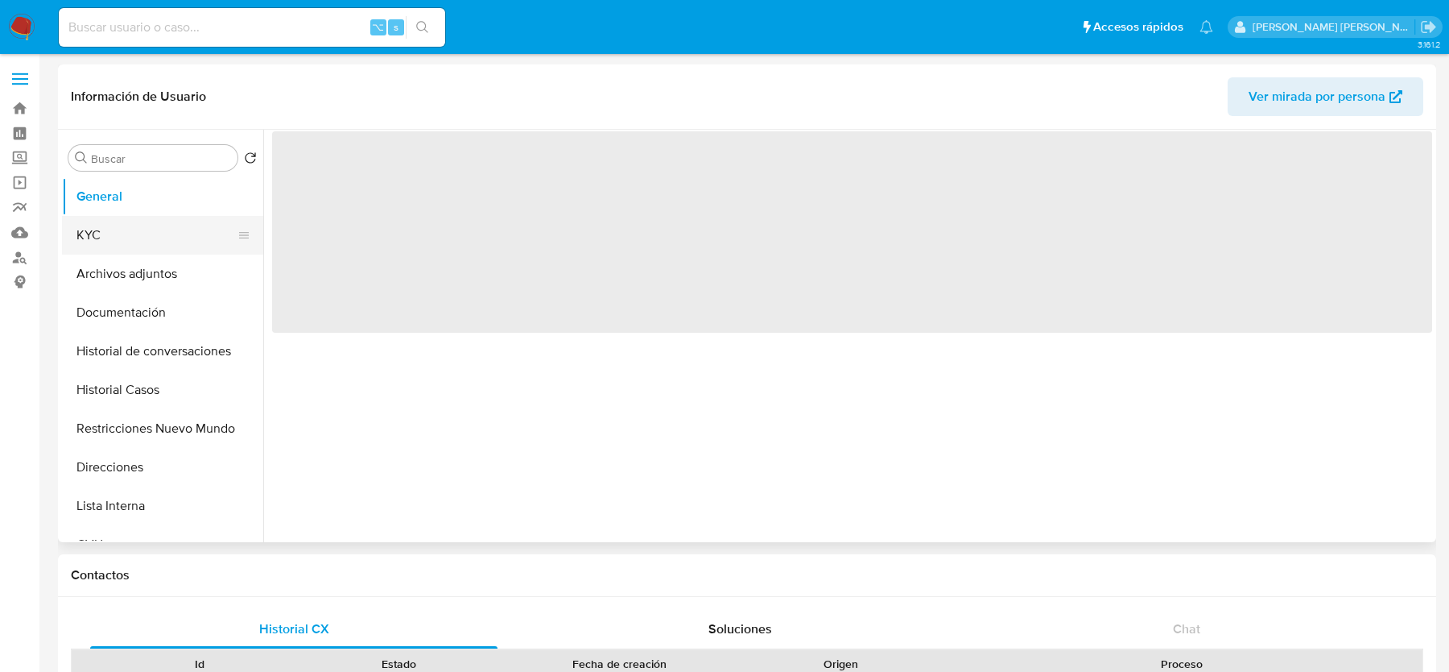
click at [184, 216] on button "KYC" at bounding box center [156, 235] width 188 height 39
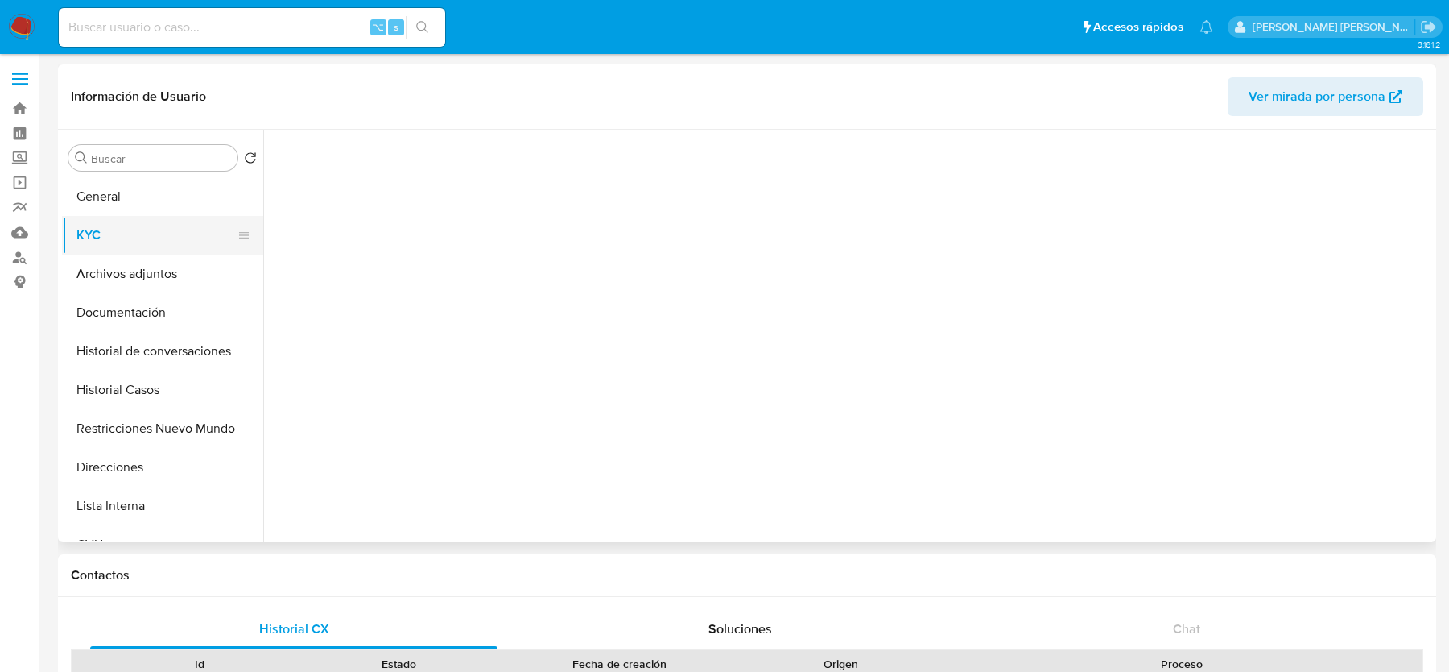
select select "10"
